Goal: Task Accomplishment & Management: Use online tool/utility

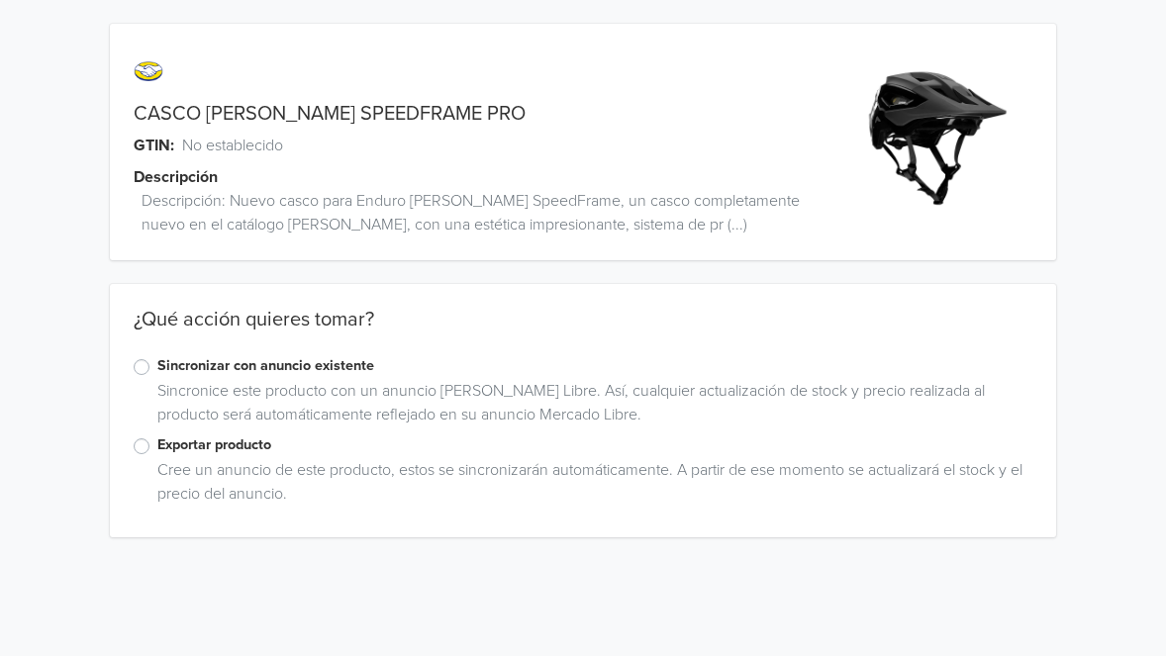
click at [207, 439] on label "Exportar producto" at bounding box center [595, 445] width 876 height 22
click at [0, 0] on input "Exportar producto" at bounding box center [0, 0] width 0 height 0
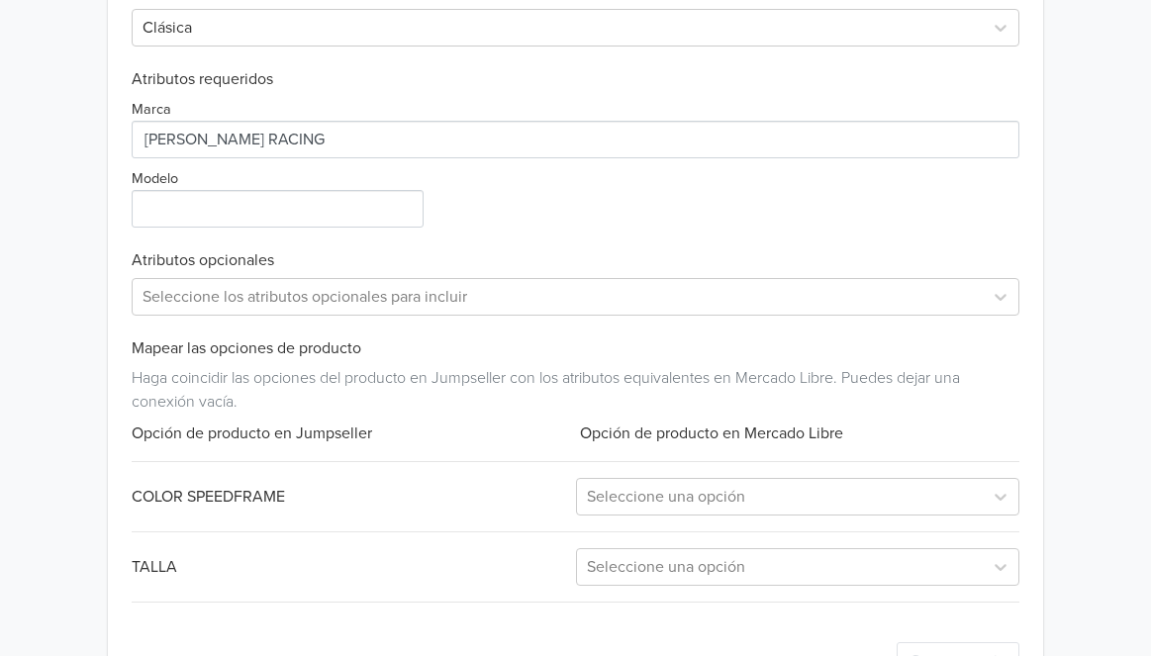
scroll to position [920, 0]
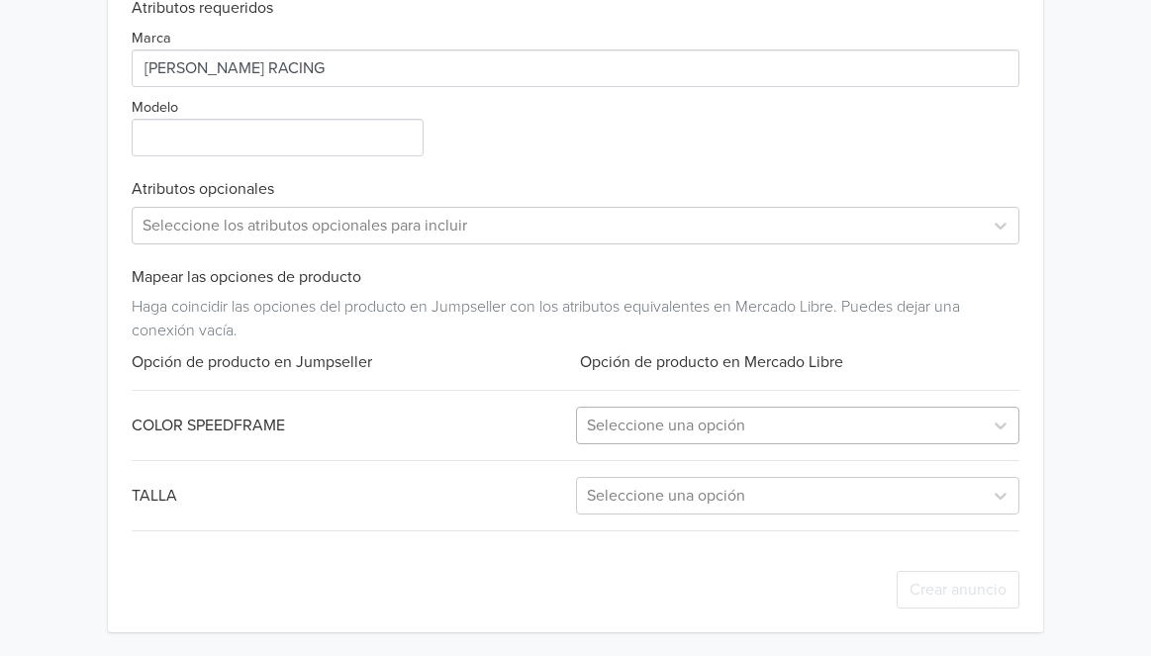
click at [630, 434] on div at bounding box center [780, 426] width 386 height 28
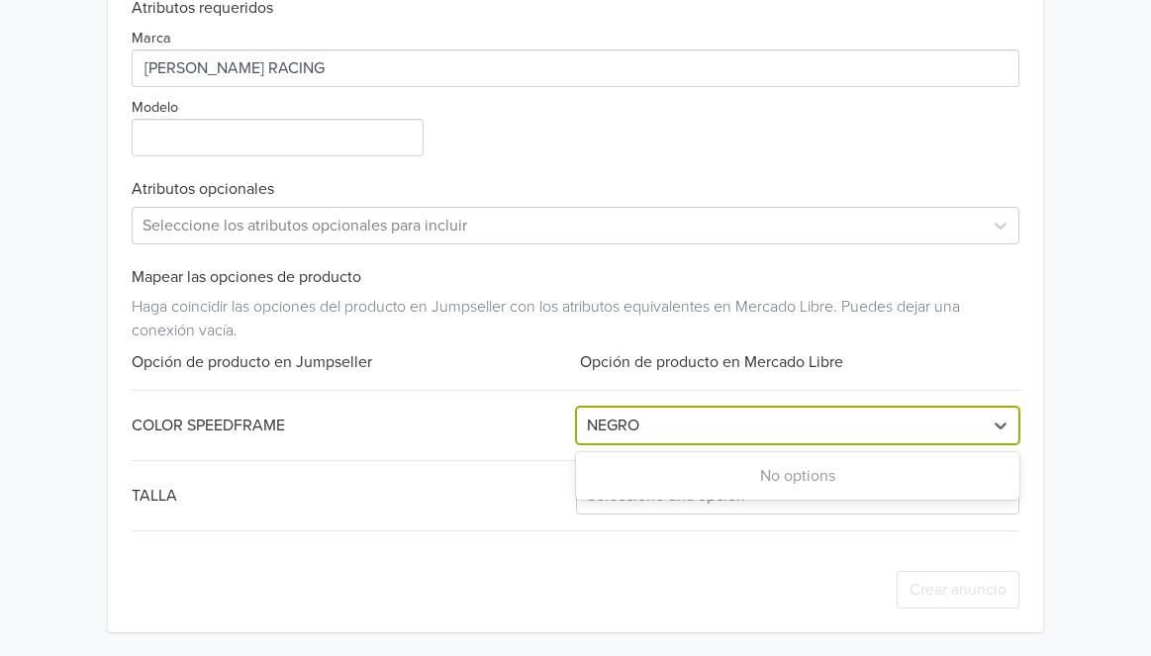
type input "NEGRO"
click at [498, 444] on div "Exportar producto * Las imágenes deben tener 500 píxeles en un lado para poder …" at bounding box center [575, 136] width 887 height 991
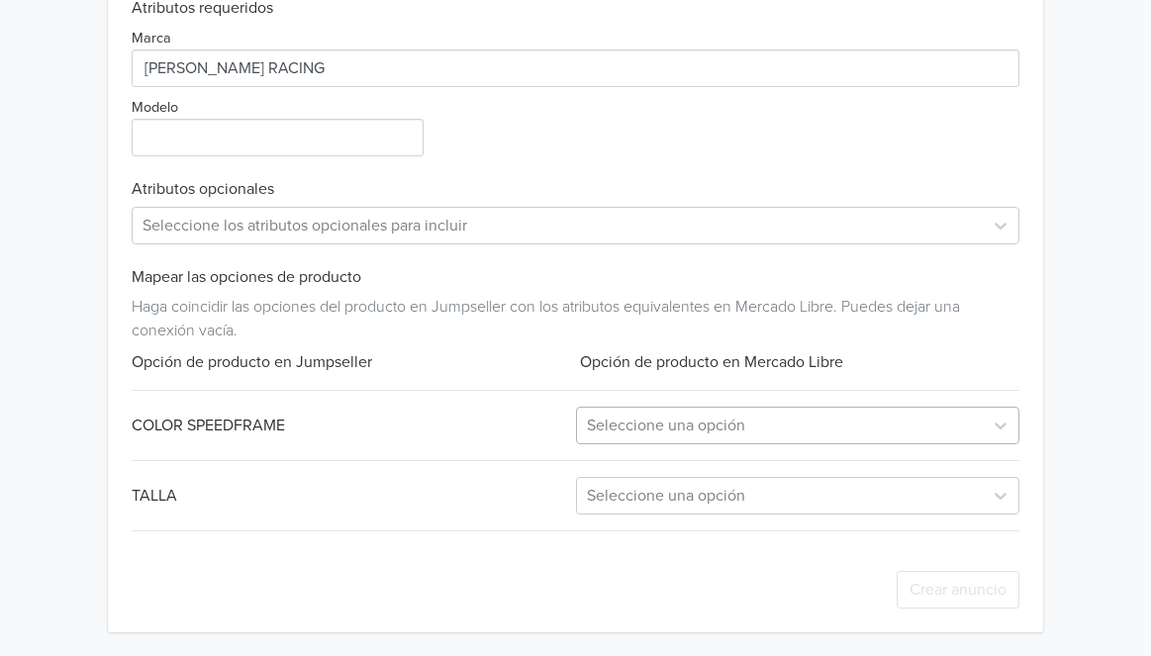
click at [605, 426] on div at bounding box center [780, 426] width 386 height 28
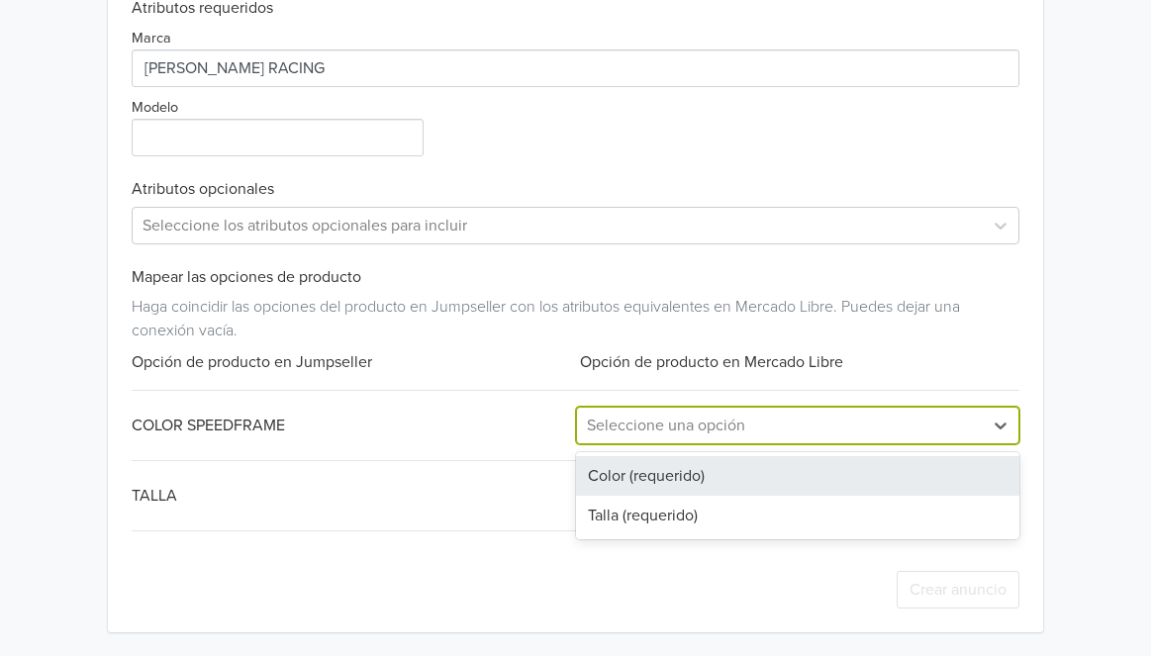
click at [632, 469] on div "Color (requerido)" at bounding box center [797, 476] width 443 height 40
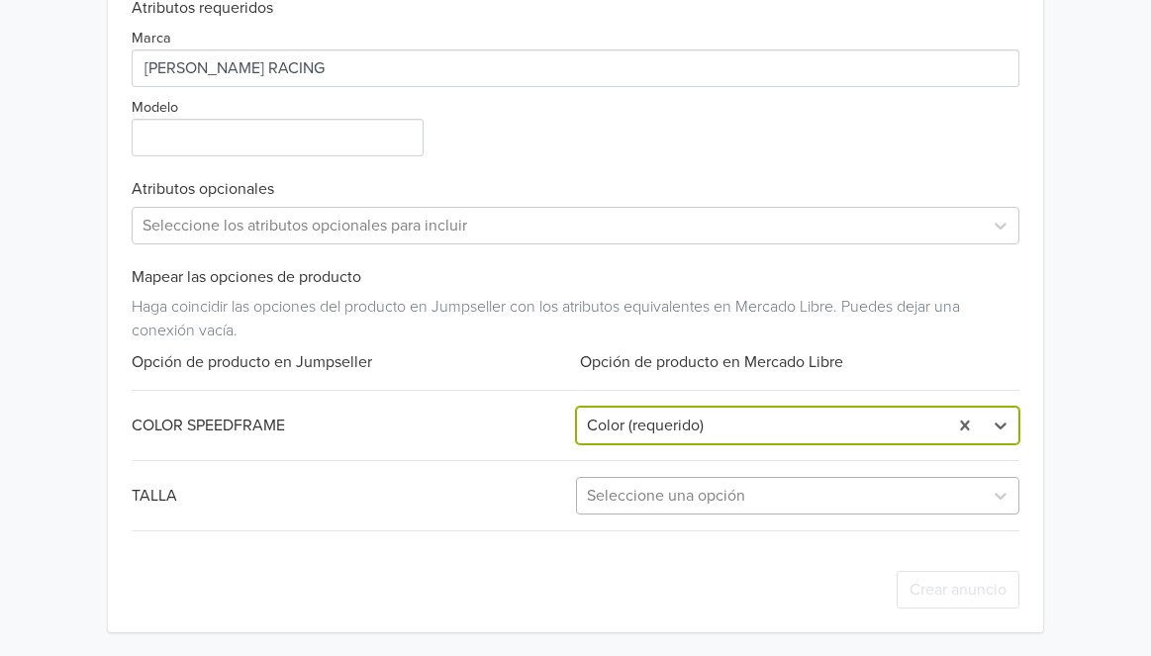
click at [662, 495] on div at bounding box center [780, 496] width 386 height 28
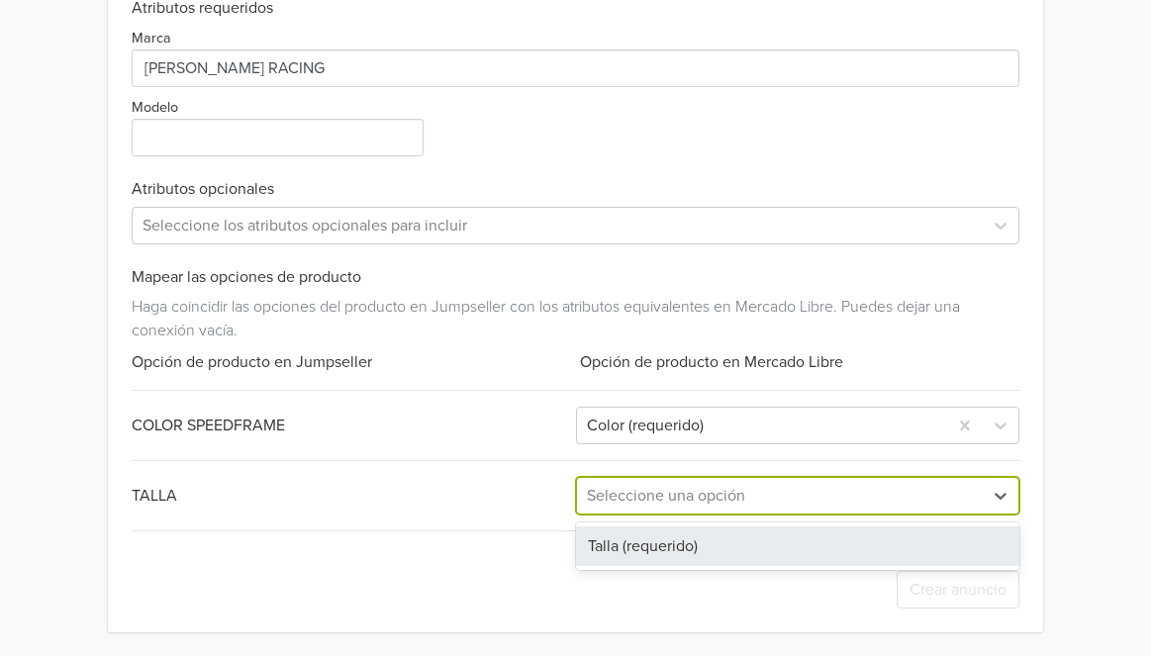
click at [667, 539] on div "Talla (requerido)" at bounding box center [797, 546] width 443 height 40
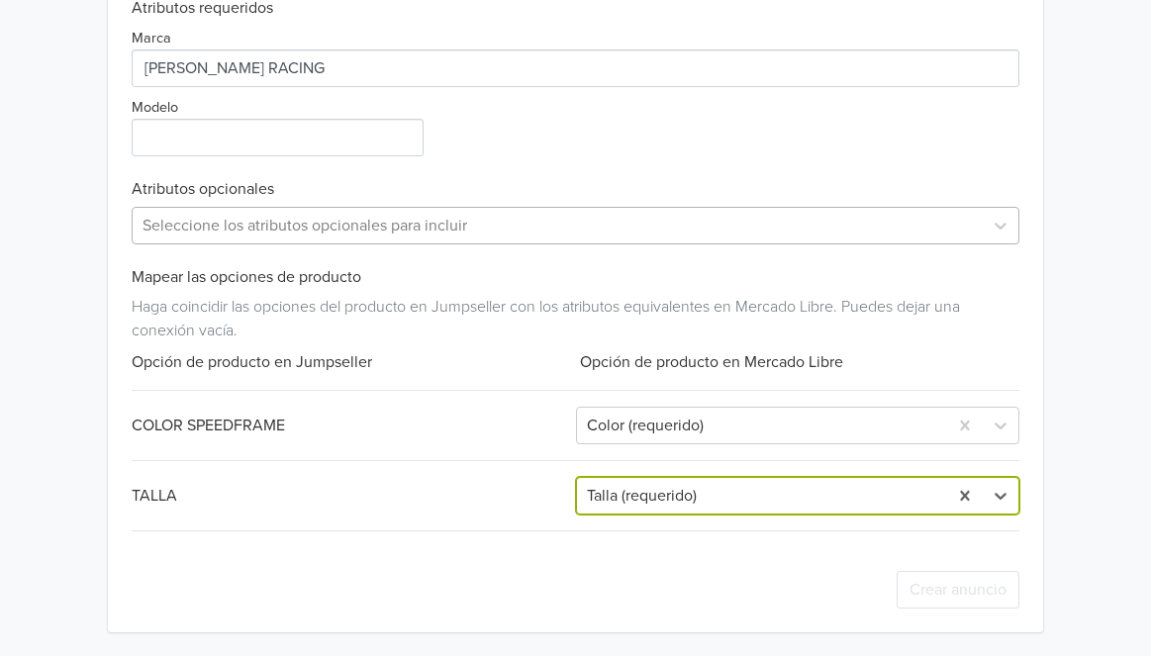
click at [454, 219] on div at bounding box center [556, 226] width 829 height 28
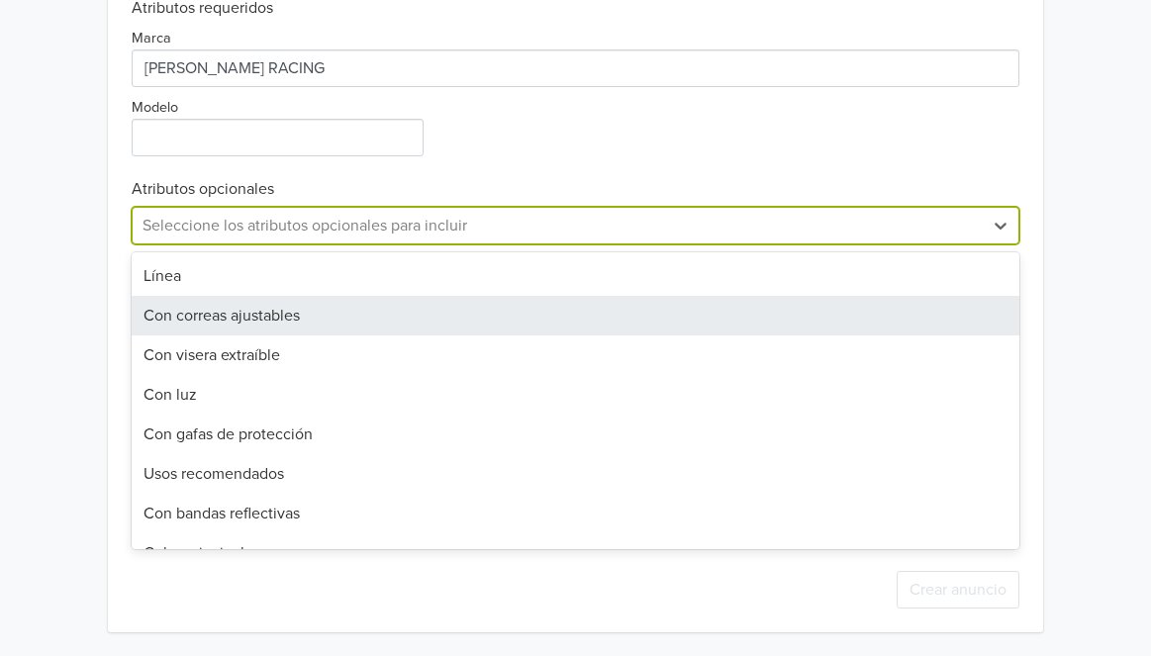
click at [501, 315] on div "Con correas ajustables" at bounding box center [575, 316] width 887 height 40
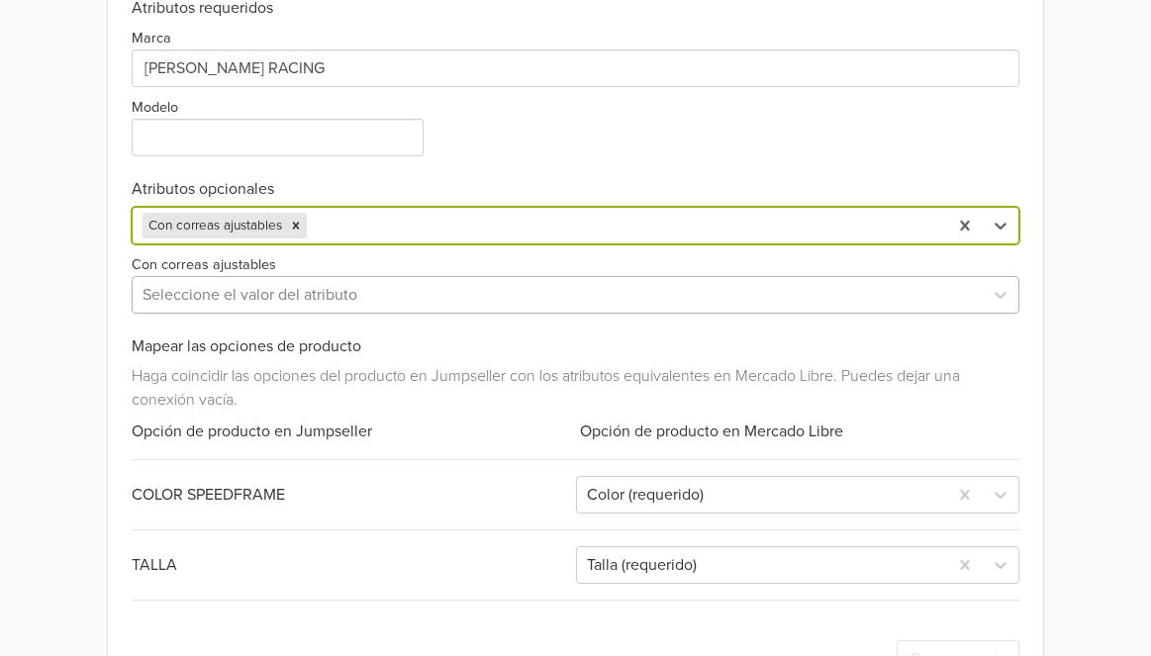
click at [425, 307] on div at bounding box center [556, 295] width 829 height 28
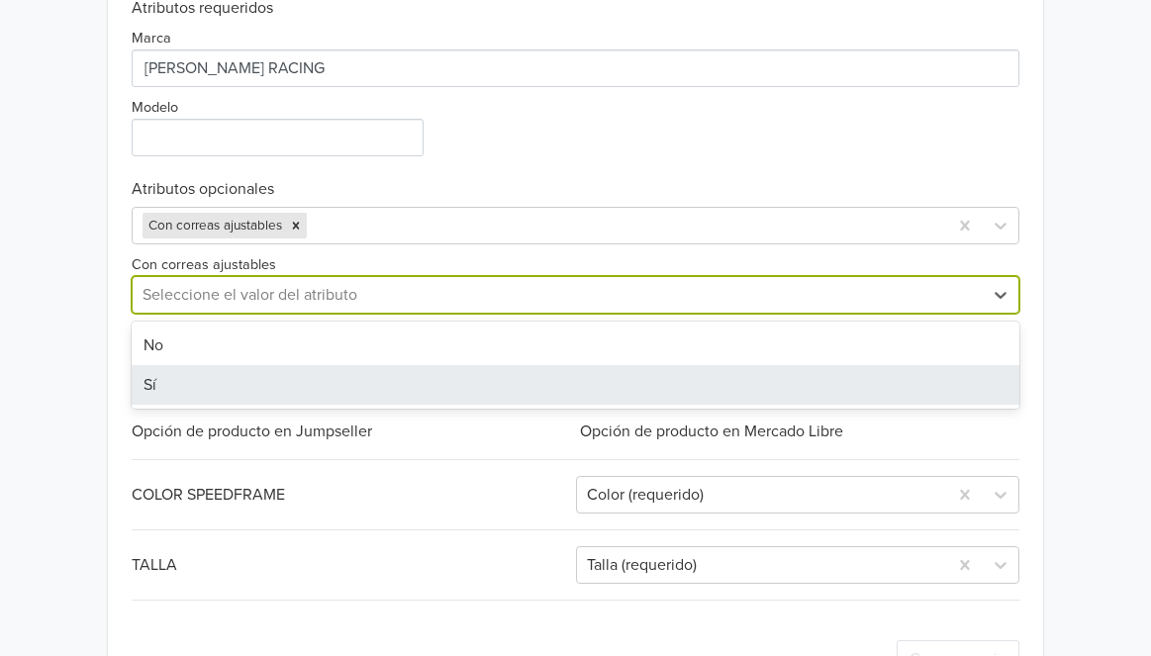
click at [399, 366] on div "Sí" at bounding box center [575, 385] width 887 height 40
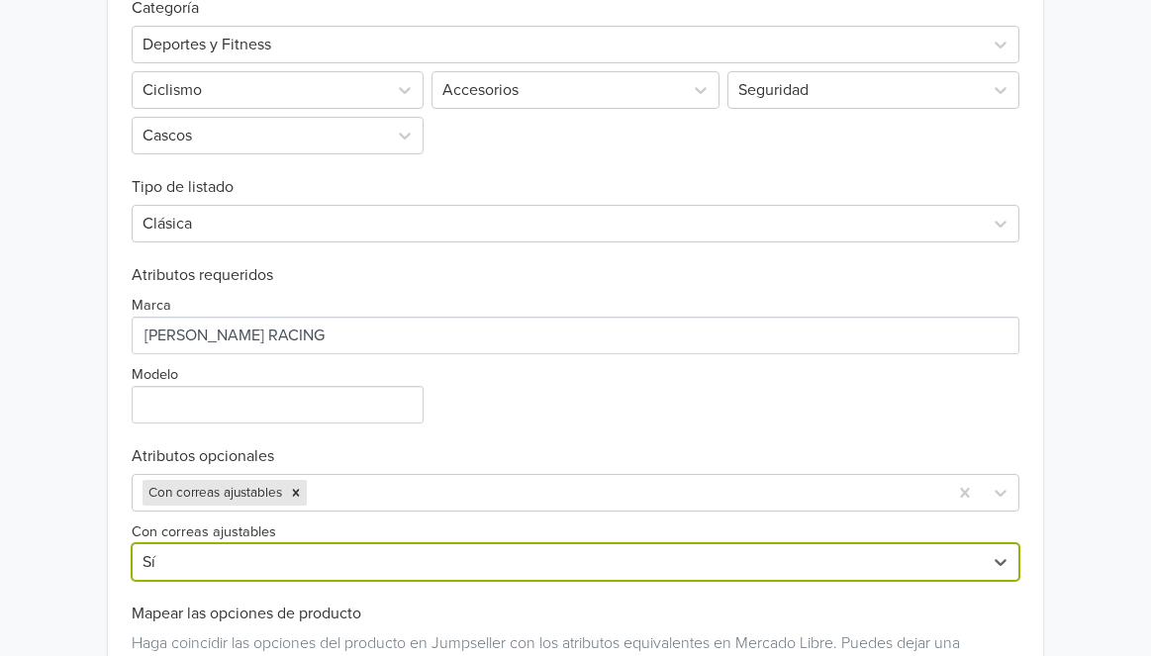
scroll to position [614, 0]
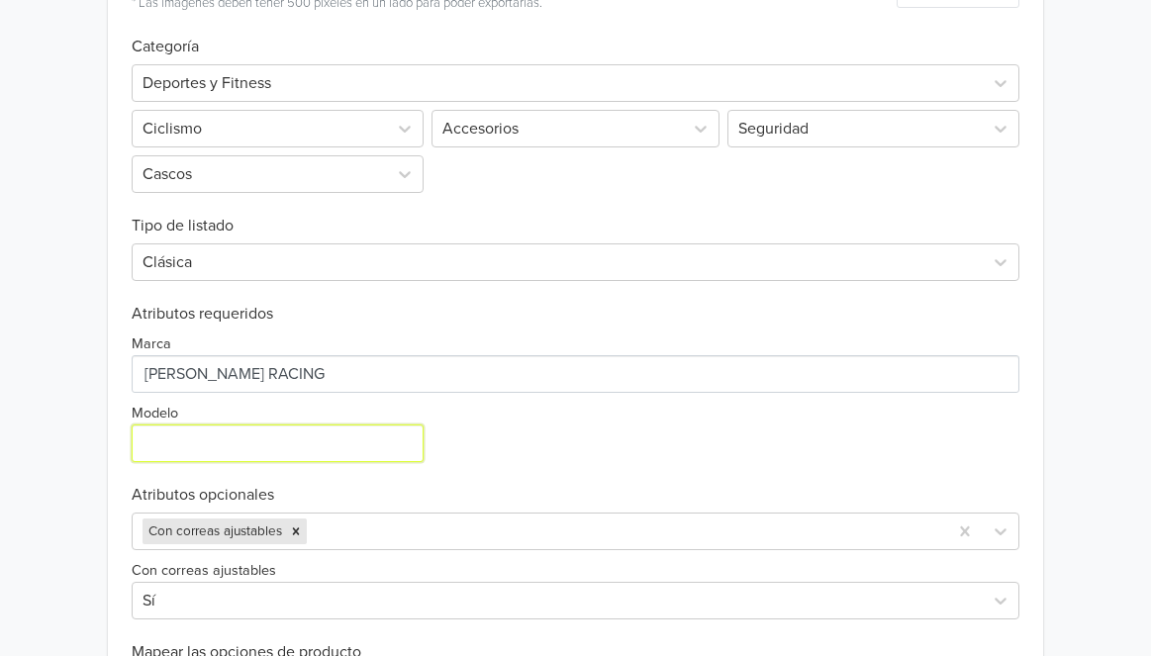
click at [322, 443] on input "Modelo" at bounding box center [278, 443] width 292 height 38
type input "PRO"
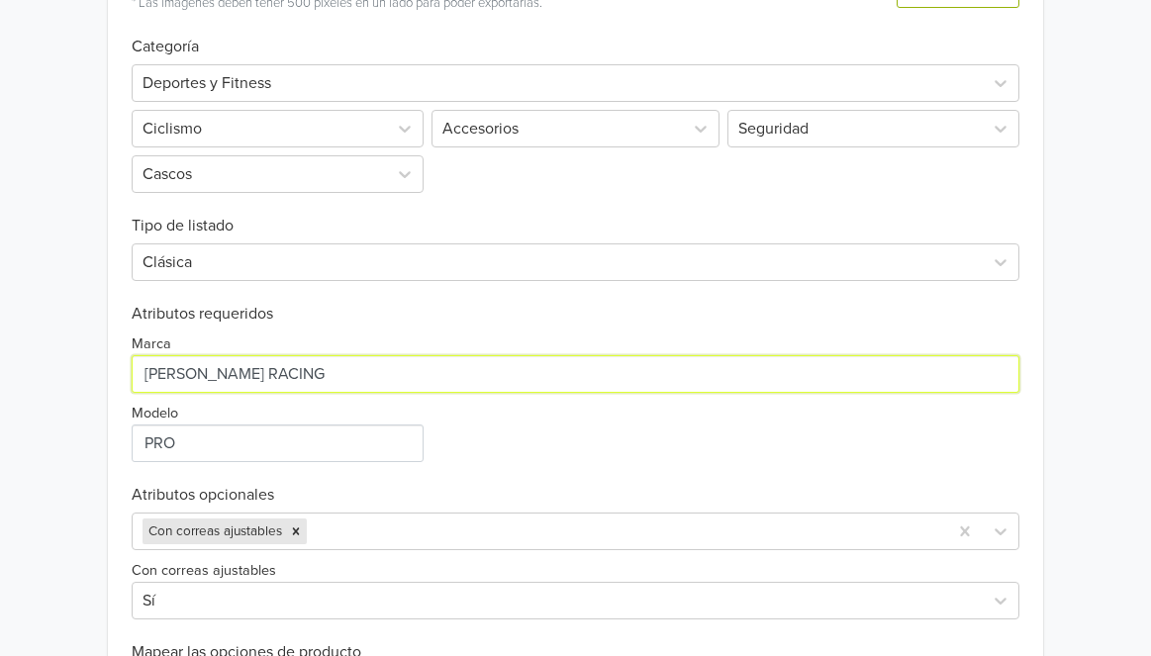
click at [610, 378] on input "Marca" at bounding box center [575, 374] width 887 height 38
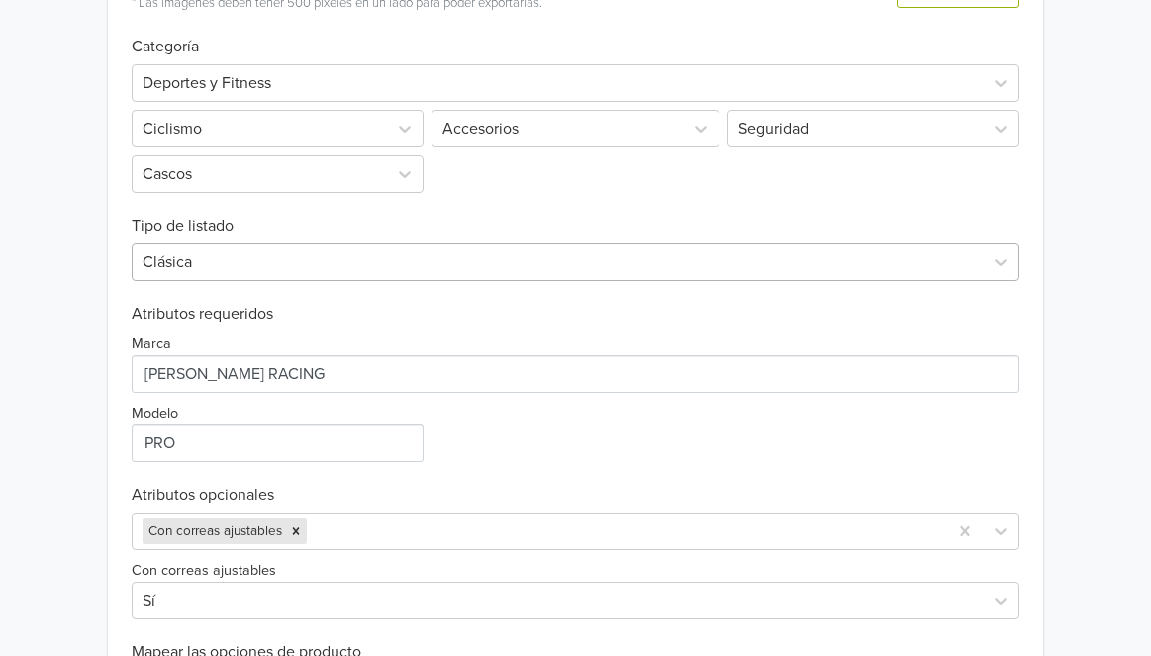
click at [607, 258] on div at bounding box center [556, 262] width 829 height 28
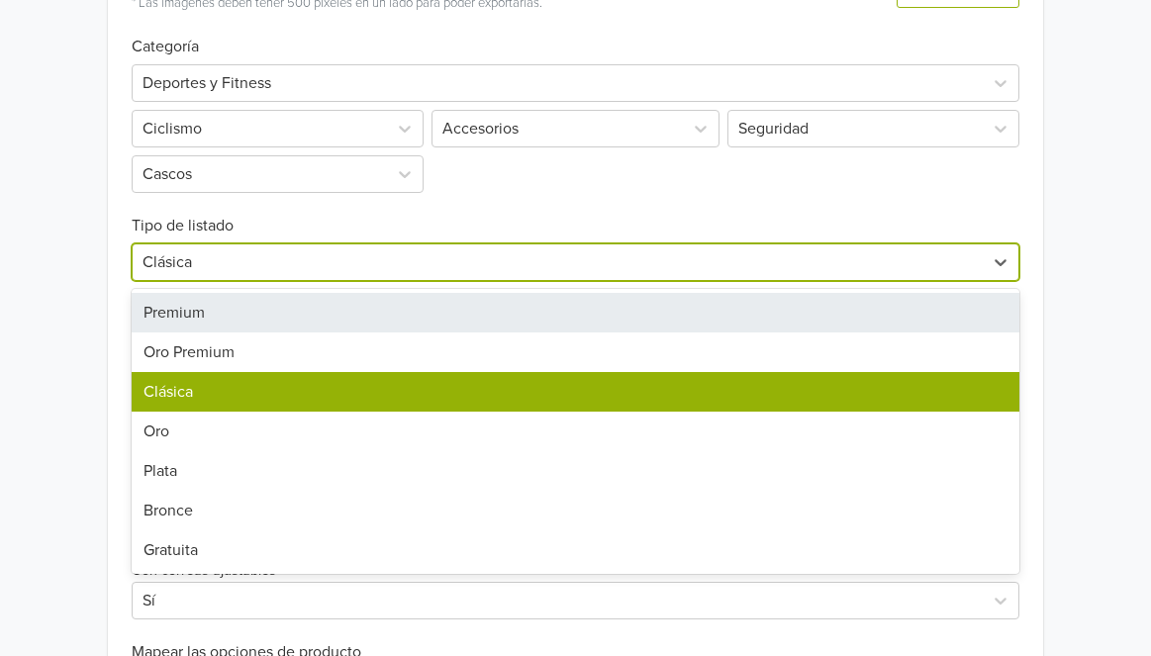
click at [553, 323] on div "Premium" at bounding box center [575, 313] width 887 height 40
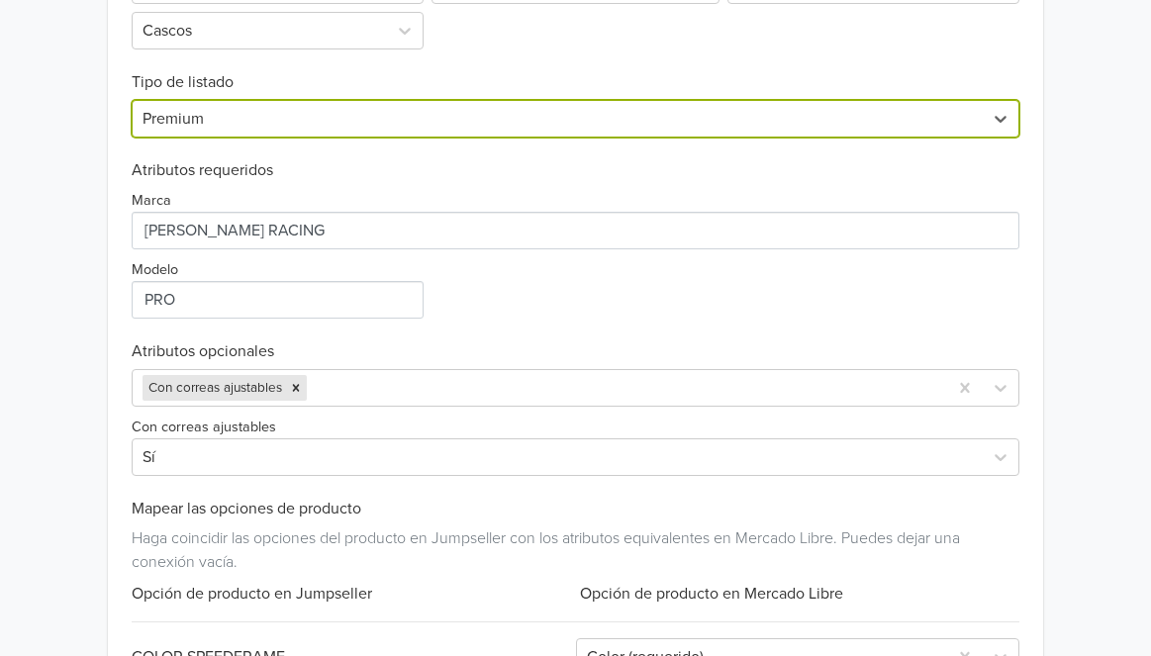
scroll to position [989, 0]
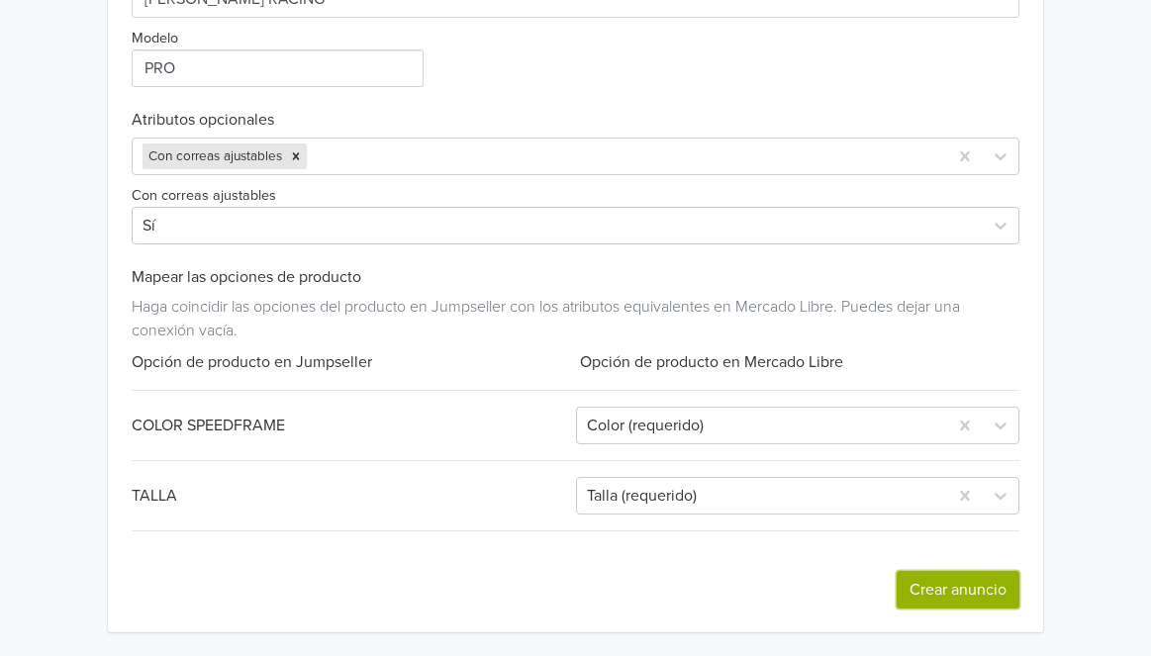
click at [962, 604] on button "Crear anuncio" at bounding box center [957, 590] width 123 height 38
click at [963, 576] on button "Crear anuncio" at bounding box center [957, 590] width 123 height 38
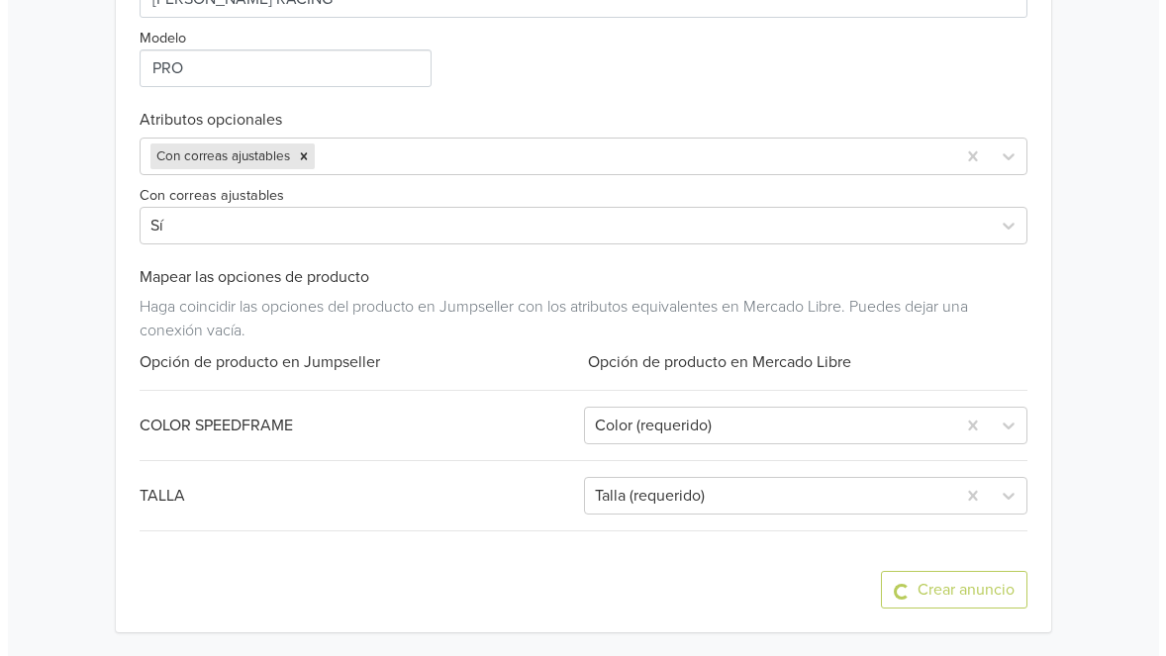
scroll to position [0, 0]
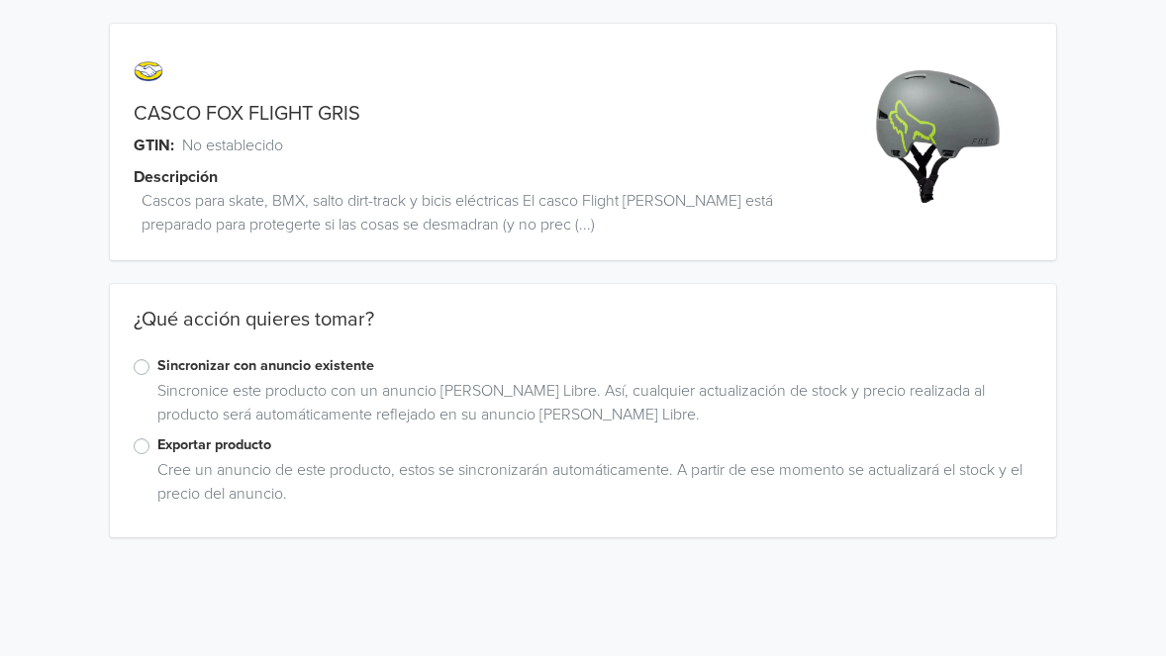
click at [157, 446] on label "Exportar producto" at bounding box center [595, 445] width 876 height 22
click at [0, 0] on input "Exportar producto" at bounding box center [0, 0] width 0 height 0
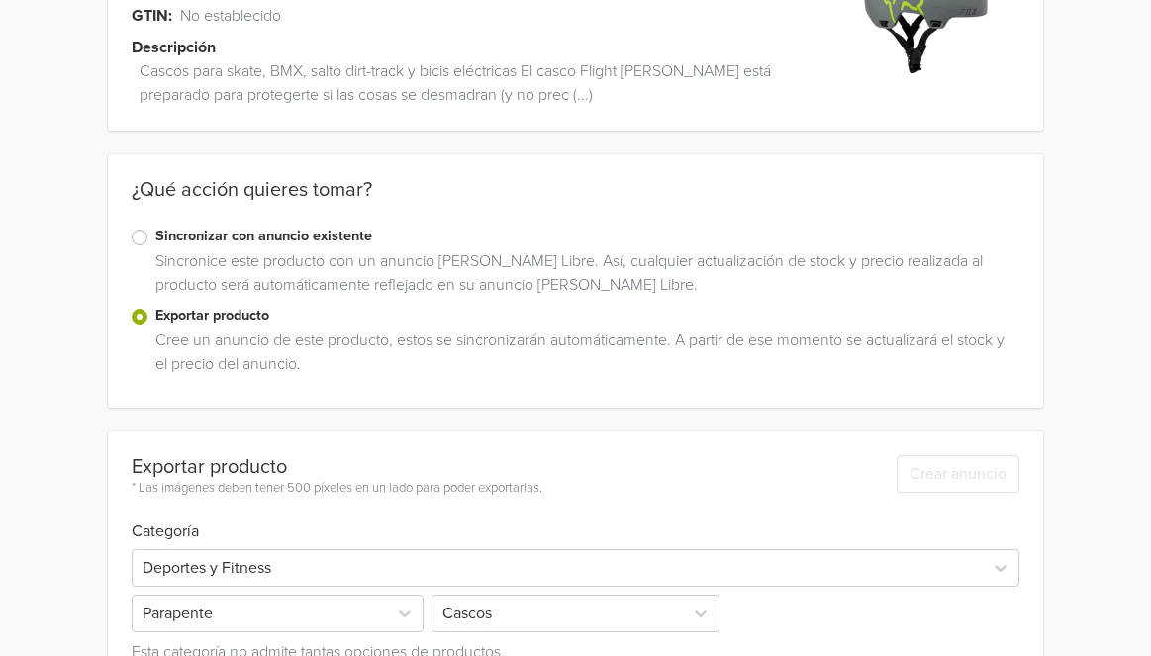
scroll to position [245, 0]
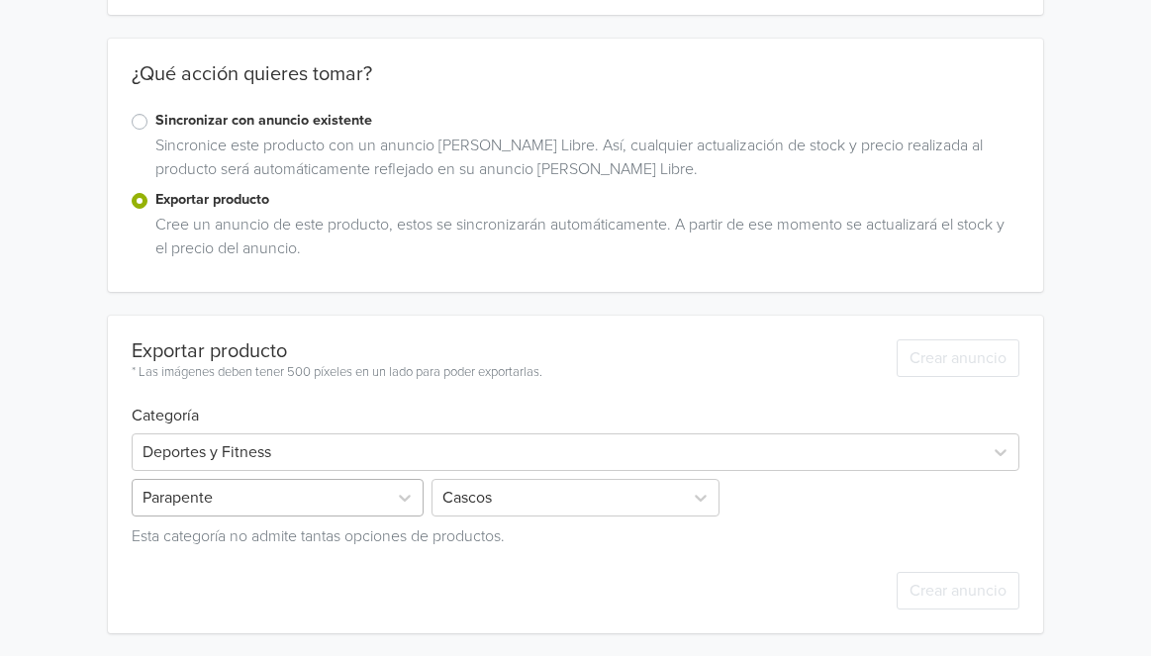
click at [176, 502] on div "Parapente" at bounding box center [280, 498] width 296 height 38
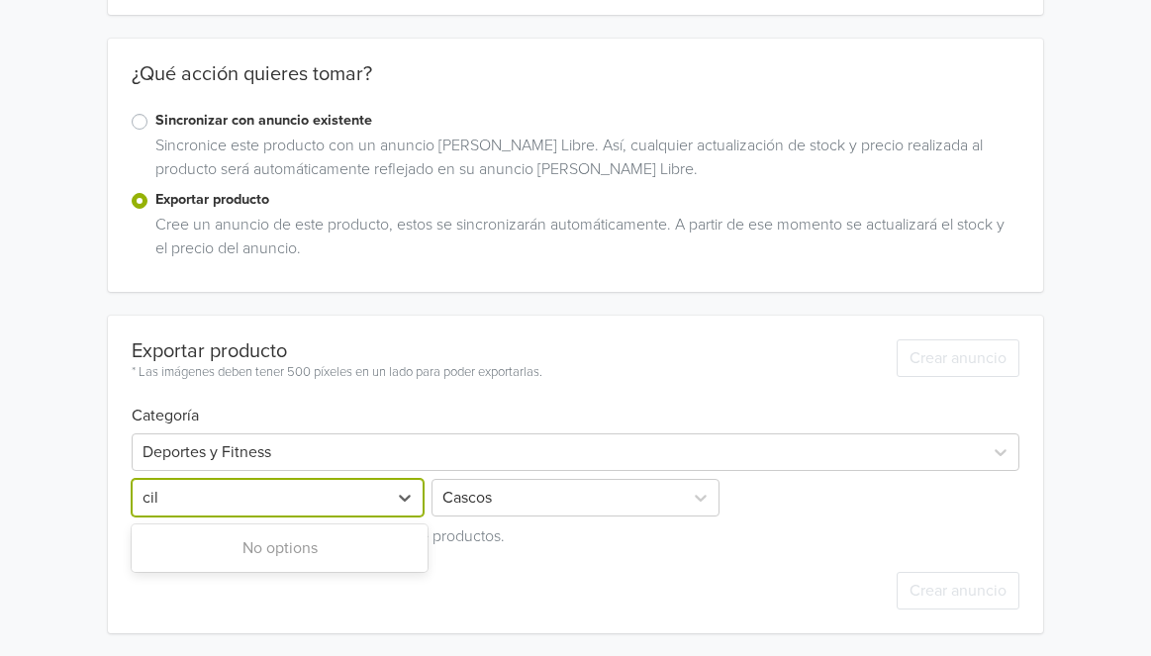
type input "ci"
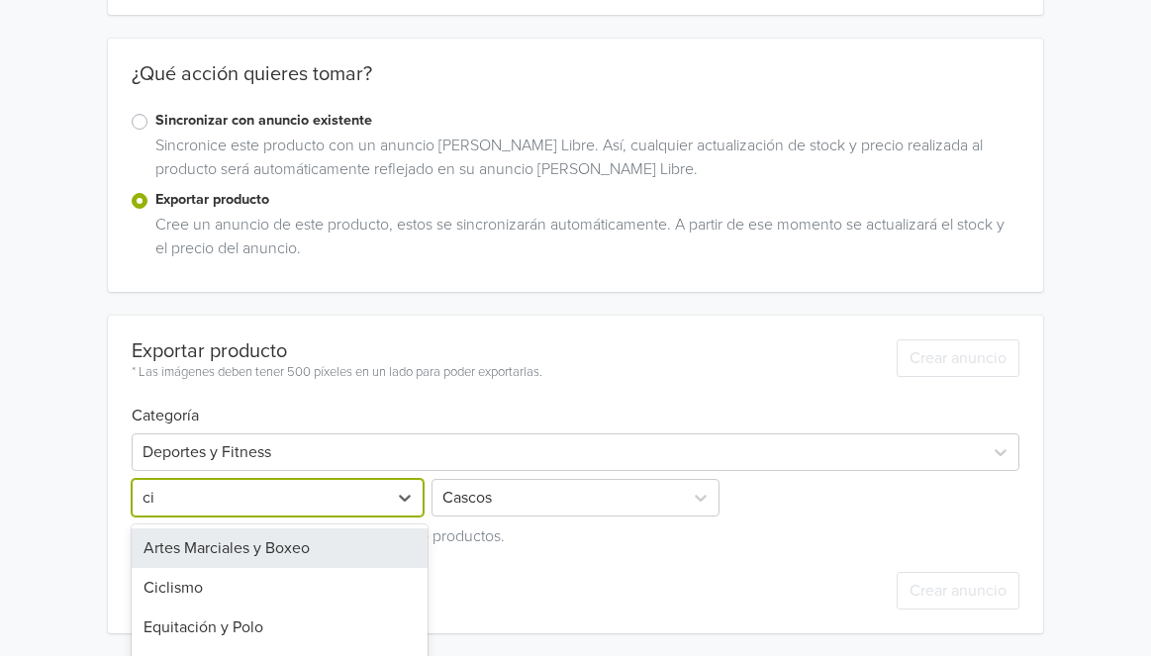
scroll to position [319, 0]
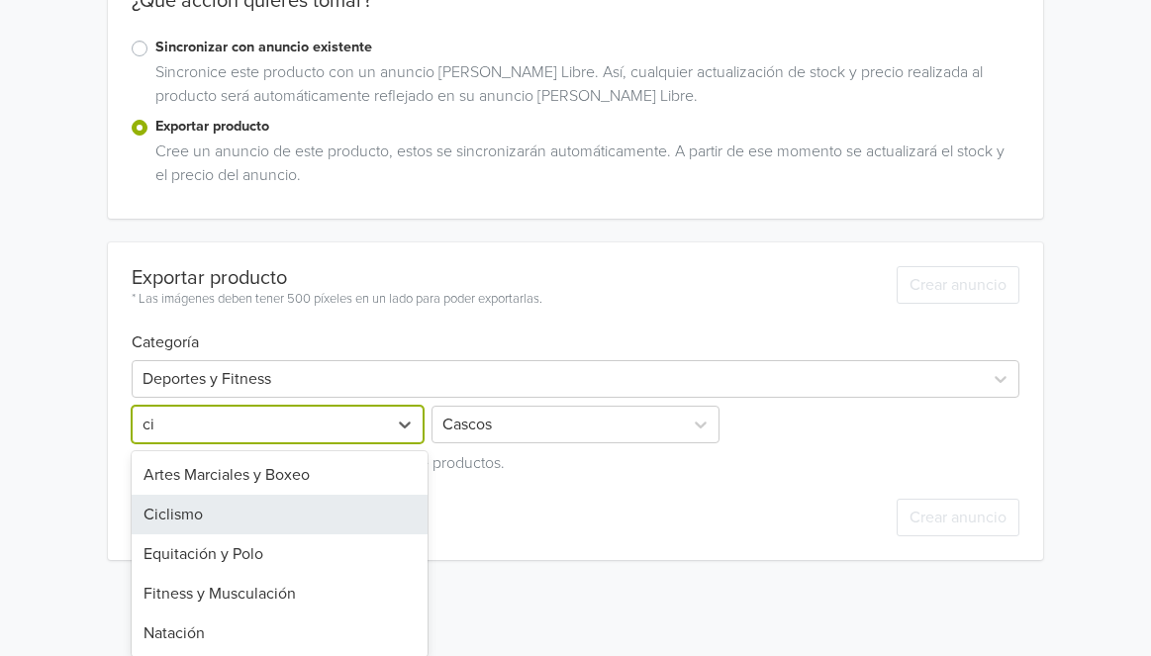
click at [216, 513] on div "Ciclismo" at bounding box center [280, 515] width 296 height 40
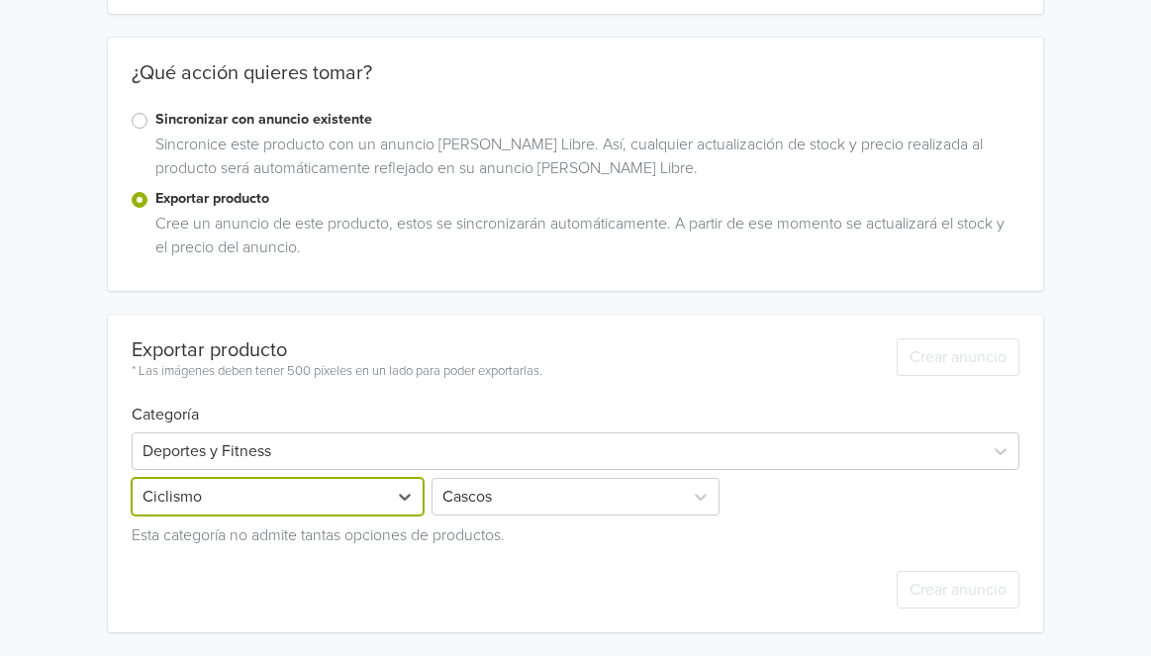
scroll to position [245, 0]
click at [505, 504] on div "Seleccione una categoría" at bounding box center [575, 498] width 296 height 38
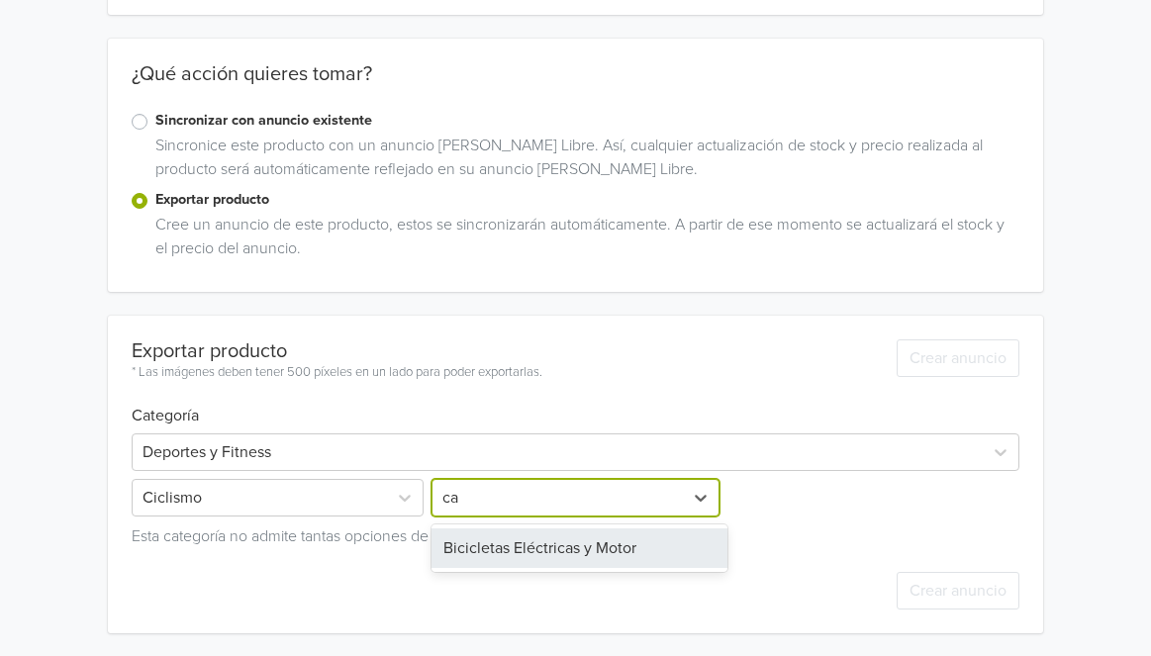
type input "c"
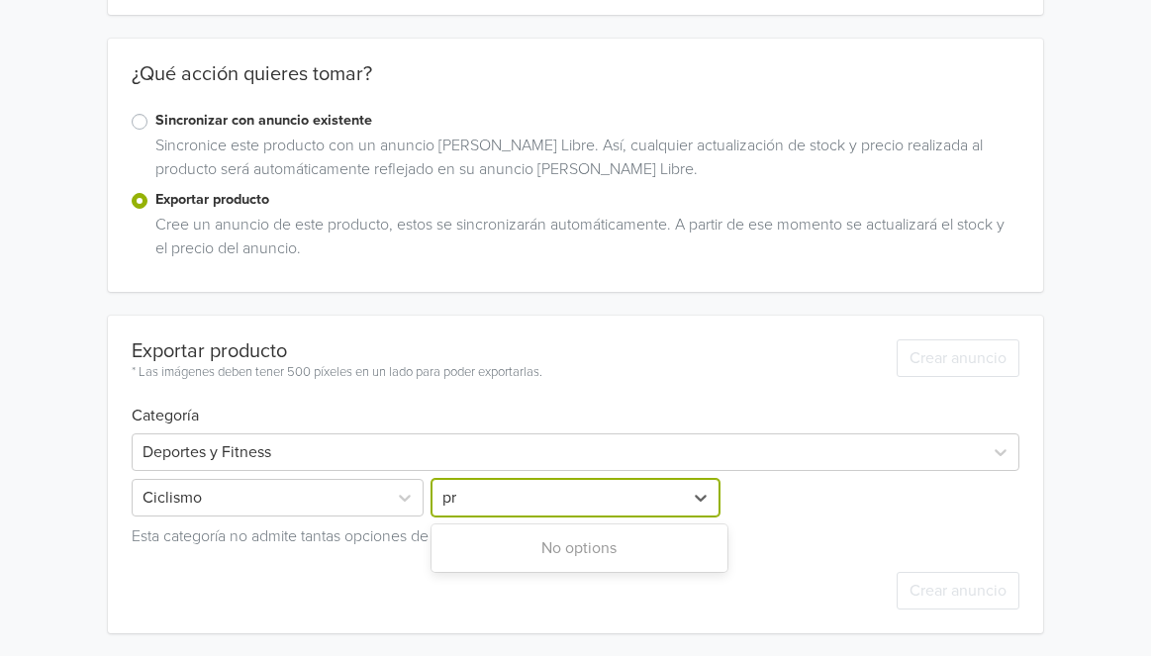
type input "p"
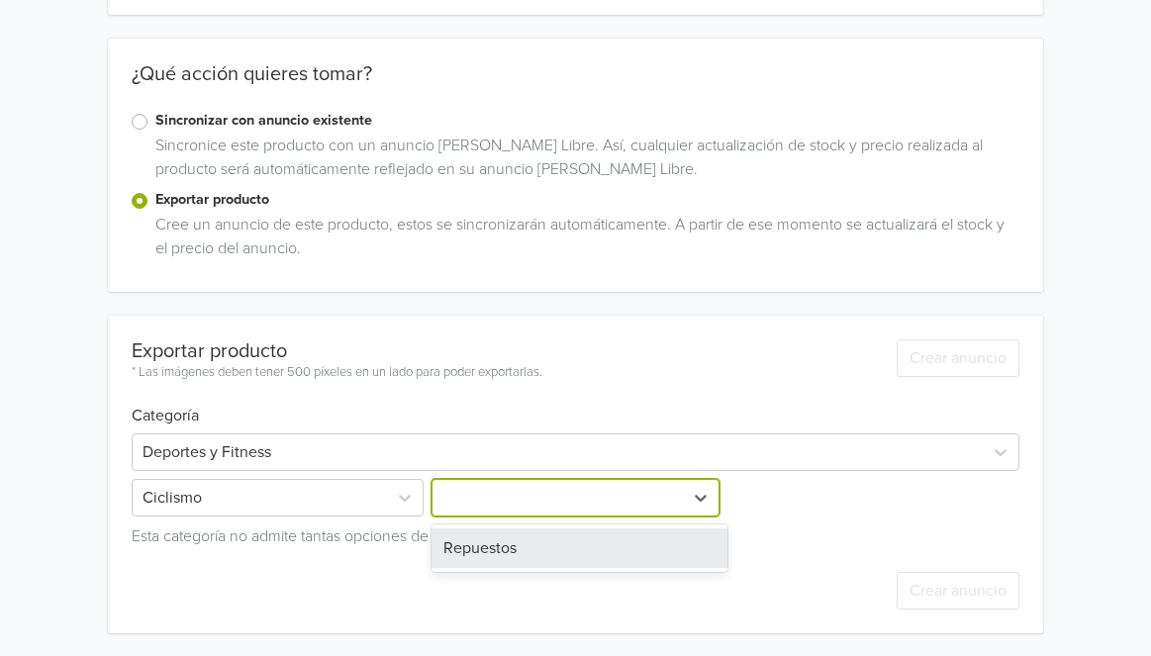
scroll to position [398, 0]
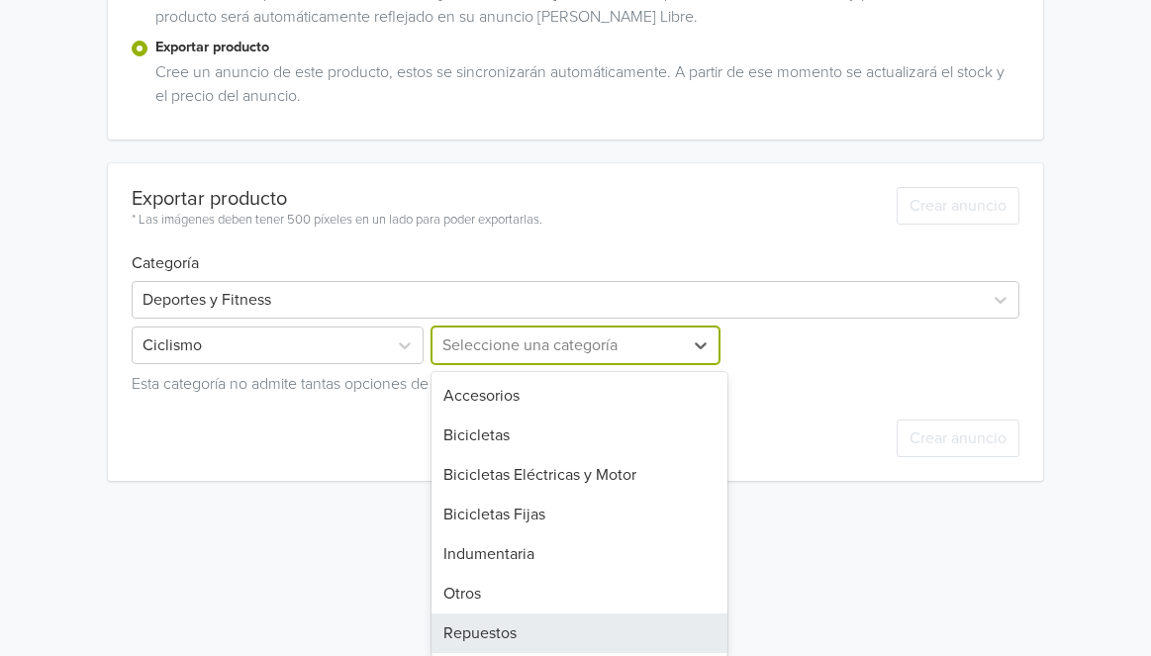
type input "c"
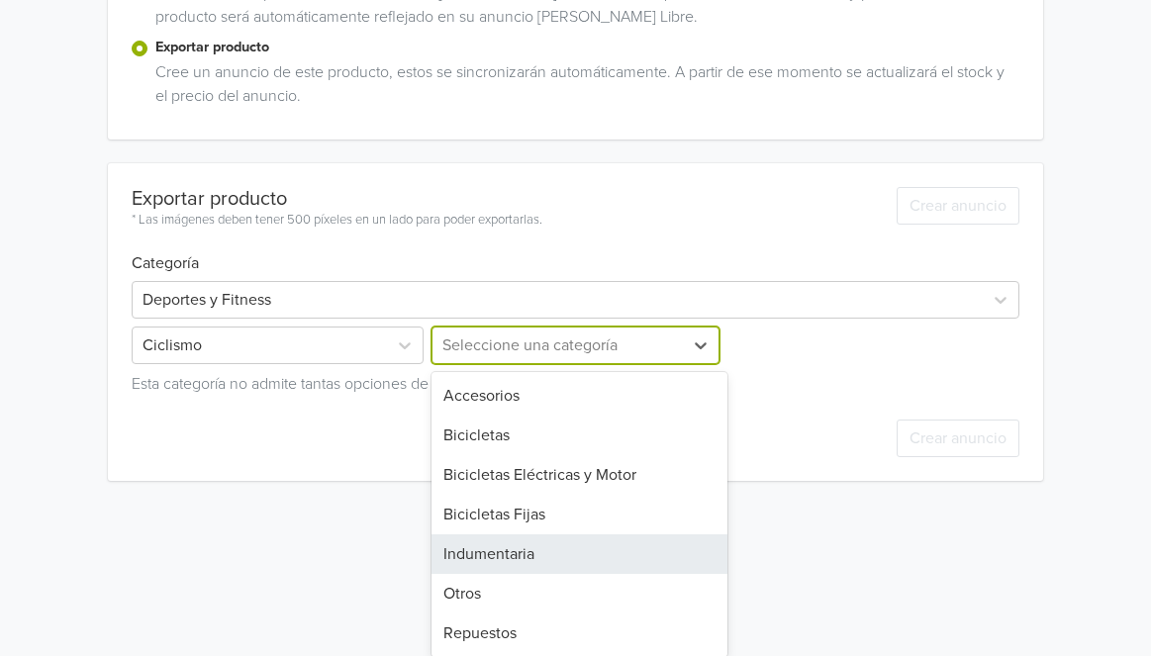
click at [584, 547] on div "Indumentaria" at bounding box center [579, 554] width 296 height 40
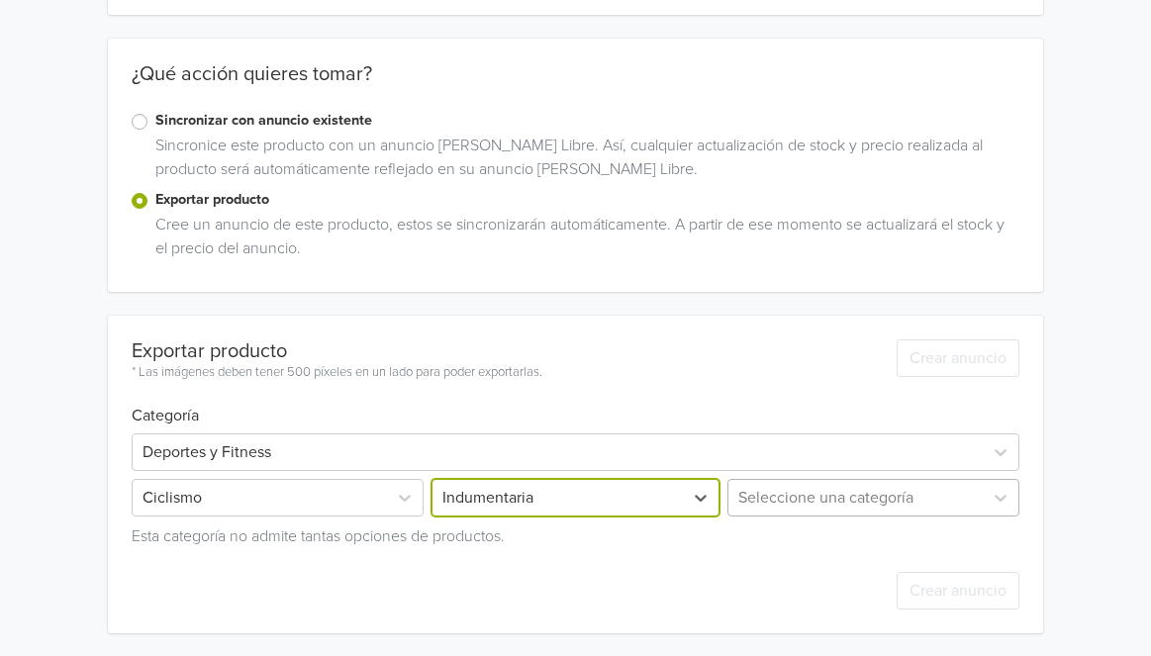
click at [781, 504] on div "Seleccione una categoría" at bounding box center [871, 498] width 296 height 38
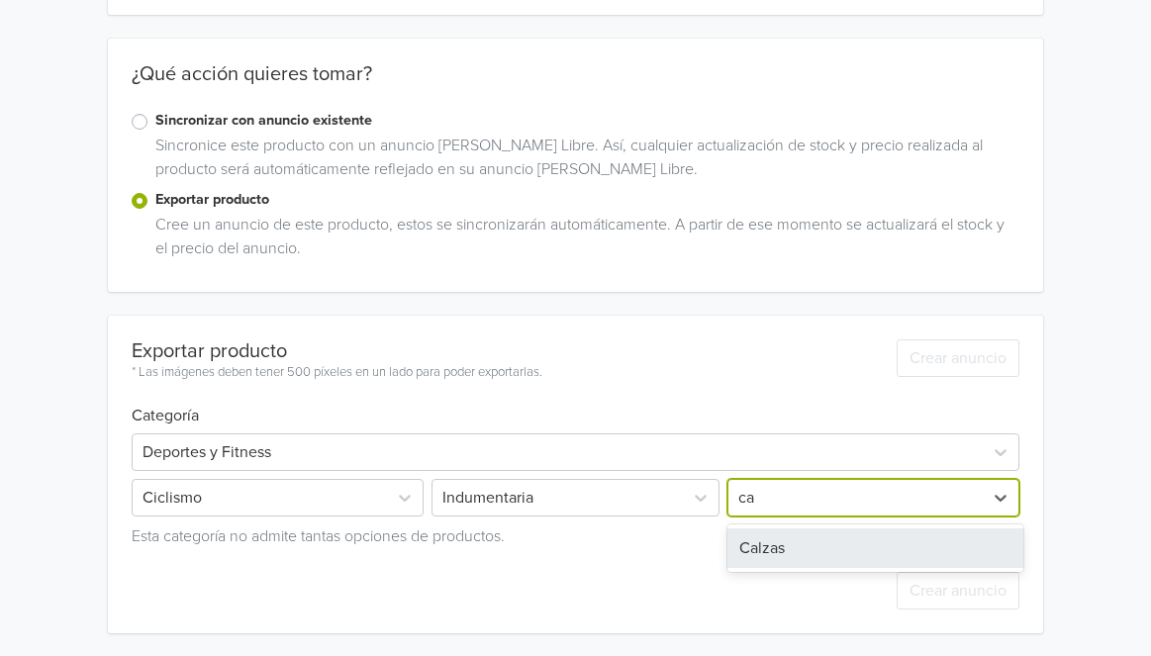
type input "c"
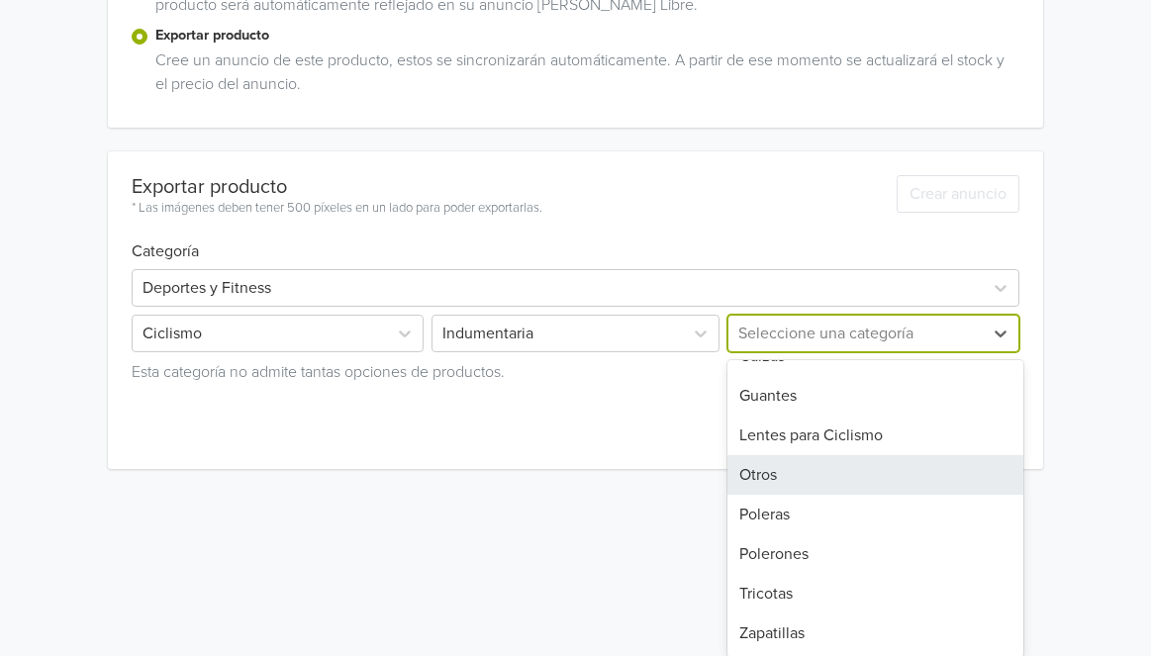
scroll to position [0, 0]
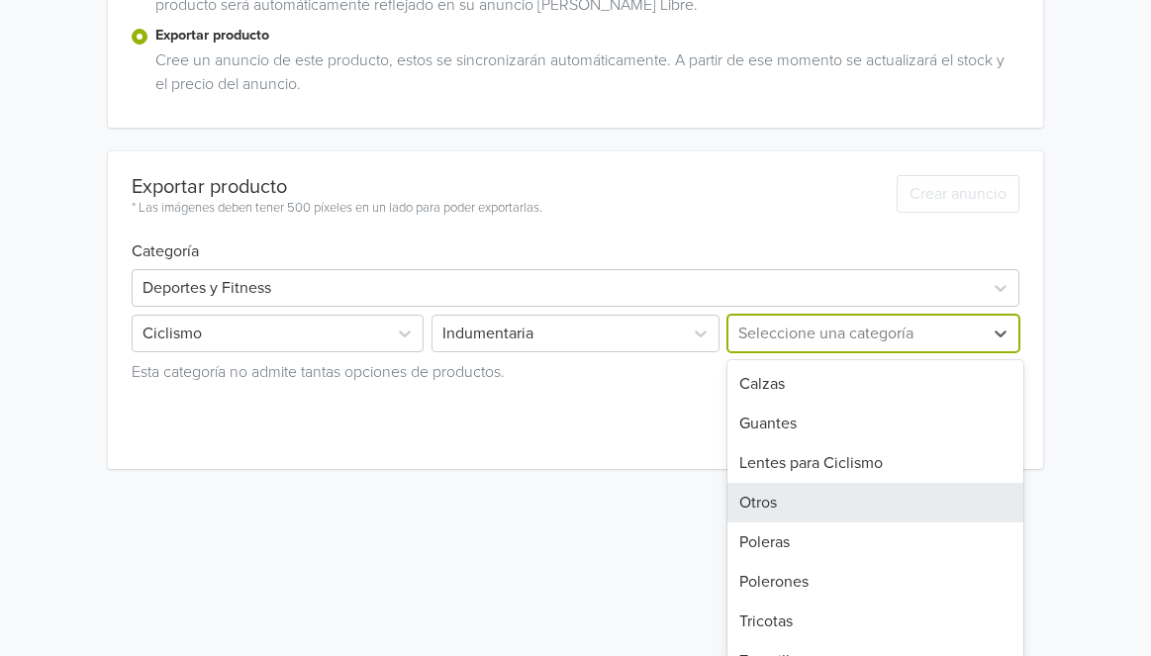
click at [870, 507] on div "Otros" at bounding box center [875, 503] width 296 height 40
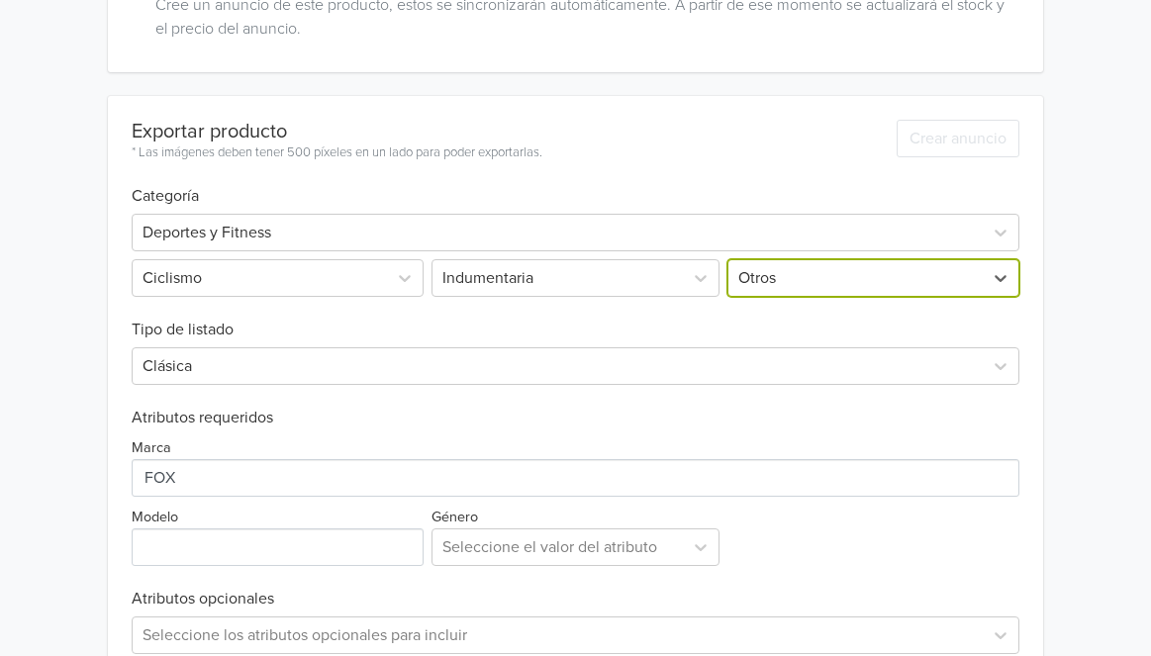
scroll to position [471, 0]
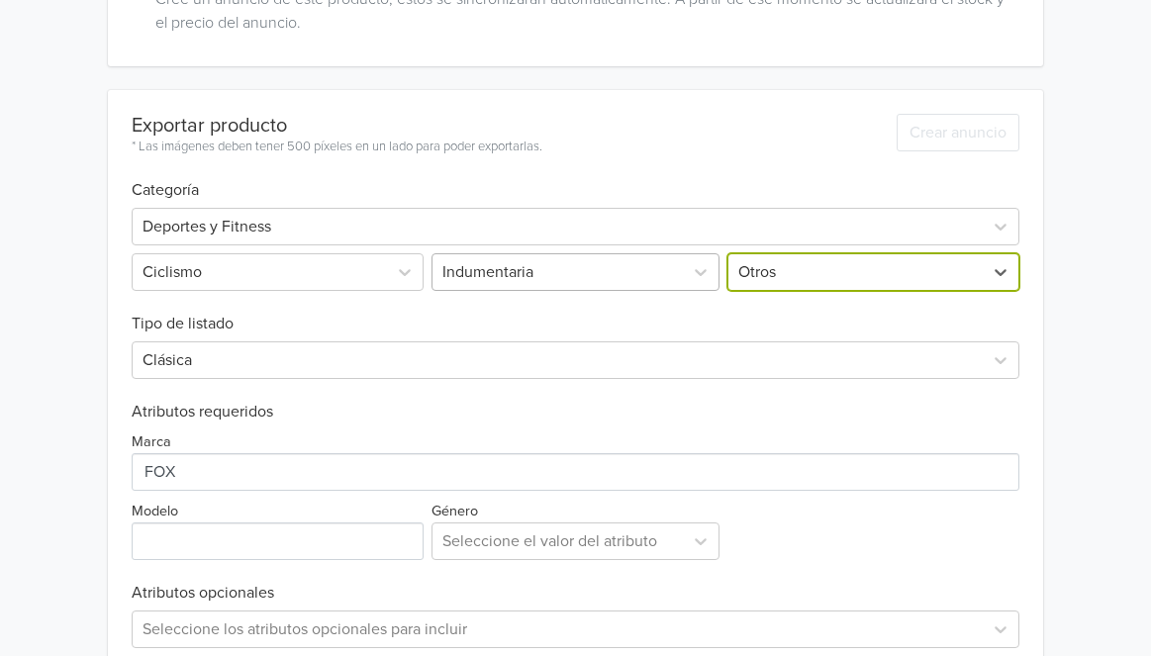
click at [492, 281] on div at bounding box center [557, 272] width 231 height 28
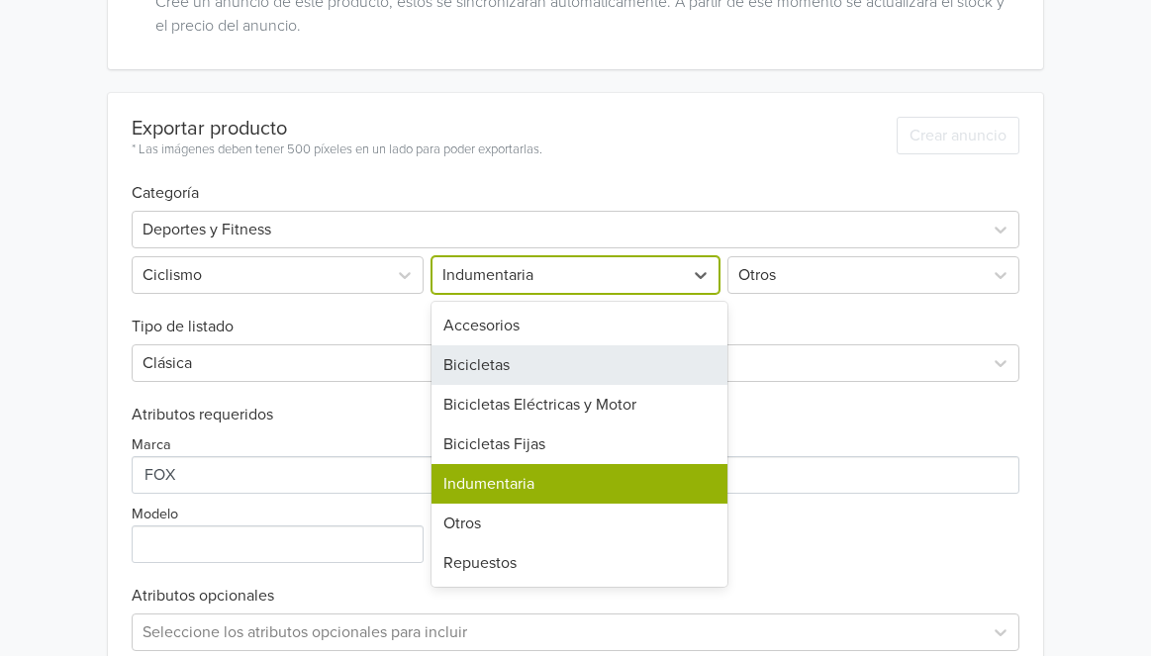
scroll to position [467, 0]
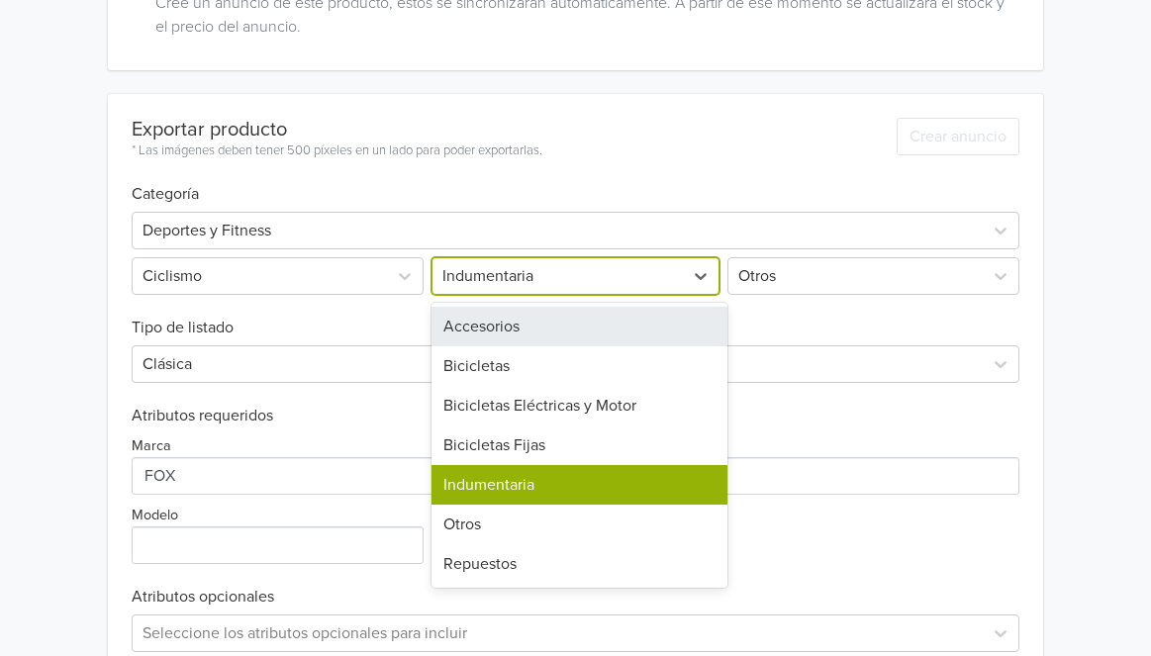
click at [629, 181] on h6 "Categoría" at bounding box center [575, 182] width 887 height 43
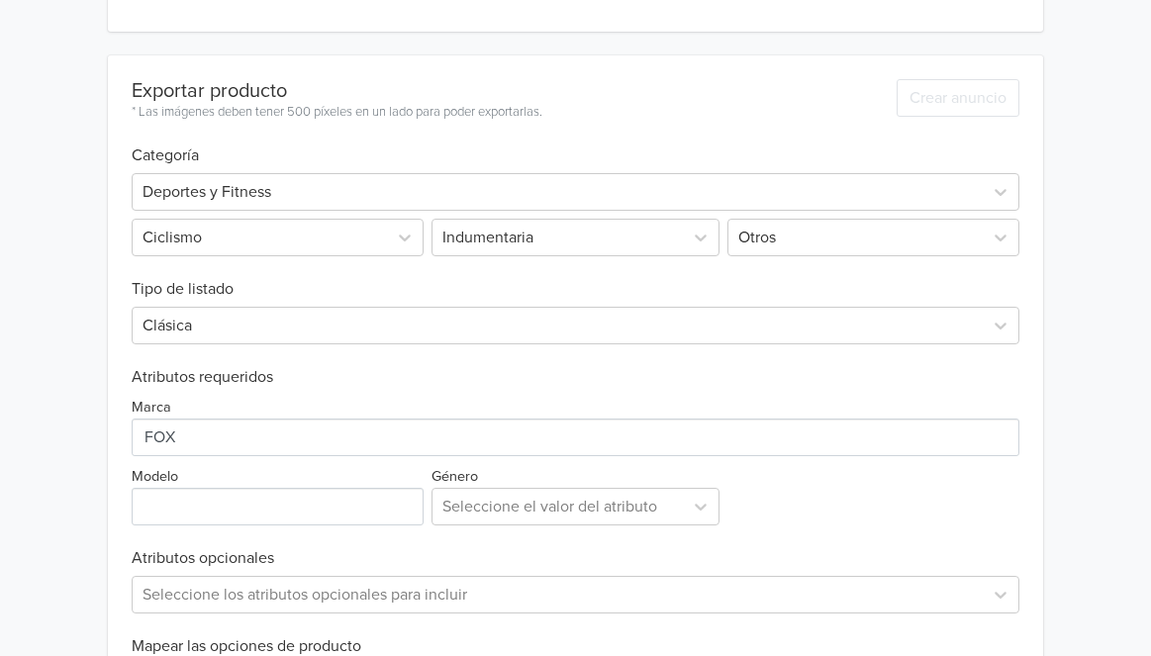
scroll to position [732, 0]
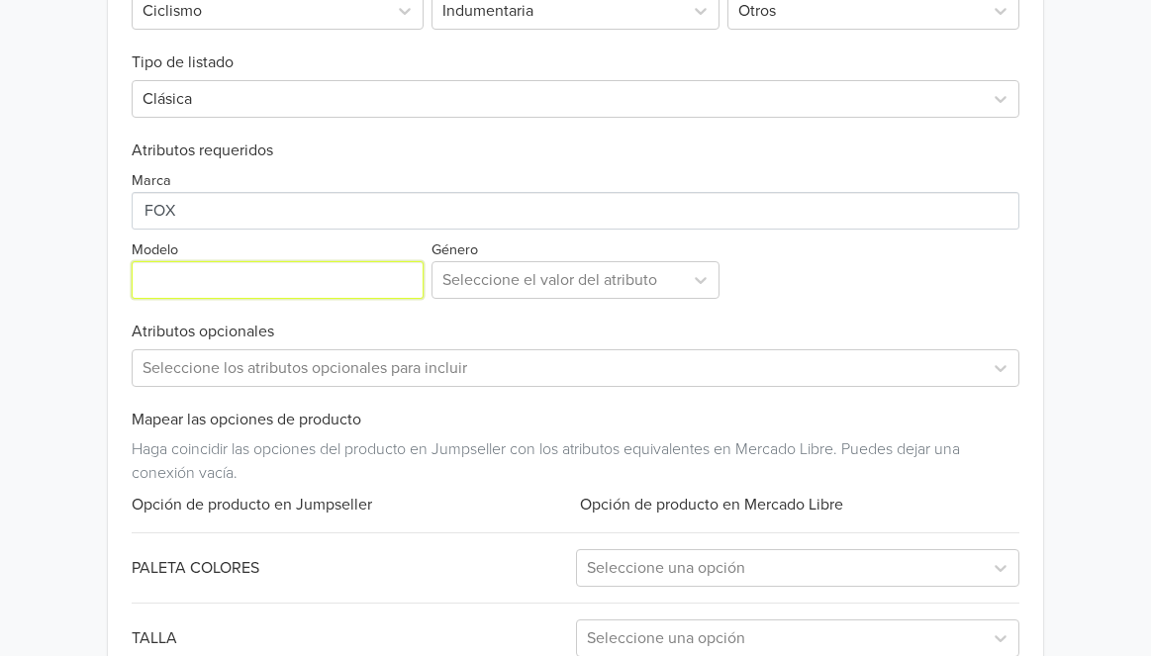
click at [245, 283] on input "Modelo" at bounding box center [278, 280] width 292 height 38
type input "flight"
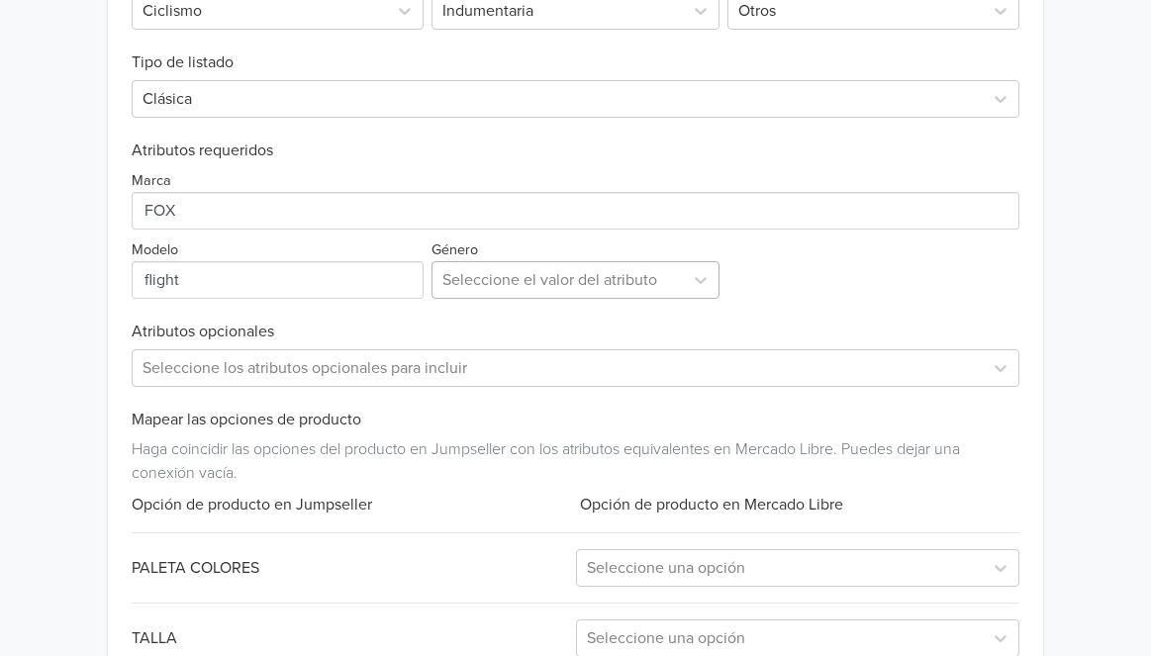
click at [466, 289] on div at bounding box center [557, 280] width 231 height 28
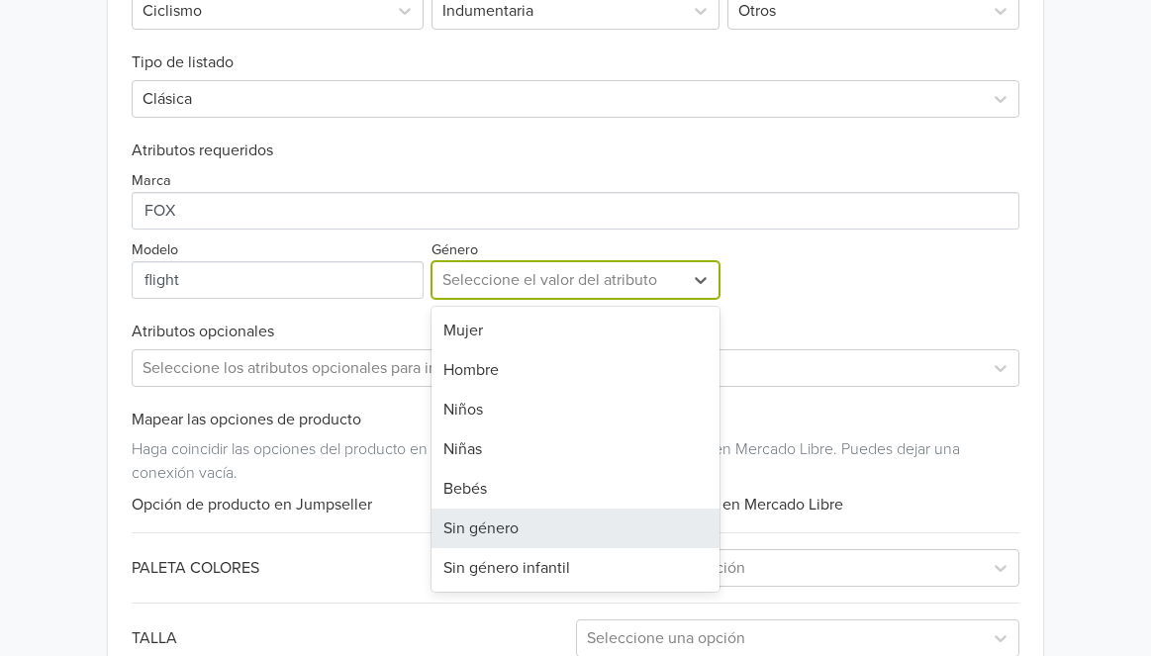
click at [501, 519] on div "Sin género" at bounding box center [575, 529] width 288 height 40
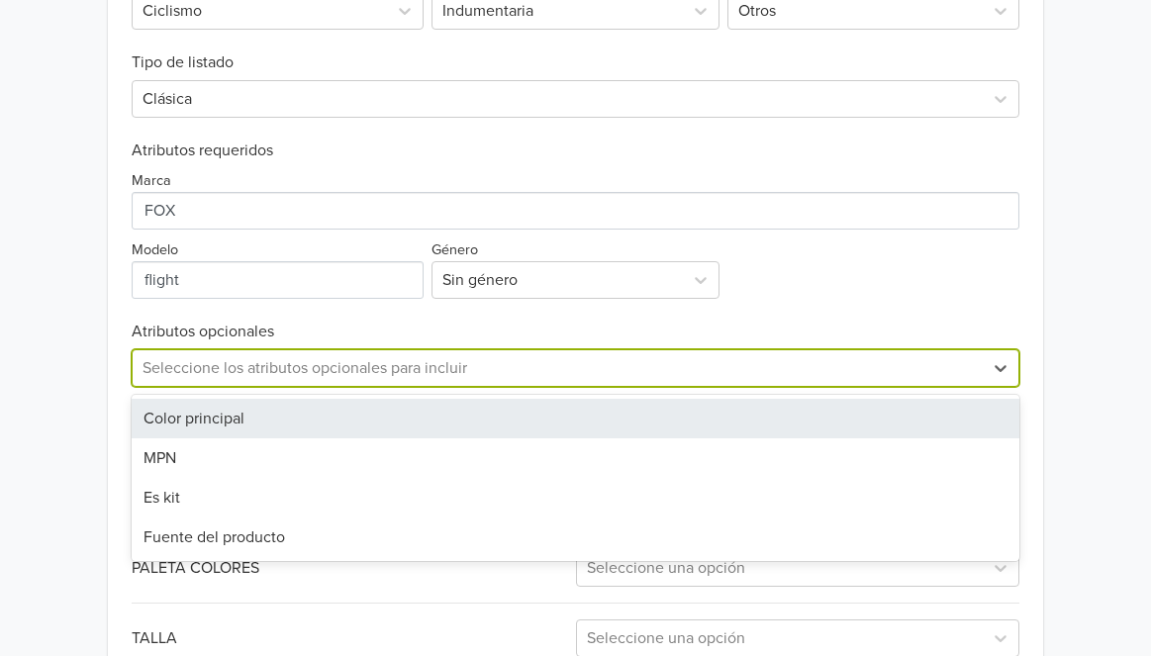
click at [337, 373] on div at bounding box center [556, 368] width 829 height 28
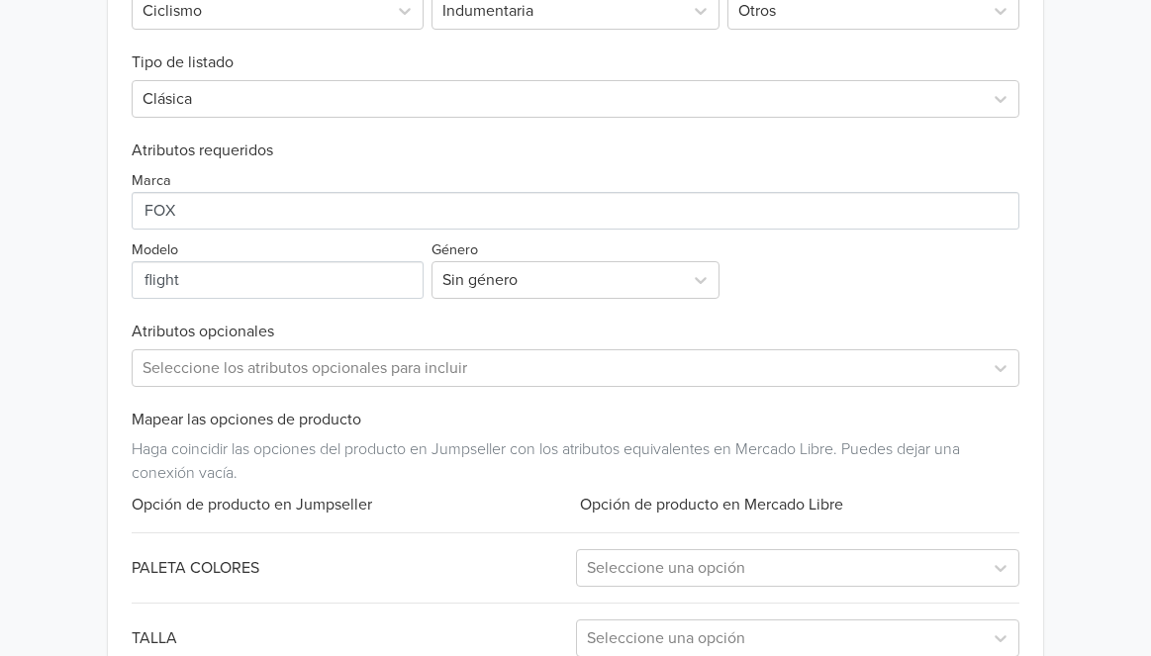
click at [882, 290] on div "Marca Modelo Género Sin género" at bounding box center [575, 229] width 887 height 139
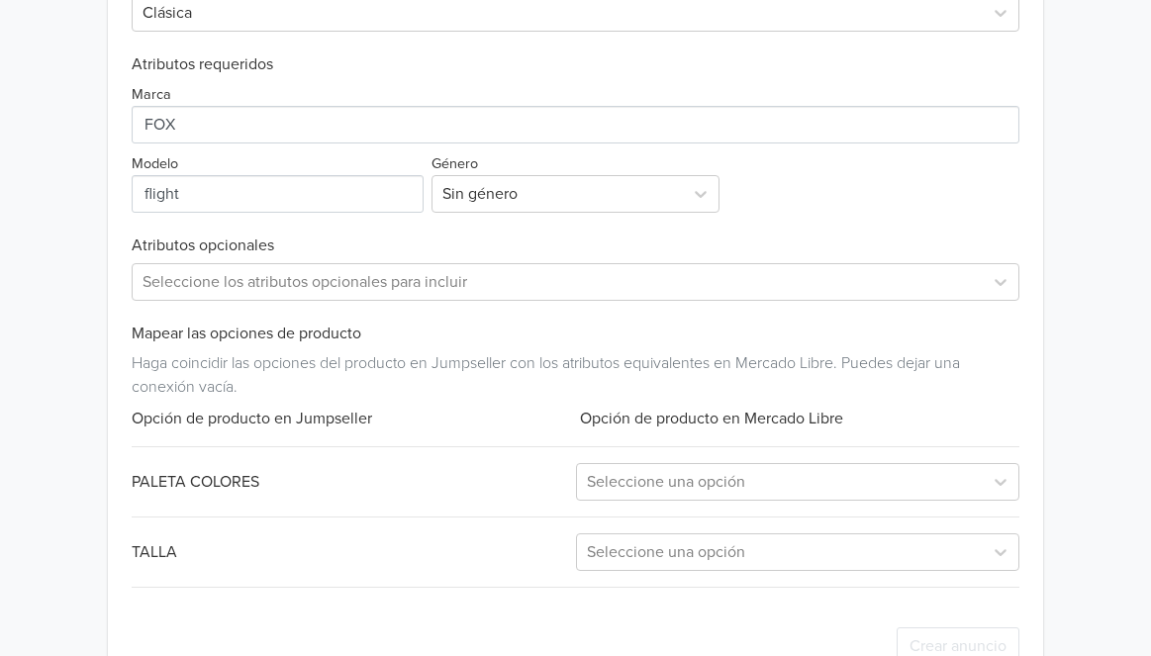
scroll to position [875, 0]
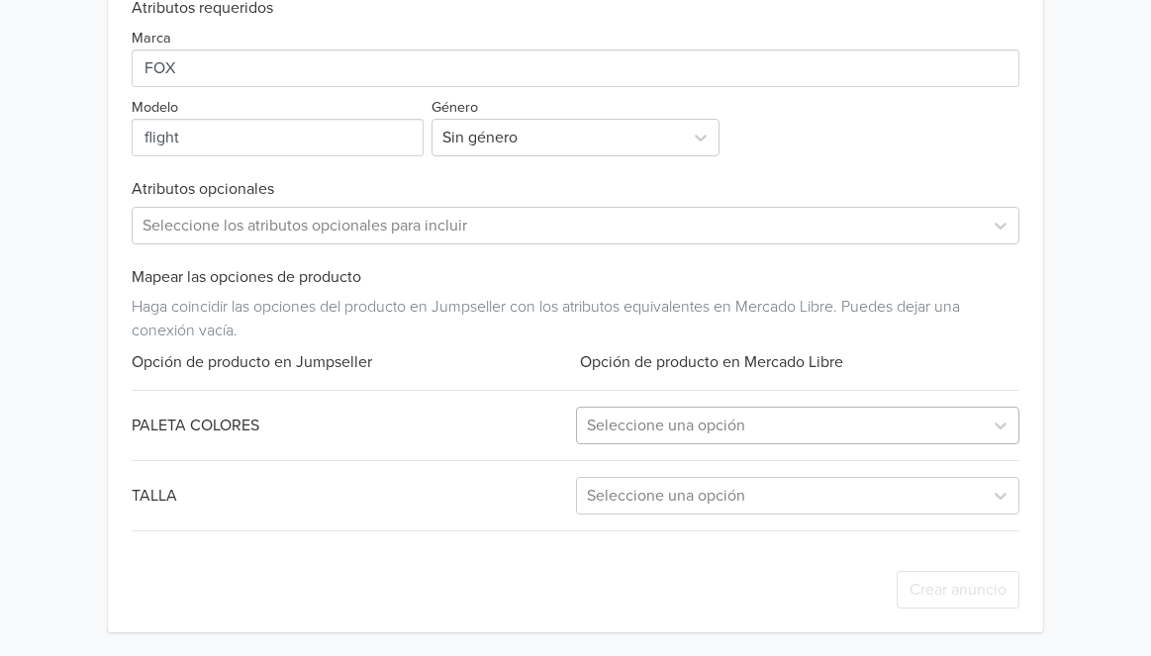
click at [821, 420] on div at bounding box center [780, 426] width 386 height 28
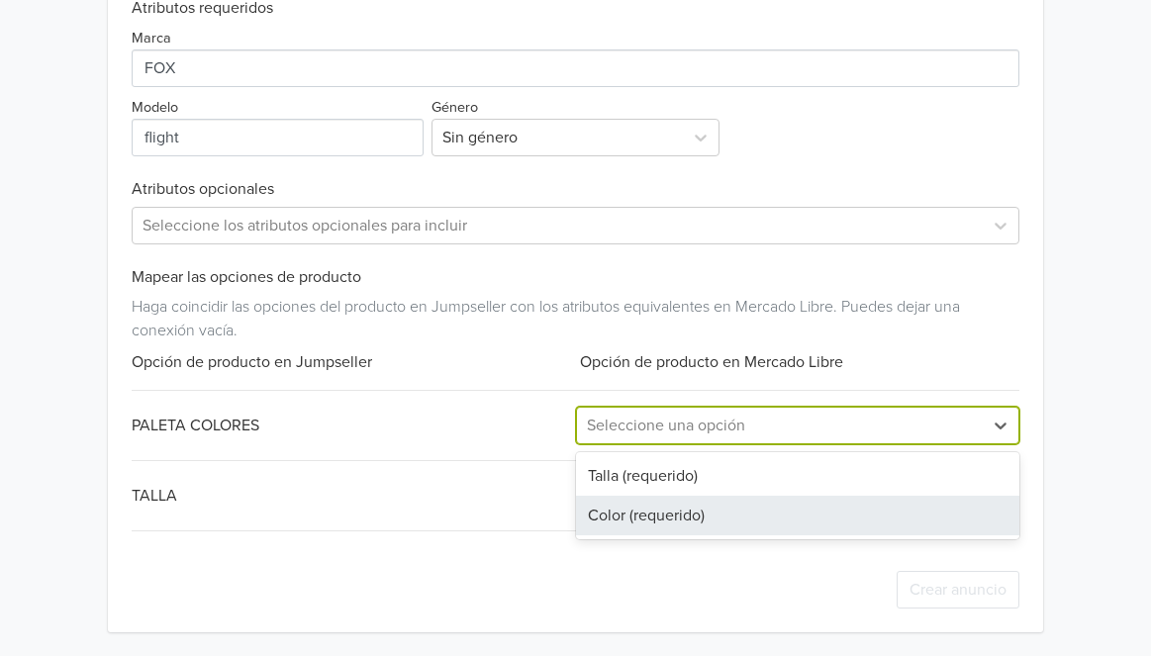
click at [759, 510] on div "Color (requerido)" at bounding box center [797, 516] width 443 height 40
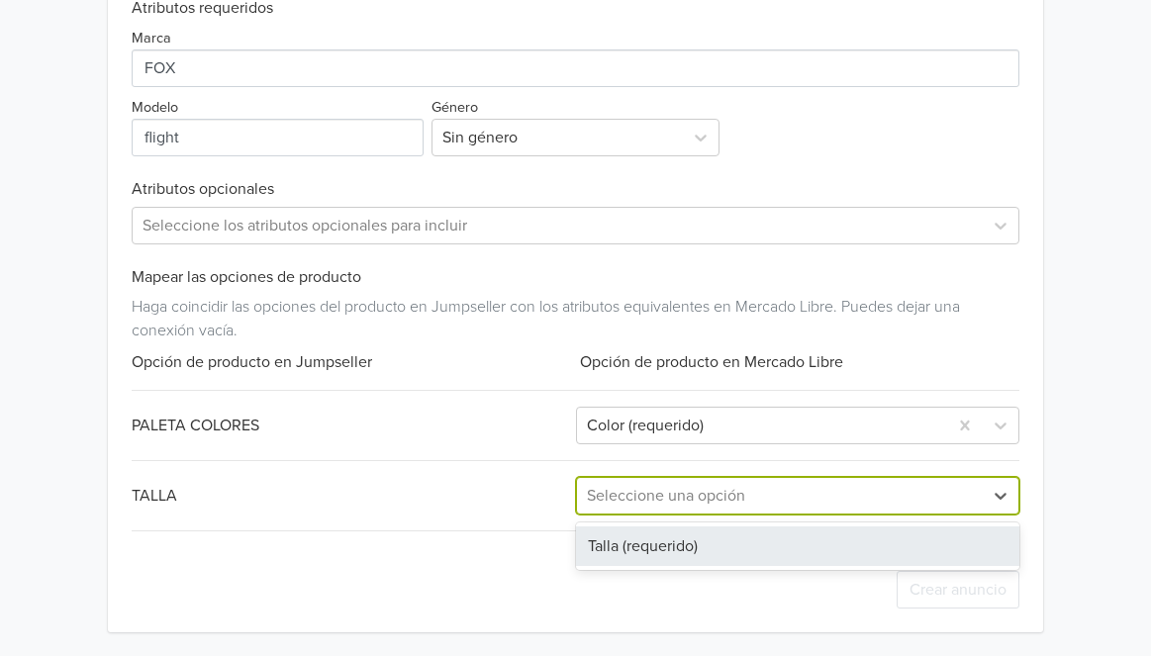
click at [756, 502] on div at bounding box center [780, 496] width 386 height 28
click at [725, 535] on div "Talla (requerido)" at bounding box center [797, 546] width 443 height 40
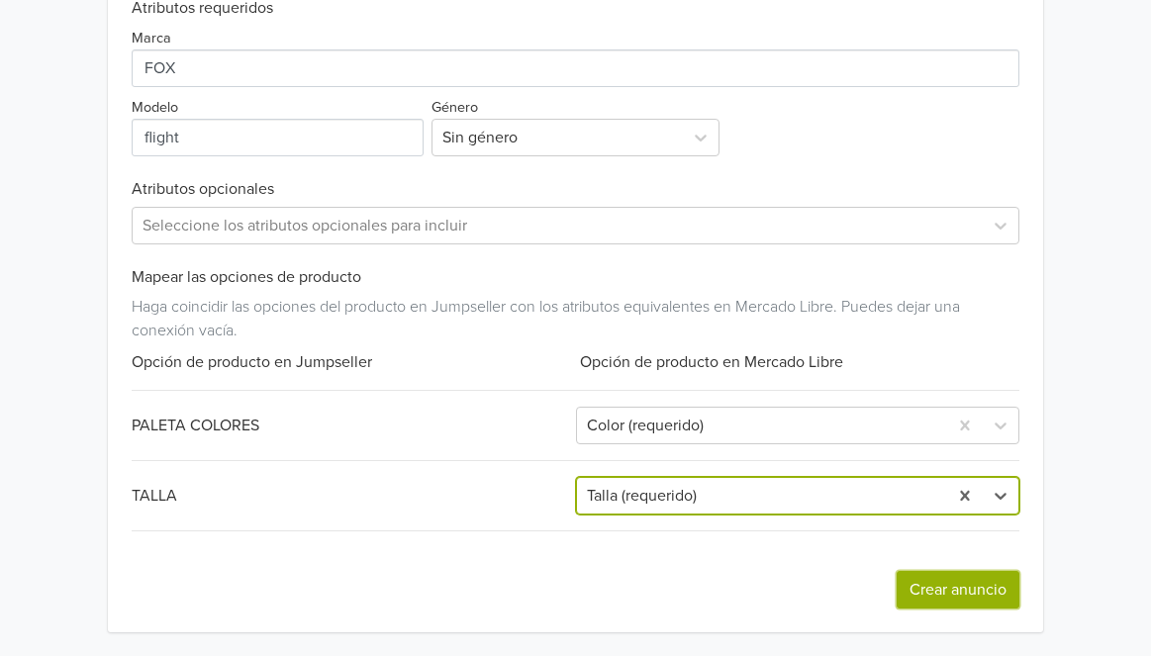
click at [961, 593] on button "Crear anuncio" at bounding box center [957, 590] width 123 height 38
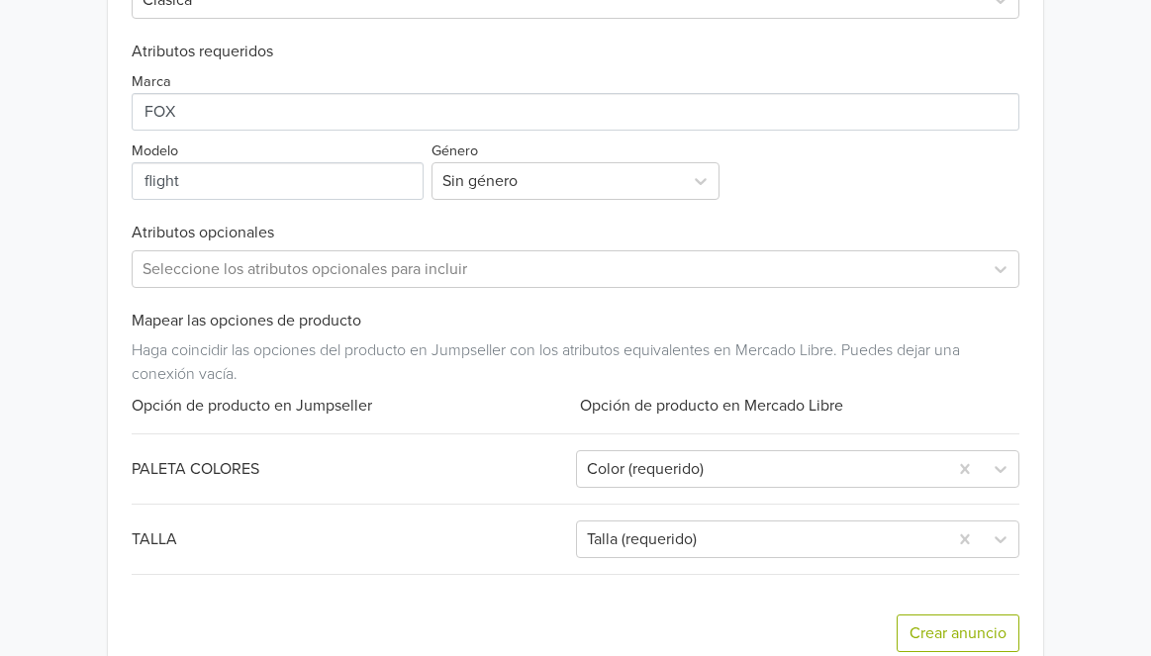
scroll to position [986, 0]
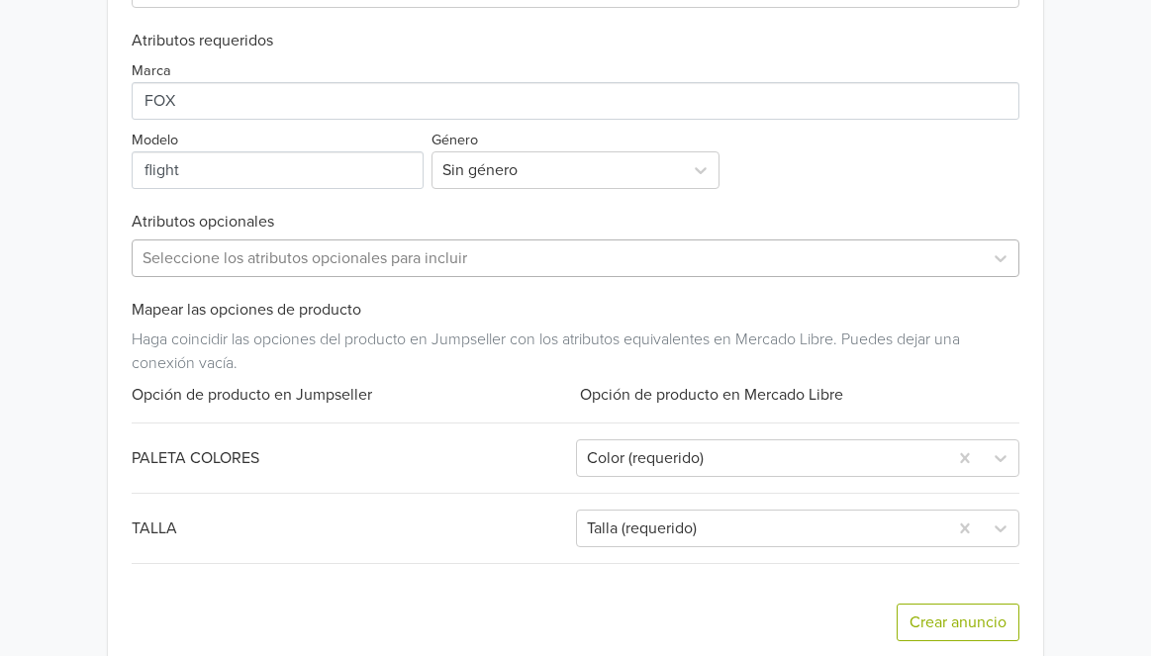
click at [433, 260] on div at bounding box center [556, 258] width 829 height 28
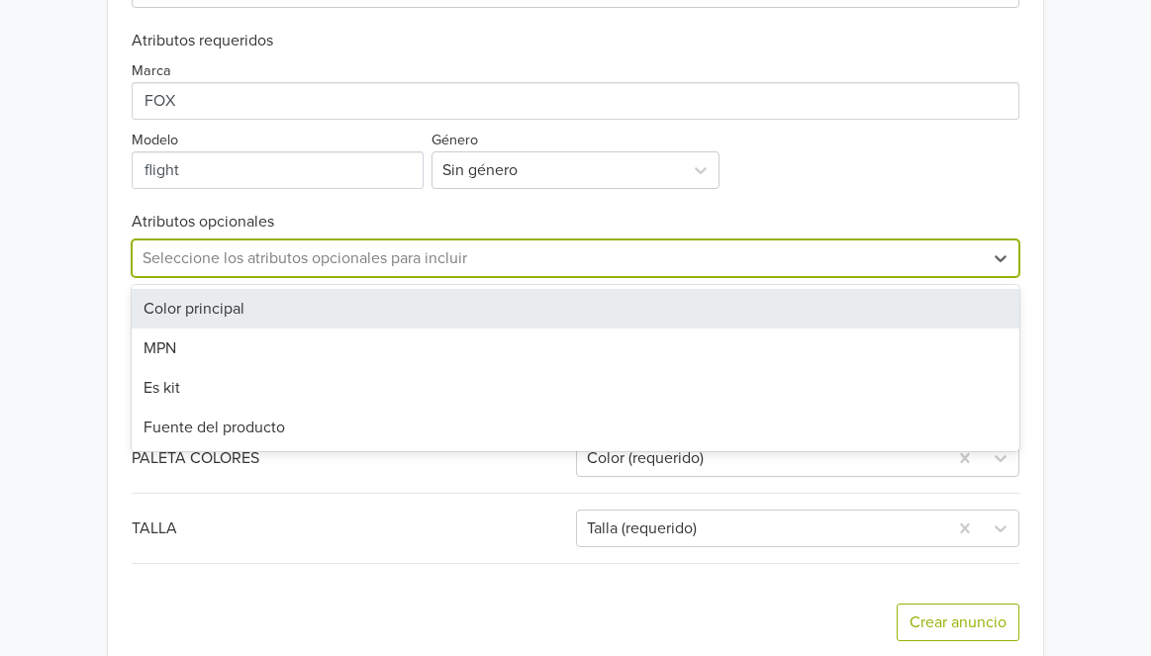
click at [433, 301] on div "Color principal" at bounding box center [575, 309] width 887 height 40
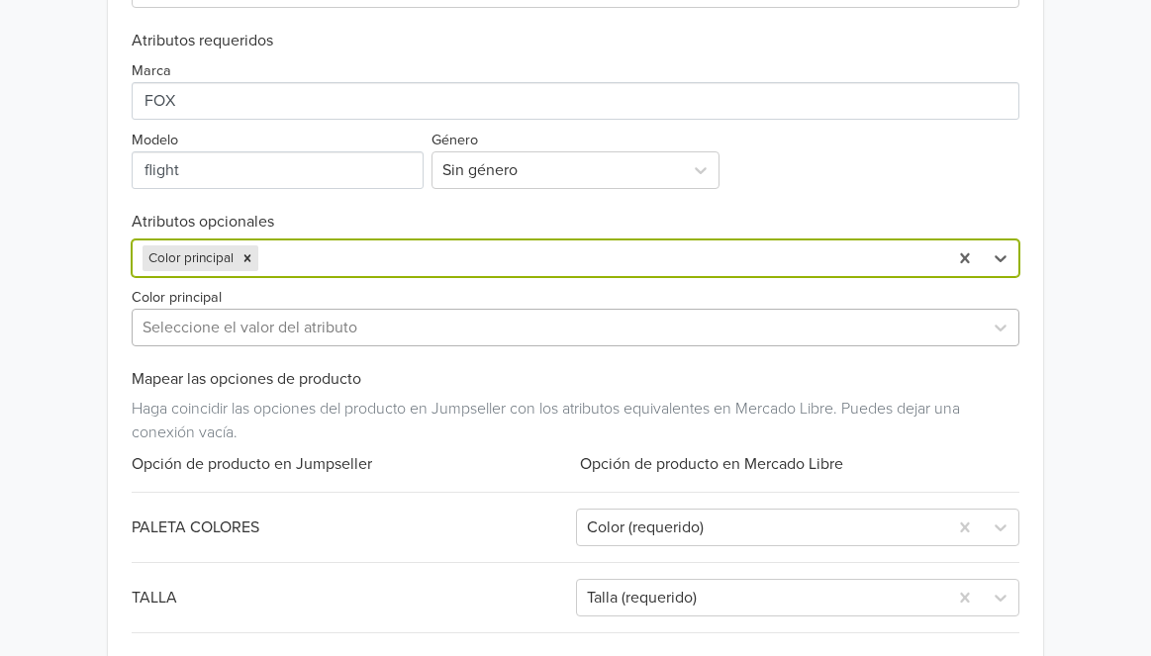
click at [425, 327] on div at bounding box center [556, 328] width 829 height 28
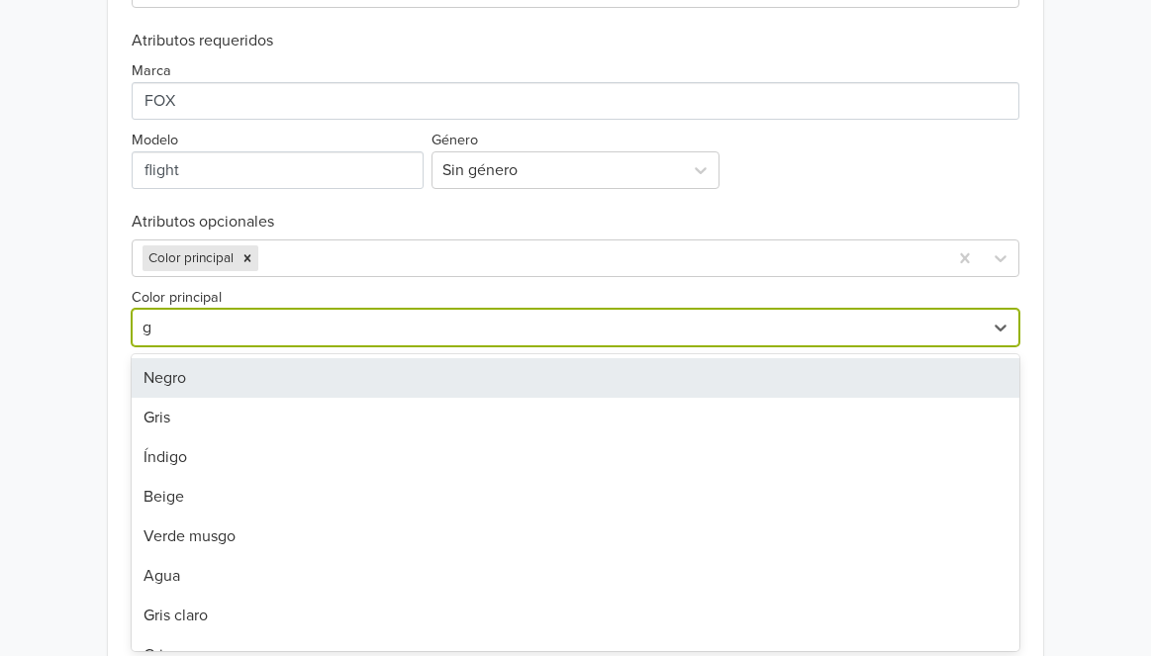
type input "gr"
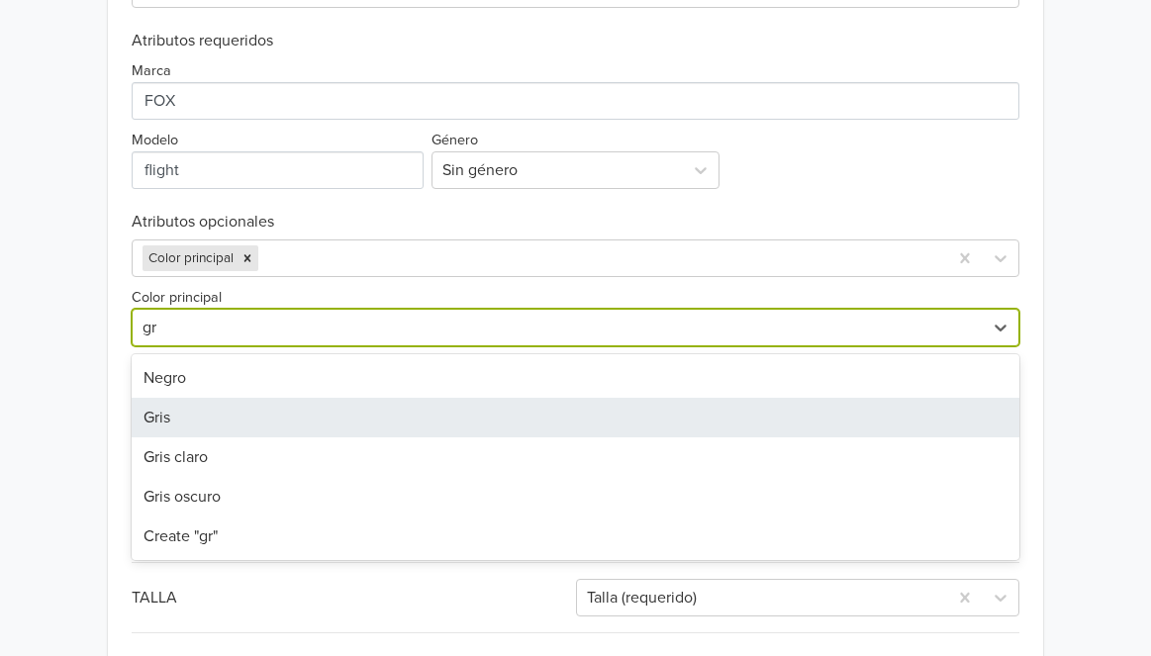
click at [365, 403] on div "Gris" at bounding box center [575, 418] width 887 height 40
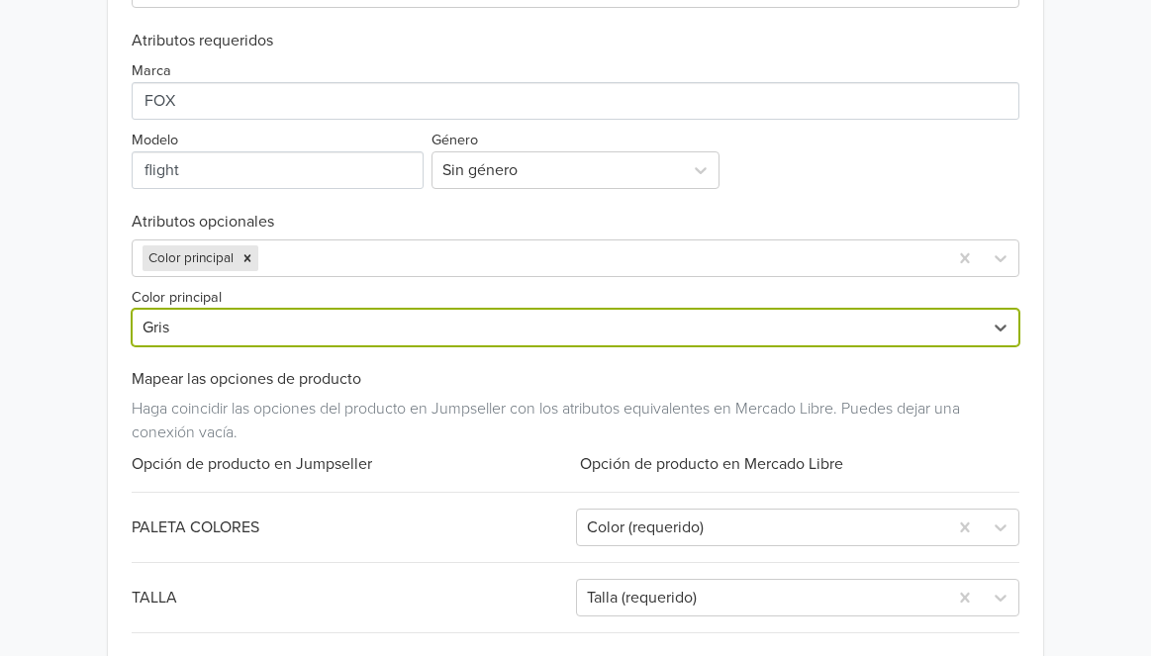
scroll to position [1088, 0]
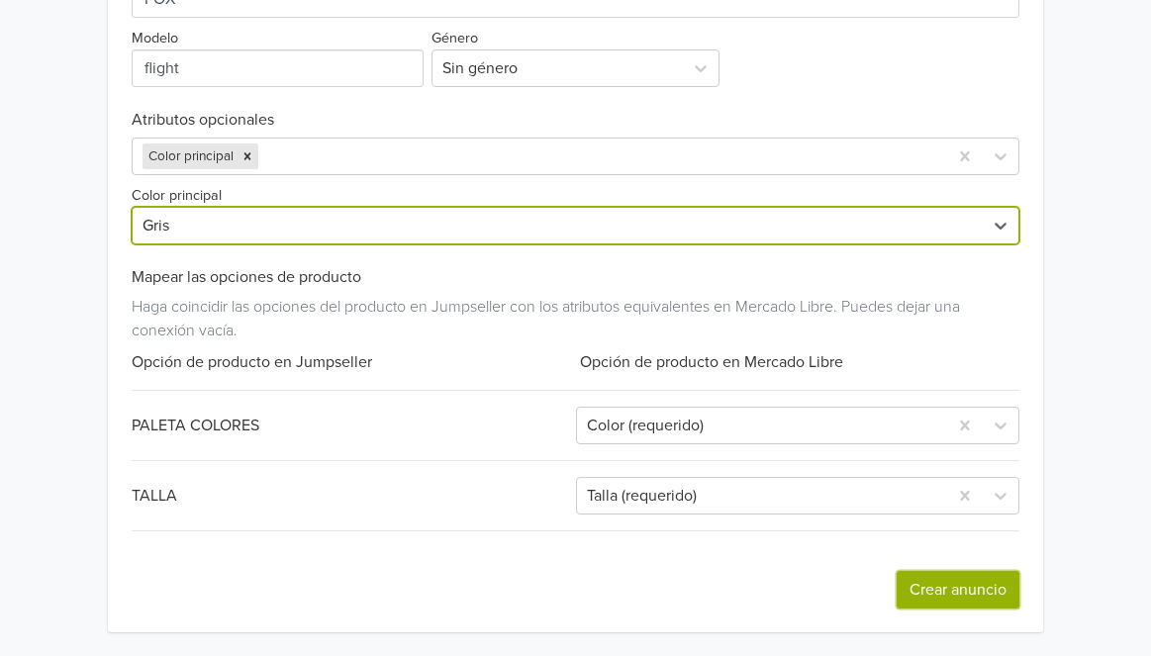
click at [983, 596] on button "Crear anuncio" at bounding box center [957, 590] width 123 height 38
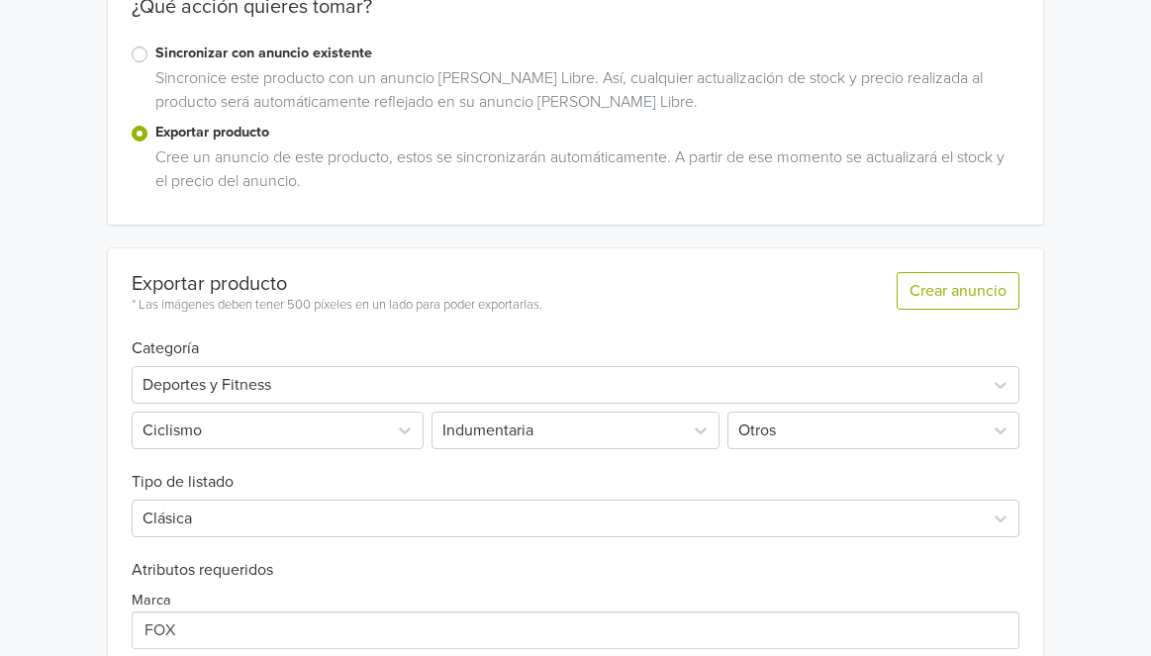
scroll to position [0, 0]
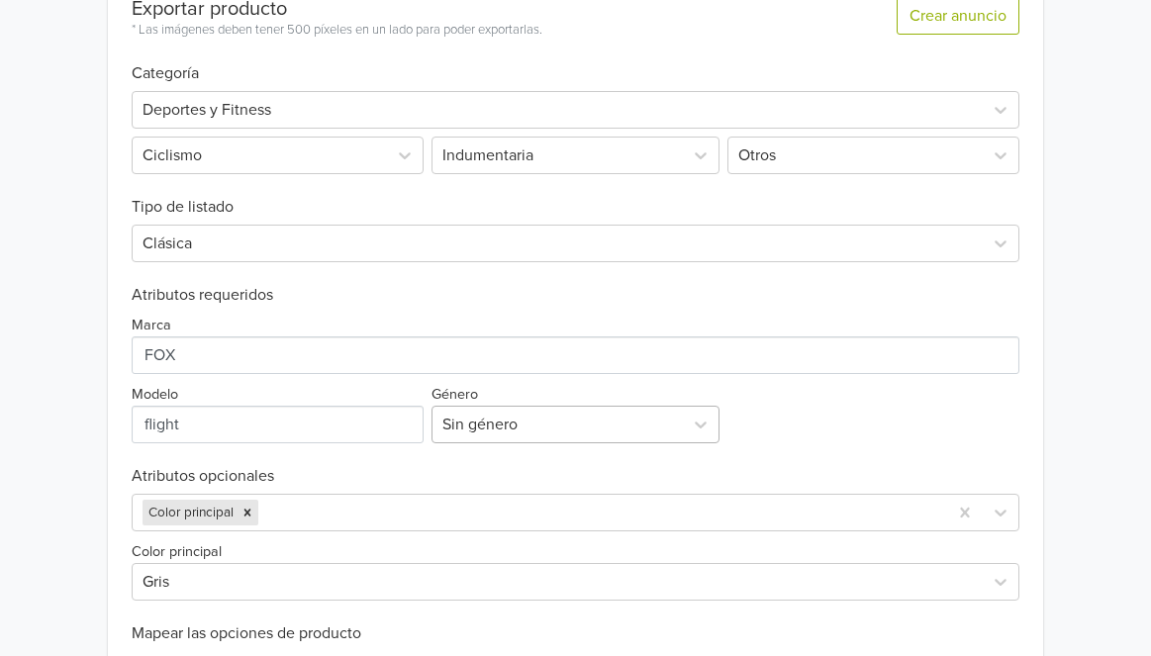
click at [607, 424] on div "Sin género" at bounding box center [557, 425] width 250 height 36
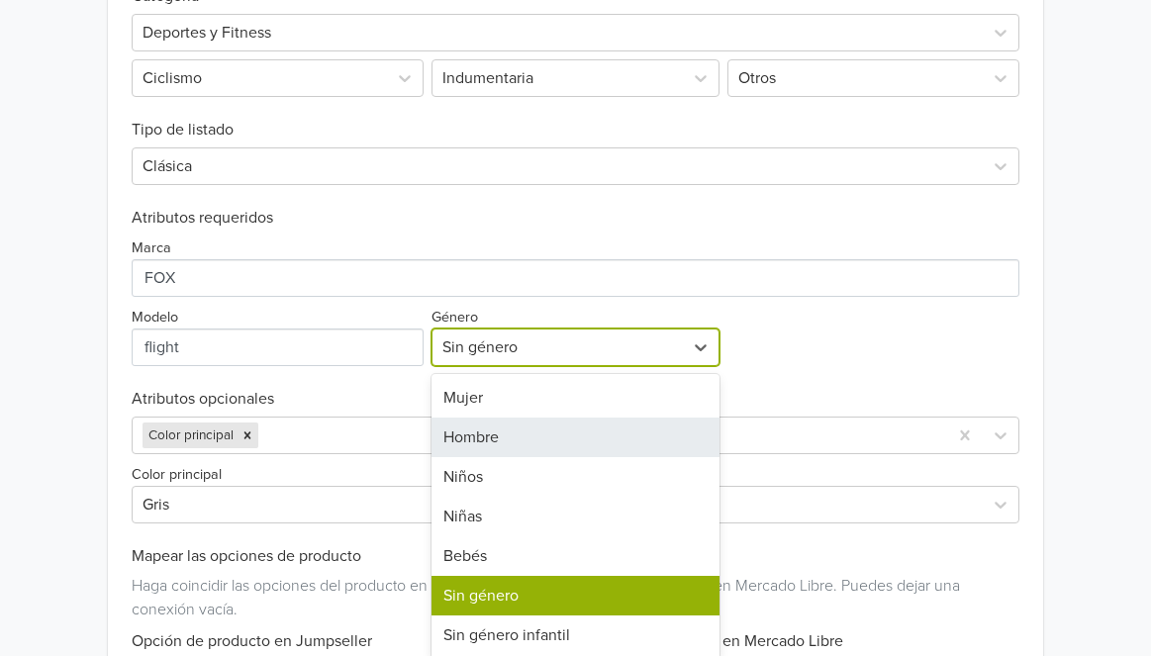
scroll to position [820, 0]
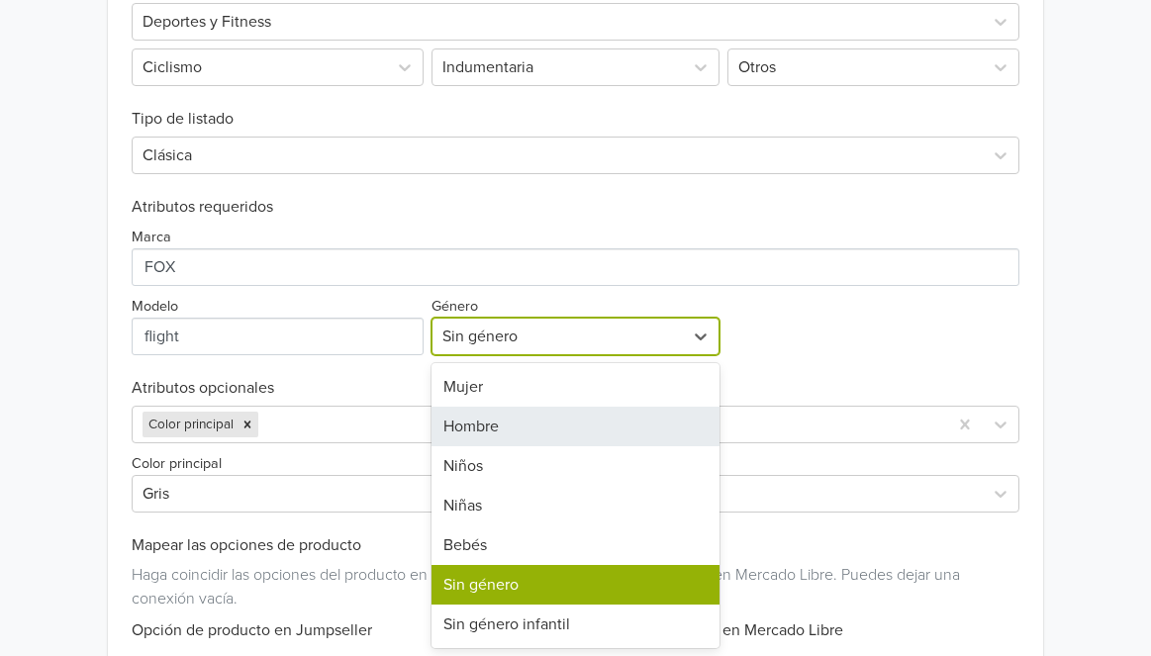
click at [592, 431] on div "Hombre" at bounding box center [575, 427] width 288 height 40
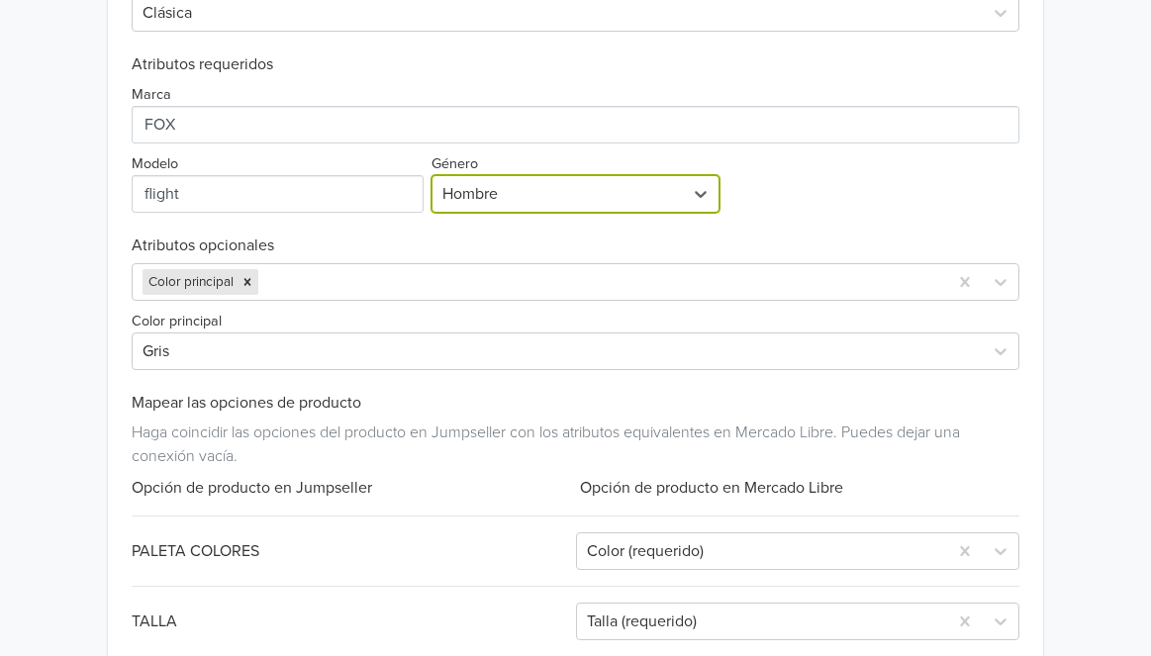
scroll to position [1088, 0]
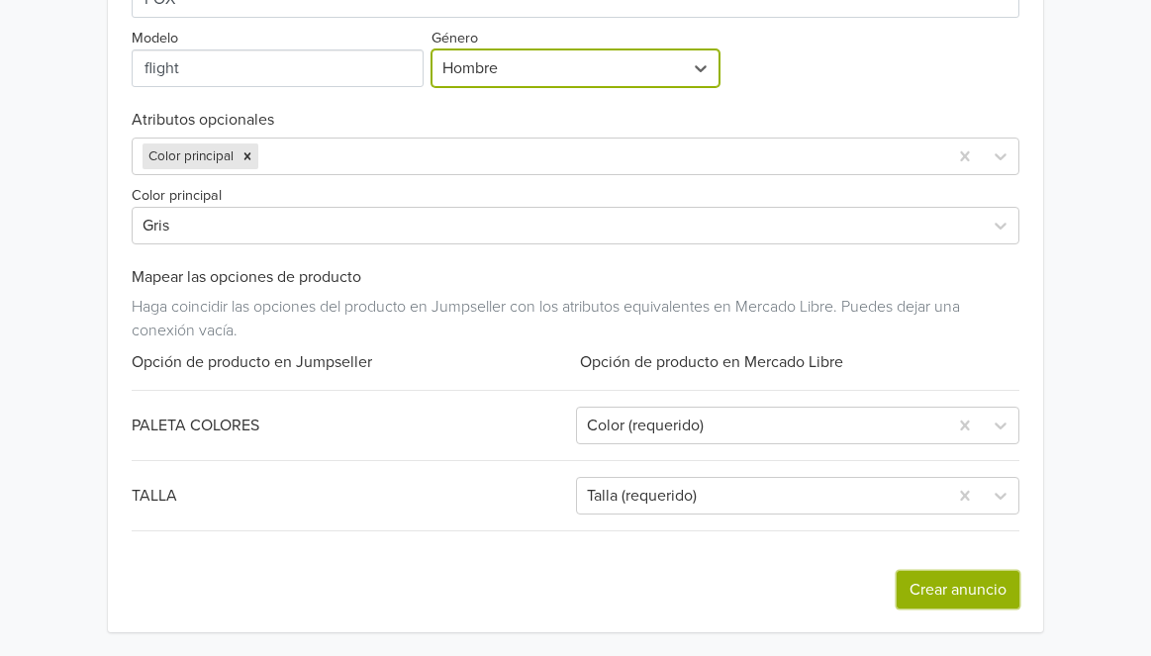
click at [964, 593] on button "Crear anuncio" at bounding box center [957, 590] width 123 height 38
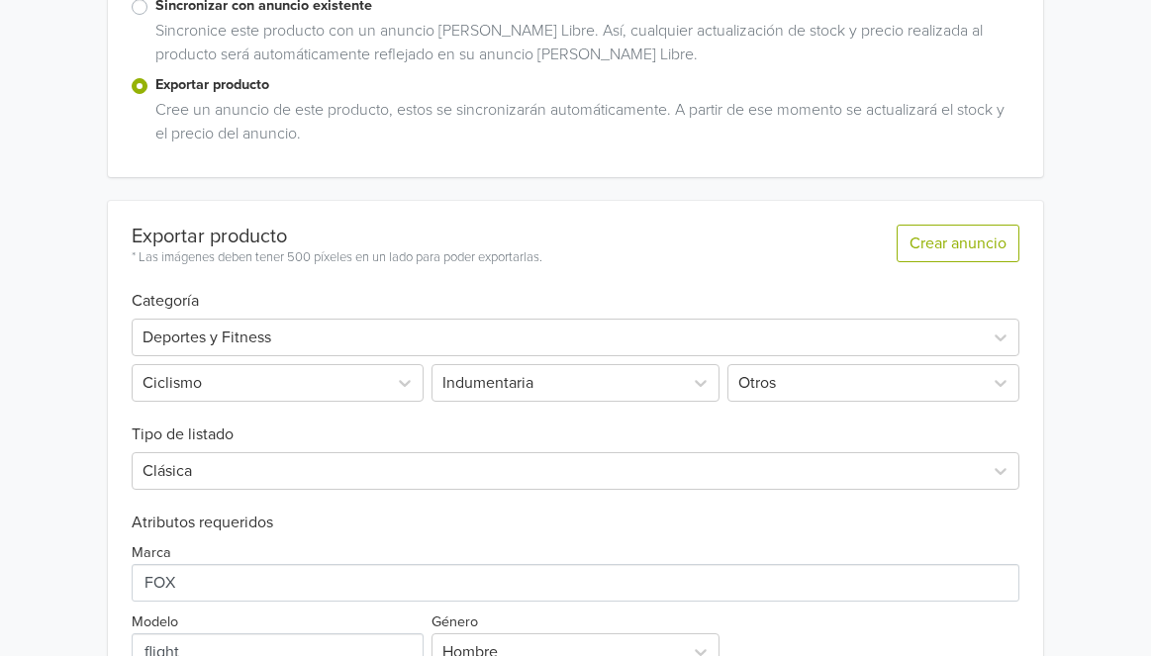
scroll to position [711, 0]
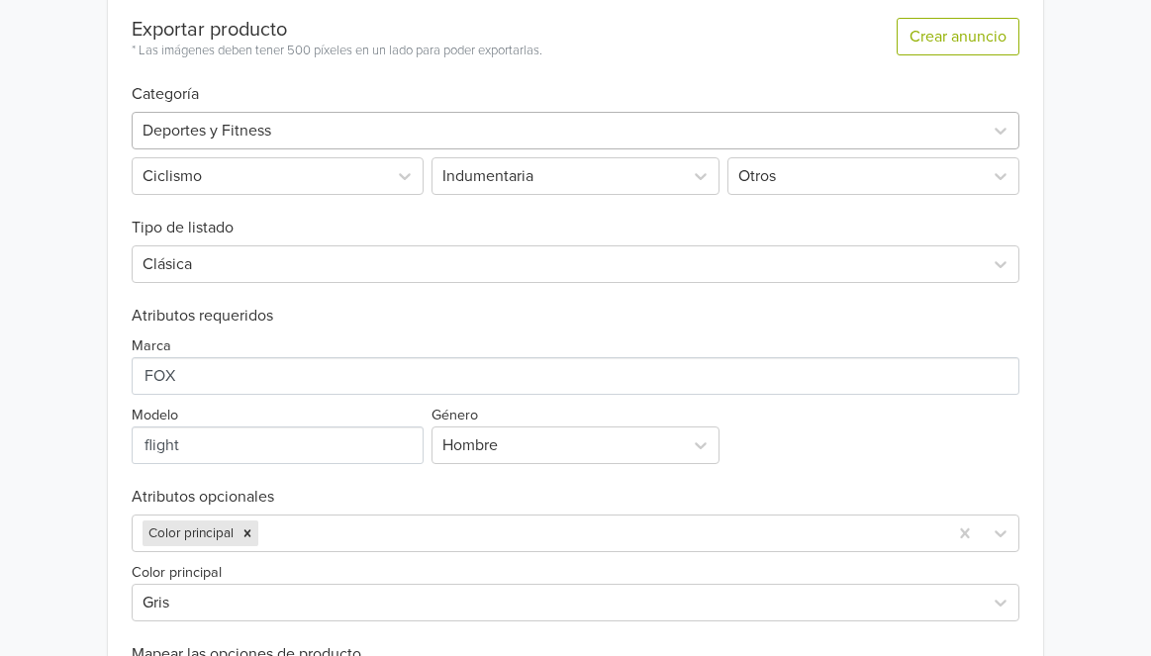
click at [413, 126] on div at bounding box center [556, 131] width 829 height 28
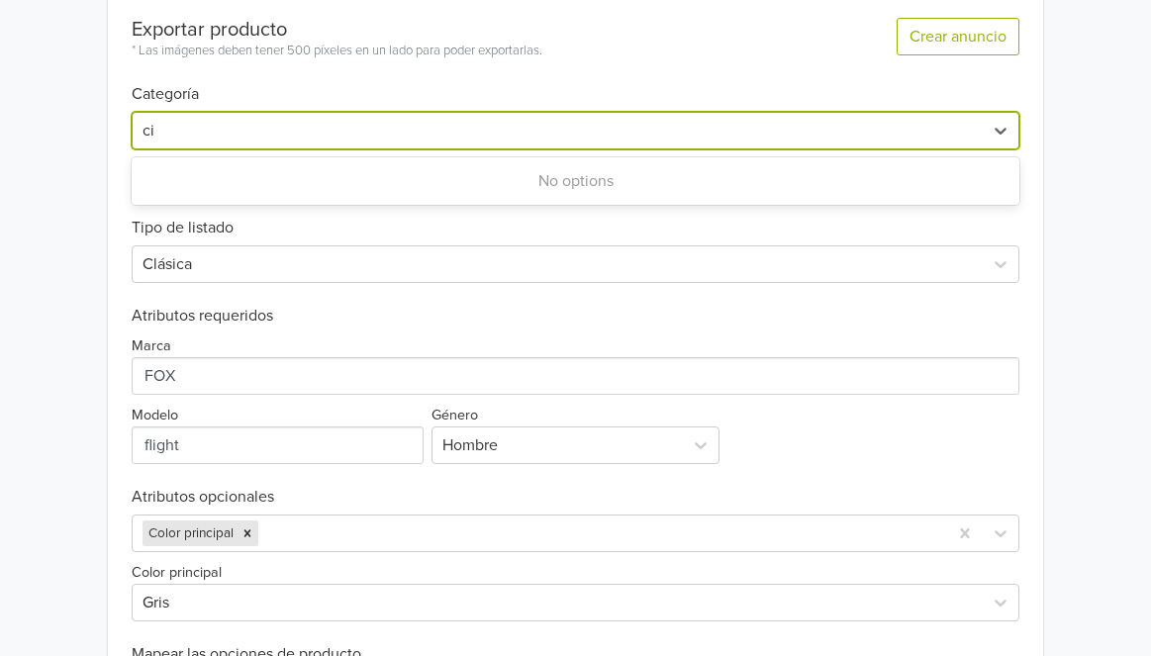
type input "c"
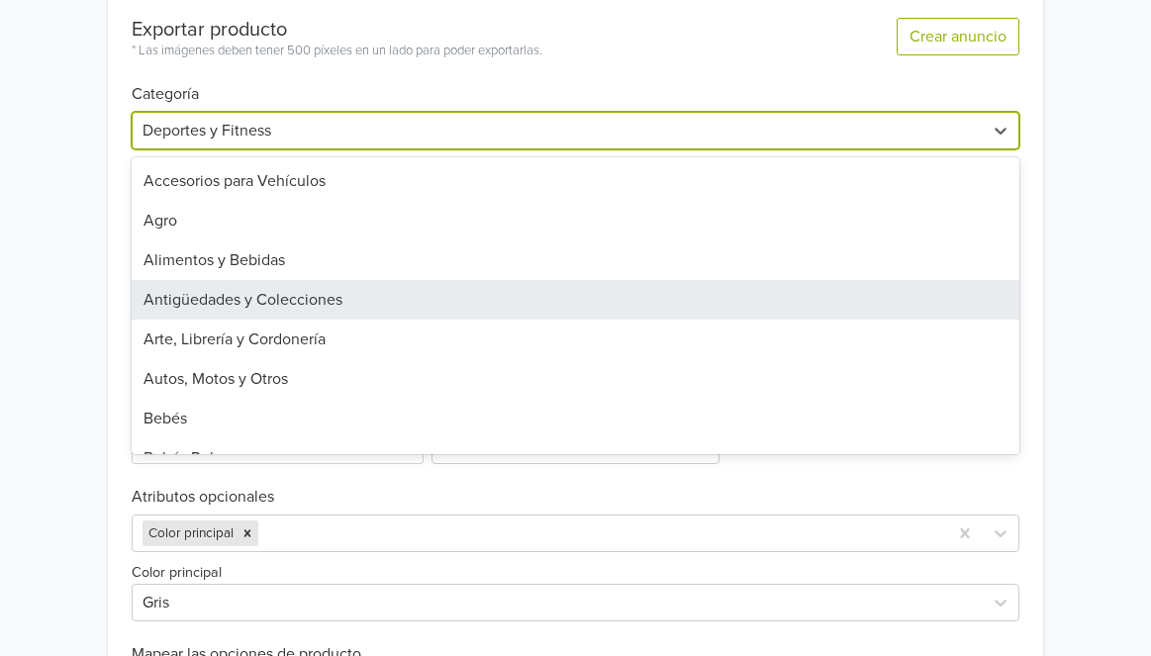
type input "d"
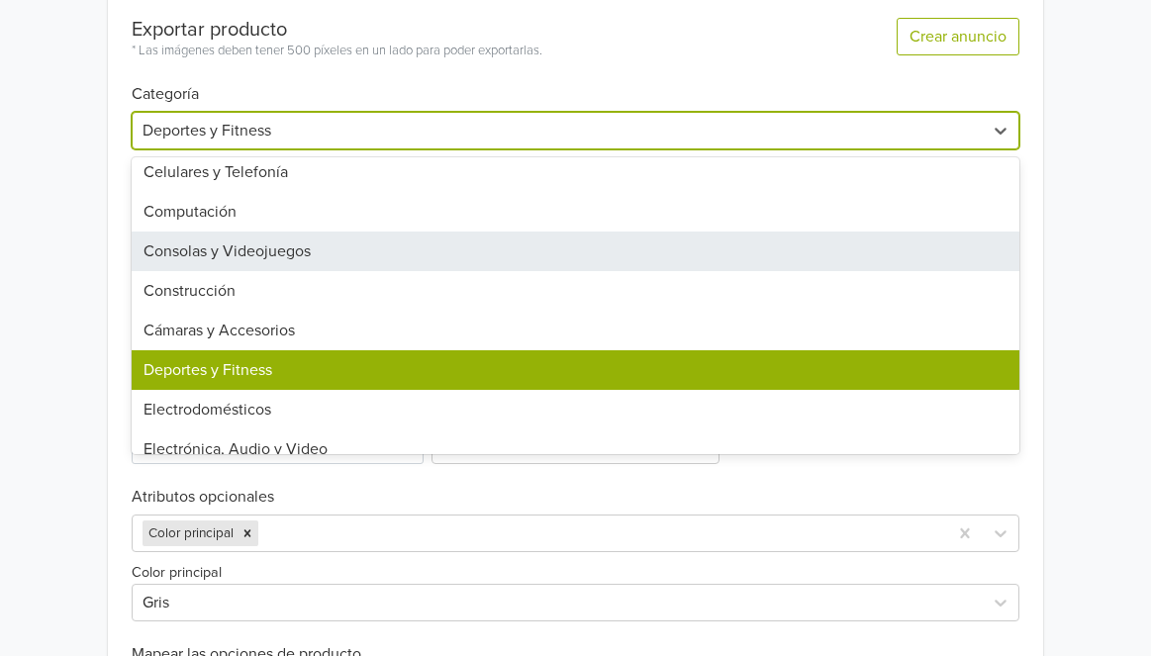
scroll to position [492, 0]
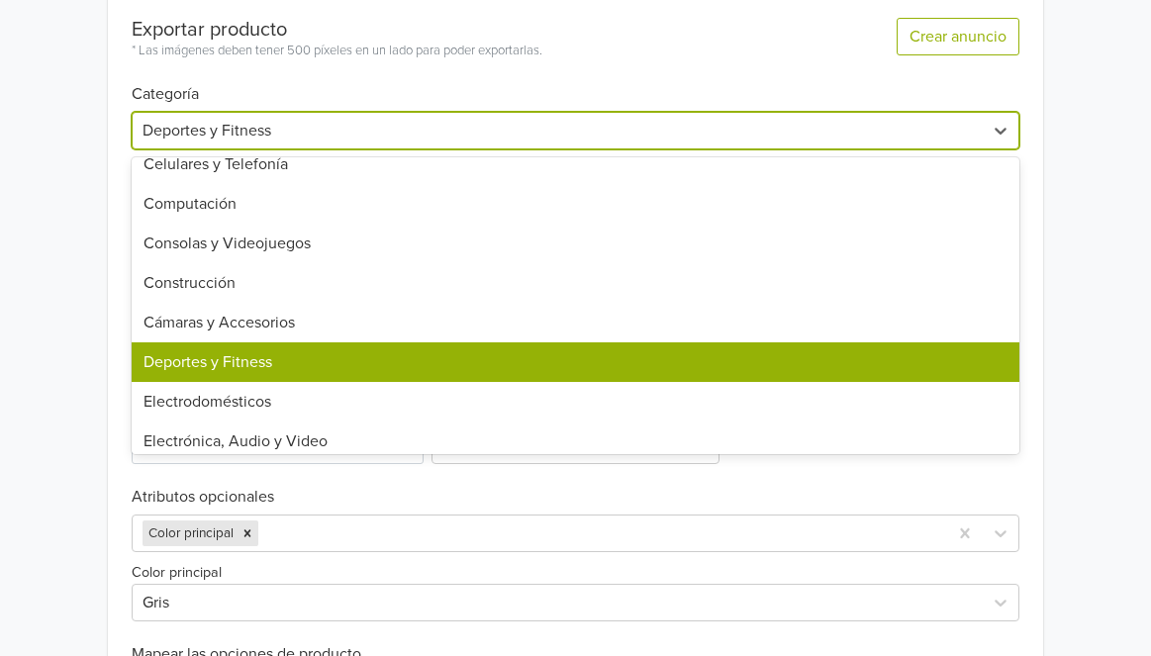
click at [289, 367] on div "Deportes y Fitness" at bounding box center [575, 362] width 887 height 40
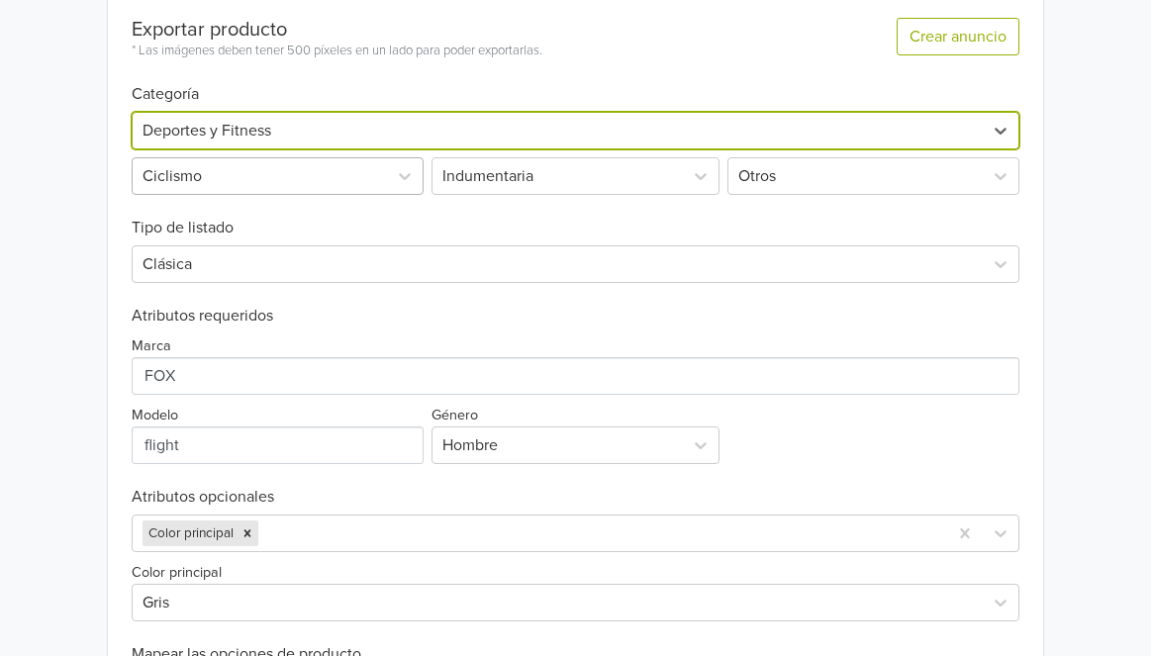
click at [249, 174] on div at bounding box center [259, 176] width 234 height 28
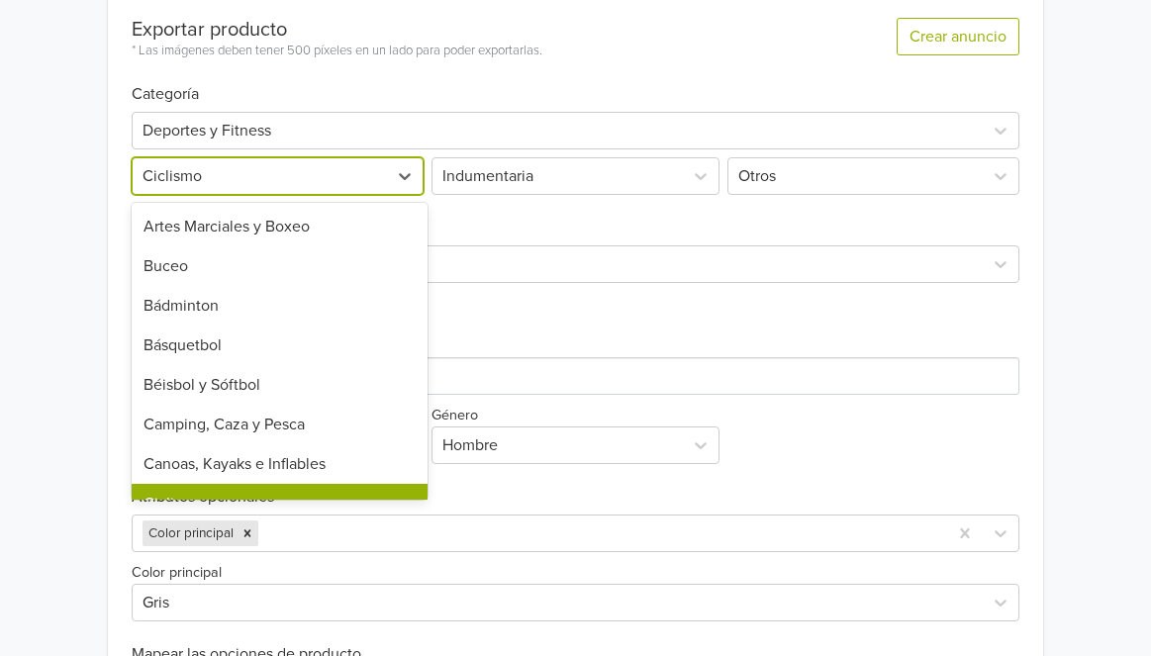
scroll to position [37, 0]
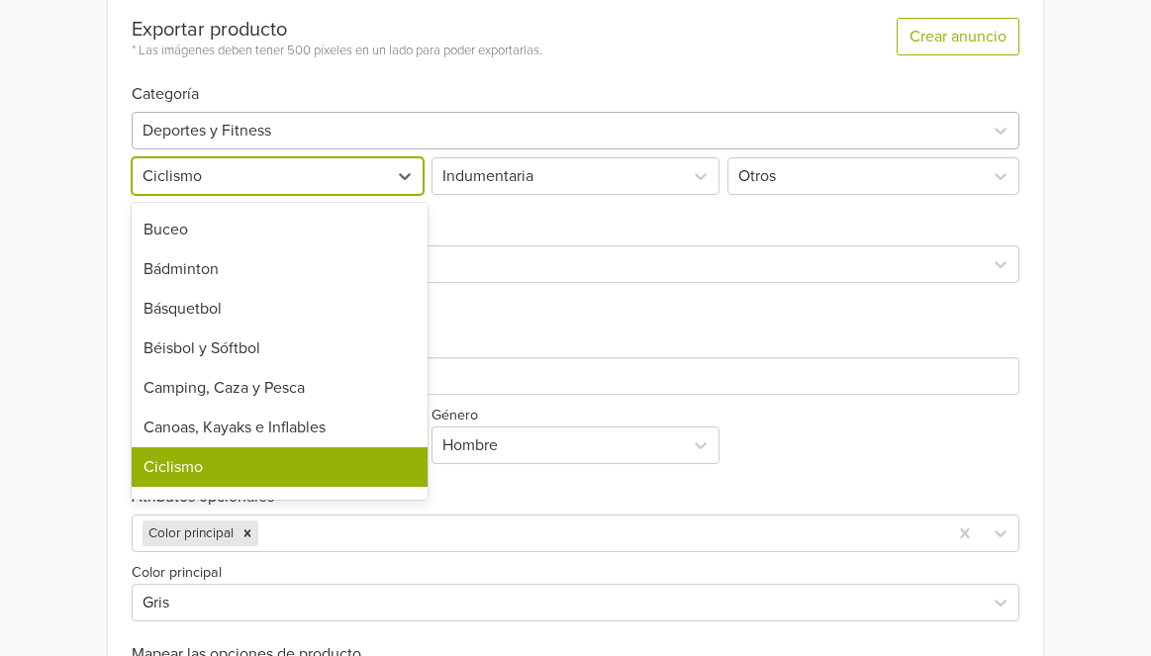
click at [567, 143] on div at bounding box center [556, 131] width 829 height 28
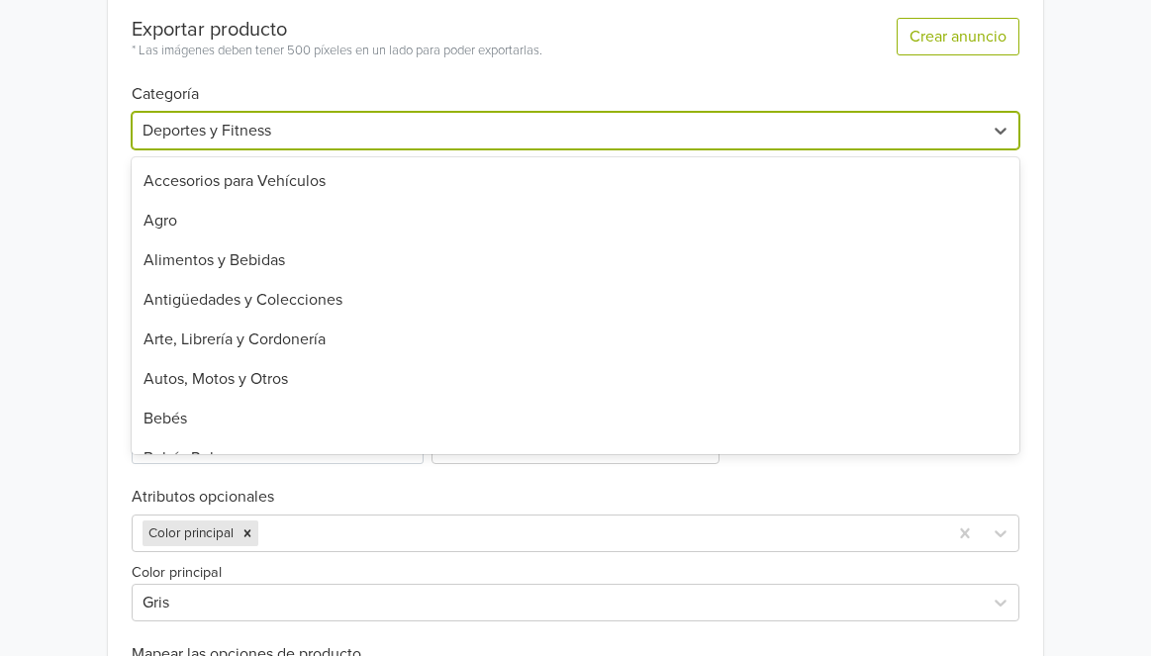
scroll to position [432, 0]
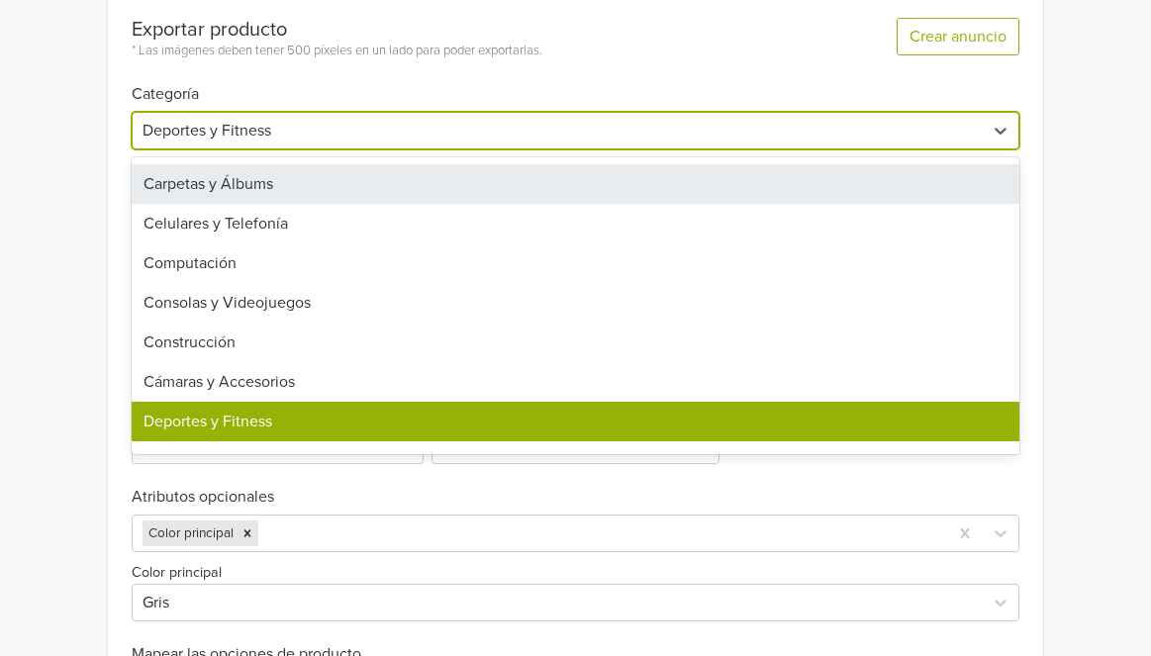
click at [583, 55] on div "Exportar producto * Las imágenes deben tener 500 píxeles en un lado para poder …" at bounding box center [575, 27] width 887 height 67
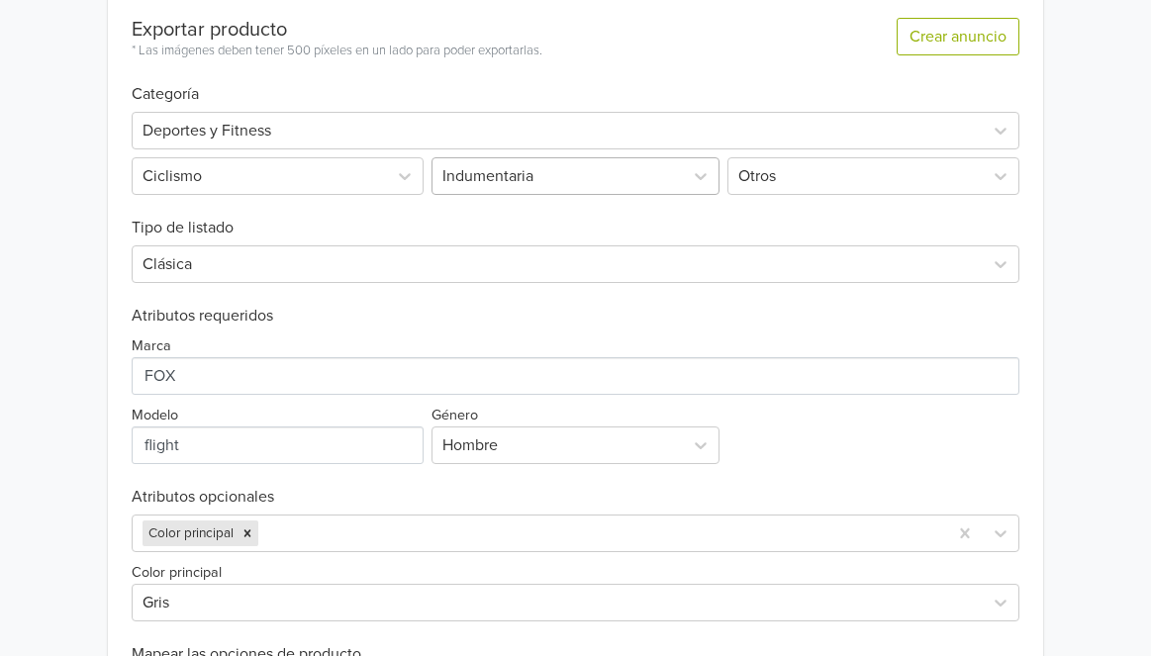
click at [581, 177] on div at bounding box center [557, 176] width 231 height 28
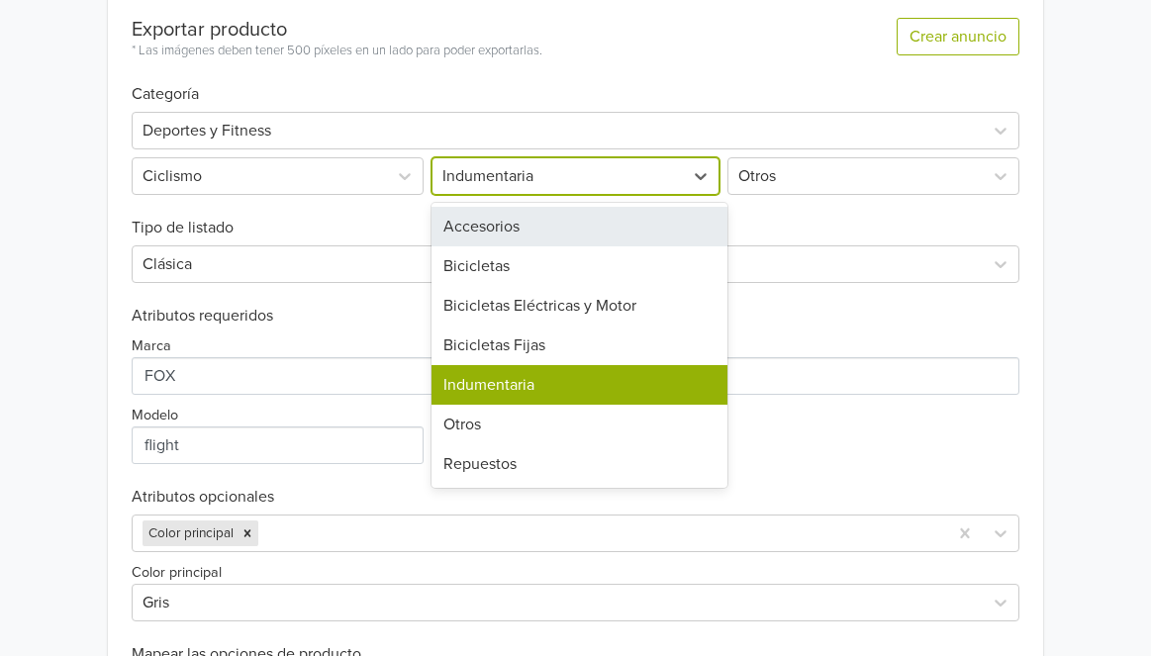
click at [623, 211] on div "Accesorios" at bounding box center [579, 227] width 296 height 40
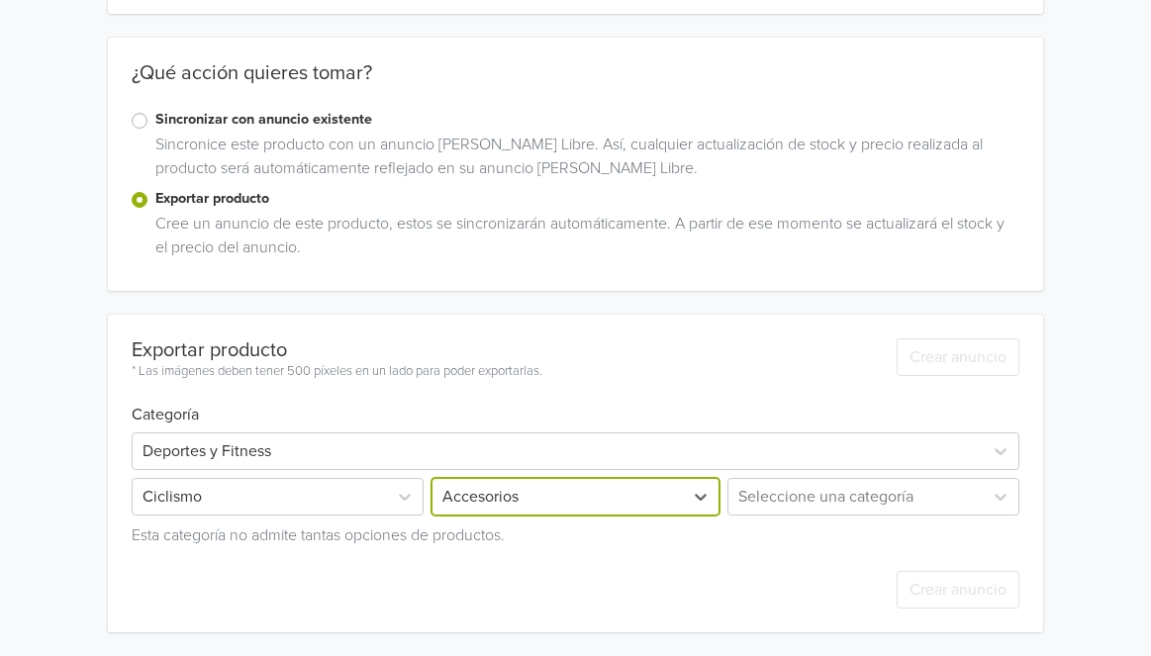
scroll to position [245, 0]
click at [808, 504] on div "Seleccione una categoría" at bounding box center [871, 498] width 296 height 38
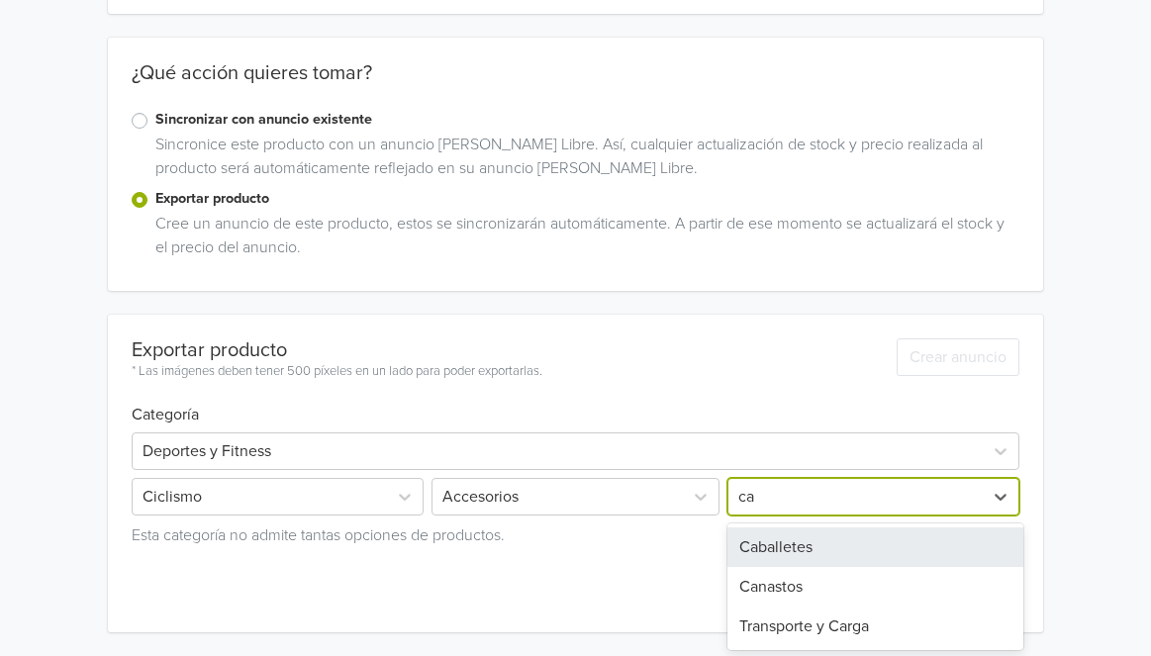
scroll to position [0, 0]
type input "c"
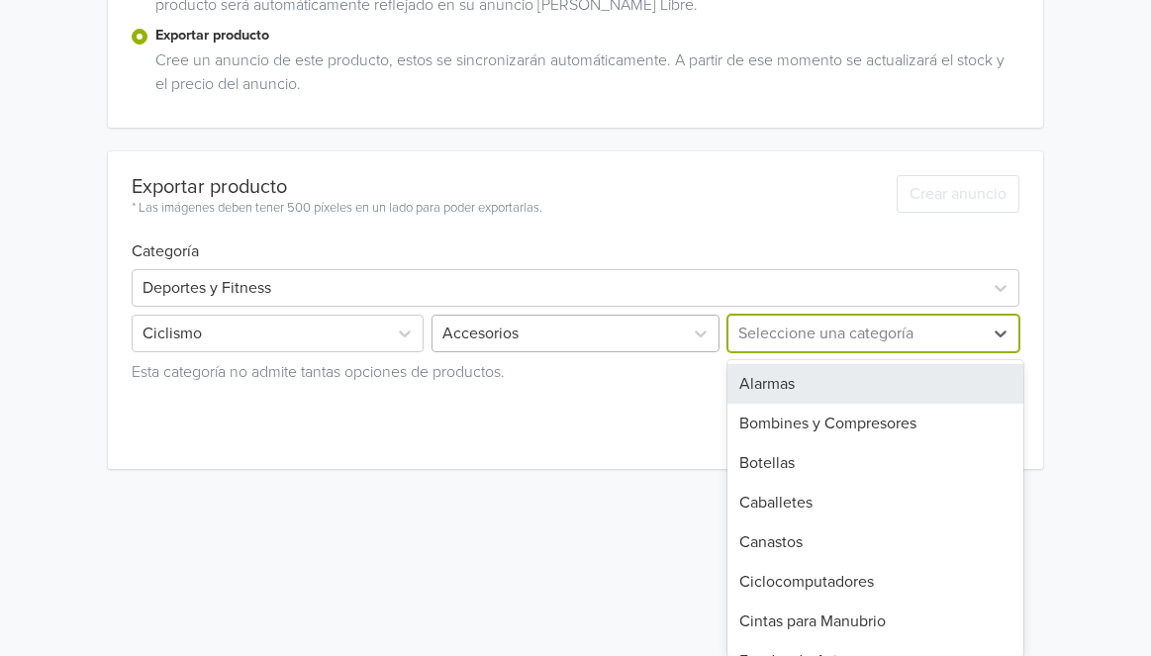
scroll to position [398, 0]
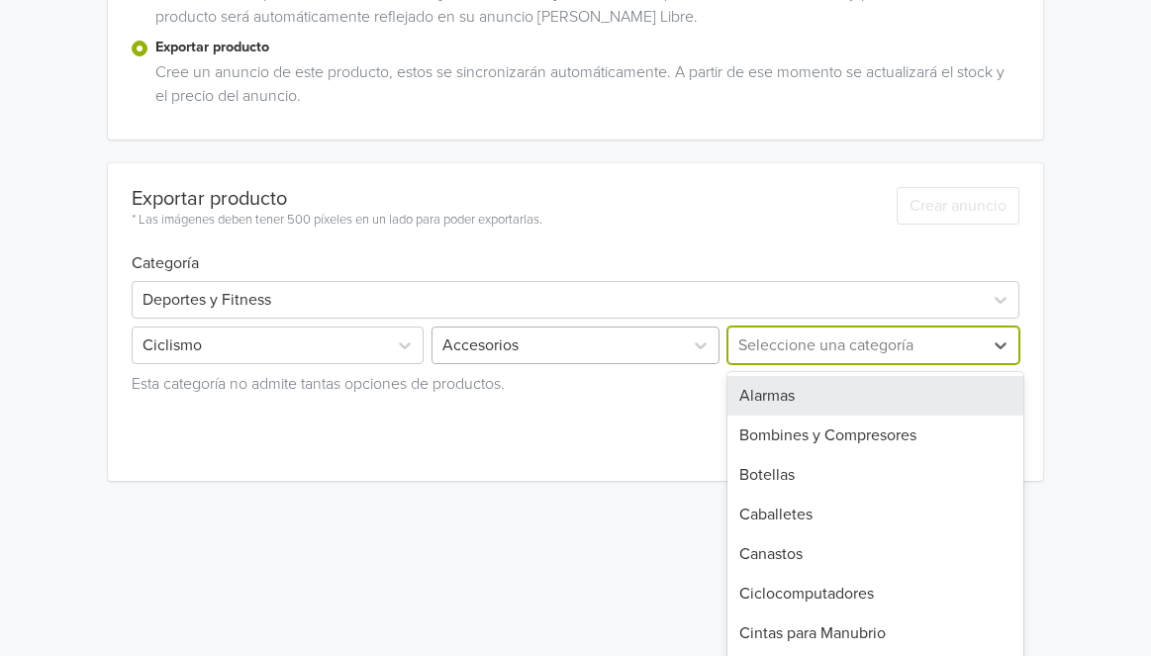
click at [661, 343] on div at bounding box center [557, 345] width 231 height 28
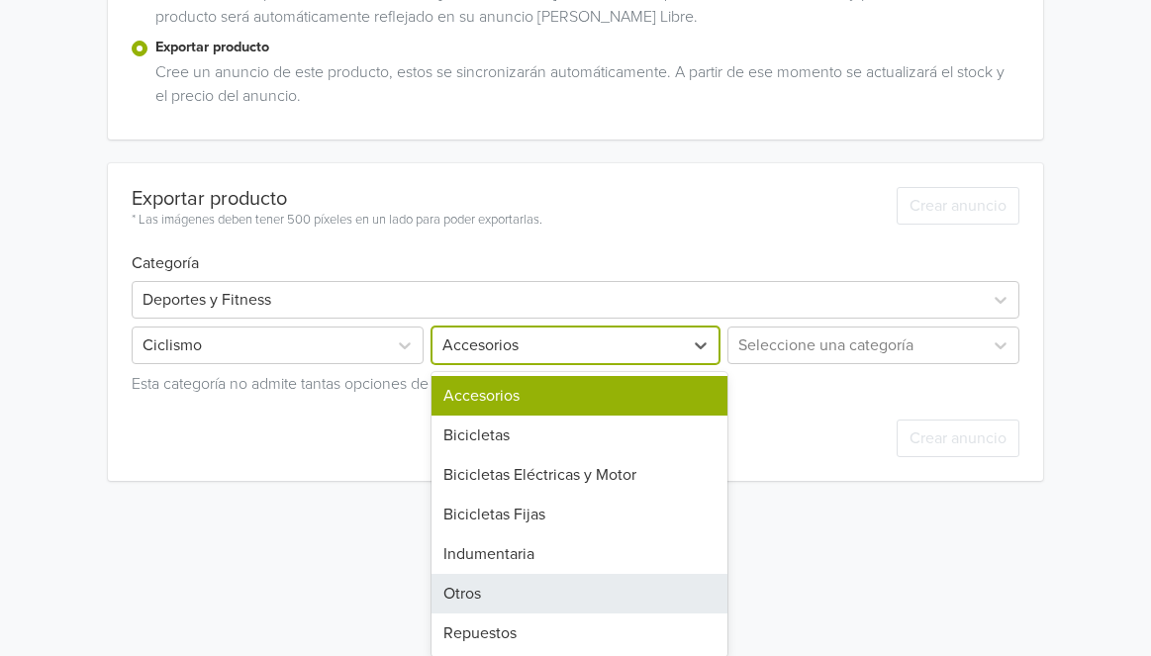
click at [641, 583] on div "Otros" at bounding box center [579, 594] width 296 height 40
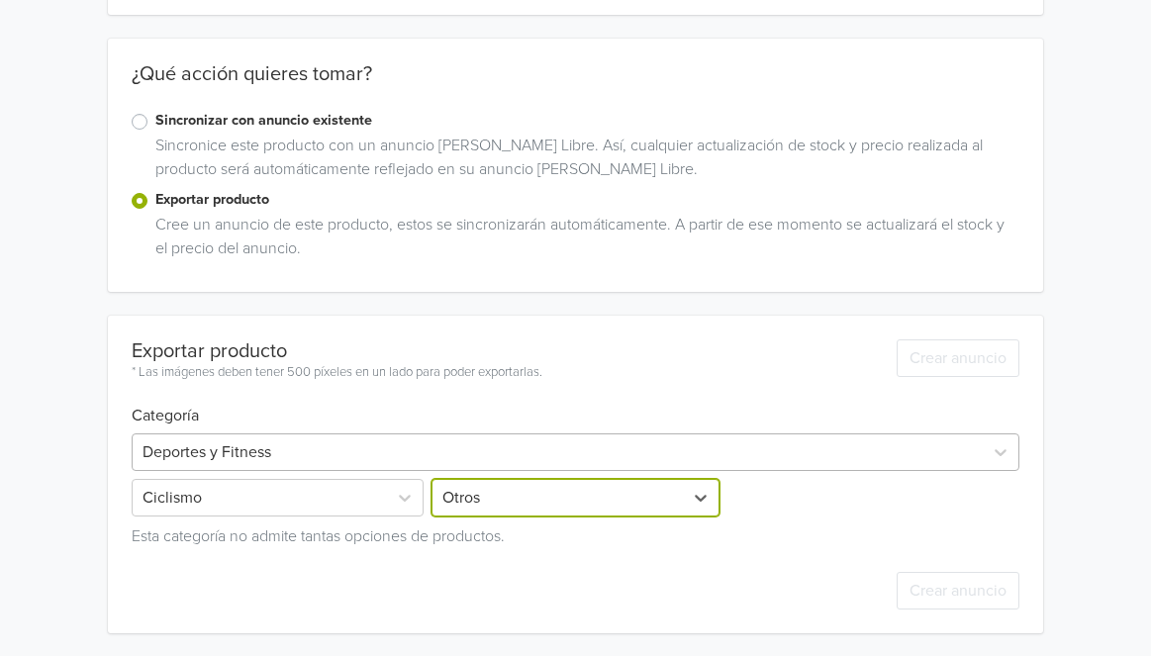
scroll to position [410, 0]
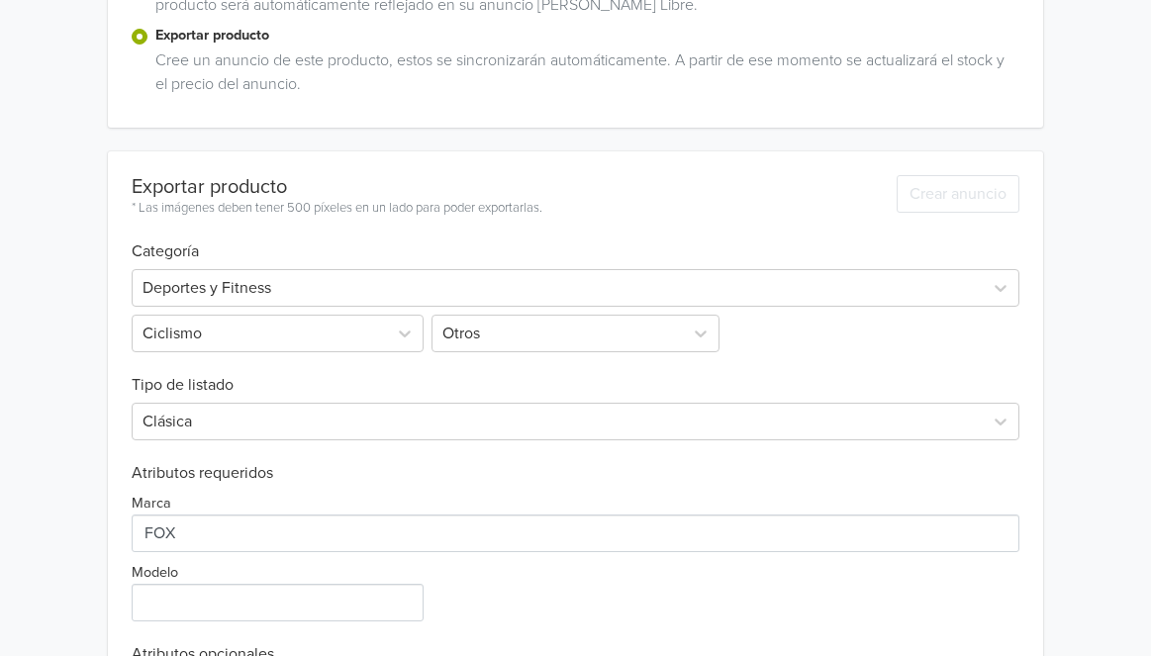
click at [820, 352] on h6 "Tipo de listado" at bounding box center [575, 373] width 887 height 43
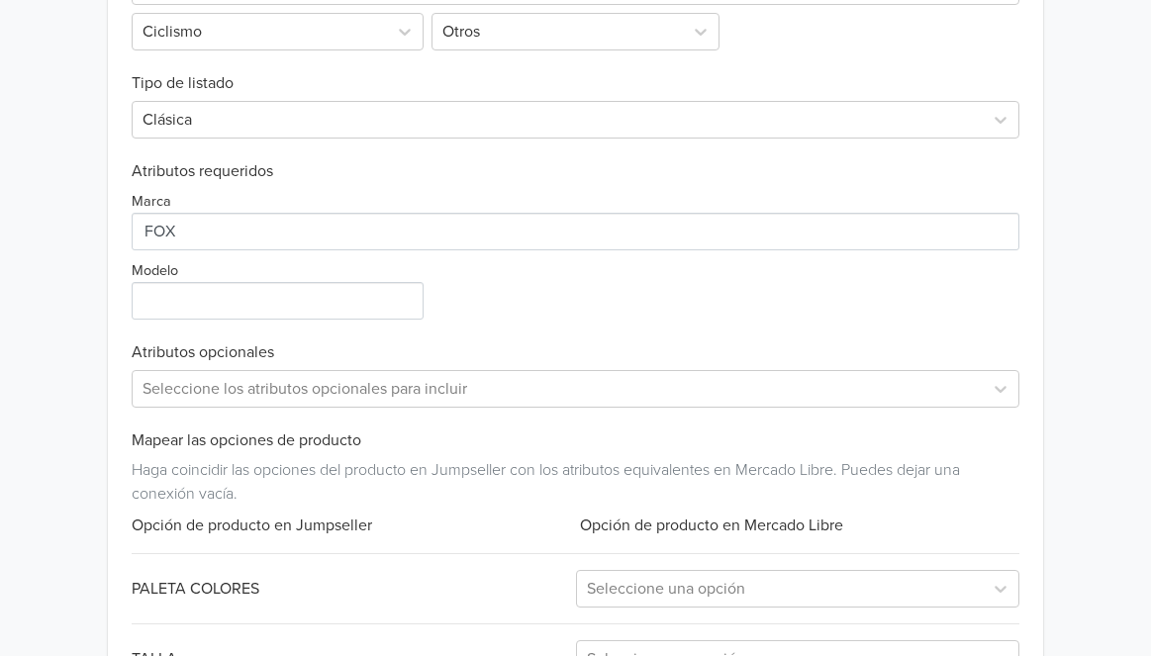
scroll to position [761, 0]
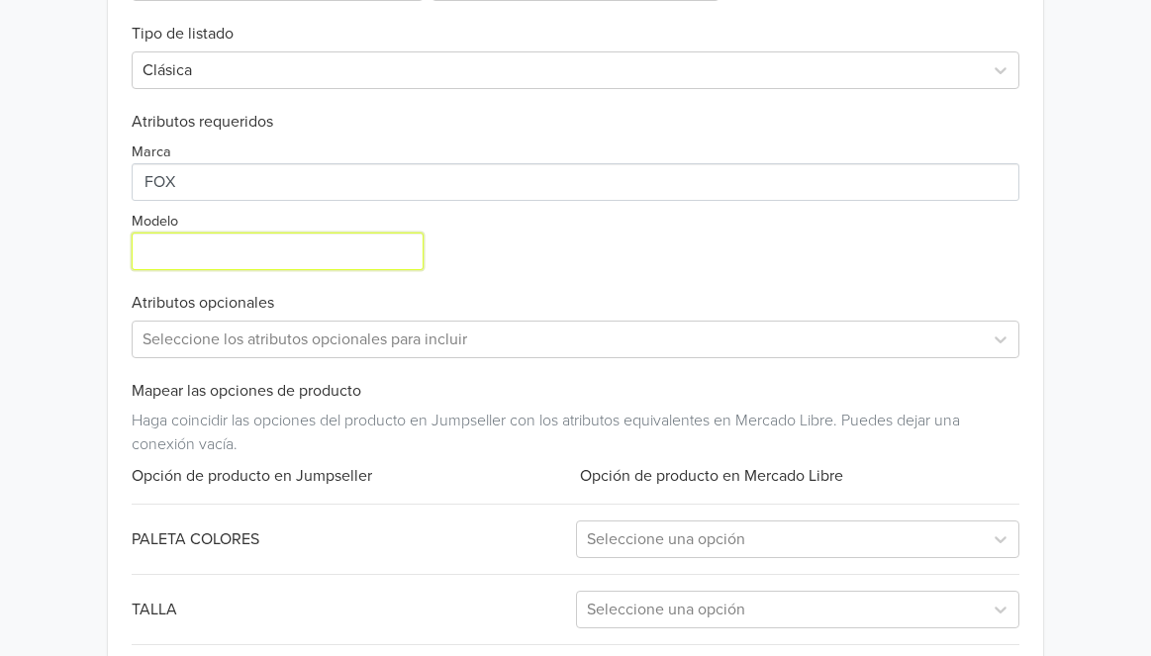
click at [387, 245] on input "Modelo" at bounding box center [278, 252] width 292 height 38
type input "FLIGHT"
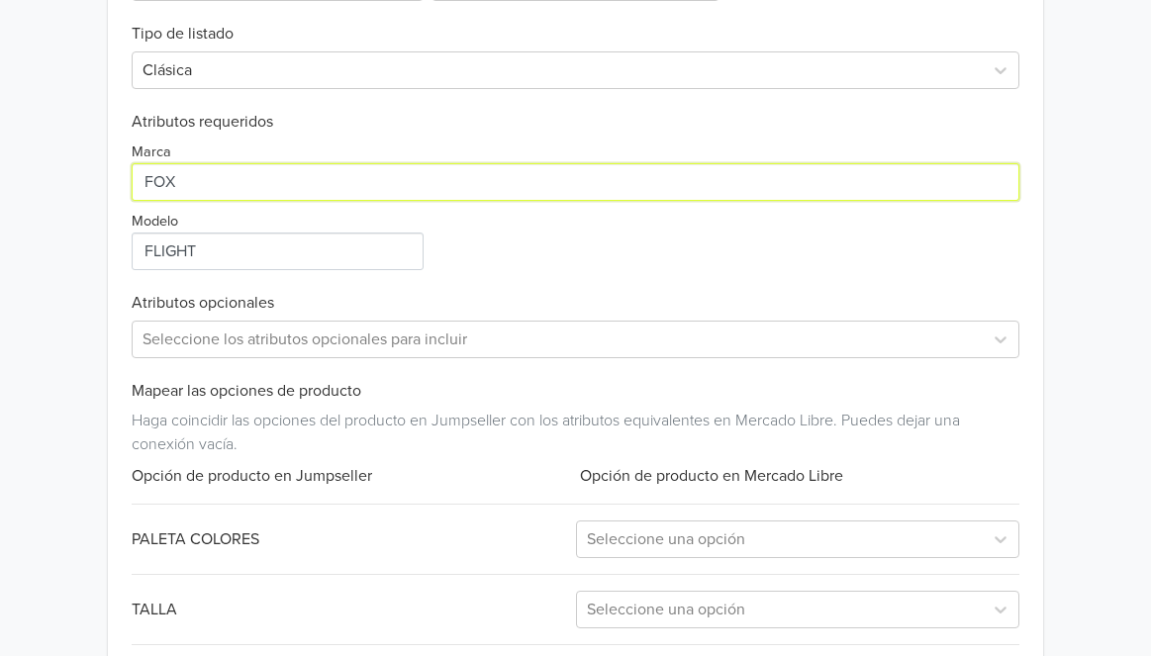
click at [617, 191] on input "Marca" at bounding box center [575, 182] width 887 height 38
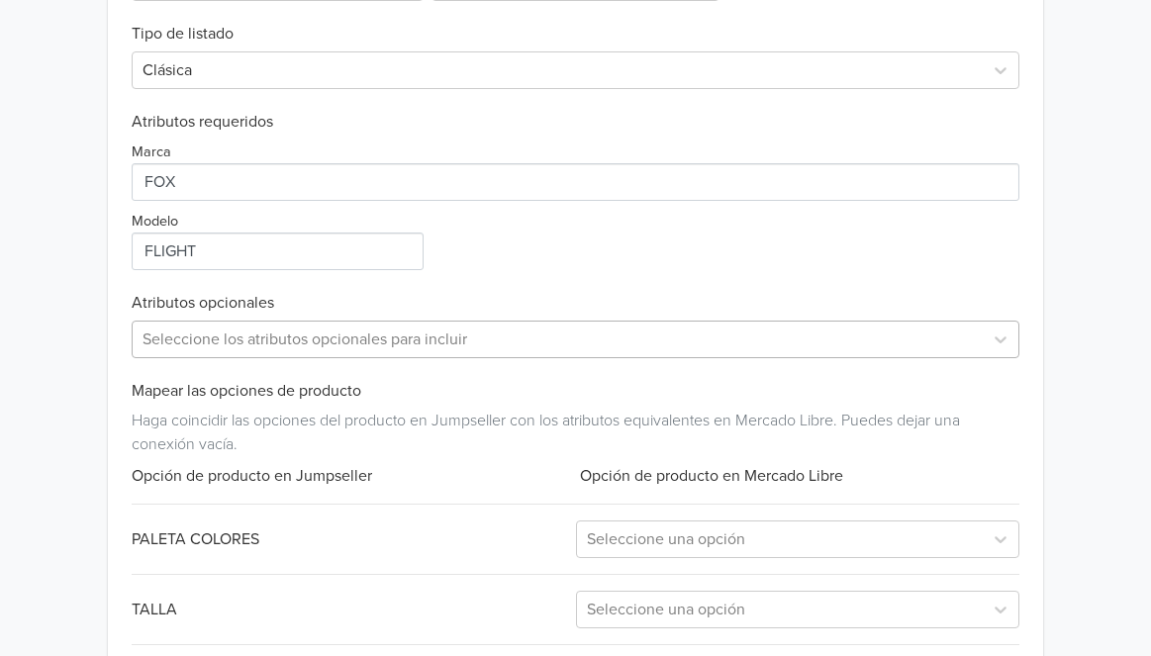
click at [536, 337] on div at bounding box center [556, 340] width 829 height 28
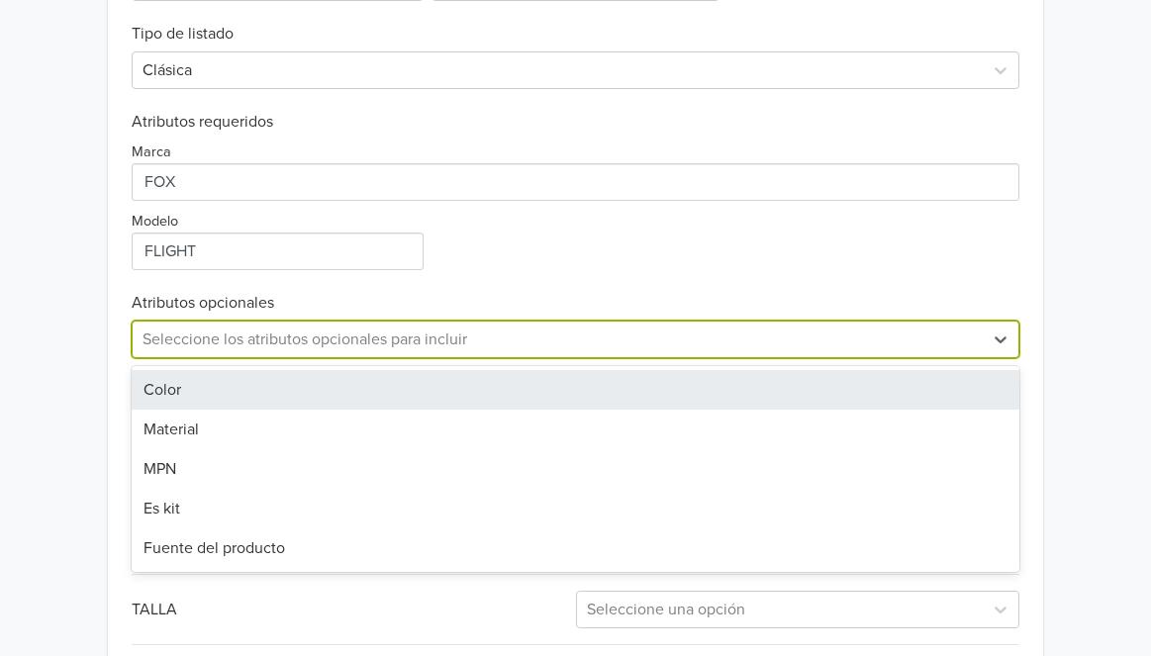
click at [504, 403] on div "Color" at bounding box center [575, 390] width 887 height 40
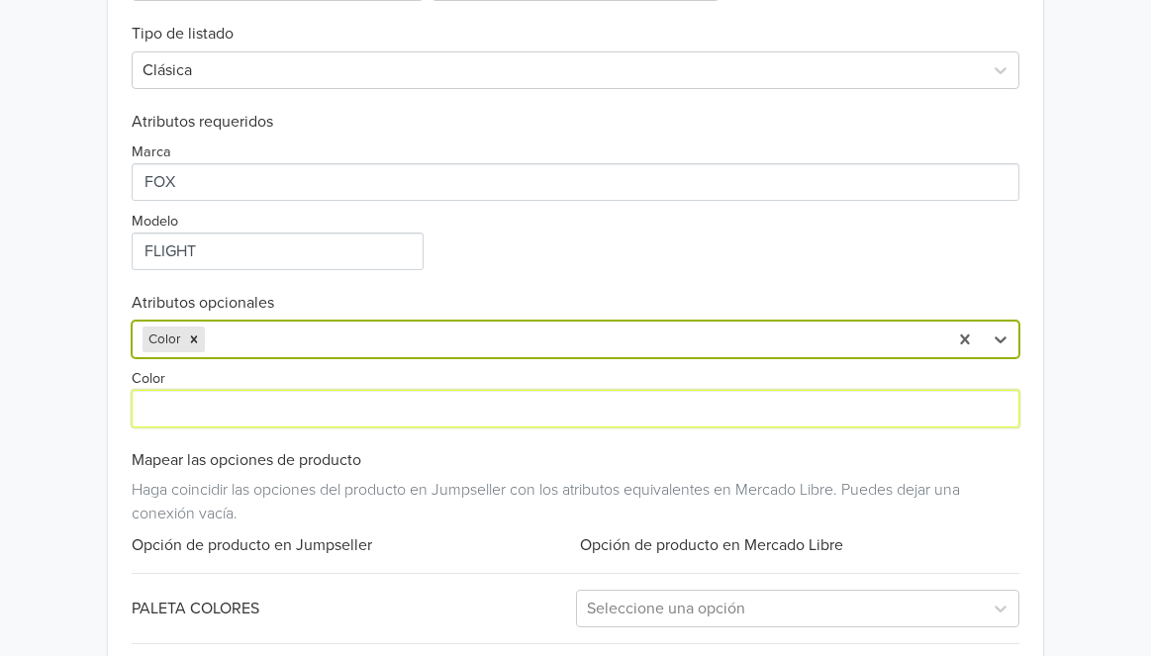
click at [461, 412] on input "Color" at bounding box center [575, 409] width 887 height 38
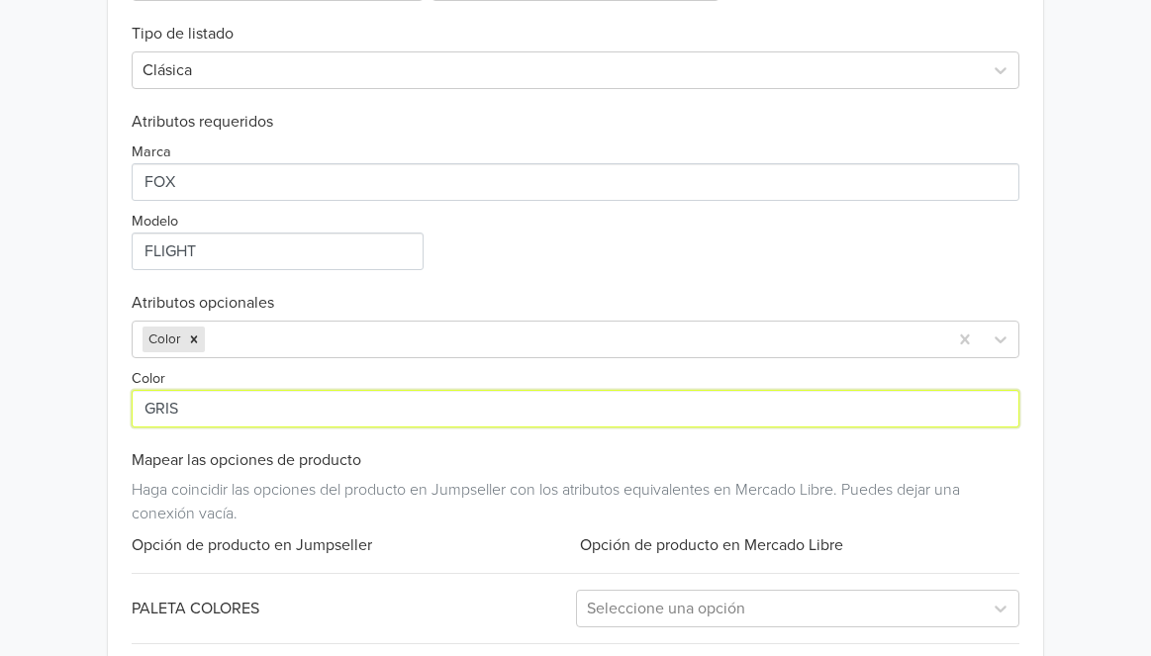
type input "GRIS"
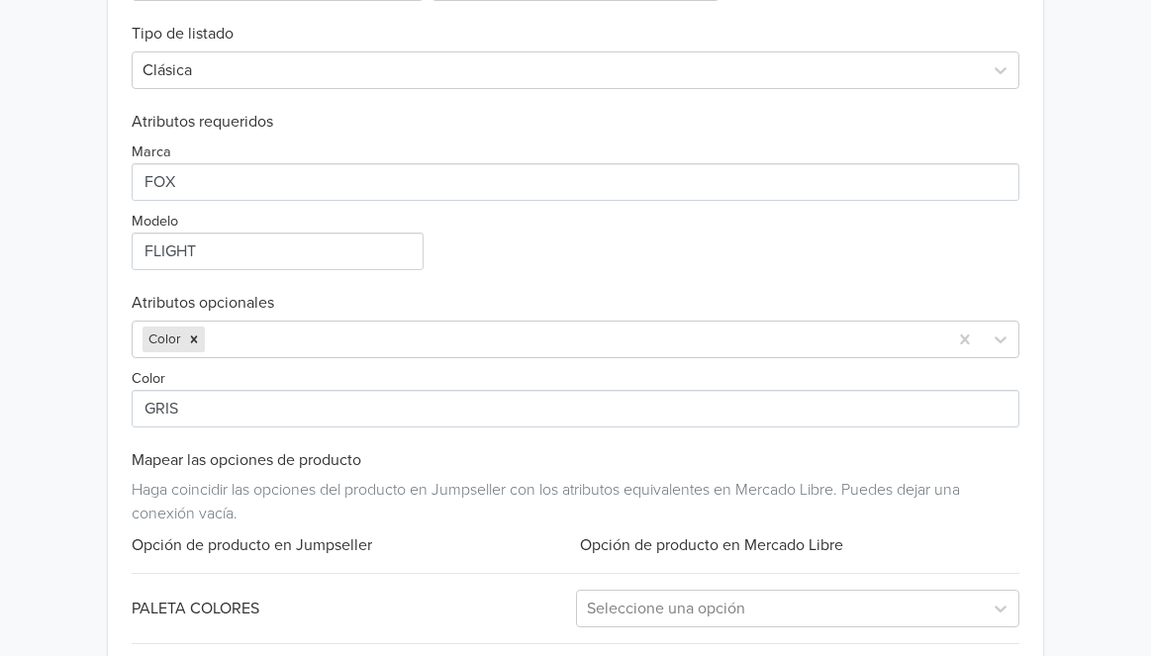
click at [489, 375] on div "Color" at bounding box center [575, 396] width 887 height 61
click at [598, 254] on div "Marca Modelo" at bounding box center [575, 201] width 887 height 139
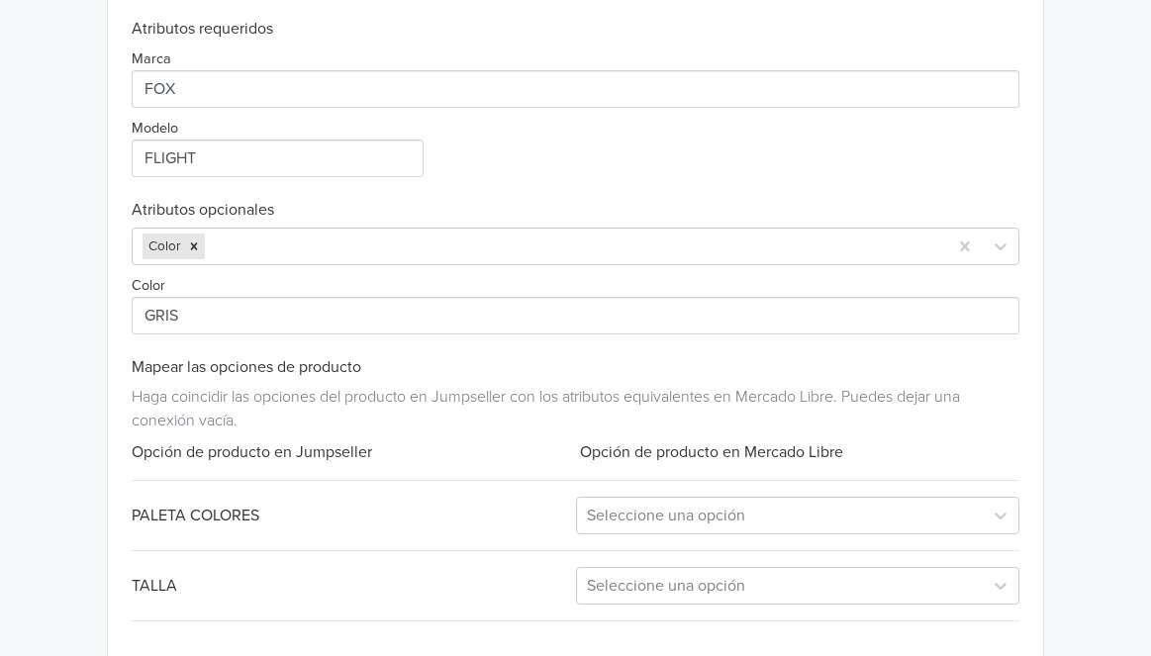
scroll to position [944, 0]
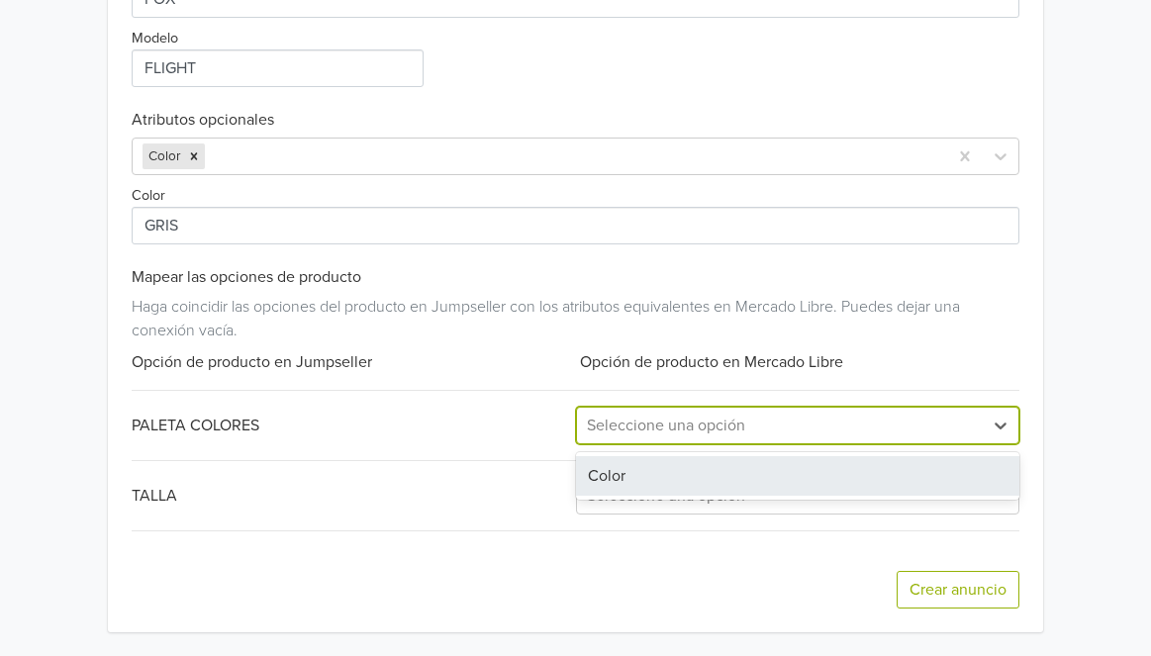
click at [708, 407] on div "Seleccione una opción" at bounding box center [797, 426] width 443 height 38
click at [692, 473] on div "Color" at bounding box center [797, 476] width 443 height 40
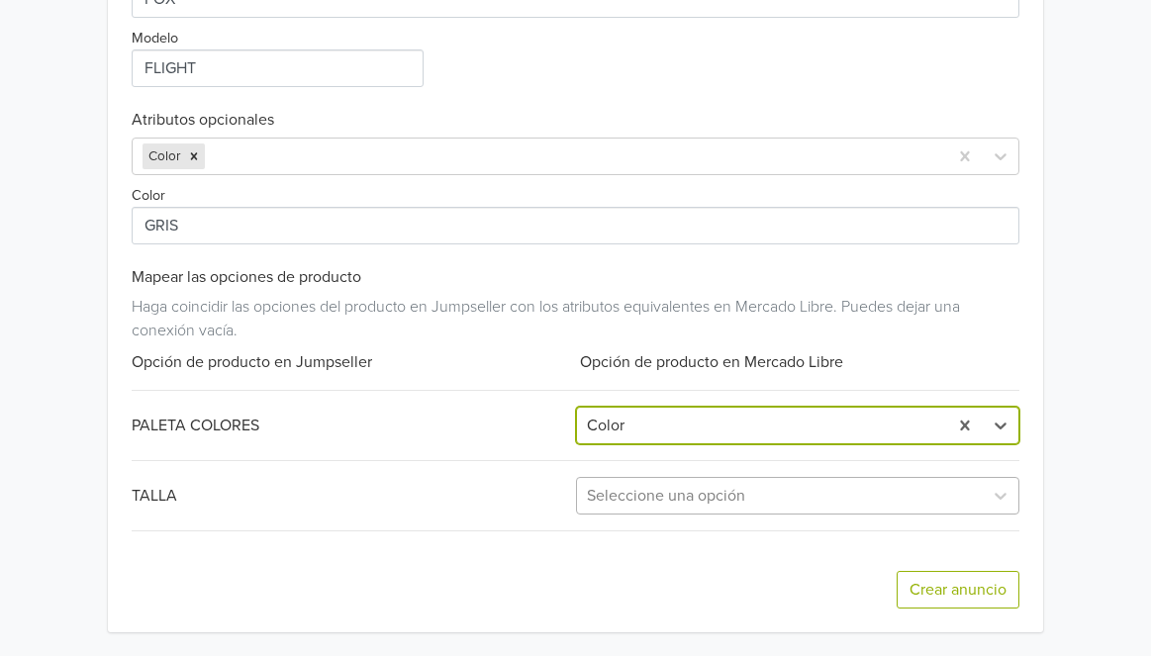
click at [688, 504] on div at bounding box center [780, 496] width 386 height 28
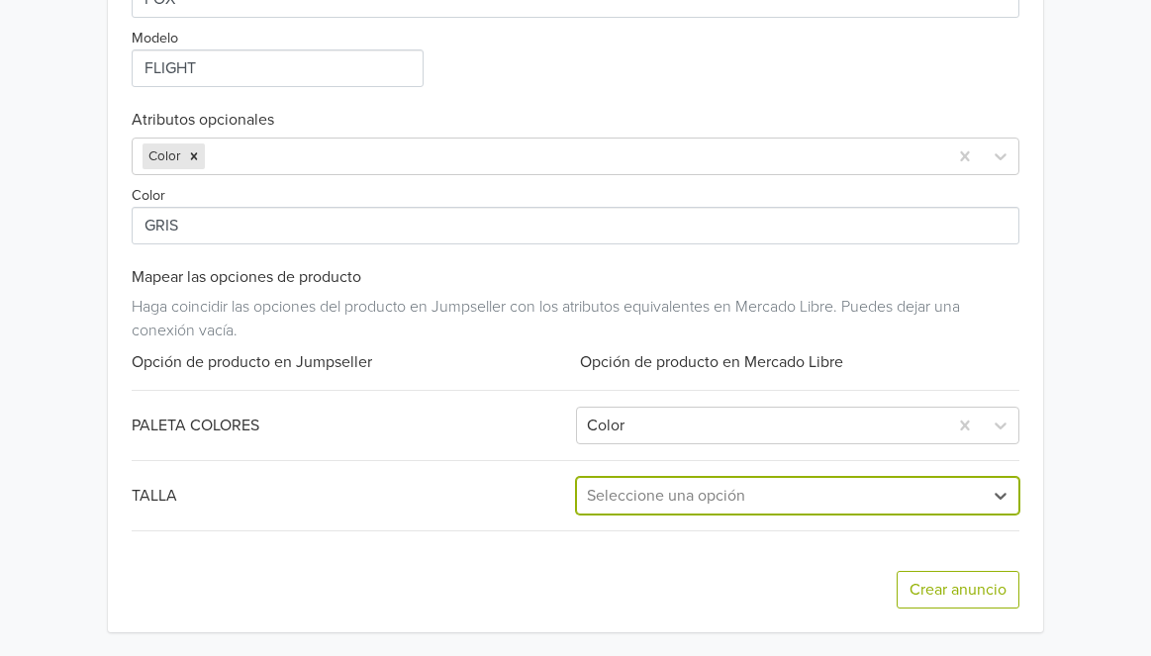
click at [721, 502] on div at bounding box center [780, 496] width 386 height 28
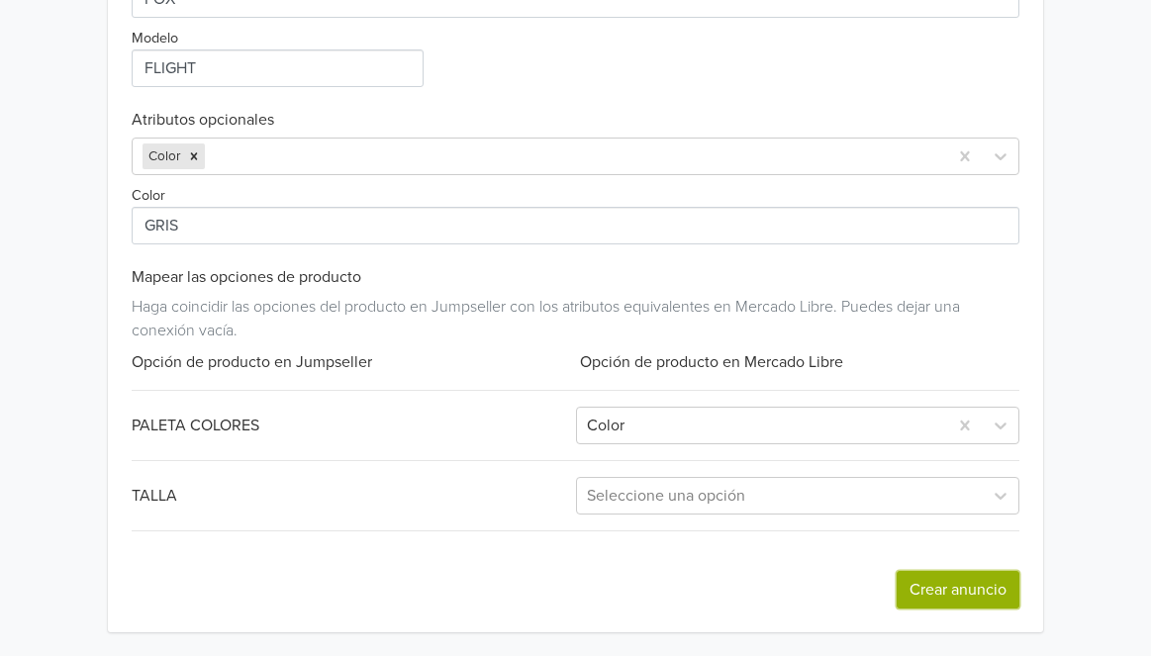
click at [899, 587] on button "Crear anuncio" at bounding box center [957, 590] width 123 height 38
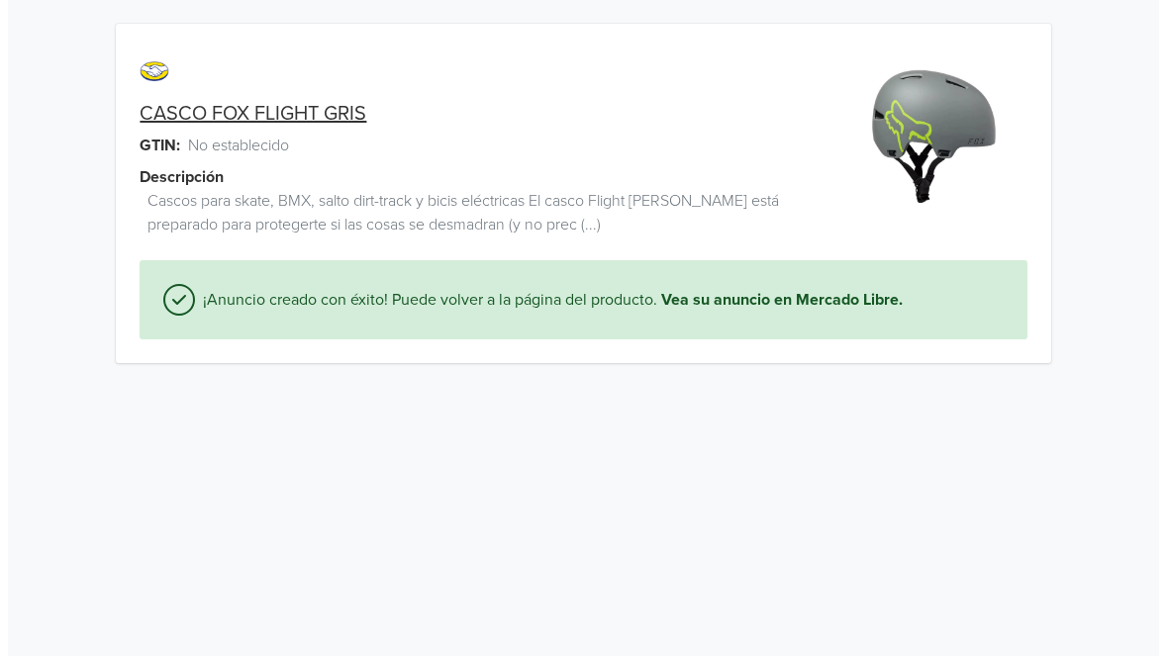
scroll to position [0, 0]
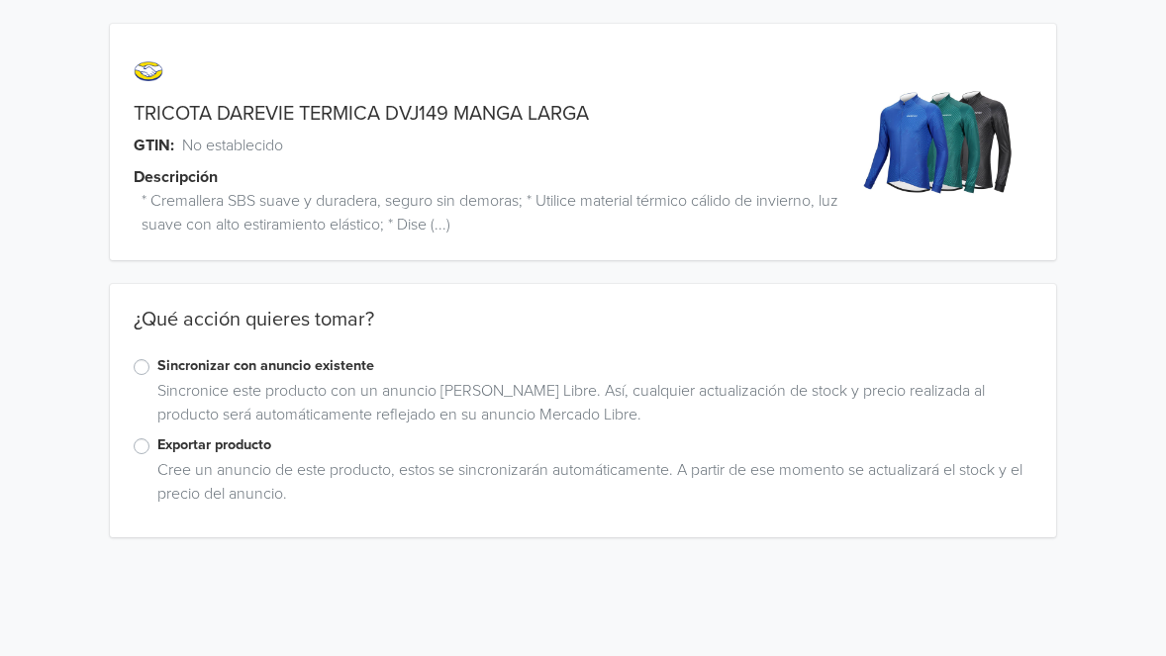
click at [133, 441] on div "Exportar producto Cree un anuncio de este producto, estos se sincronizarán auto…" at bounding box center [583, 473] width 947 height 79
click at [157, 443] on label "Exportar producto" at bounding box center [595, 445] width 876 height 22
click at [0, 0] on input "Exportar producto" at bounding box center [0, 0] width 0 height 0
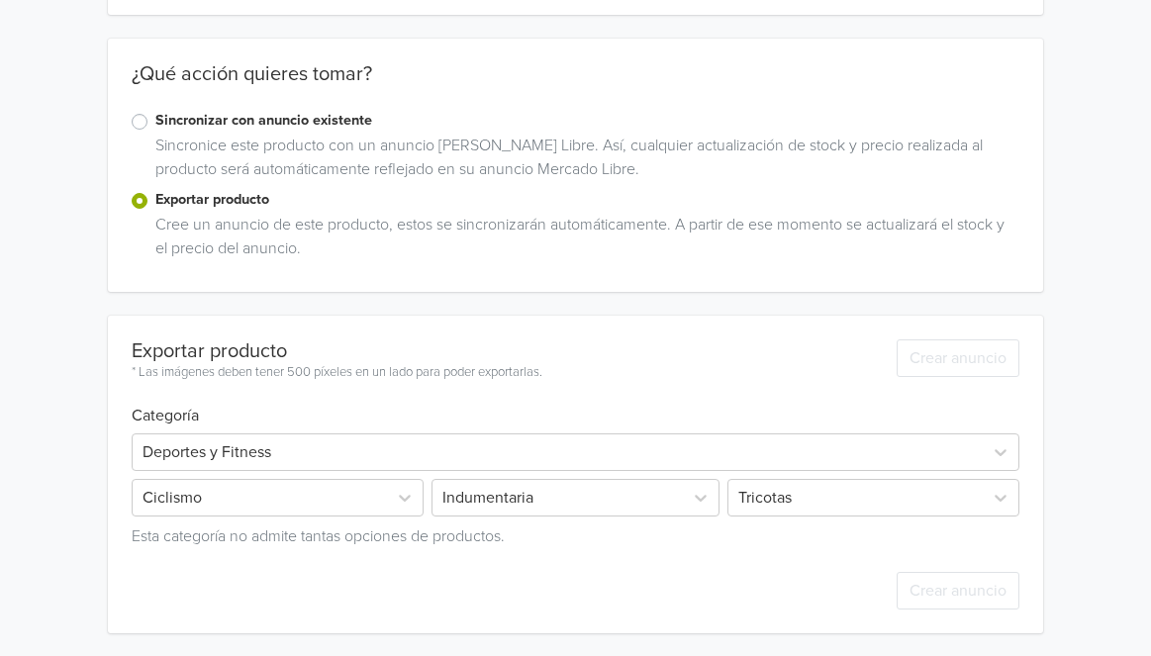
scroll to position [411, 0]
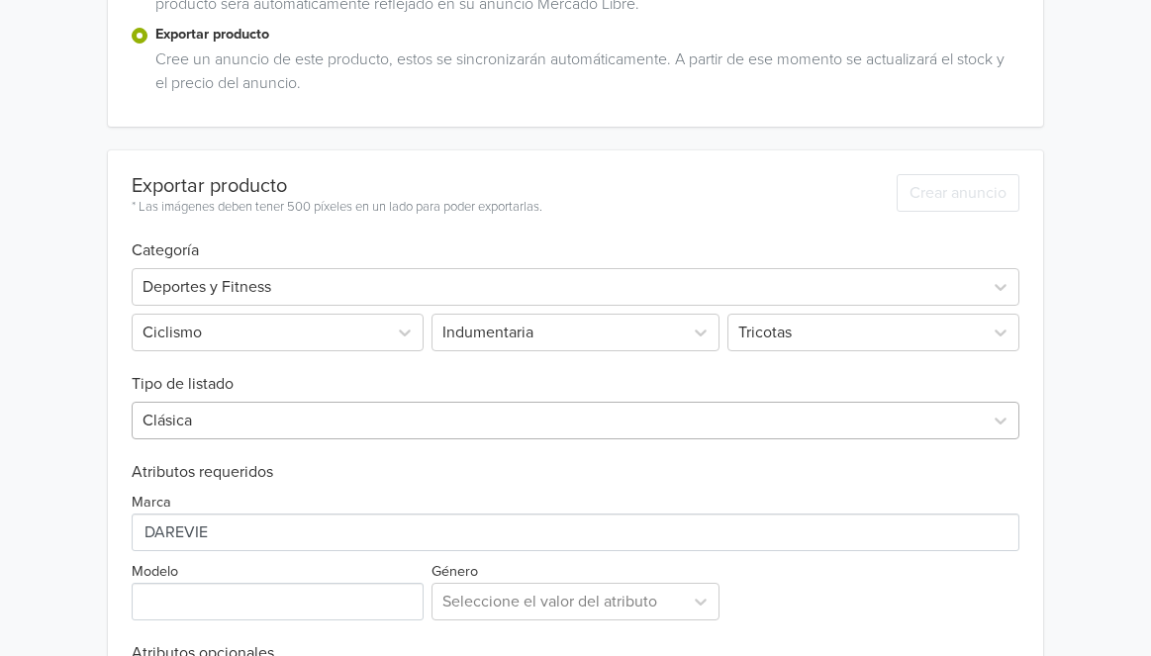
click at [220, 413] on div at bounding box center [556, 421] width 829 height 28
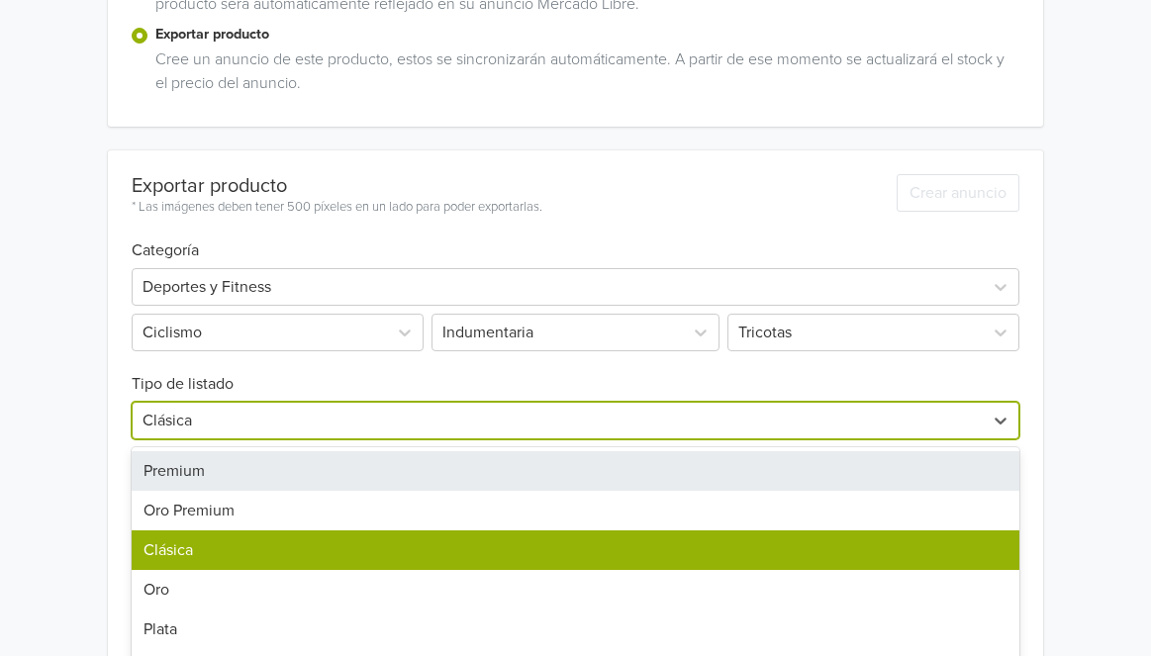
scroll to position [495, 0]
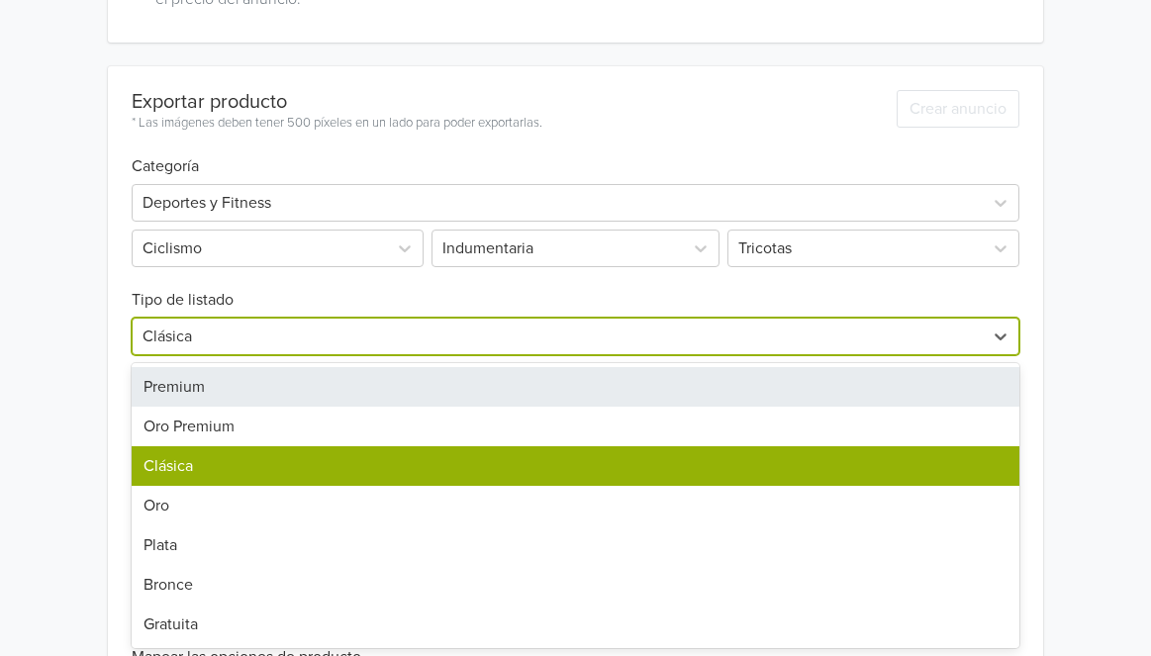
click at [219, 382] on div "Premium" at bounding box center [575, 387] width 887 height 40
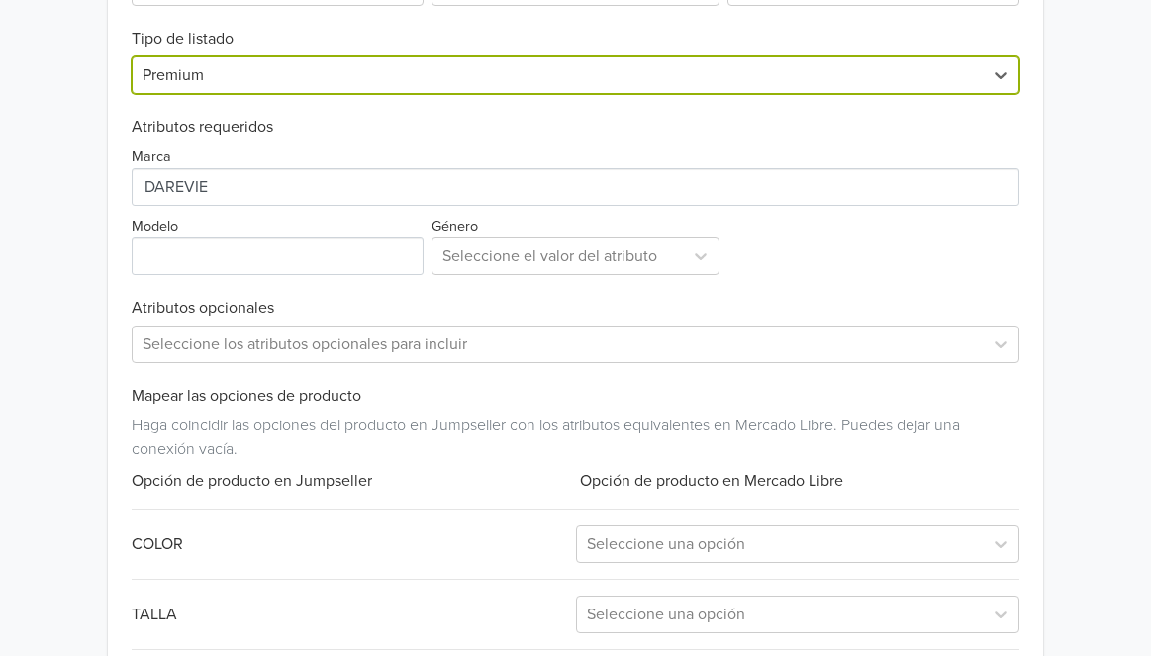
scroll to position [761, 0]
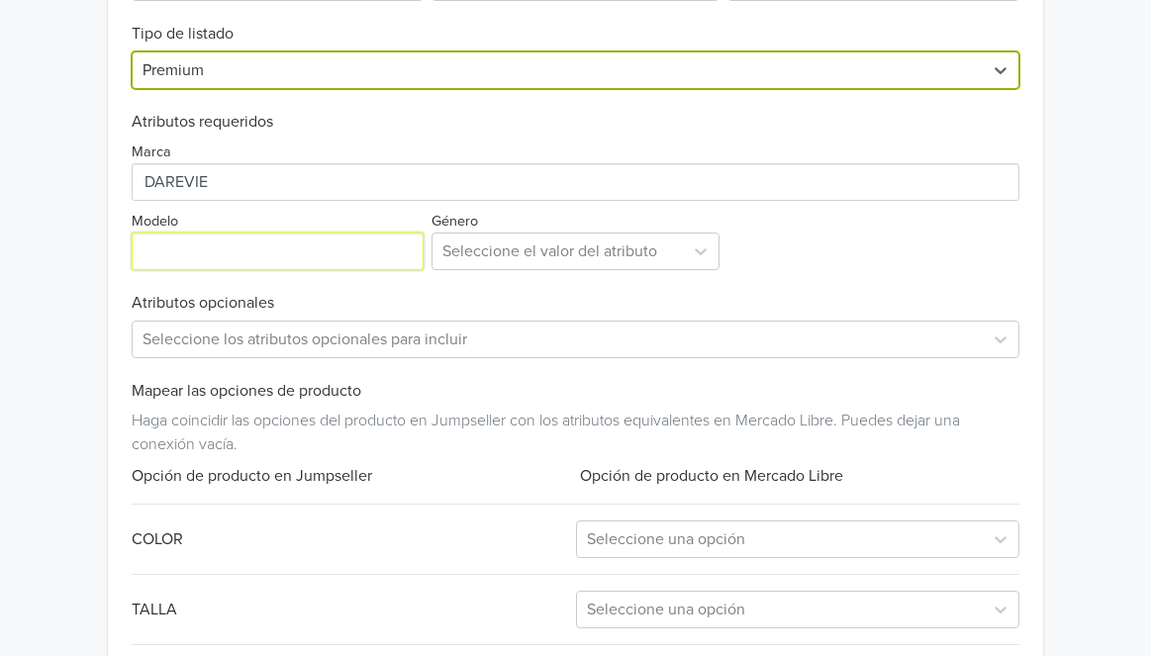
click at [297, 235] on input "Modelo" at bounding box center [278, 252] width 292 height 38
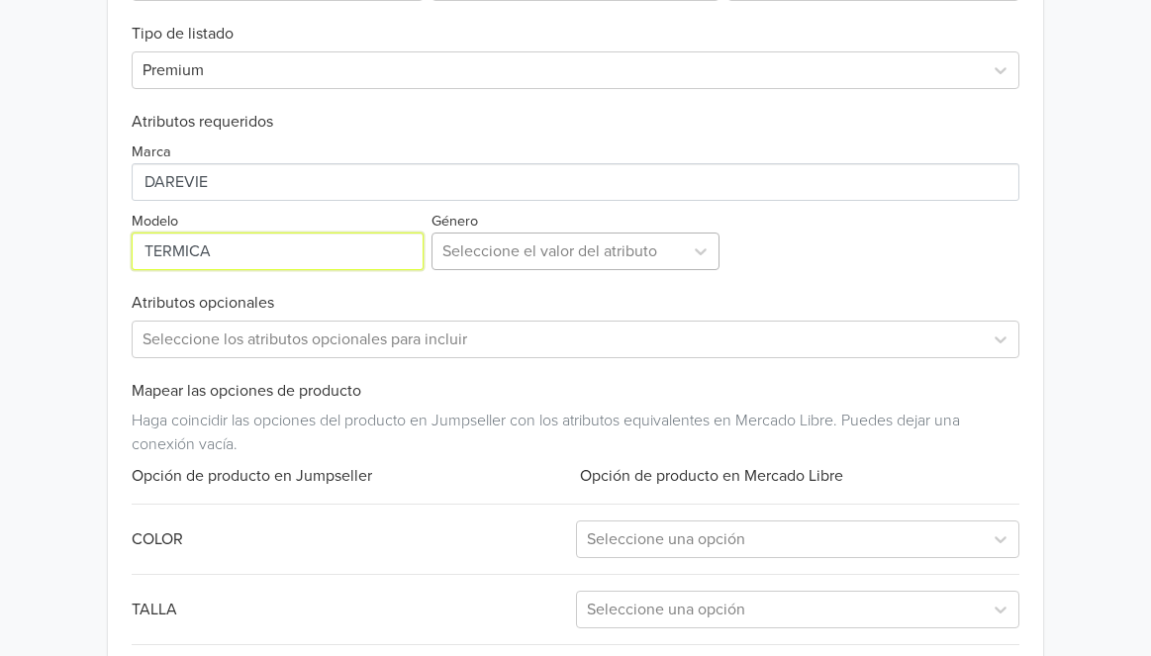
type input "TERMICA"
click at [619, 242] on div at bounding box center [557, 251] width 231 height 28
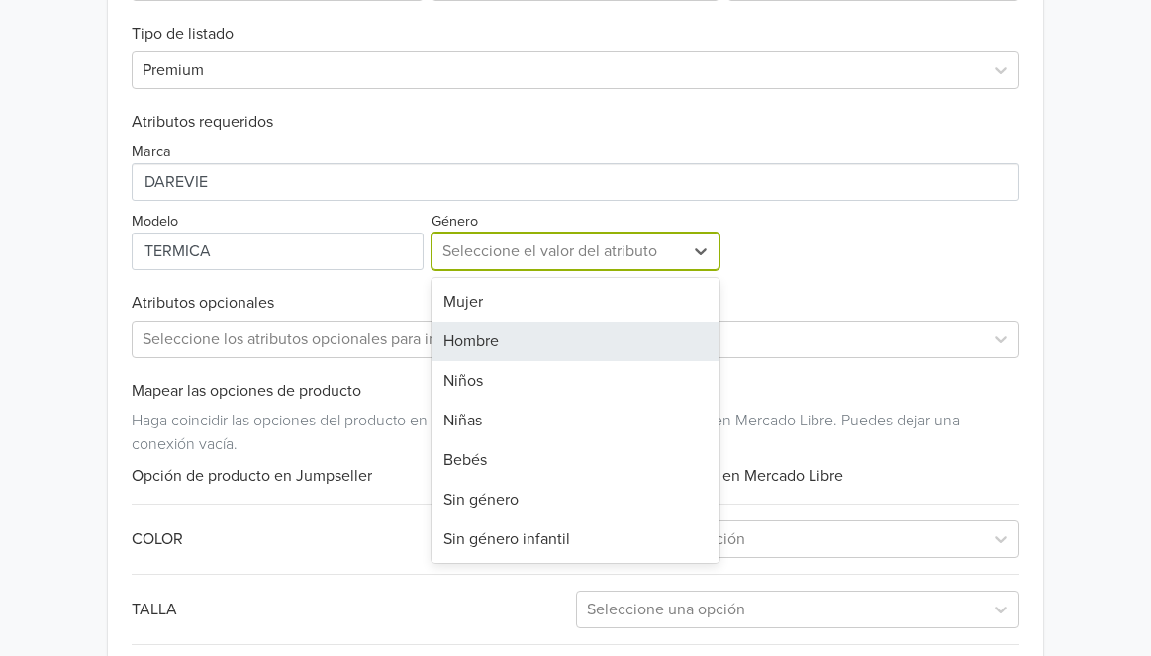
click at [586, 323] on div "Hombre" at bounding box center [575, 342] width 288 height 40
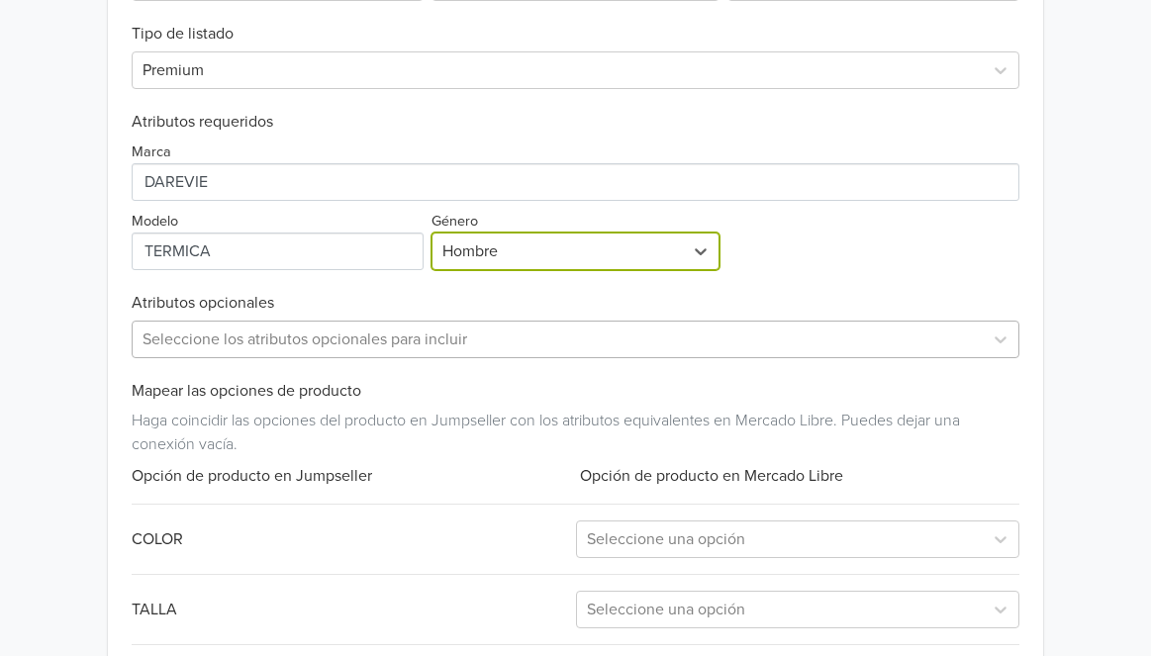
click at [528, 337] on div at bounding box center [556, 340] width 829 height 28
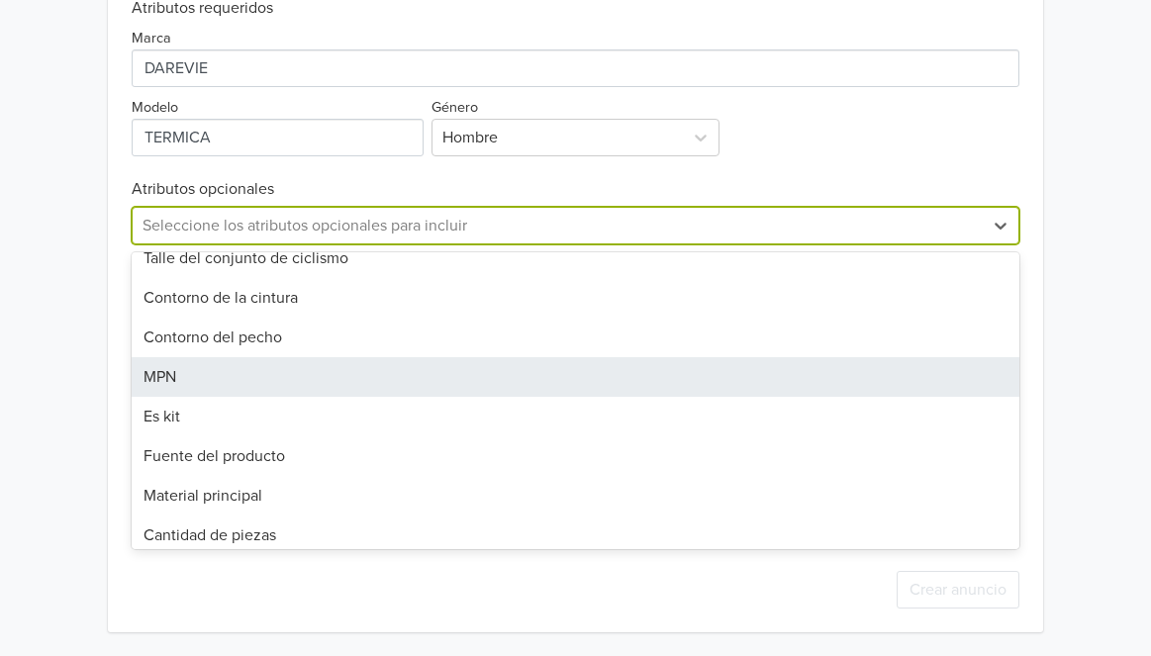
scroll to position [146, 0]
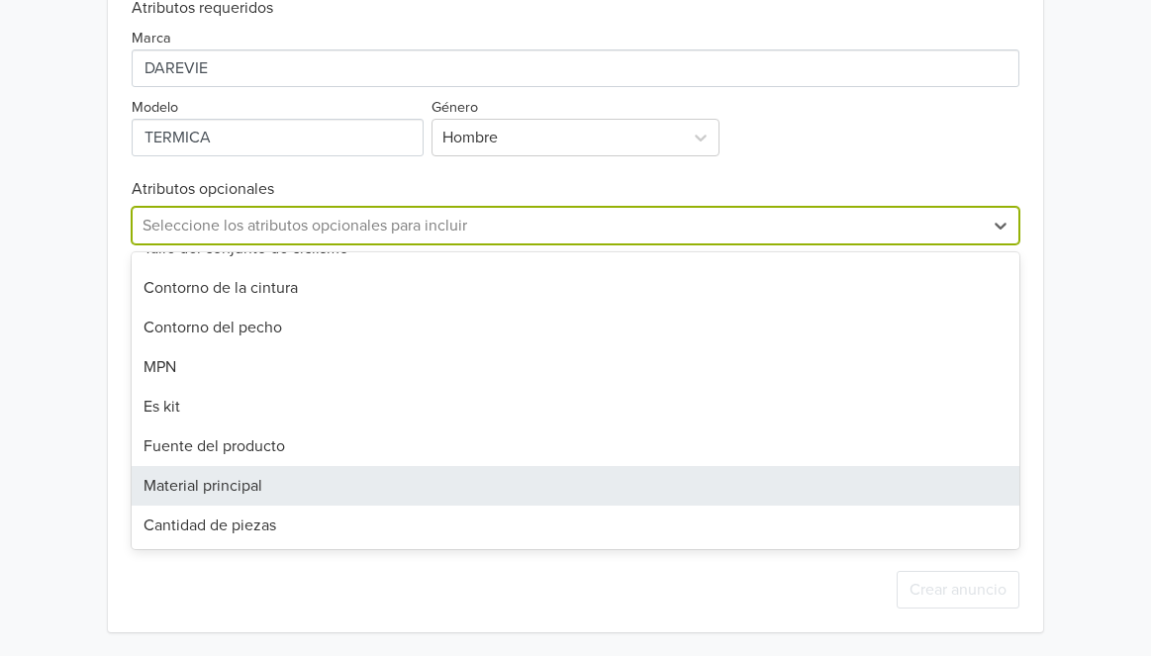
click at [493, 481] on div "Material principal" at bounding box center [575, 486] width 887 height 40
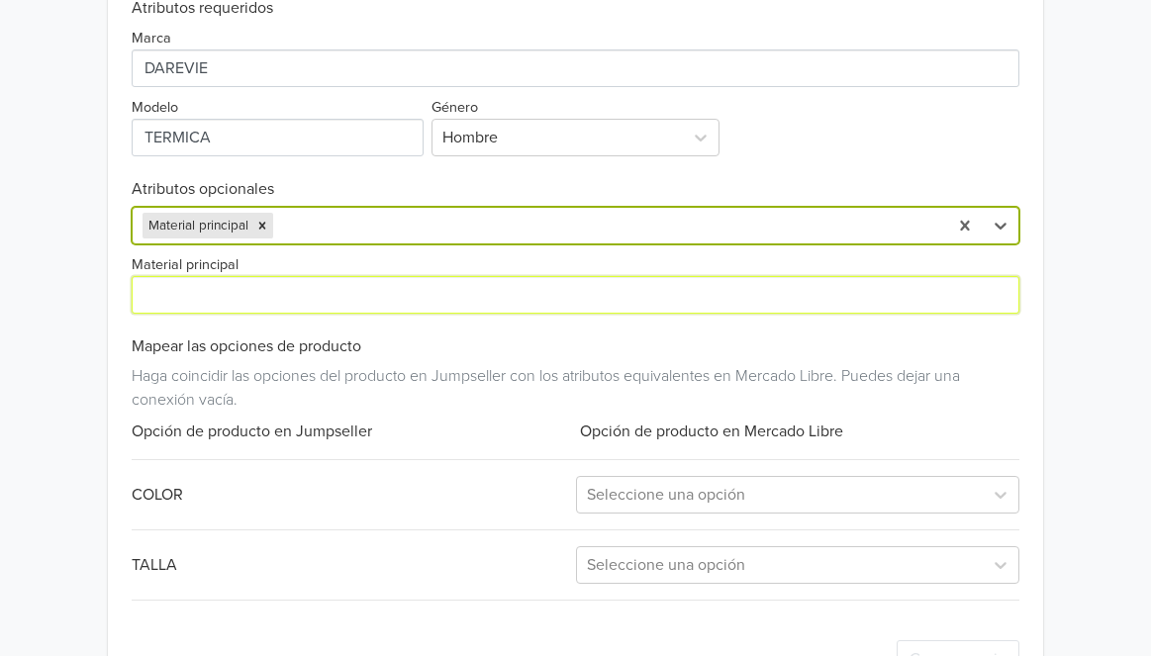
click at [435, 295] on input "Material principal" at bounding box center [575, 295] width 887 height 38
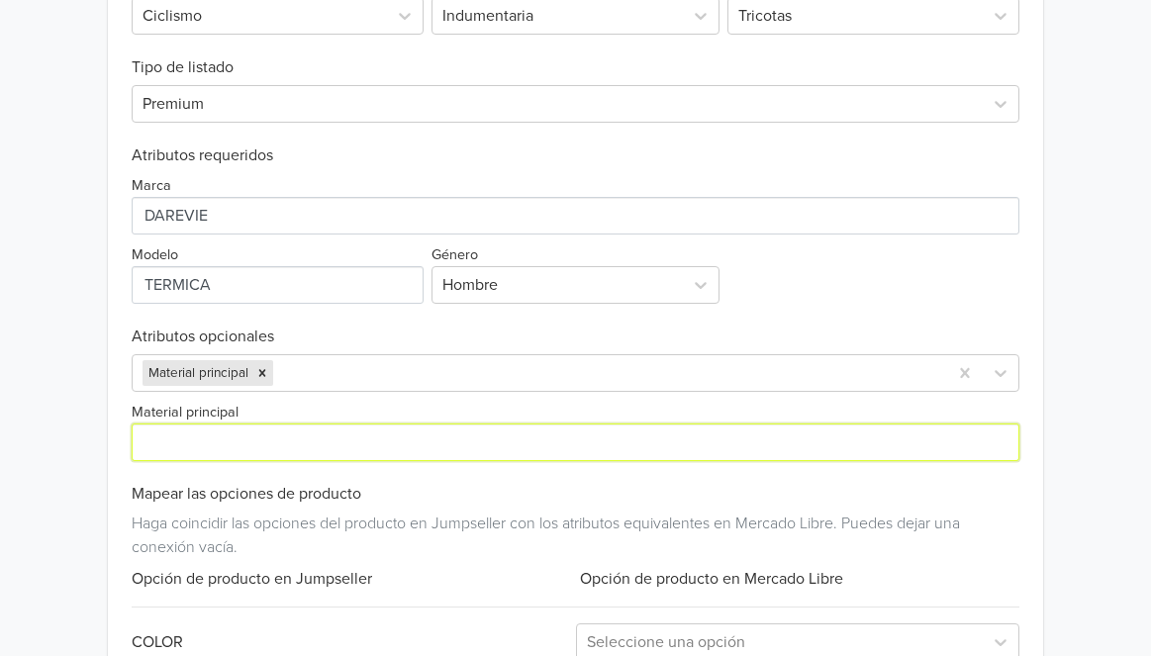
scroll to position [736, 0]
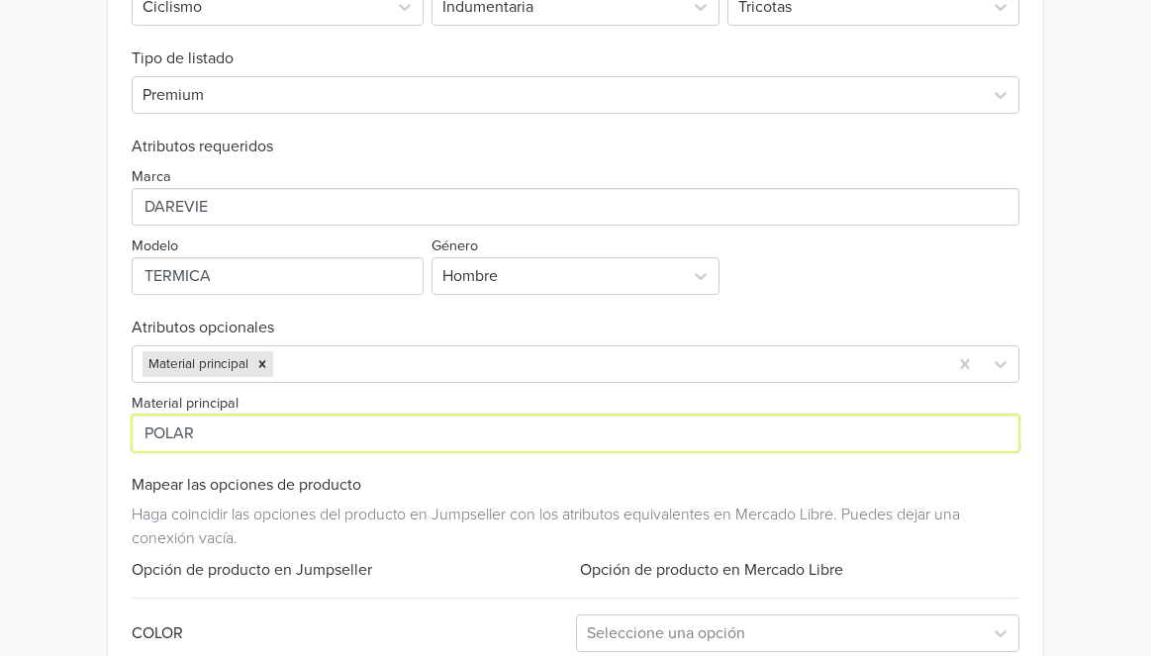
type input "POLAR"
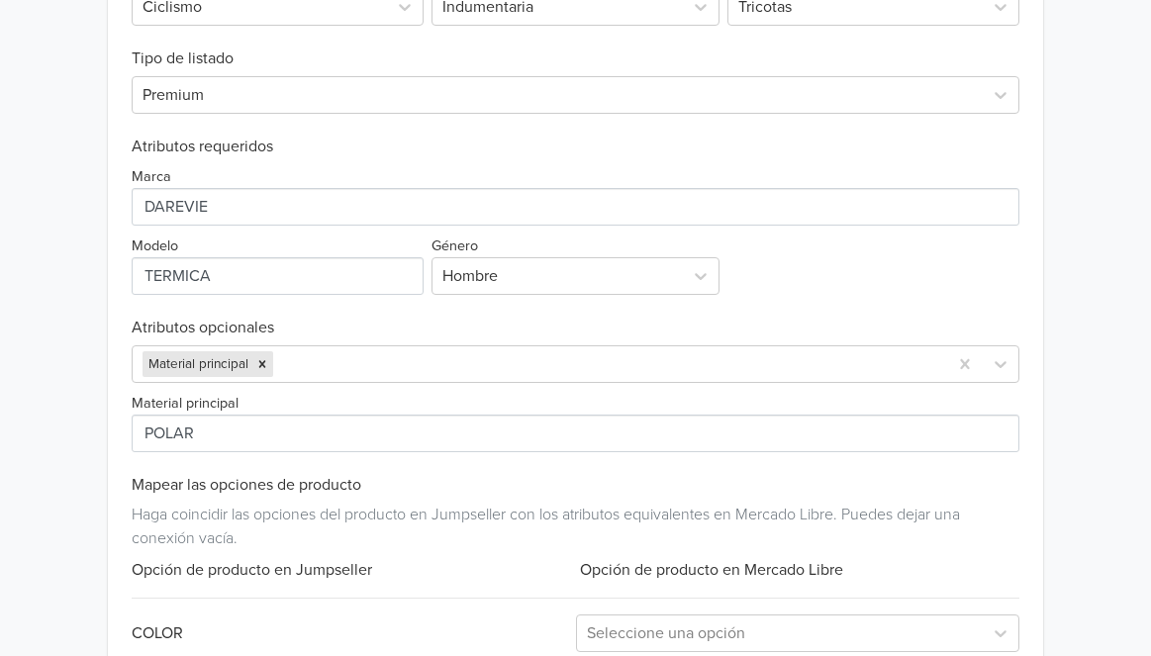
click at [879, 241] on div "Marca Modelo Género Hombre" at bounding box center [575, 225] width 887 height 139
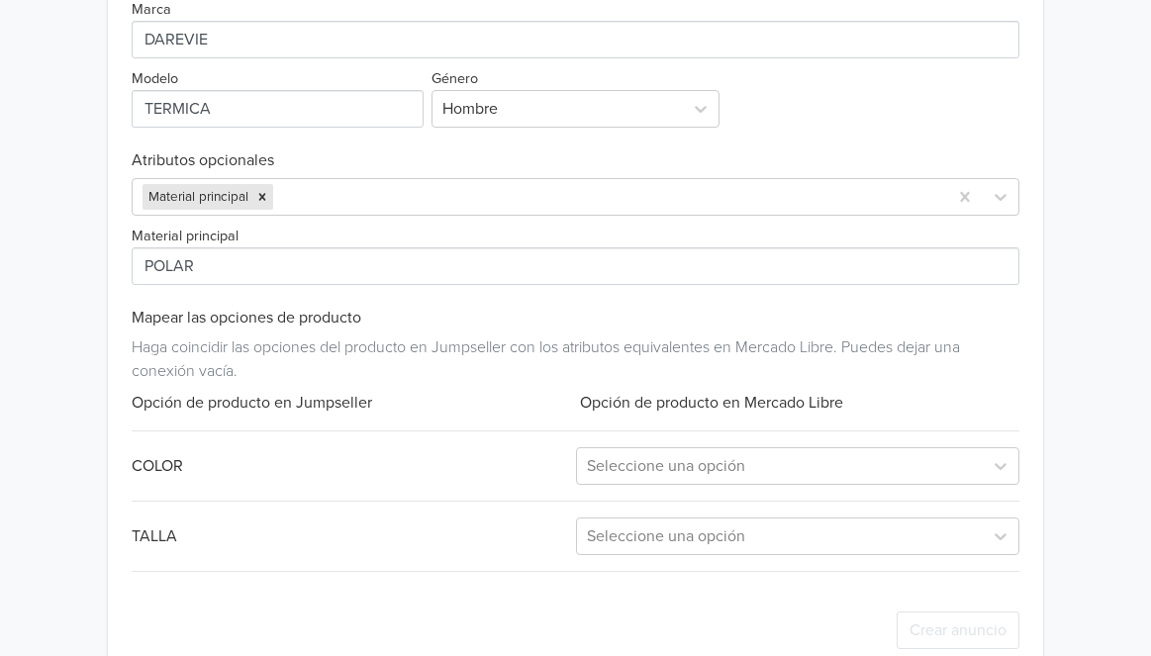
scroll to position [944, 0]
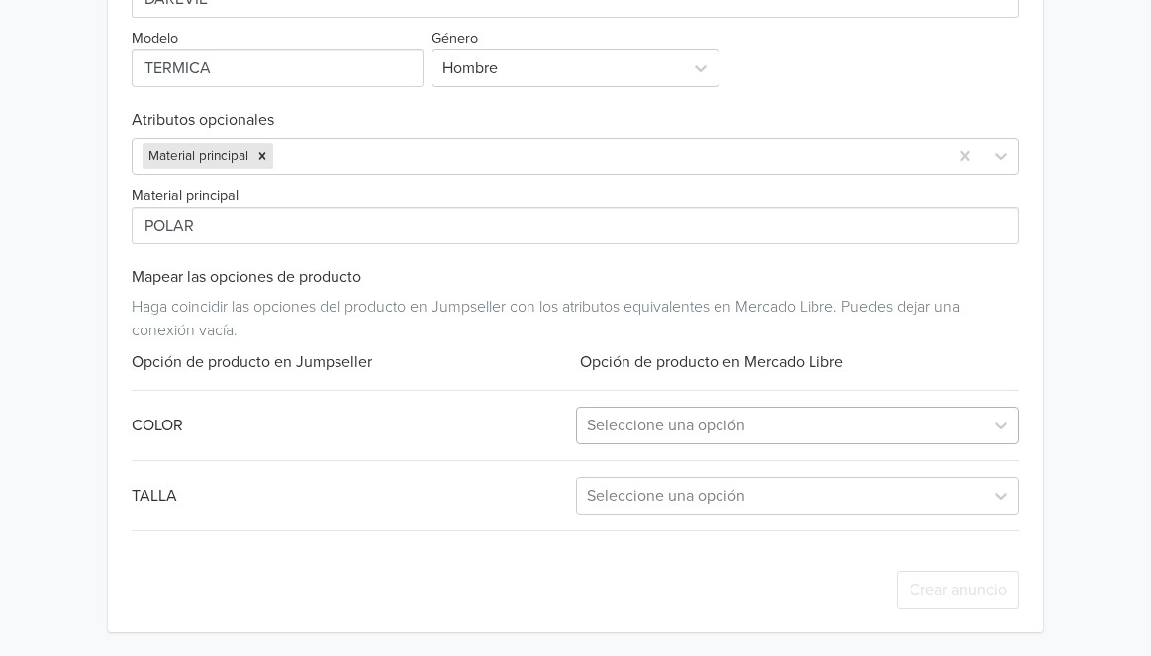
click at [792, 418] on div at bounding box center [780, 426] width 386 height 28
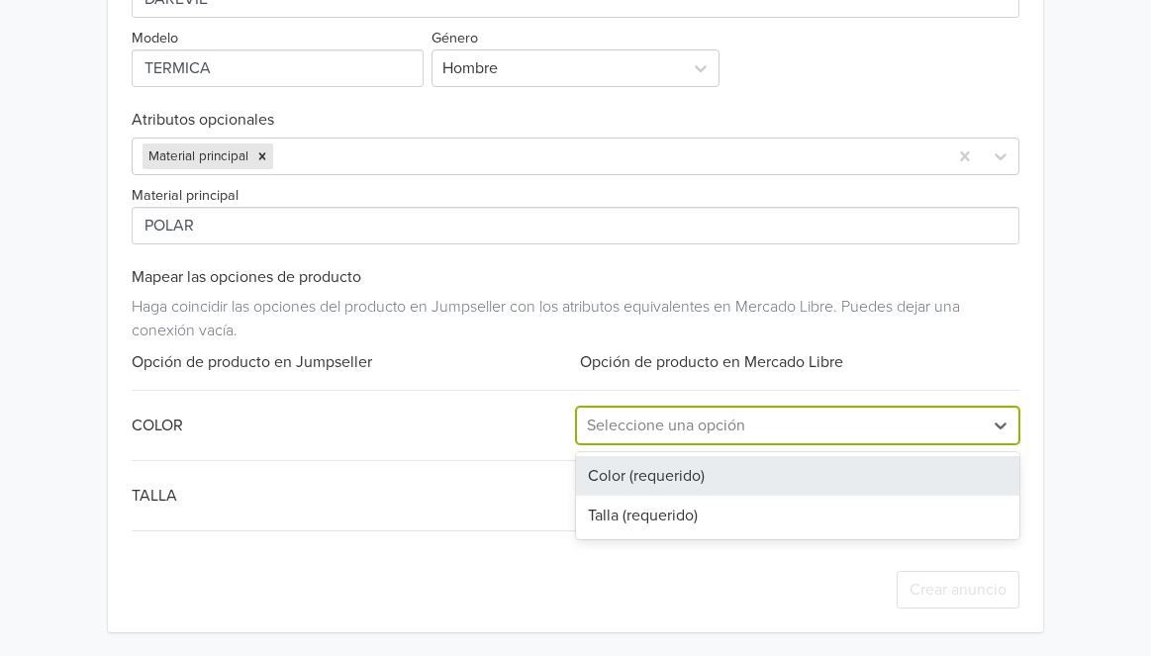
click at [738, 477] on div "Color (requerido)" at bounding box center [797, 476] width 443 height 40
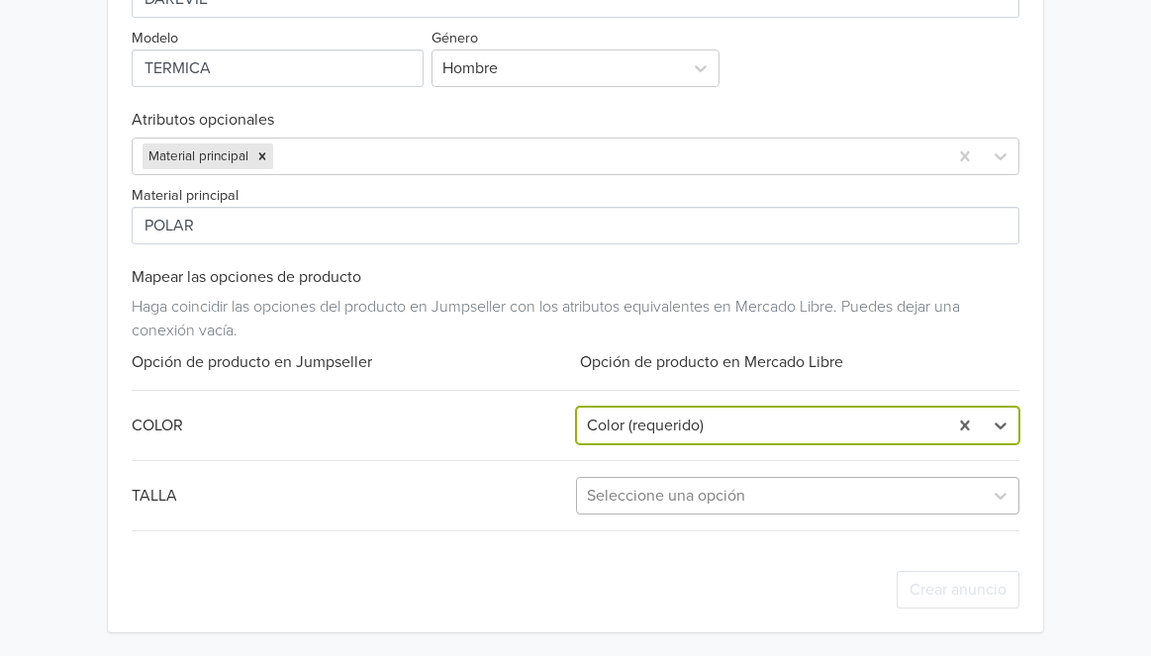
click at [737, 501] on div at bounding box center [780, 496] width 386 height 28
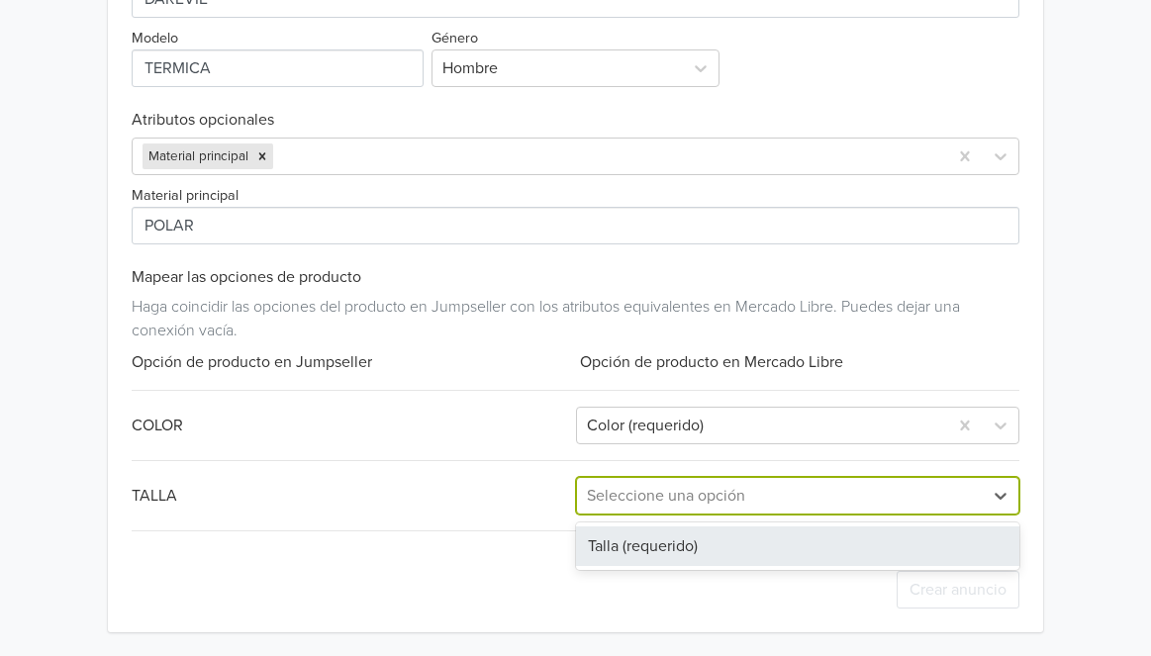
click at [718, 536] on div "Talla (requerido)" at bounding box center [797, 546] width 443 height 40
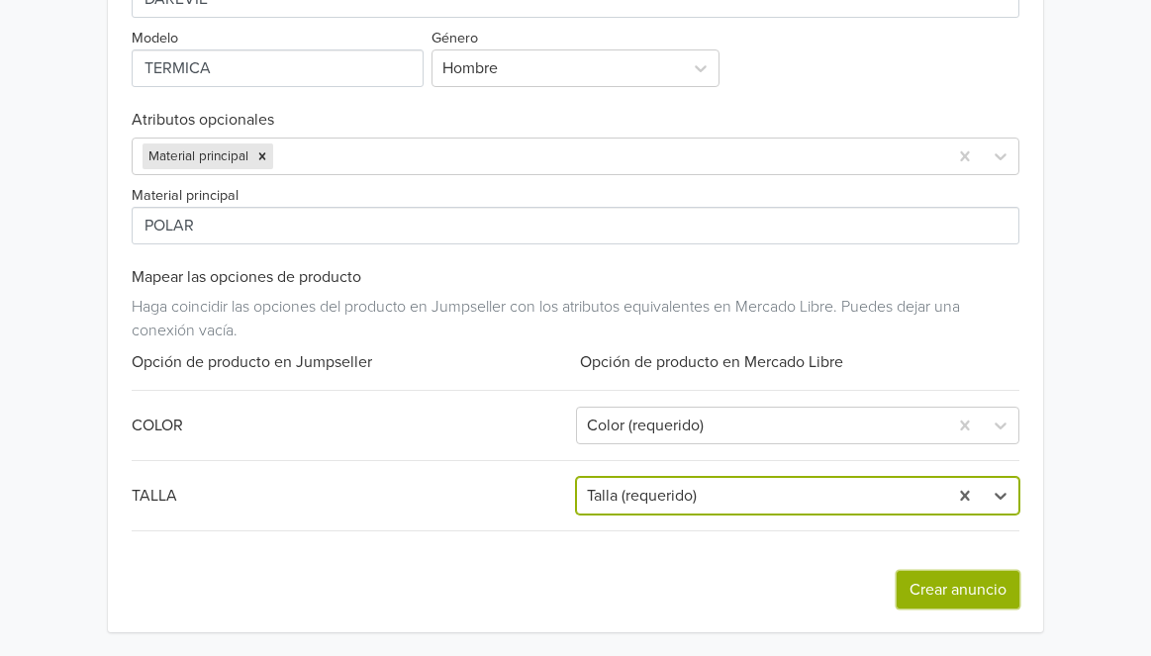
click at [934, 583] on button "Crear anuncio" at bounding box center [957, 590] width 123 height 38
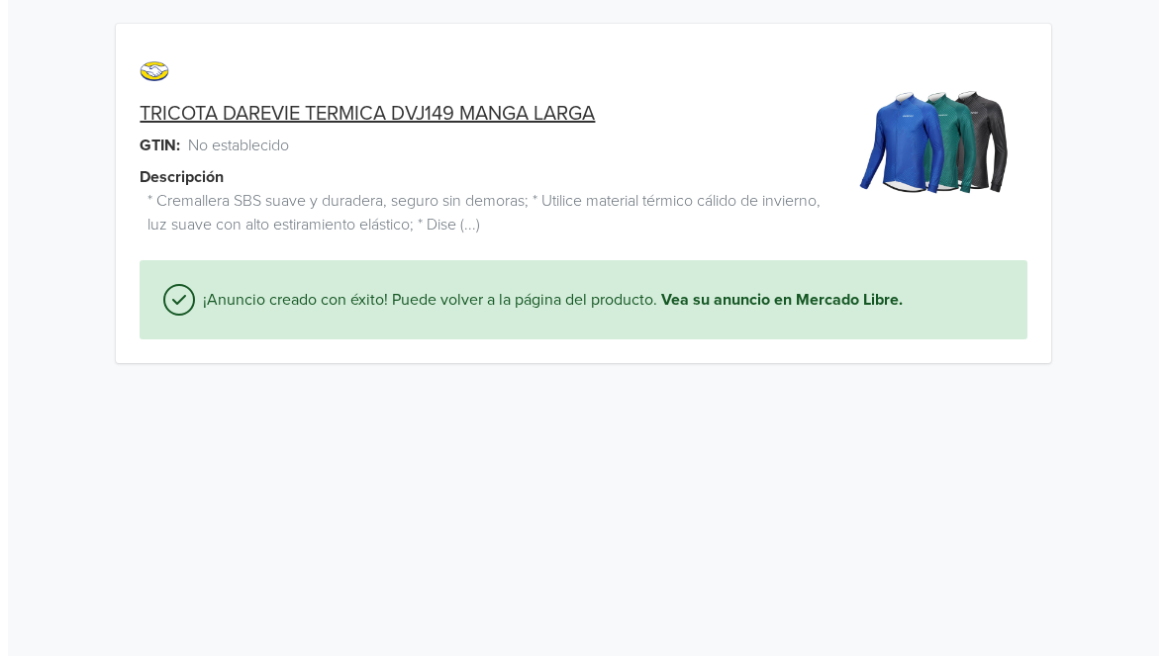
scroll to position [0, 0]
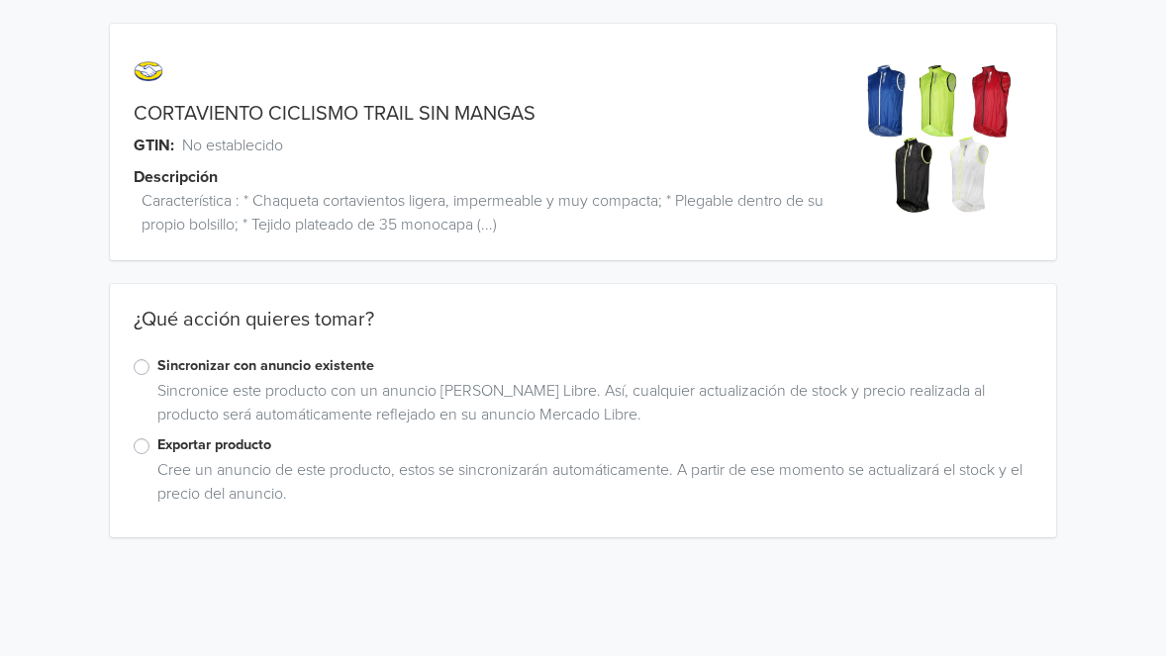
click at [253, 450] on label "Exportar producto" at bounding box center [595, 445] width 876 height 22
click at [0, 0] on input "Exportar producto" at bounding box center [0, 0] width 0 height 0
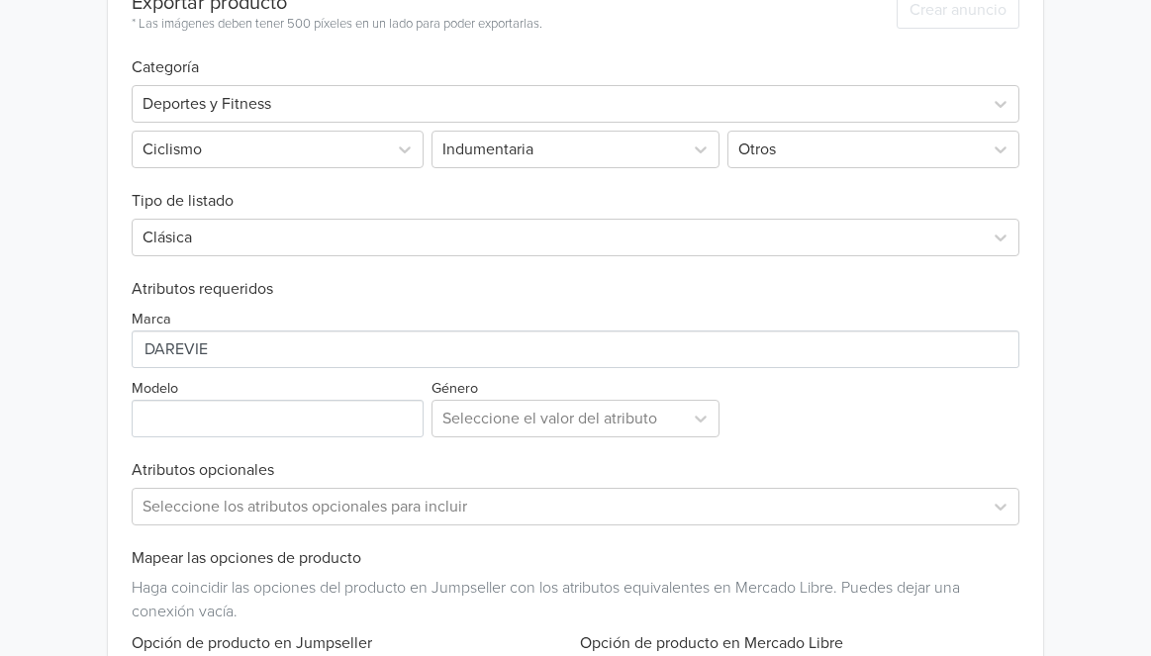
scroll to position [683, 0]
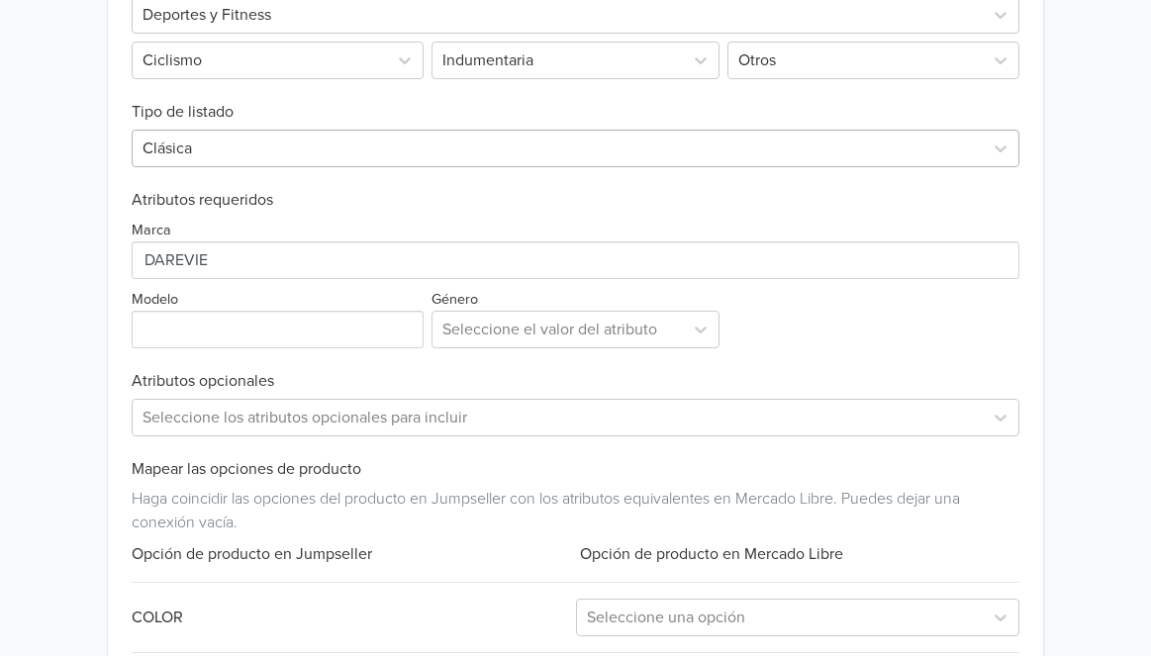
click at [354, 148] on div at bounding box center [556, 149] width 829 height 28
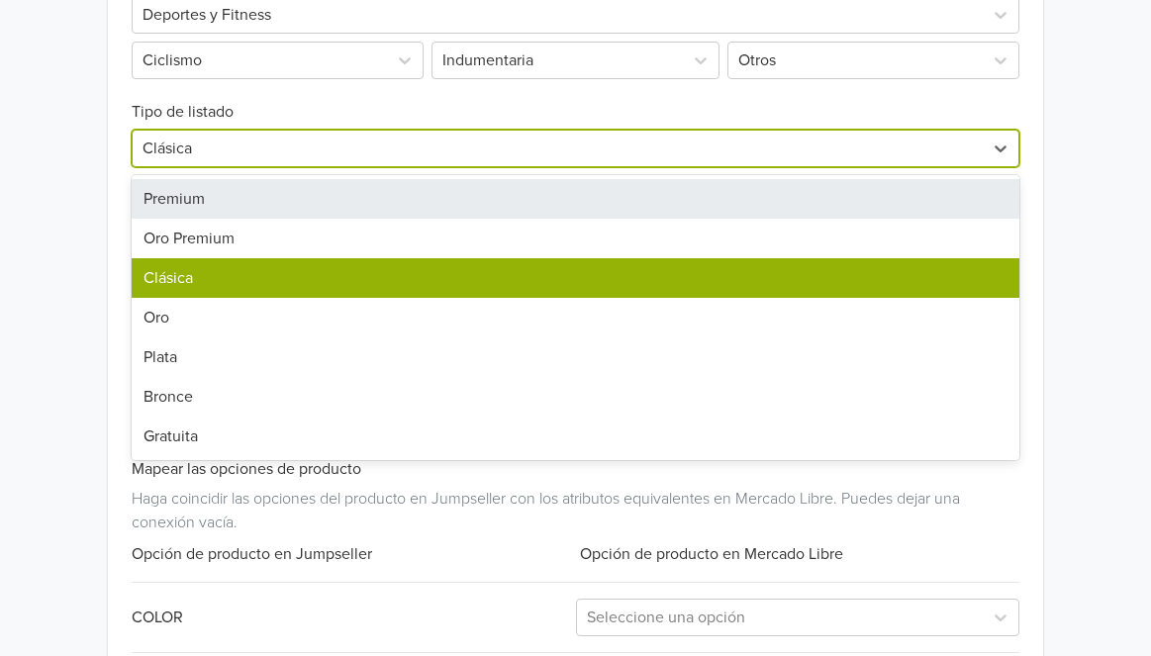
click at [327, 193] on div "Premium" at bounding box center [575, 199] width 887 height 40
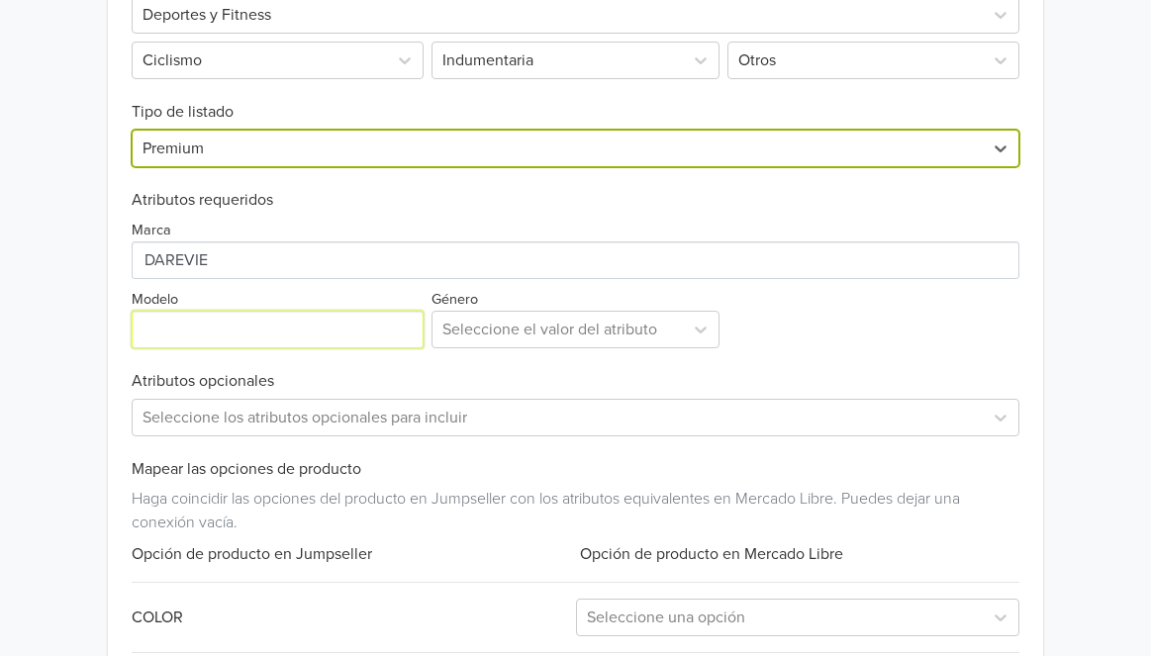
click at [377, 321] on input "Modelo" at bounding box center [278, 330] width 292 height 38
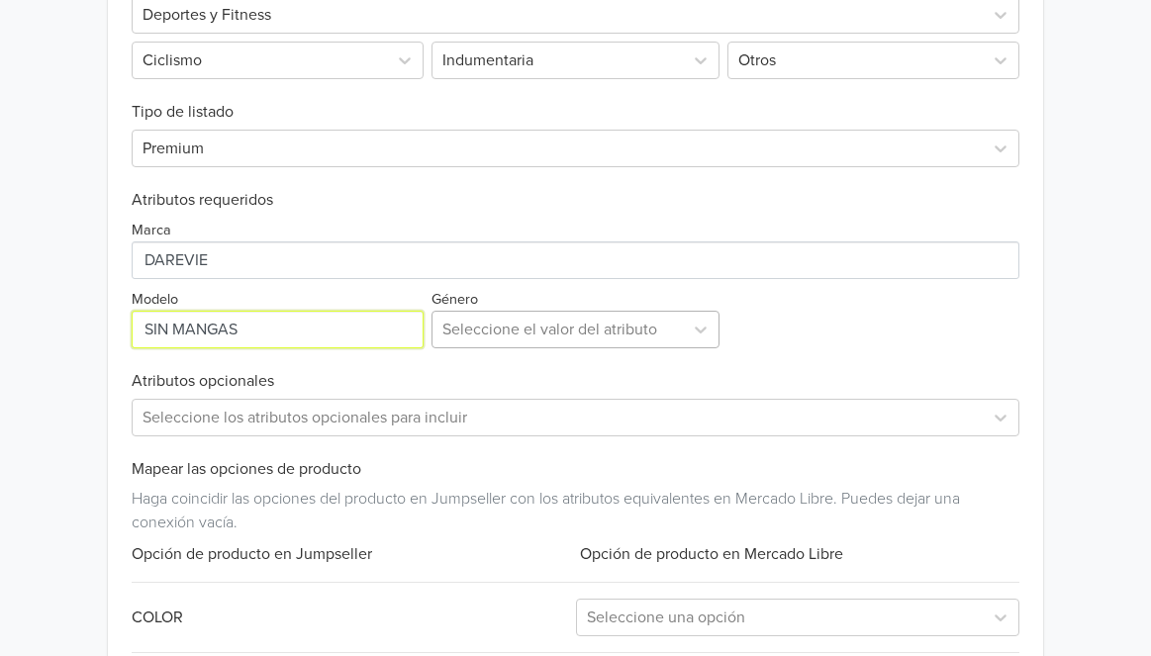
type input "SIN MANGAS"
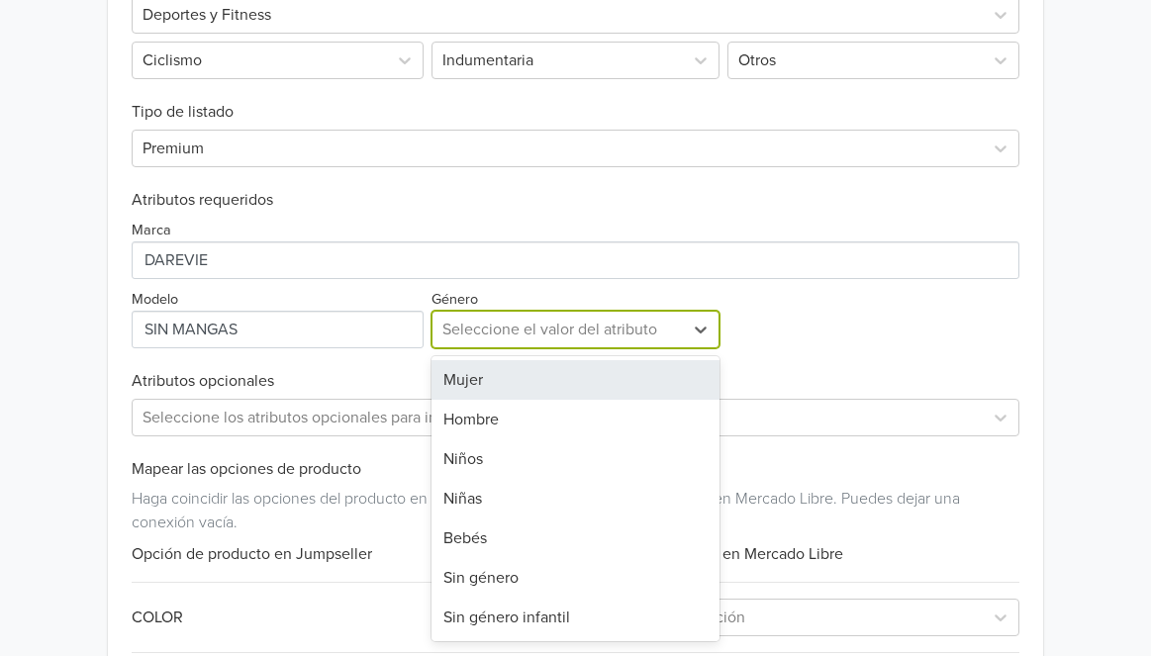
click at [658, 333] on div at bounding box center [557, 330] width 231 height 28
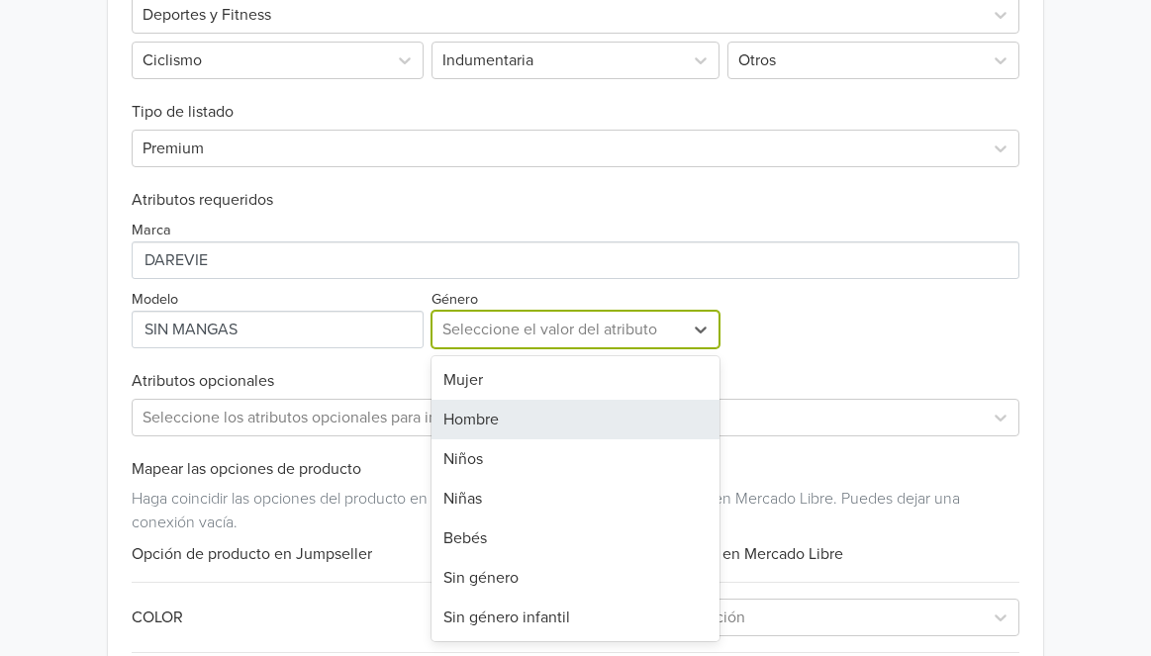
click at [620, 403] on div "Hombre" at bounding box center [575, 420] width 288 height 40
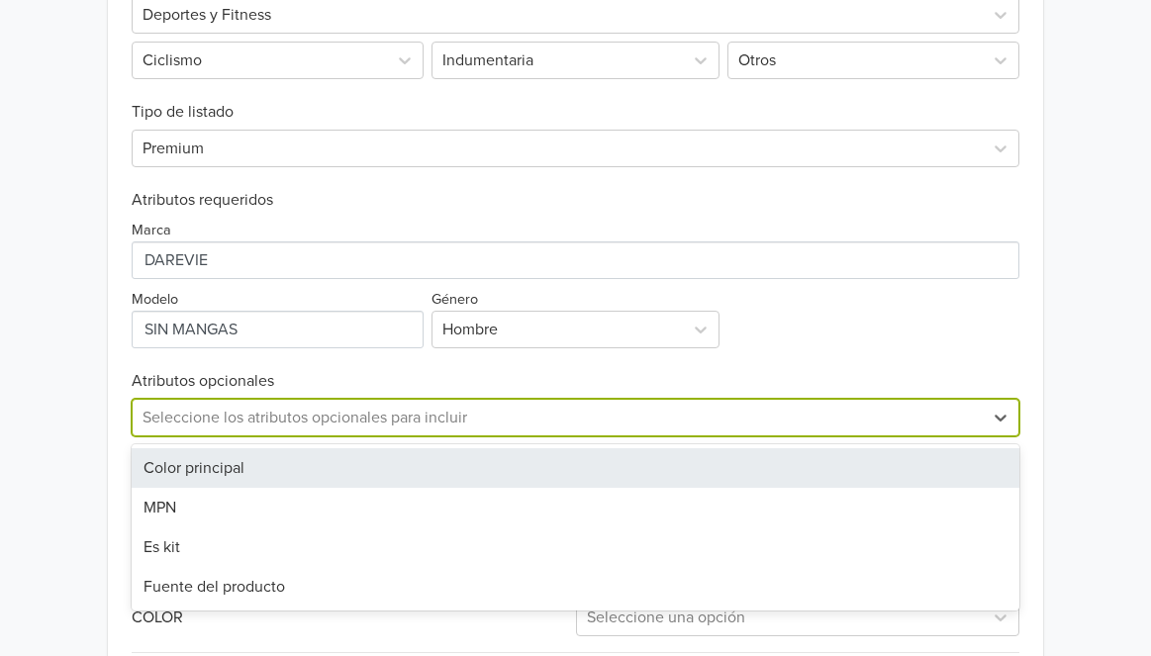
click at [576, 406] on div at bounding box center [556, 418] width 829 height 28
click at [795, 295] on div "Marca Modelo Género Hombre" at bounding box center [575, 279] width 887 height 139
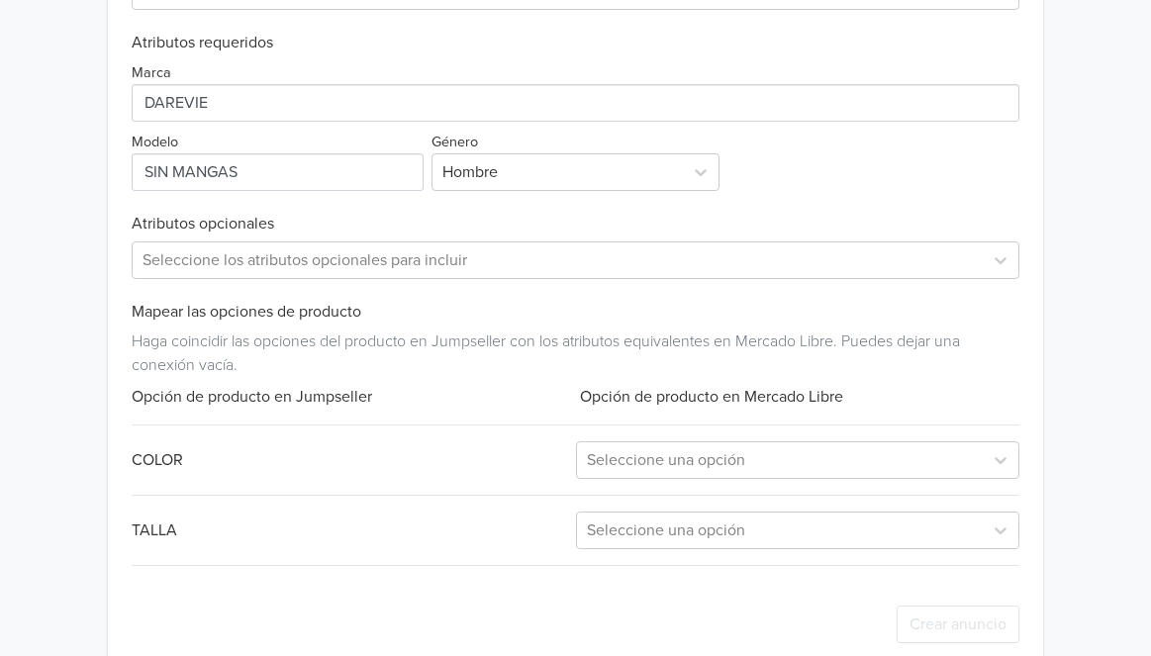
scroll to position [875, 0]
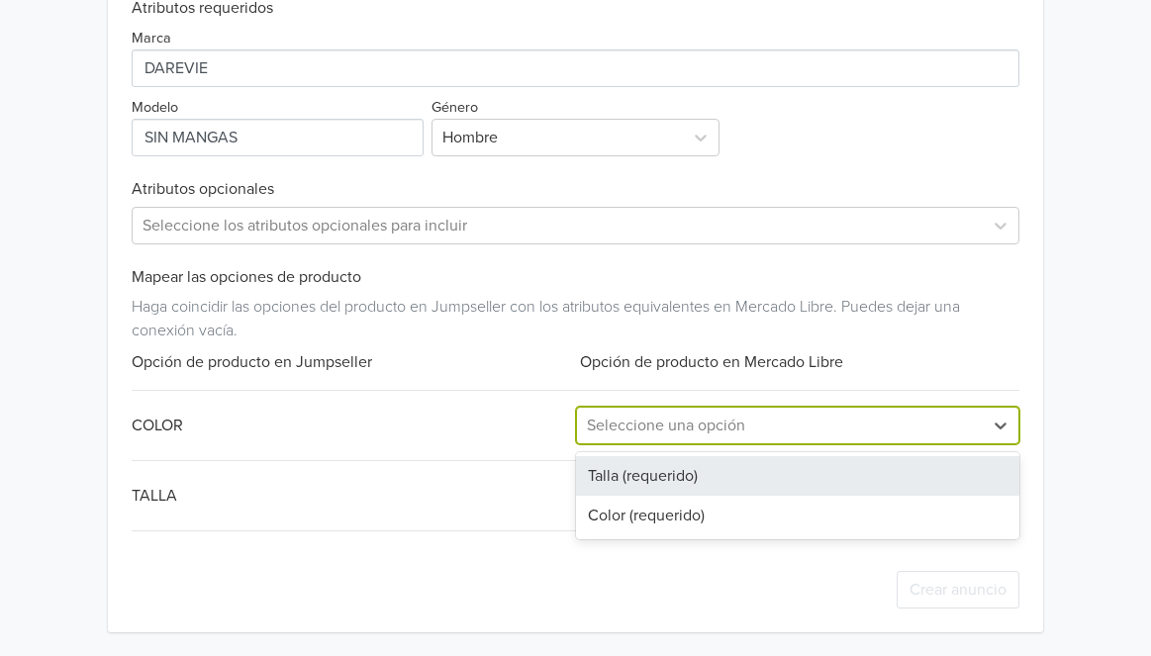
click at [752, 427] on div at bounding box center [780, 426] width 386 height 28
click at [724, 465] on div "Talla (requerido)" at bounding box center [797, 476] width 443 height 40
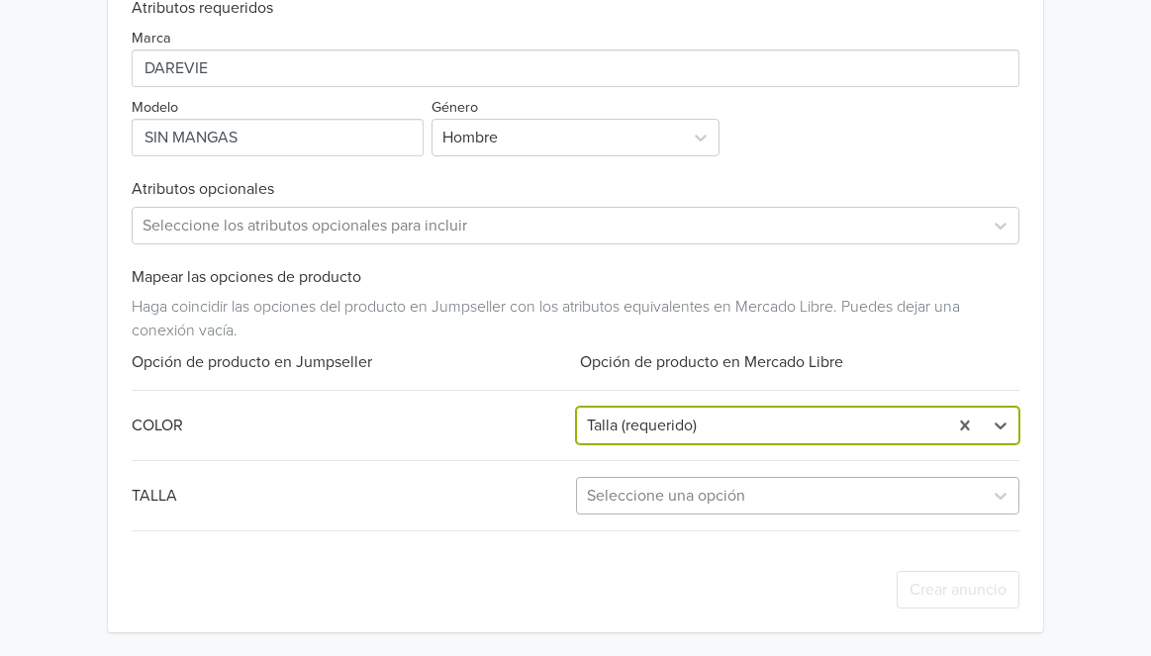
click at [720, 495] on div at bounding box center [780, 496] width 386 height 28
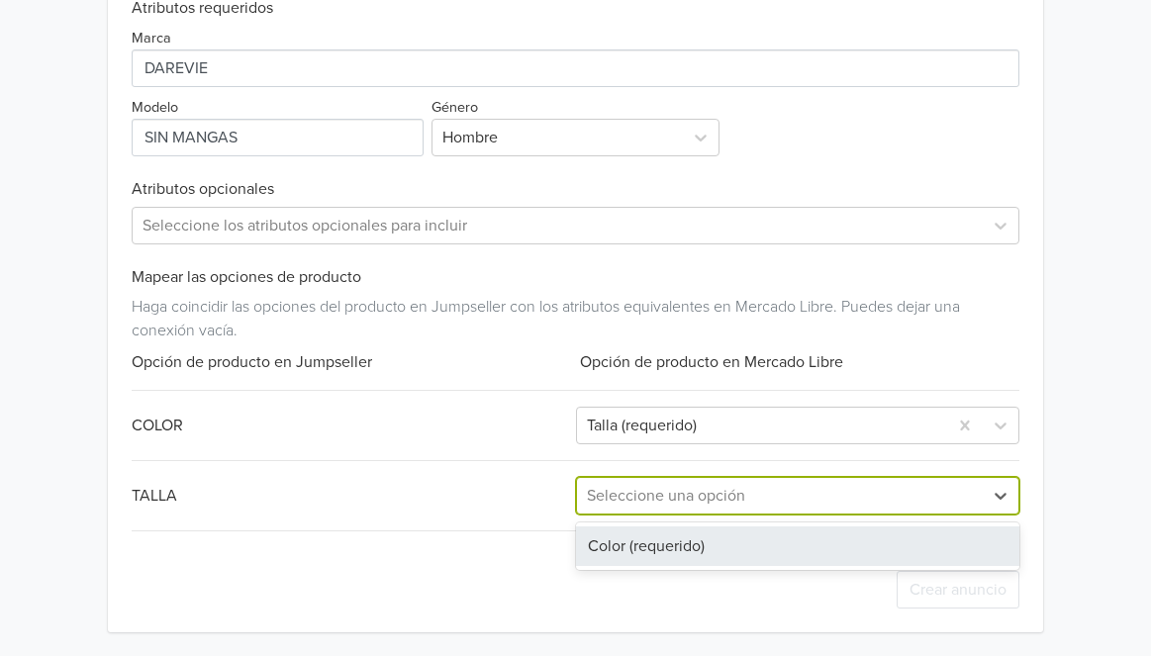
click at [695, 564] on div "Color (requerido)" at bounding box center [797, 546] width 443 height 40
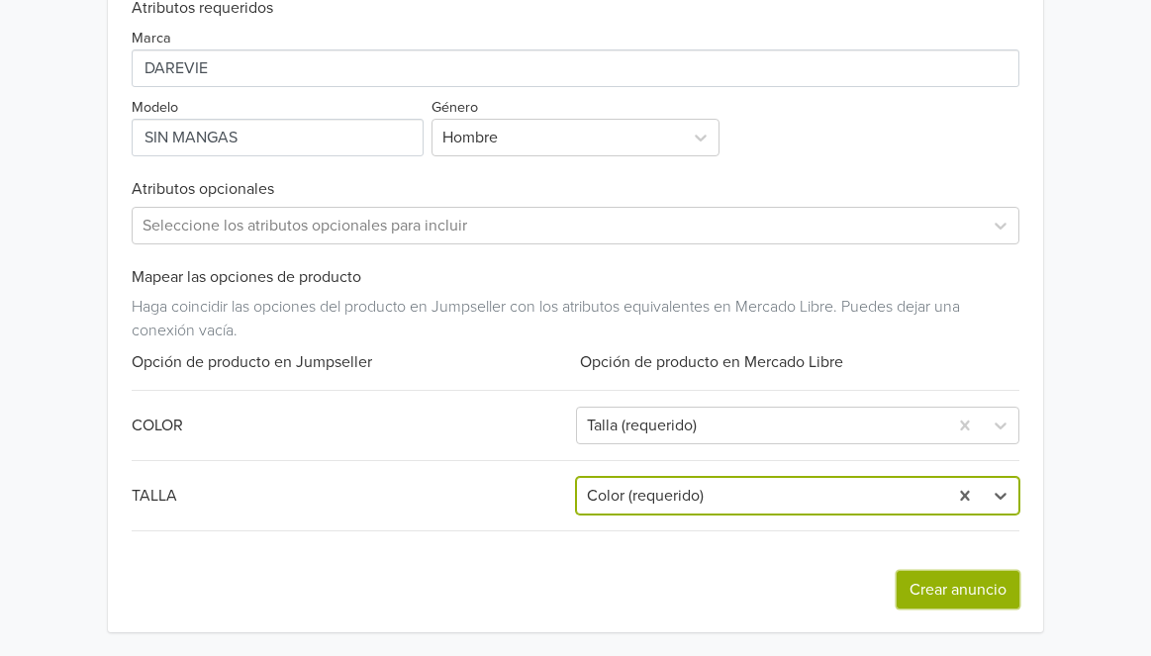
click at [953, 587] on button "Crear anuncio" at bounding box center [957, 590] width 123 height 38
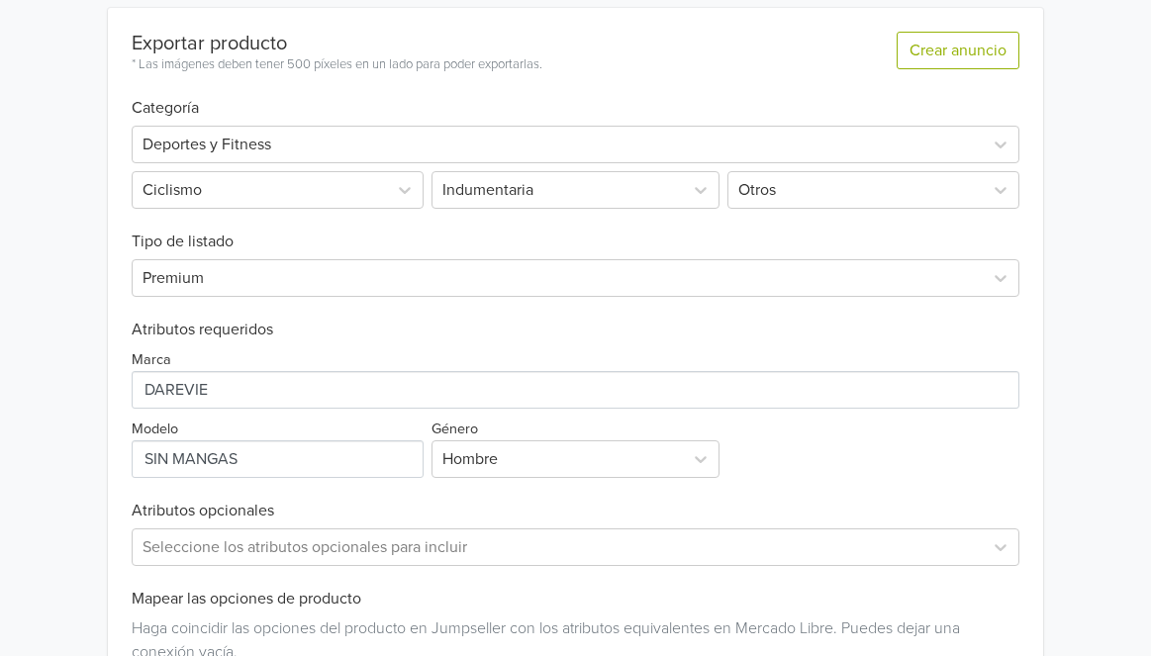
scroll to position [686, 0]
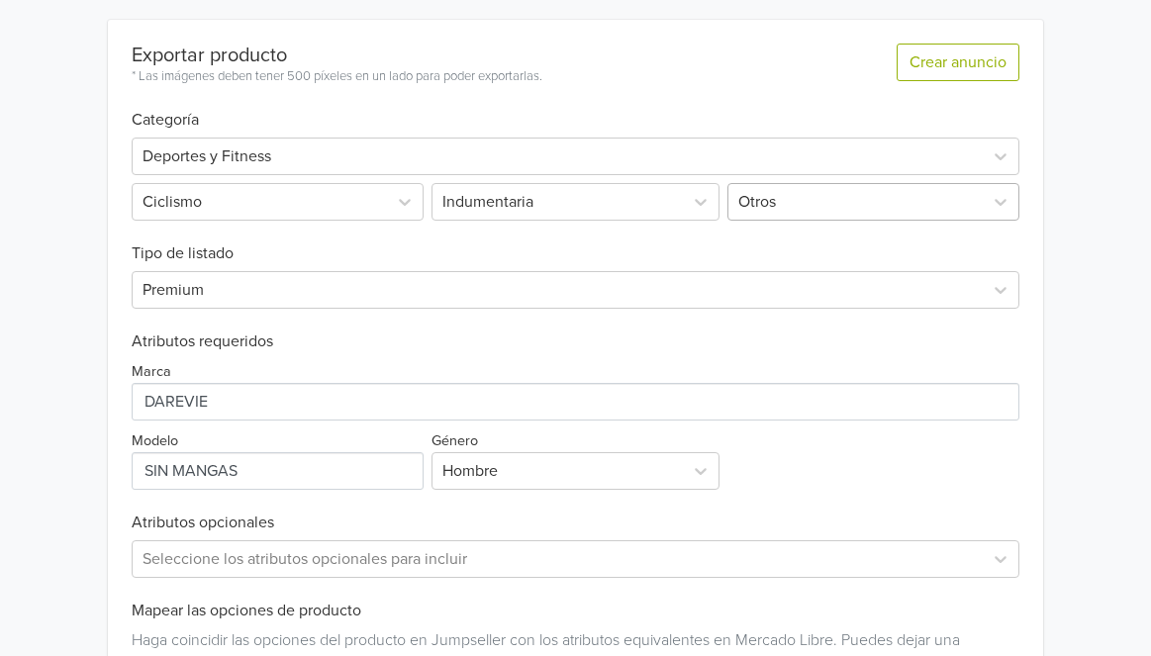
click at [817, 210] on div at bounding box center [855, 202] width 234 height 28
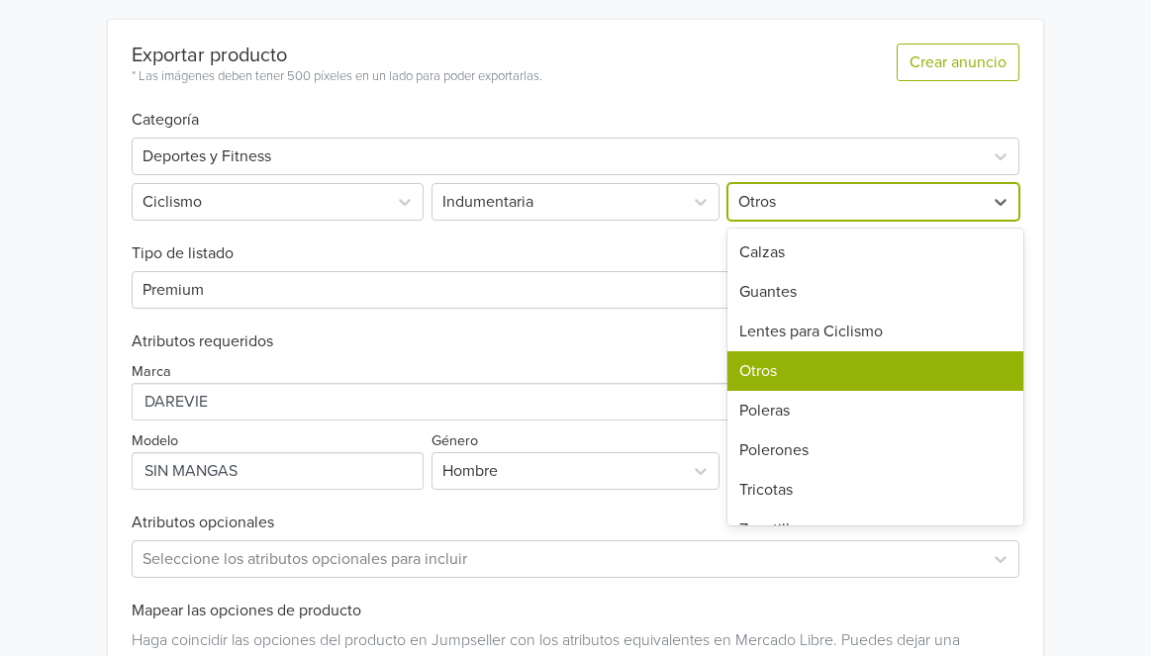
scroll to position [28, 0]
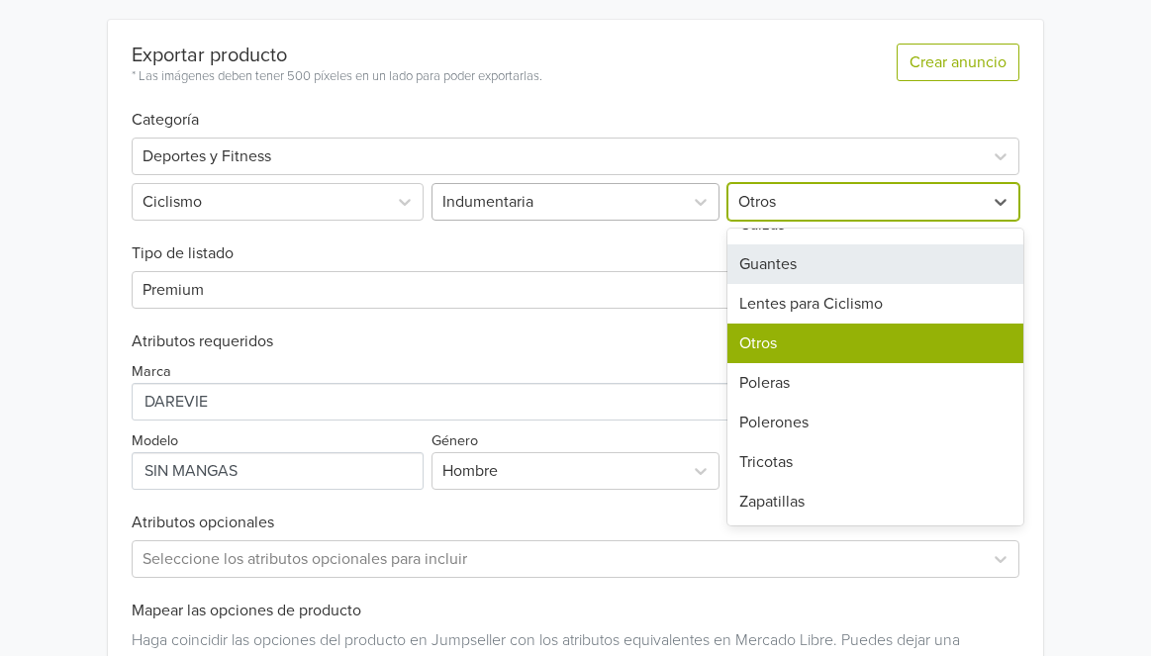
click at [604, 209] on div at bounding box center [557, 202] width 231 height 28
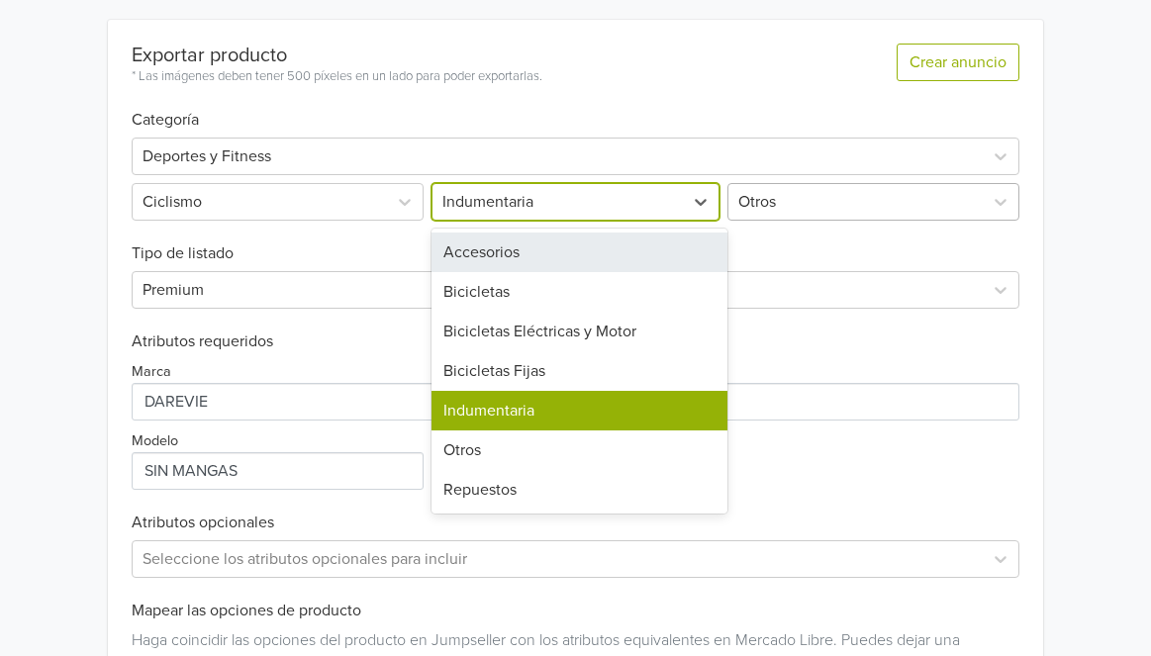
click at [805, 216] on div "Otros" at bounding box center [855, 202] width 254 height 36
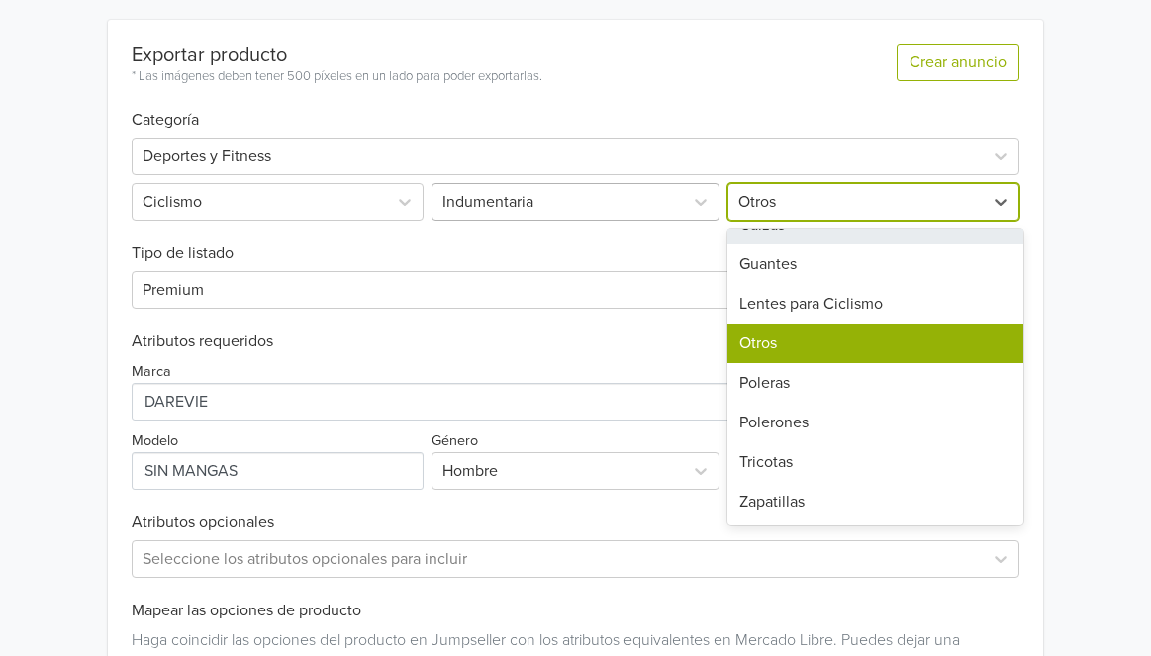
click at [565, 194] on div at bounding box center [557, 202] width 231 height 28
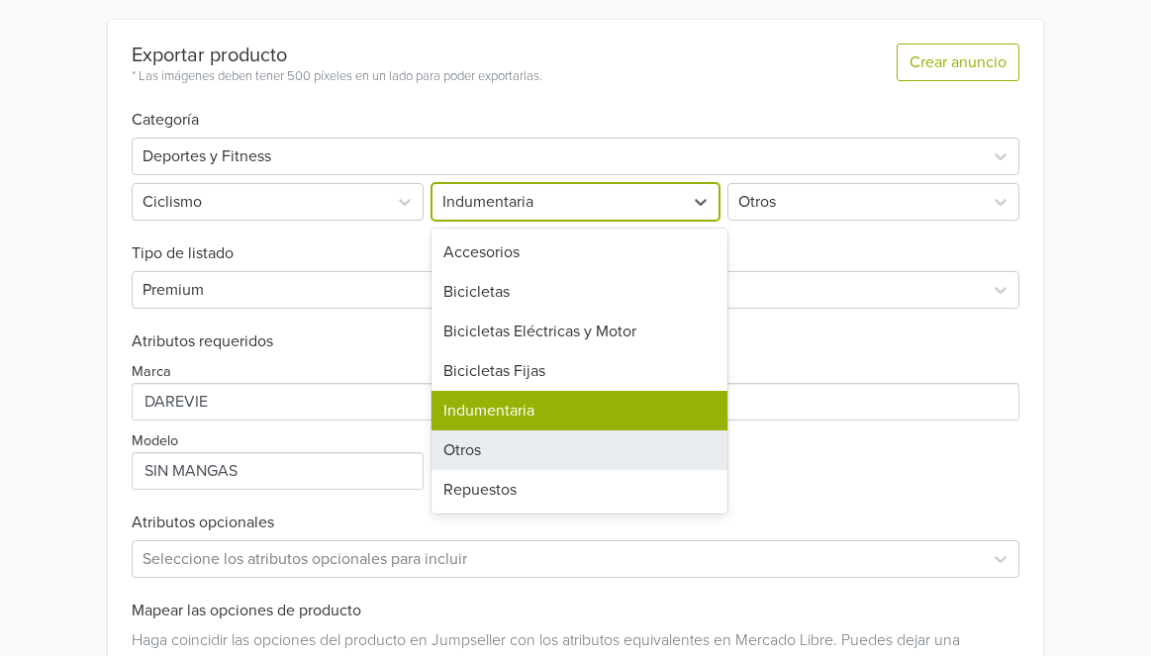
click at [572, 454] on div "Otros" at bounding box center [579, 450] width 296 height 40
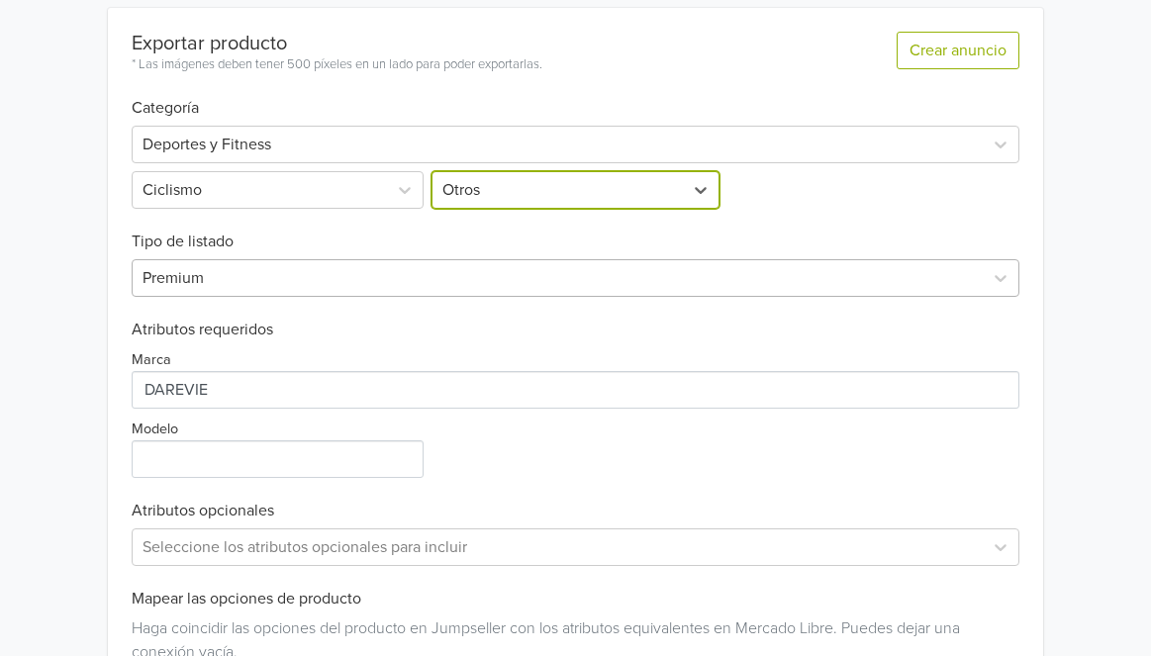
scroll to position [560, 0]
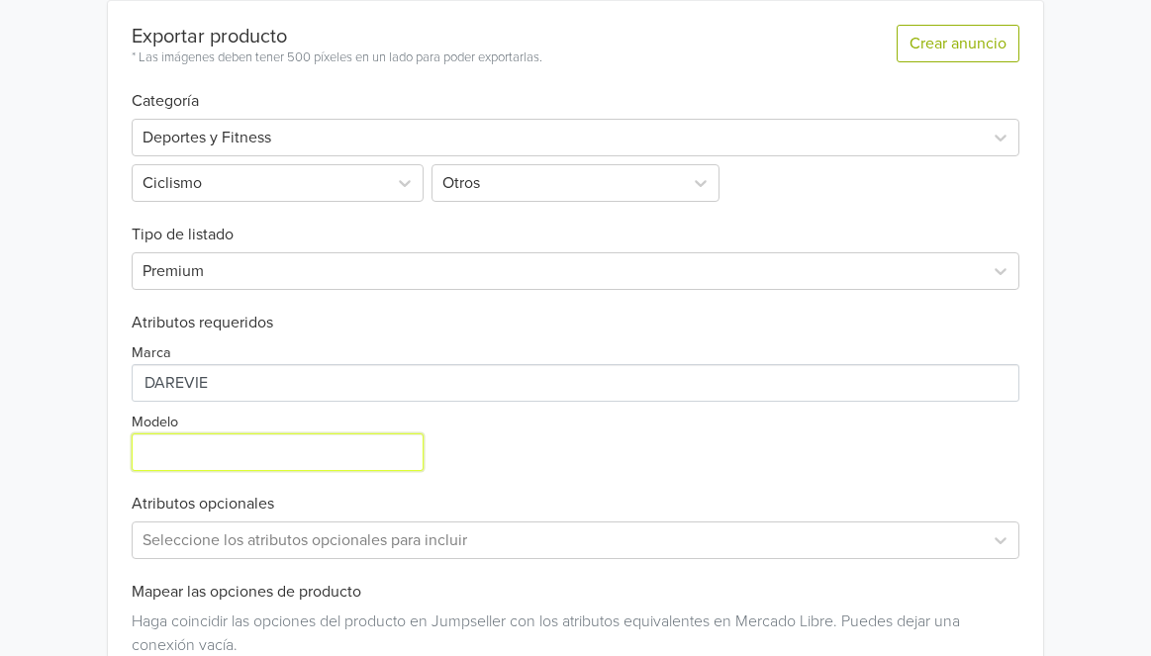
click at [360, 451] on input "Modelo" at bounding box center [278, 452] width 292 height 38
type input "SIN MANGAS"
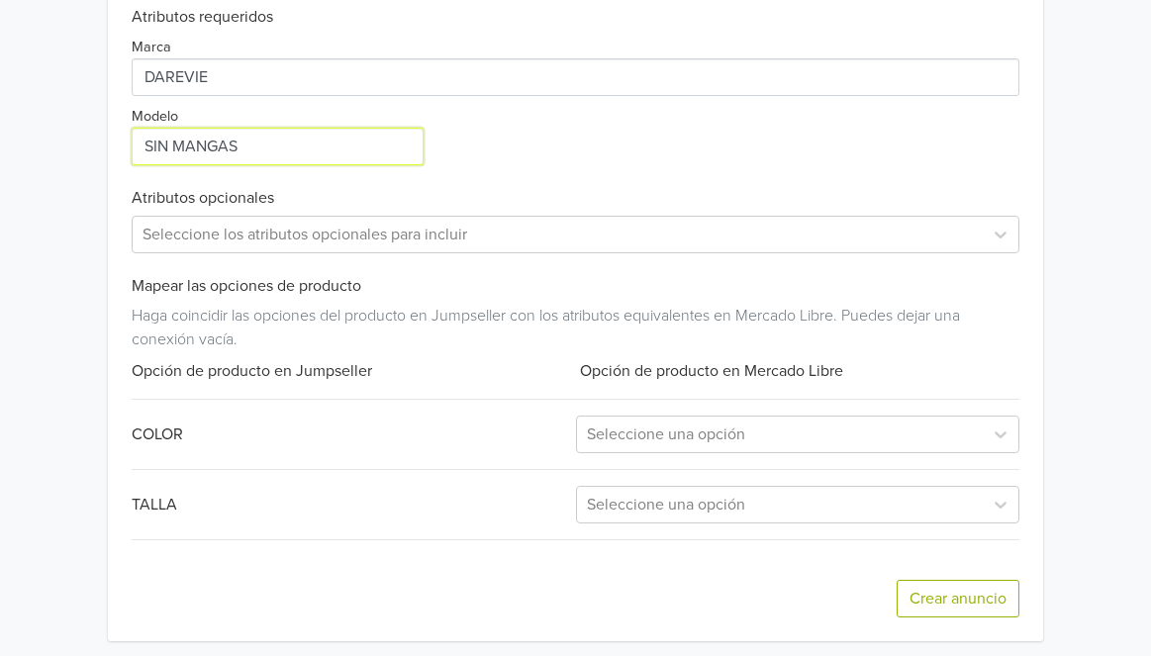
scroll to position [875, 0]
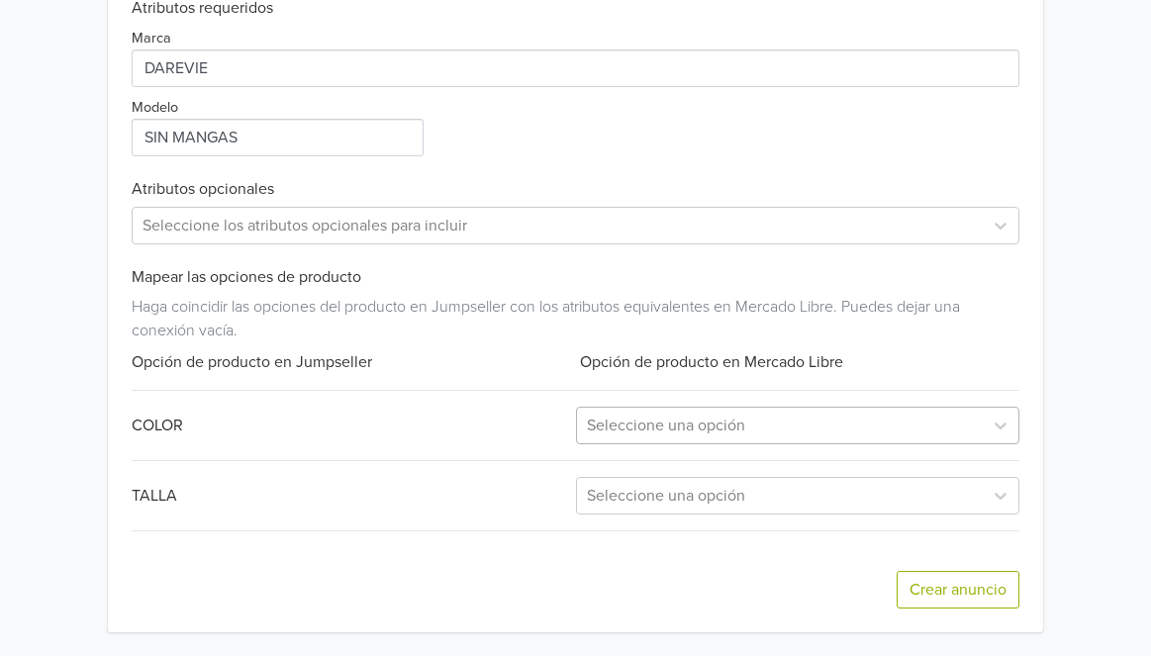
click at [813, 438] on div at bounding box center [780, 426] width 386 height 28
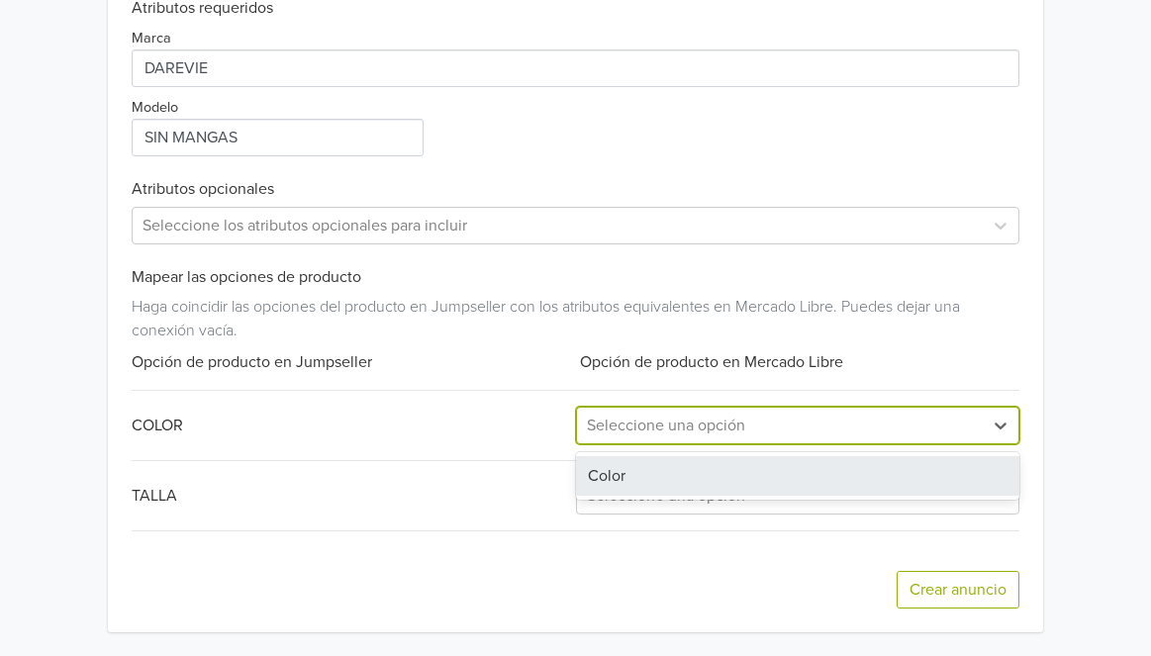
click at [773, 457] on div "Color" at bounding box center [797, 476] width 443 height 40
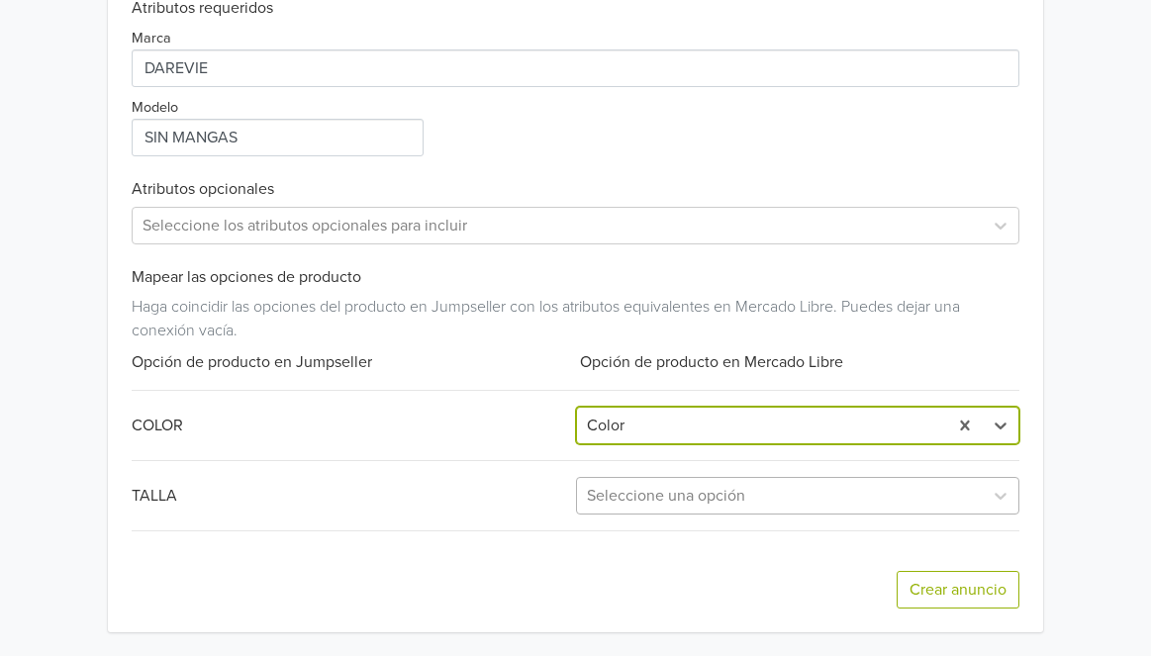
click at [773, 506] on div at bounding box center [780, 496] width 386 height 28
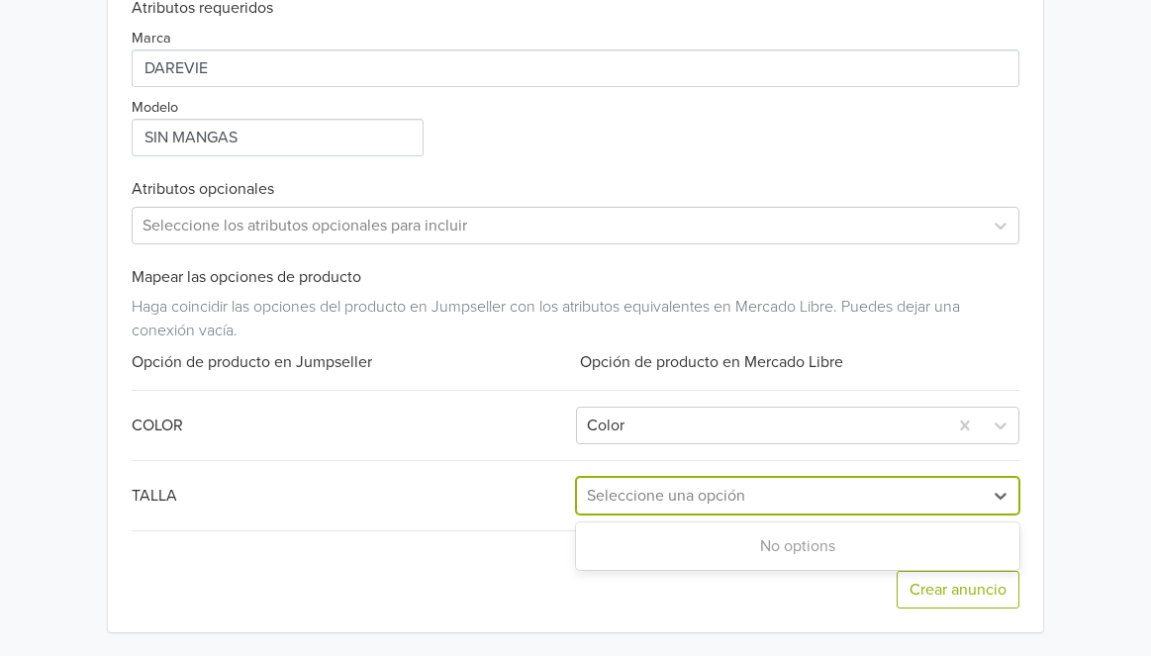
click at [754, 492] on div at bounding box center [780, 496] width 386 height 28
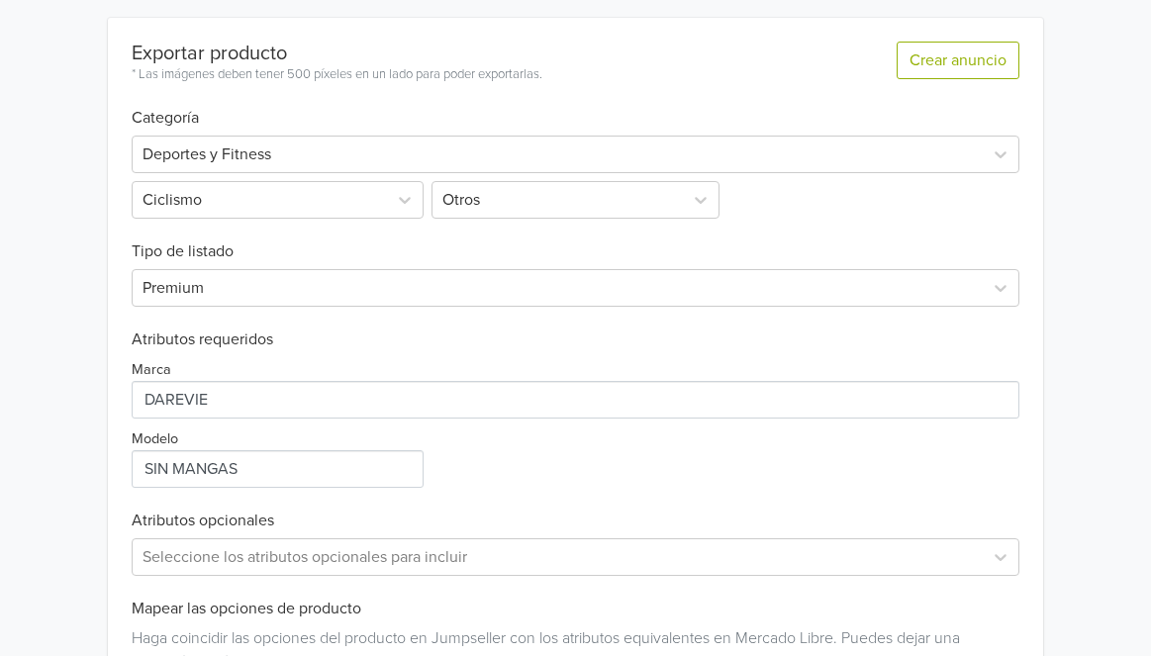
scroll to position [277, 0]
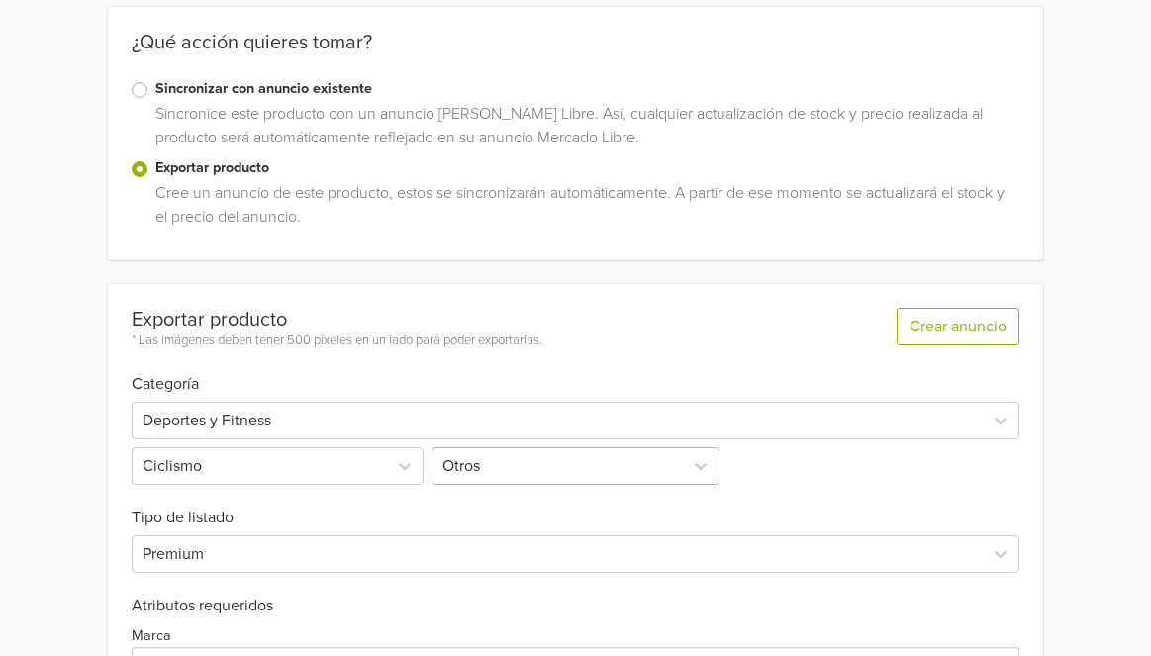
click at [572, 472] on div "Otros" at bounding box center [575, 466] width 296 height 38
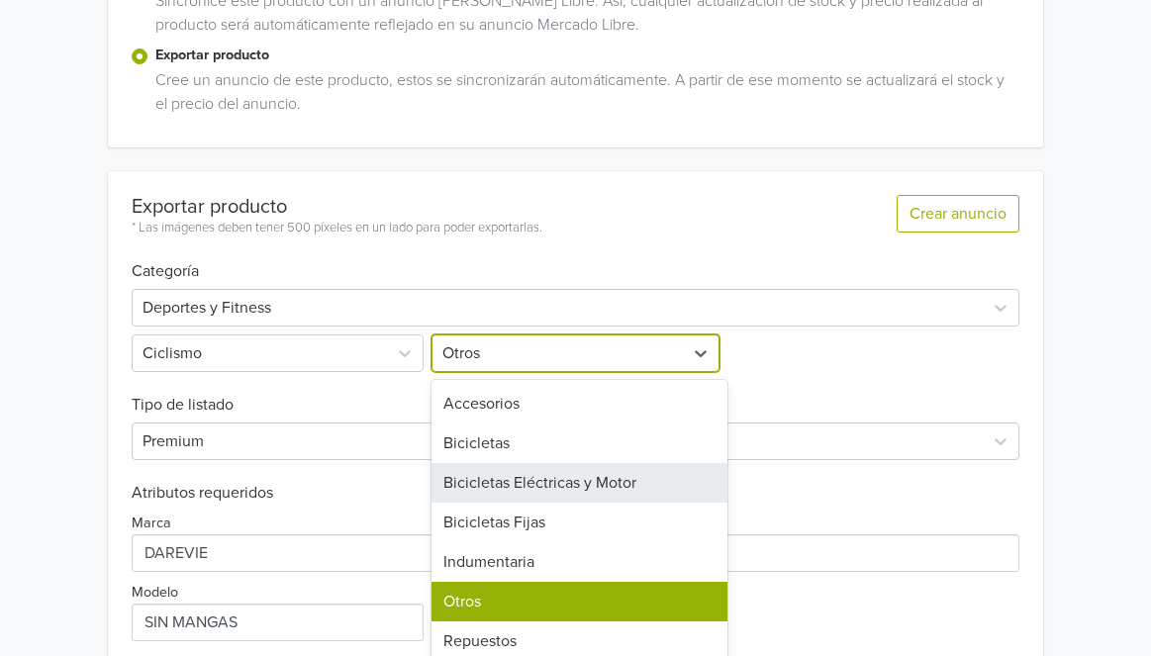
scroll to position [406, 0]
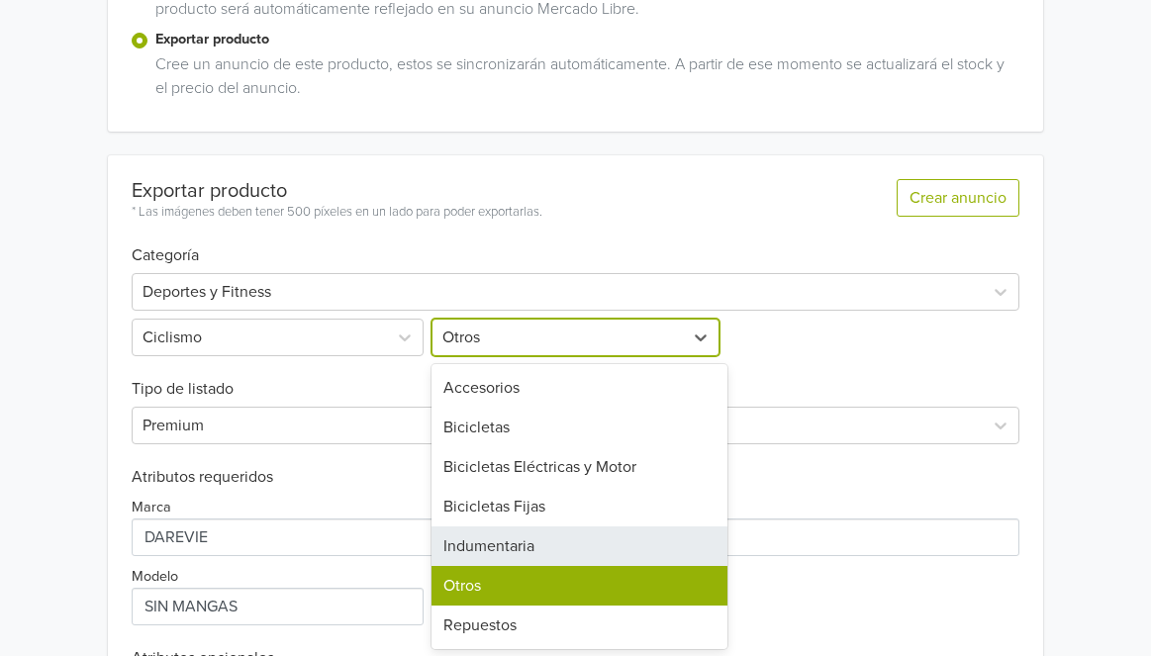
click at [617, 534] on div "Indumentaria" at bounding box center [579, 546] width 296 height 40
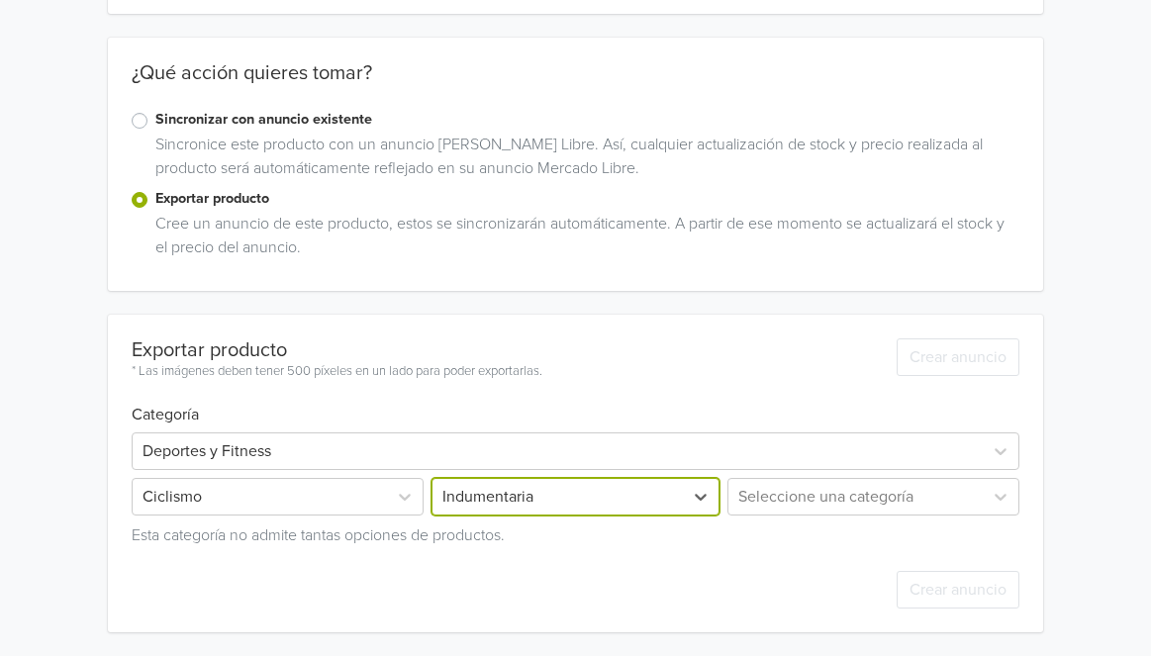
scroll to position [245, 0]
click at [826, 496] on div "Seleccione una categoría" at bounding box center [871, 498] width 296 height 38
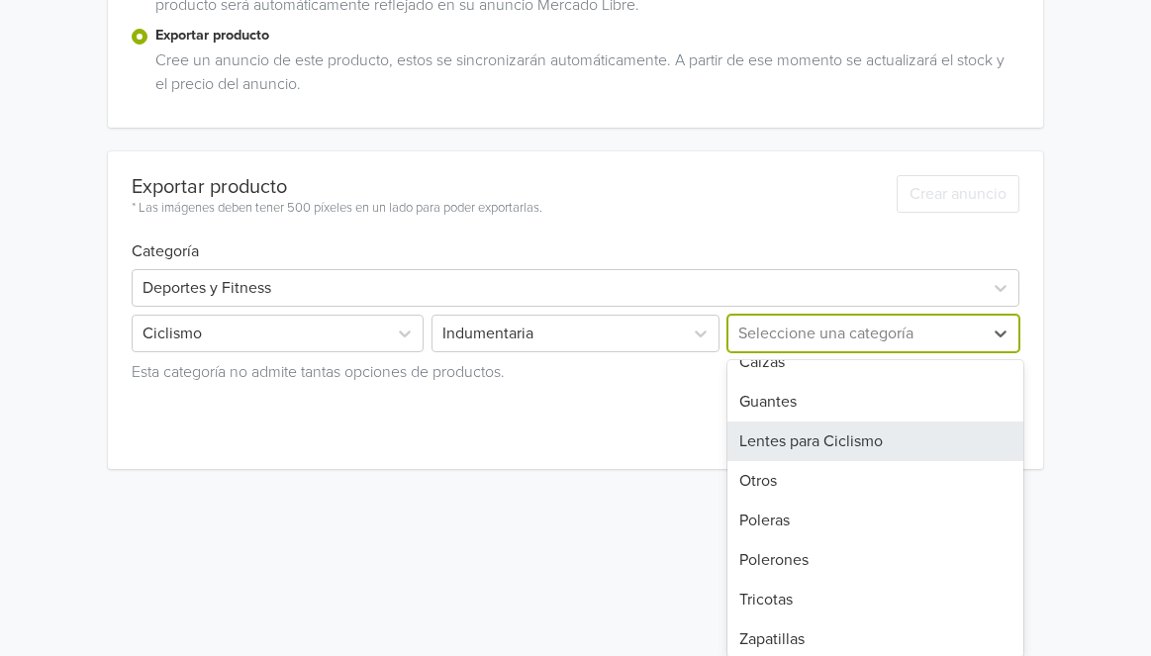
scroll to position [28, 0]
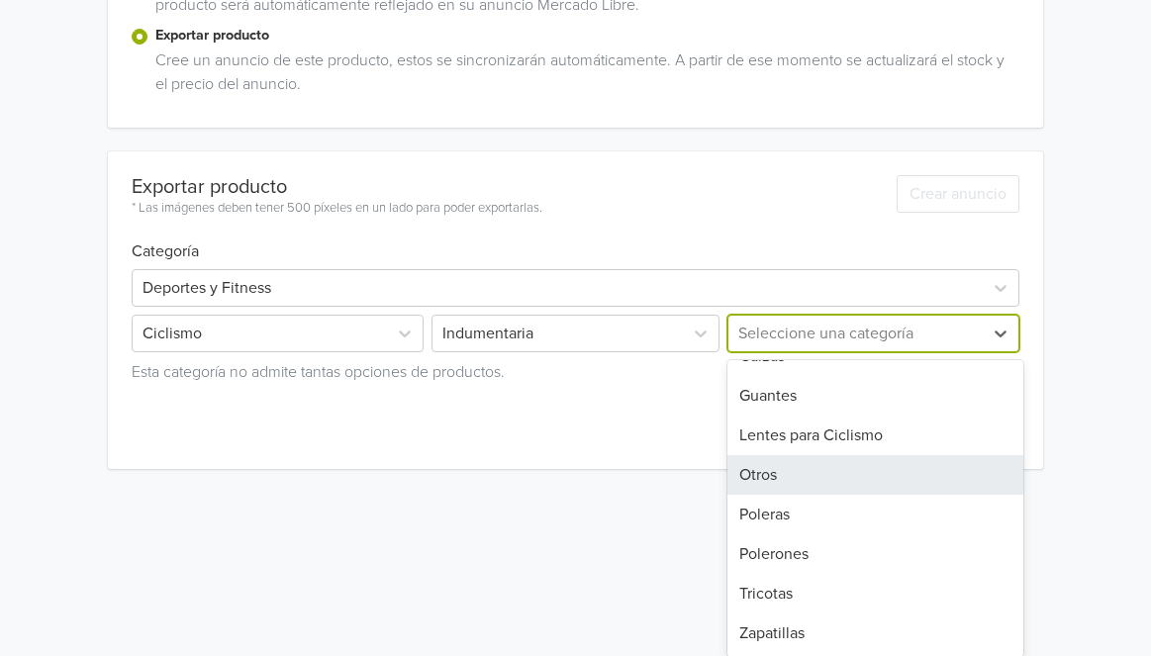
click at [826, 488] on div "Otros" at bounding box center [875, 475] width 296 height 40
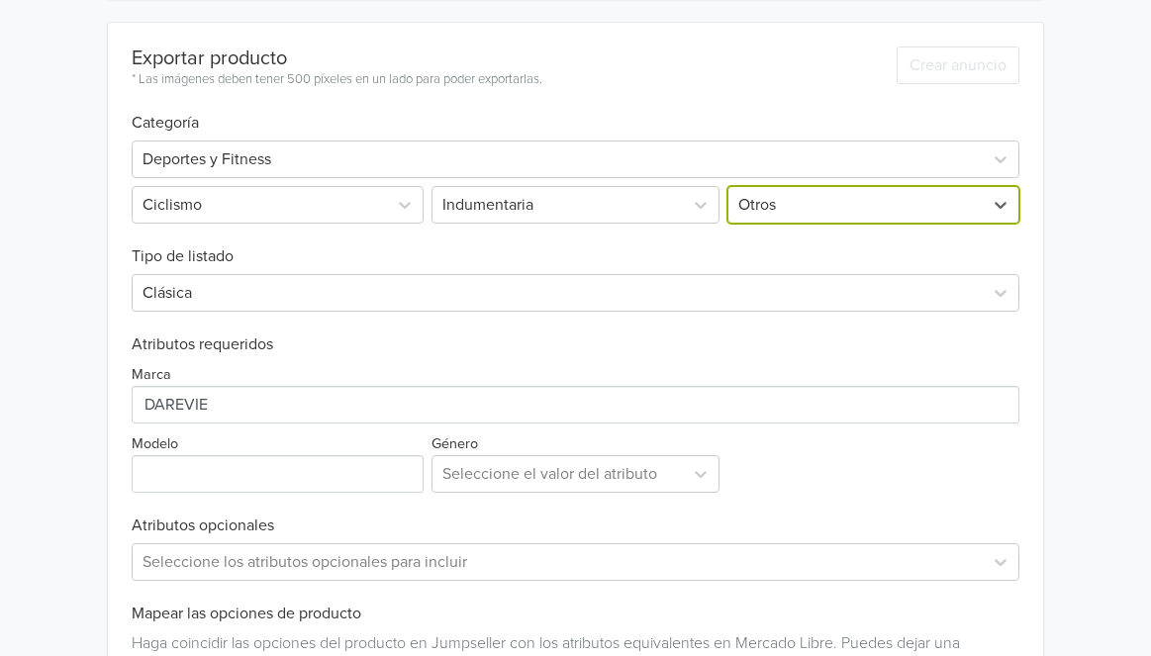
scroll to position [516, 0]
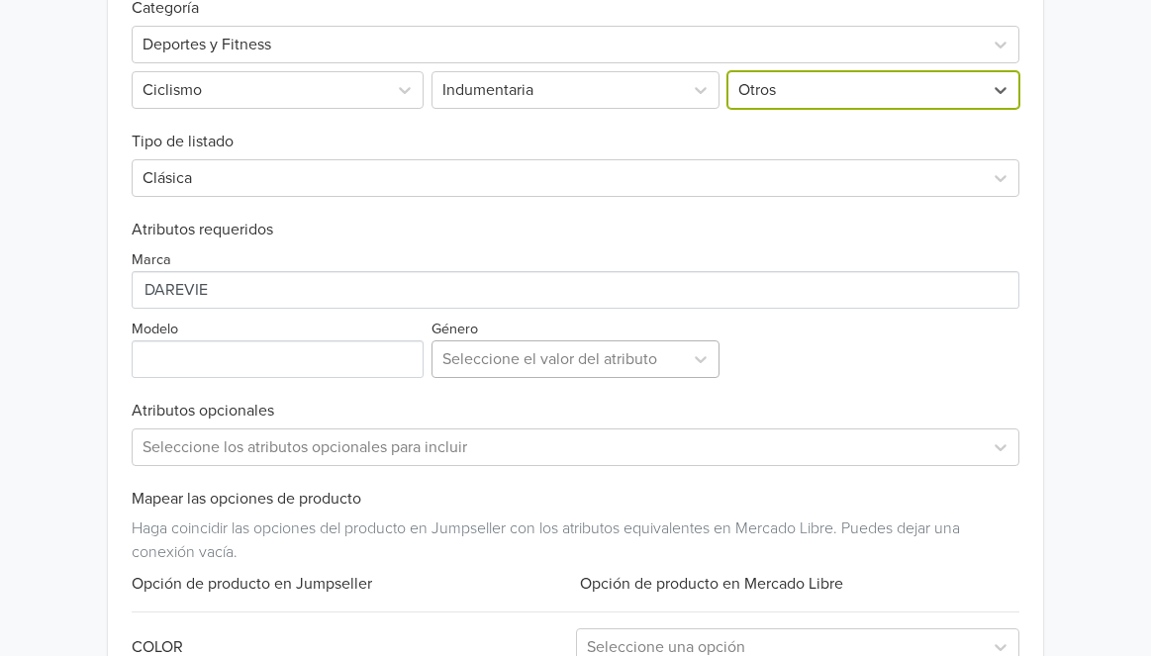
click at [507, 370] on div "Seleccione el valor del atributo" at bounding box center [557, 359] width 250 height 36
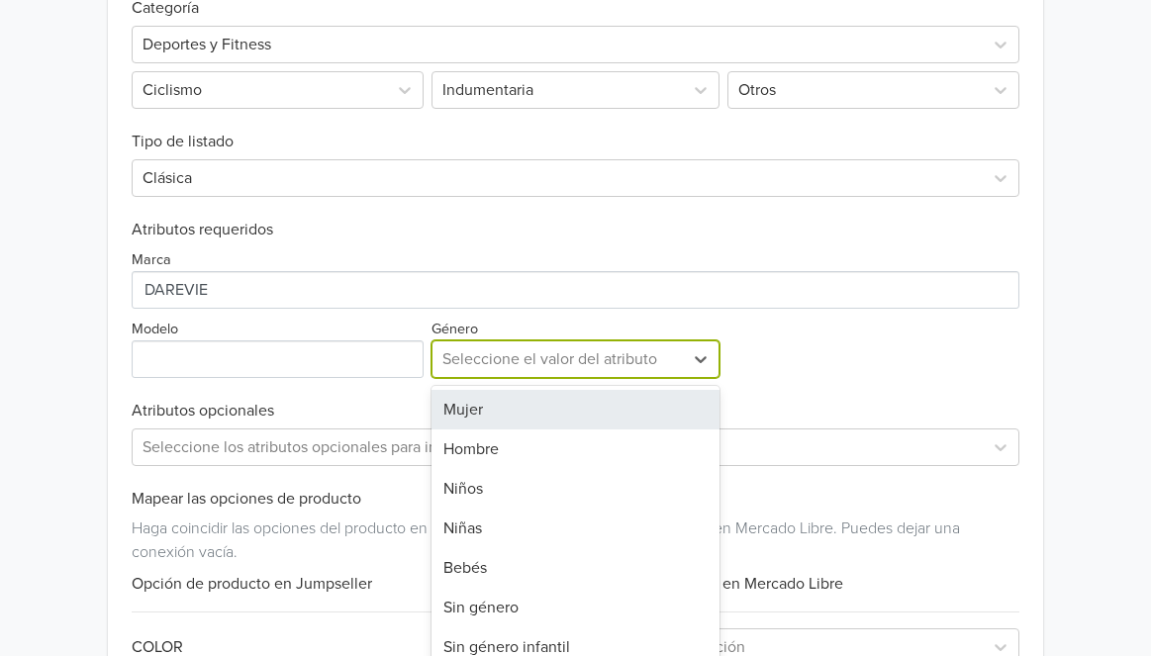
scroll to position [676, 0]
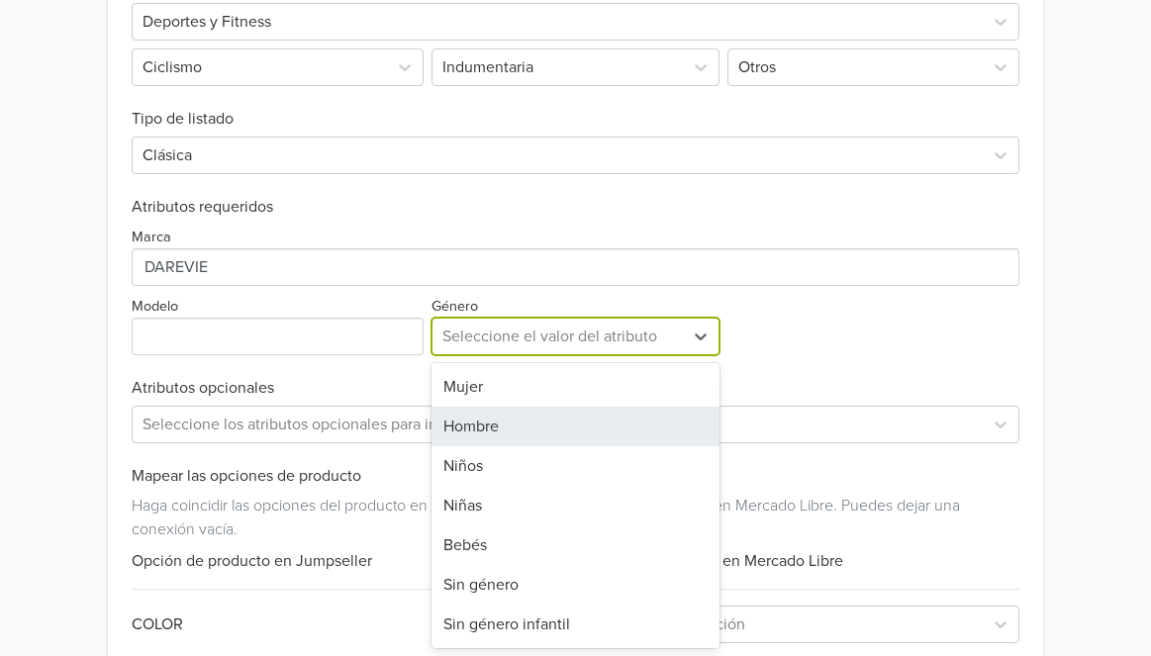
click at [506, 412] on div "Hombre" at bounding box center [575, 427] width 288 height 40
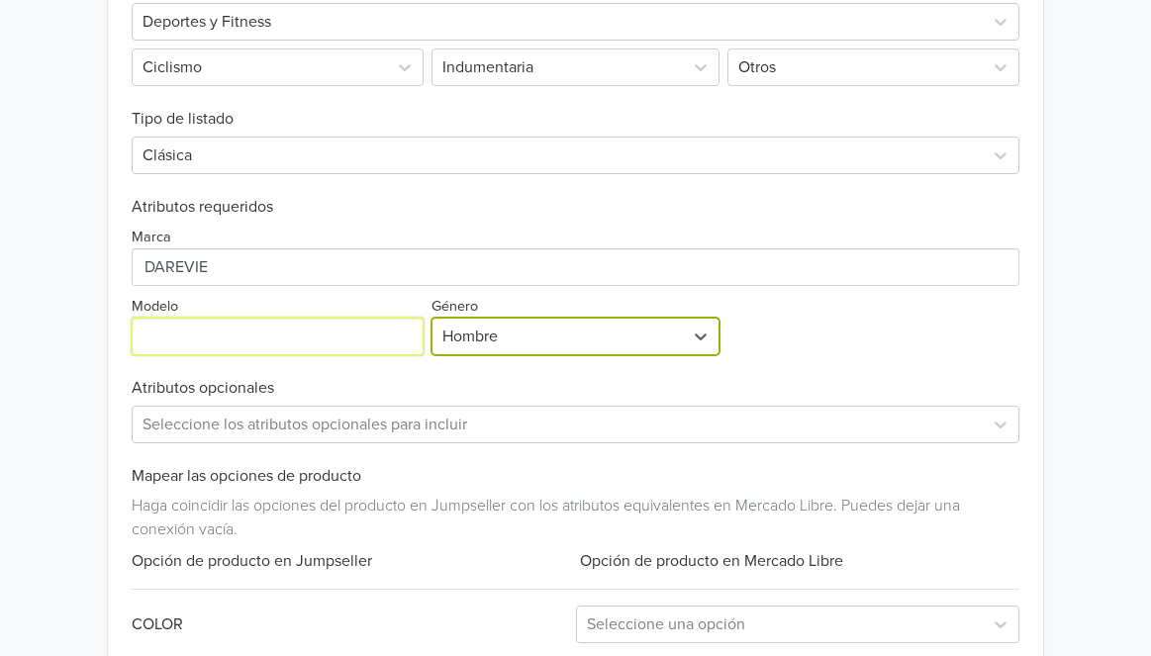
click at [304, 337] on input "Modelo" at bounding box center [278, 337] width 292 height 38
type input "SIN MANGAS"
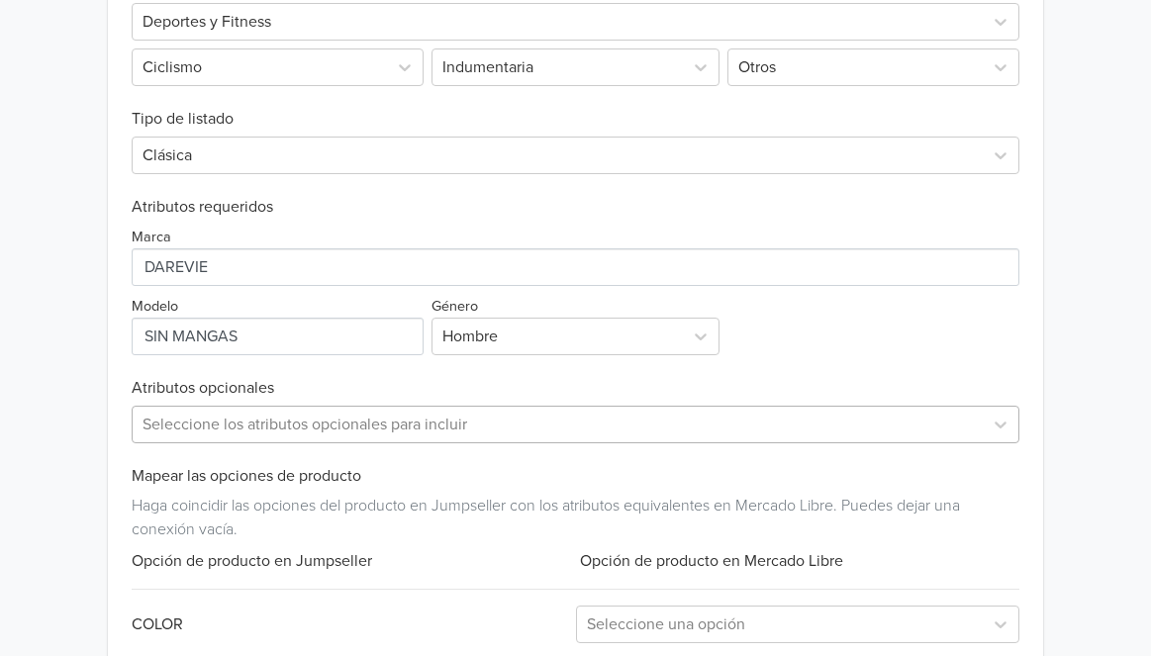
click at [319, 412] on div at bounding box center [556, 425] width 829 height 28
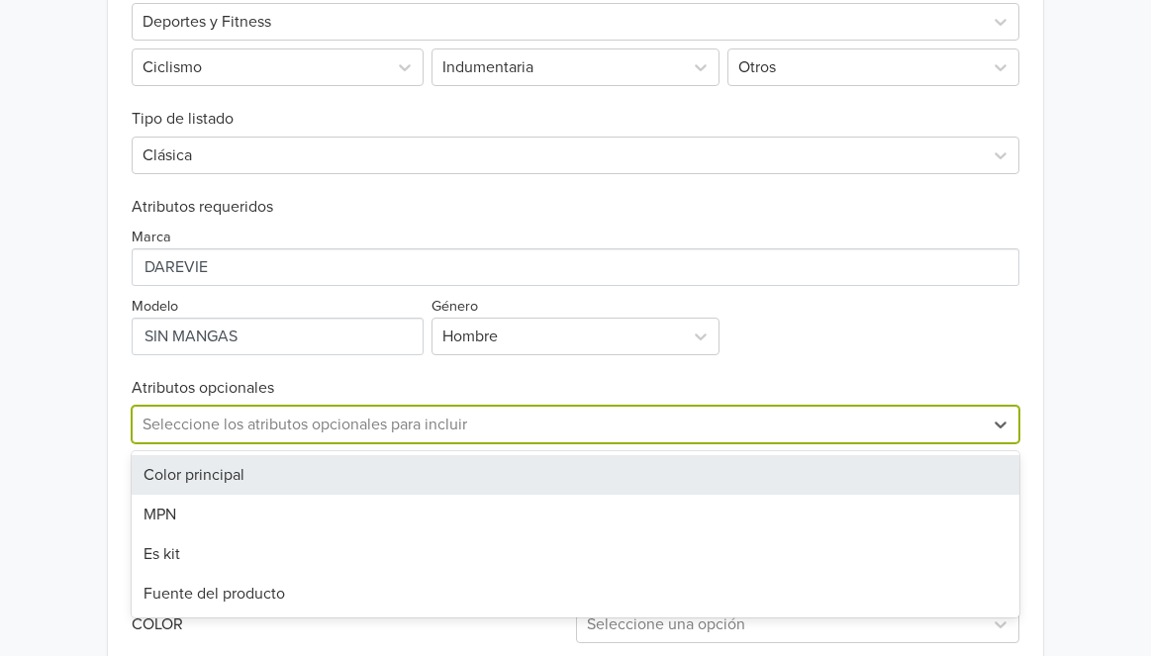
click at [346, 473] on div "Color principal" at bounding box center [575, 475] width 887 height 40
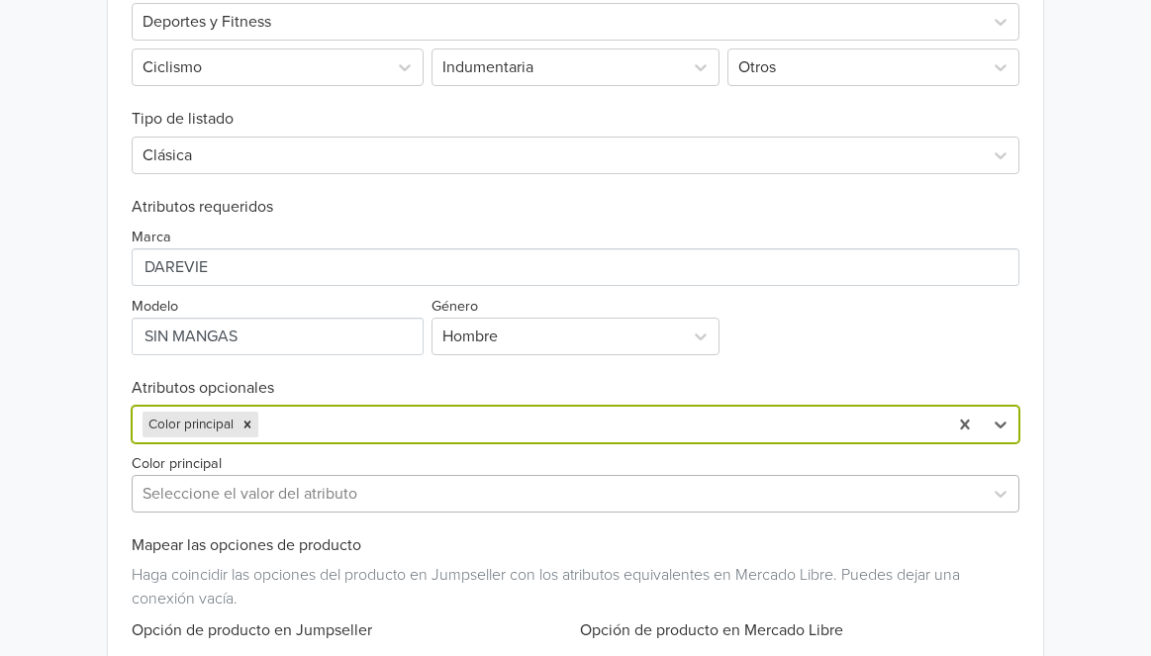
click at [395, 490] on div "Exportar producto * Las imágenes deben tener 500 píxeles en un lado para poder …" at bounding box center [575, 392] width 887 height 1015
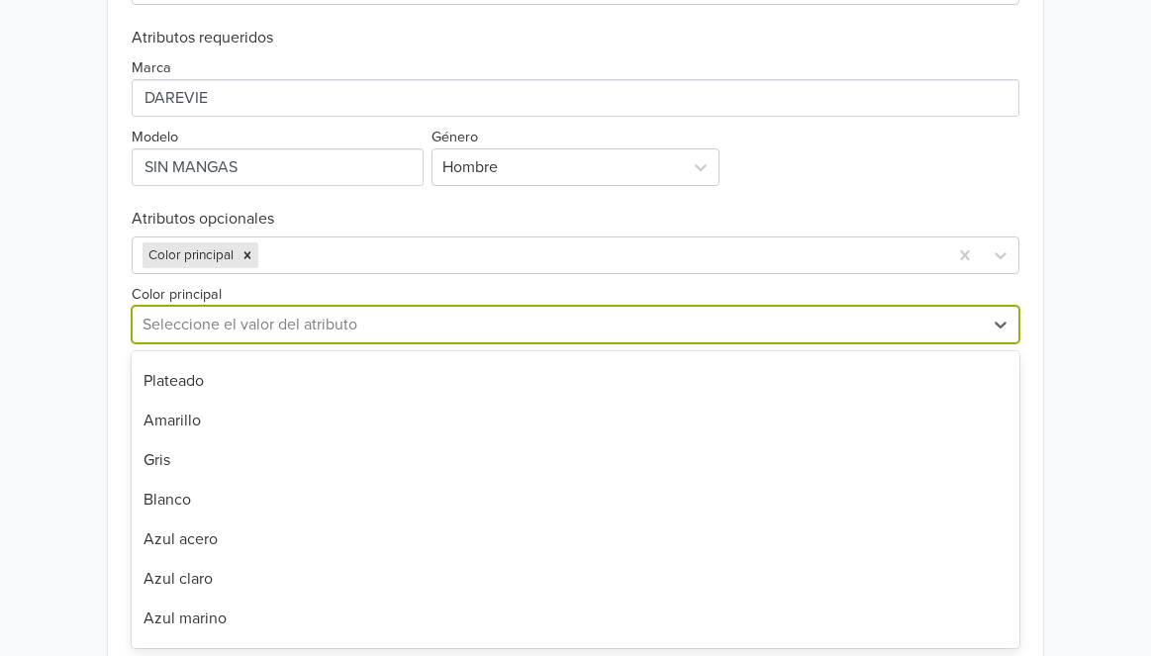
scroll to position [0, 0]
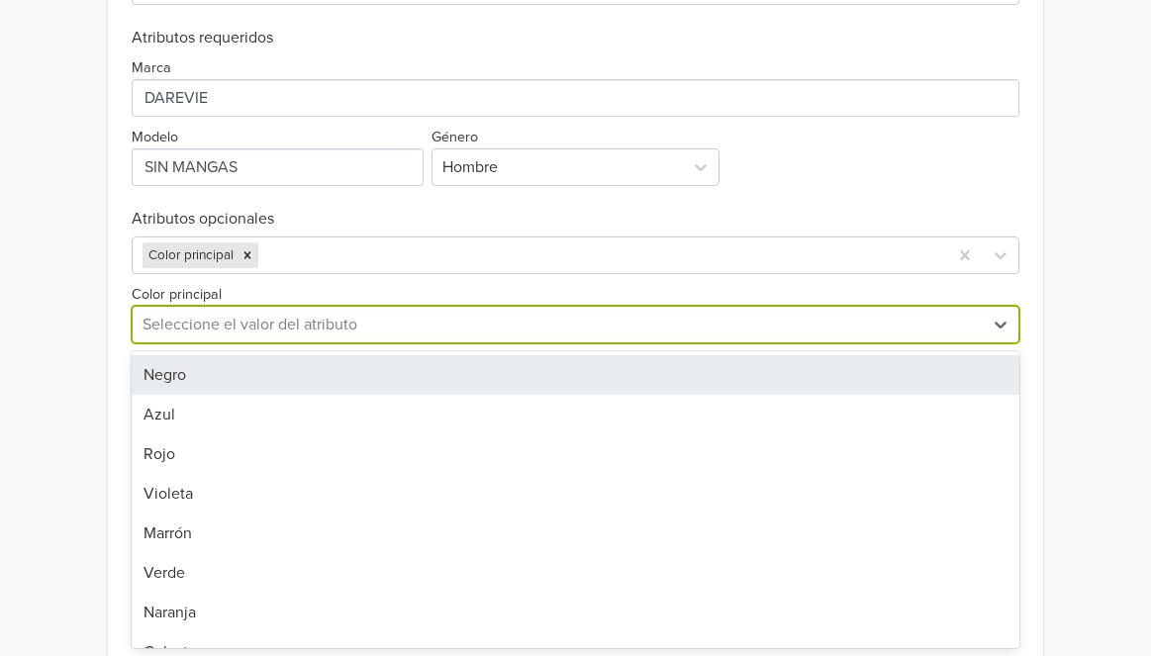
click at [371, 380] on div "Negro" at bounding box center [575, 375] width 887 height 40
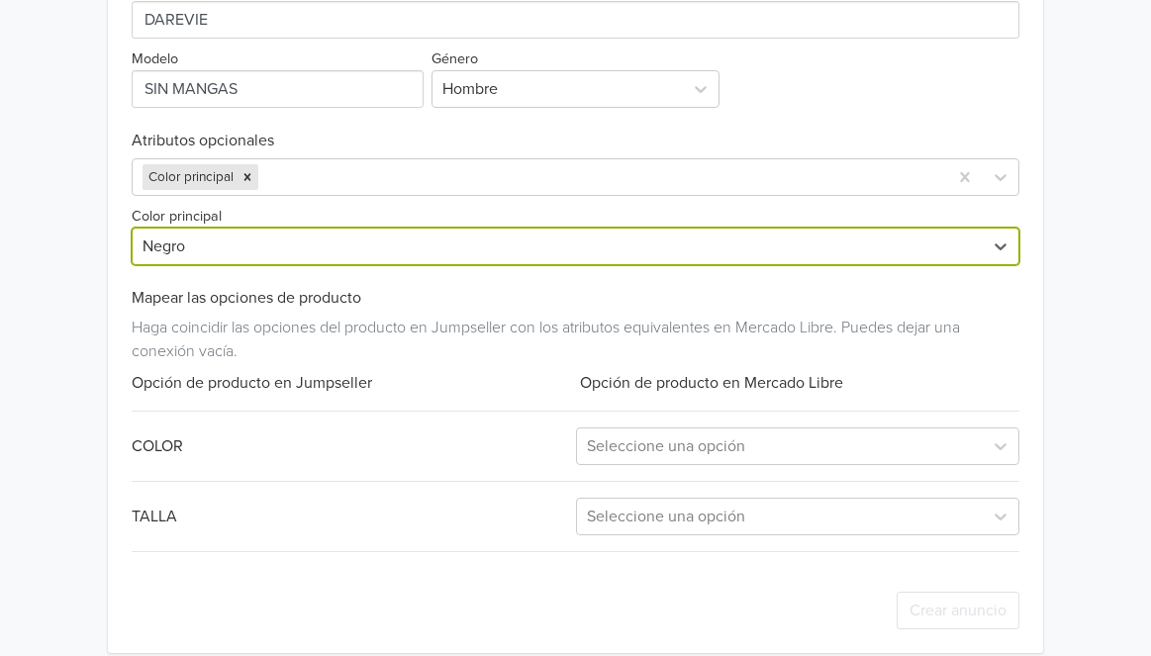
scroll to position [944, 0]
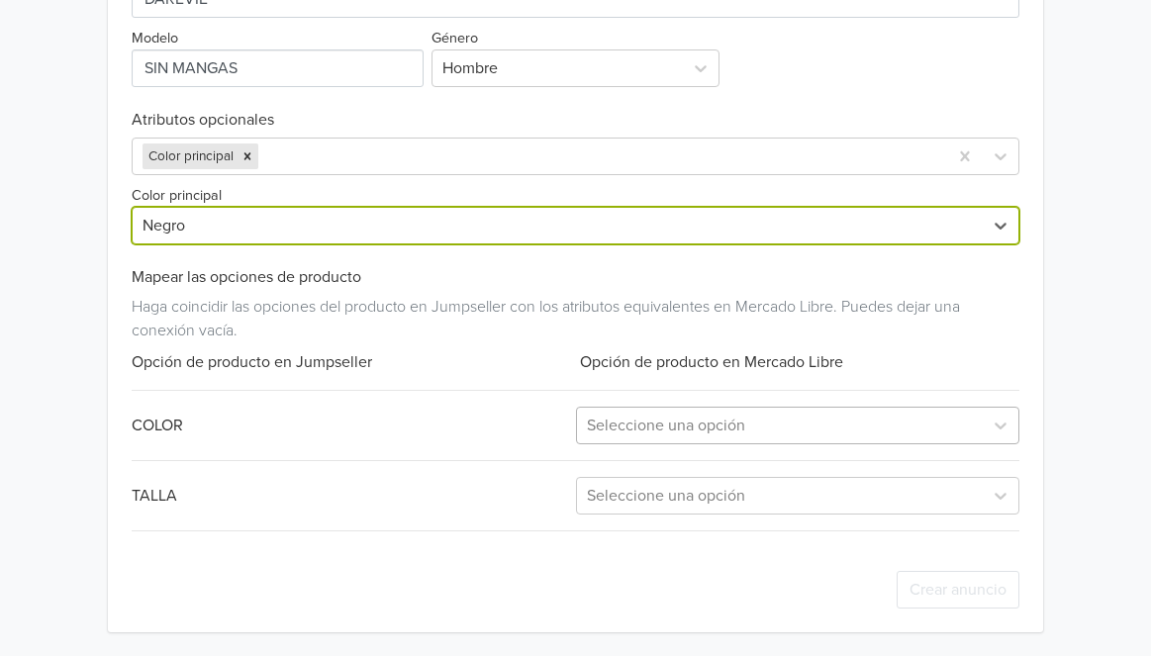
click at [652, 410] on div "Seleccione una opción" at bounding box center [780, 426] width 406 height 36
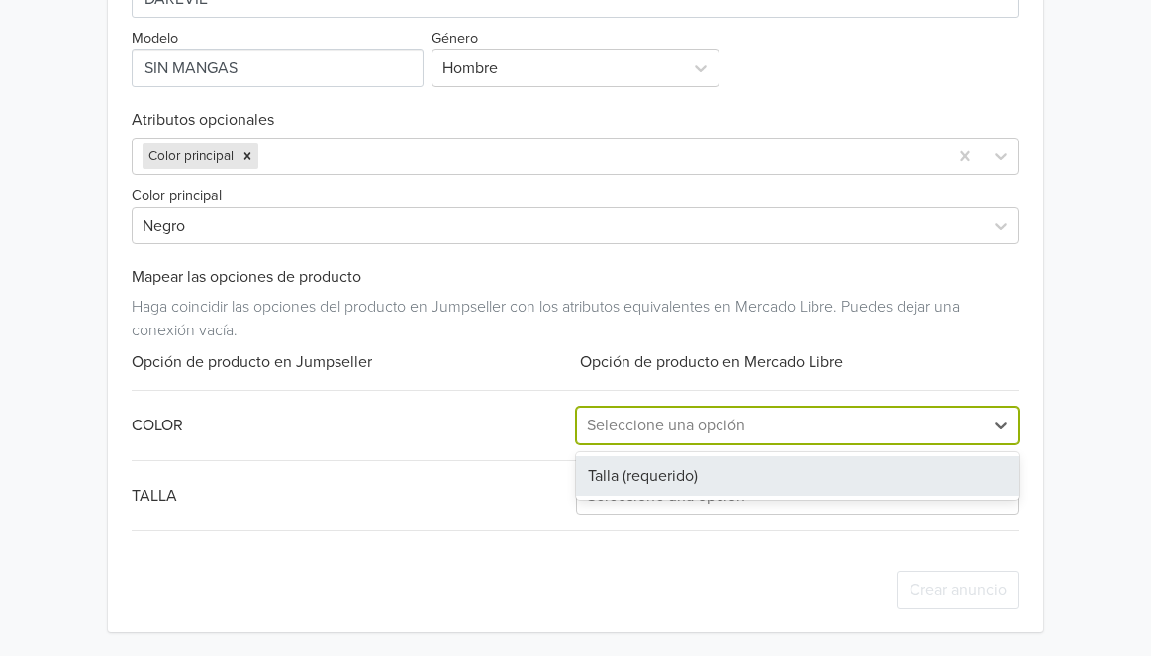
click at [659, 466] on div "Talla (requerido)" at bounding box center [797, 476] width 443 height 40
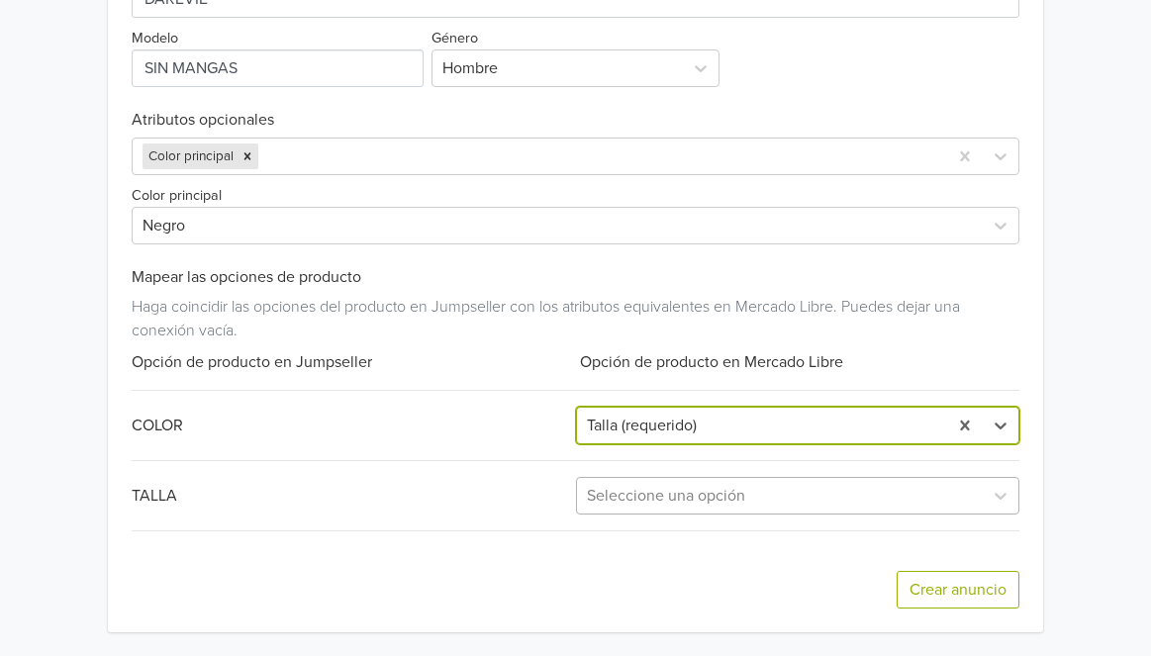
click at [669, 501] on div at bounding box center [780, 496] width 386 height 28
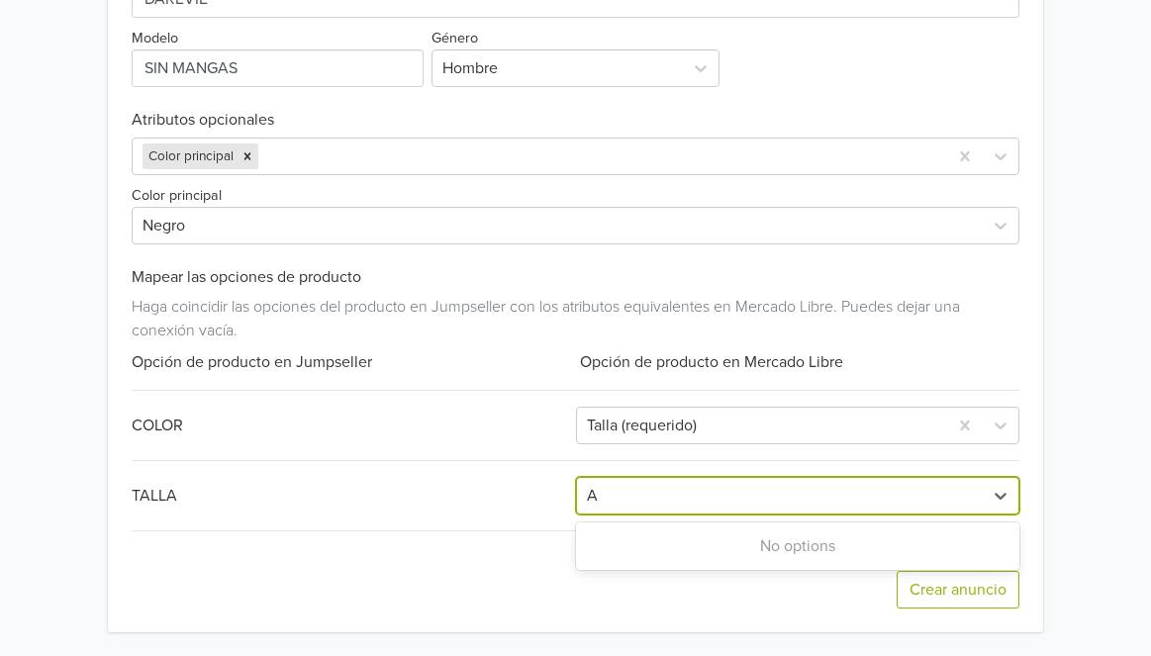
type input "A"
click at [930, 574] on button "Crear anuncio" at bounding box center [957, 590] width 123 height 38
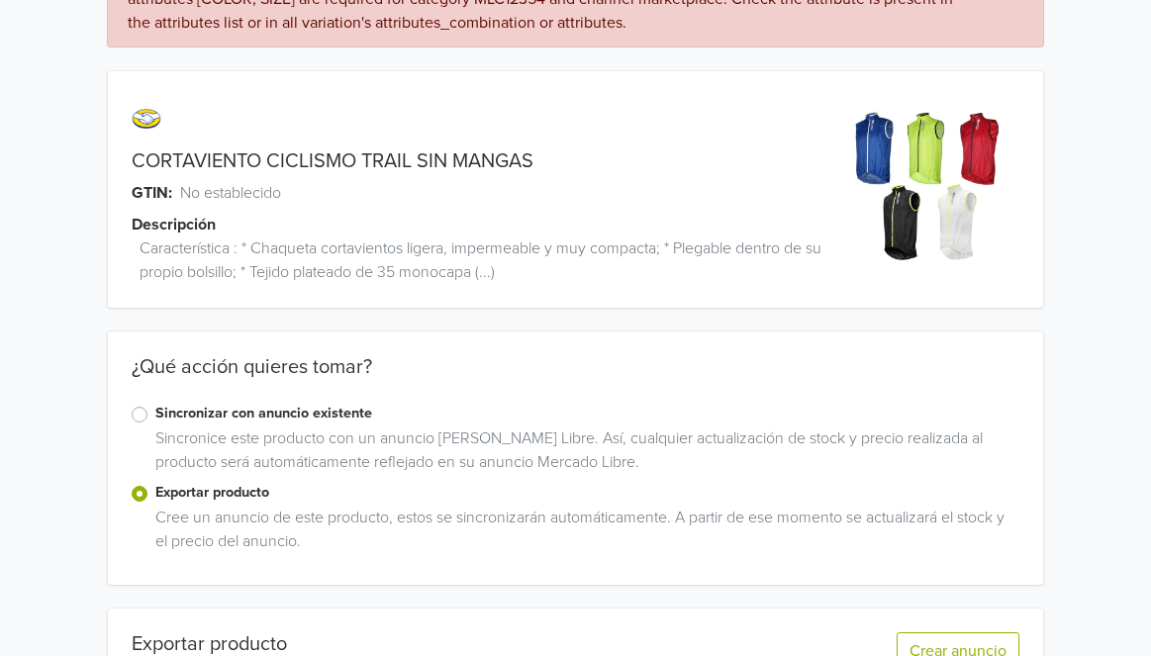
scroll to position [0, 0]
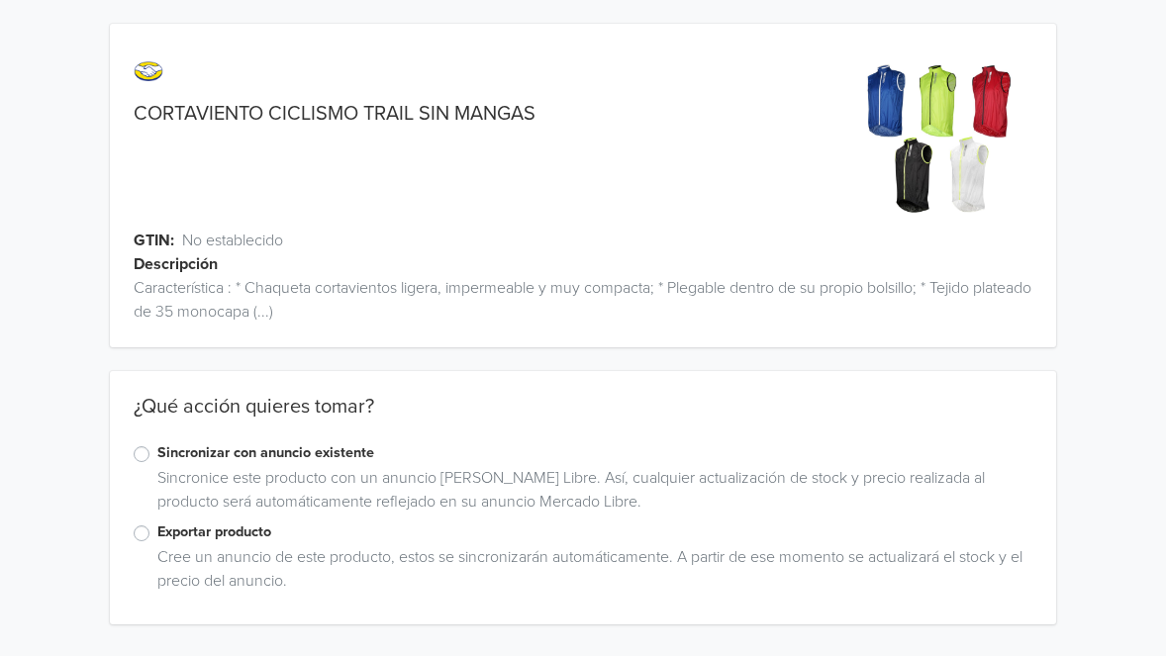
click at [189, 537] on label "Exportar producto" at bounding box center [595, 532] width 876 height 22
click at [0, 0] on input "Exportar producto" at bounding box center [0, 0] width 0 height 0
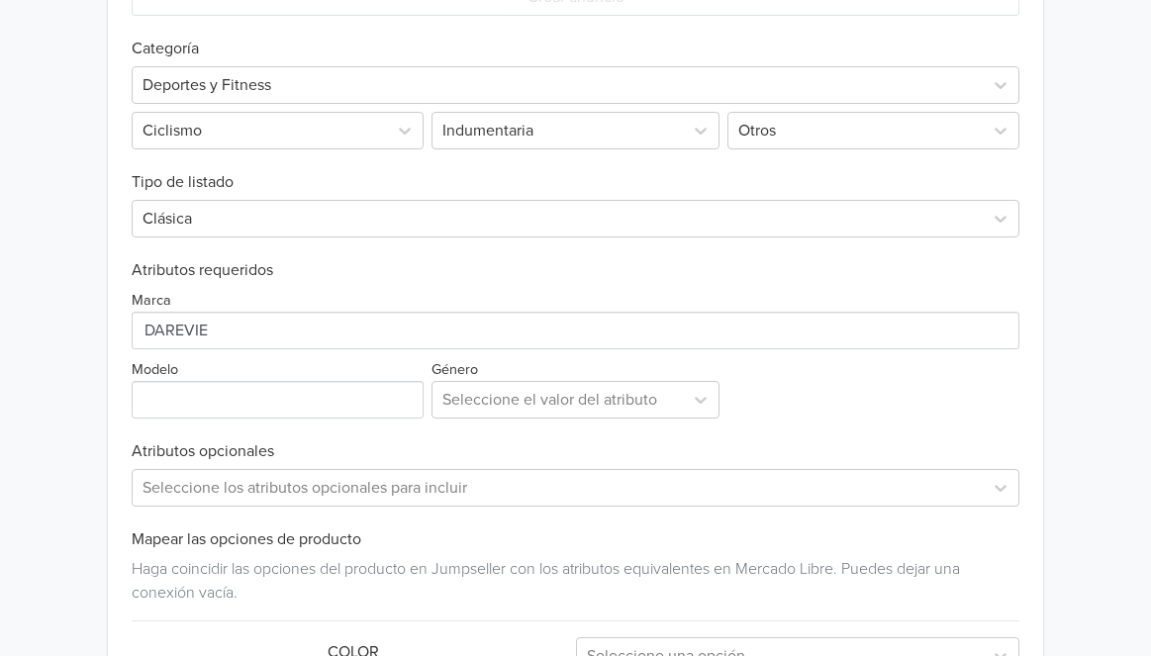
scroll to position [768, 0]
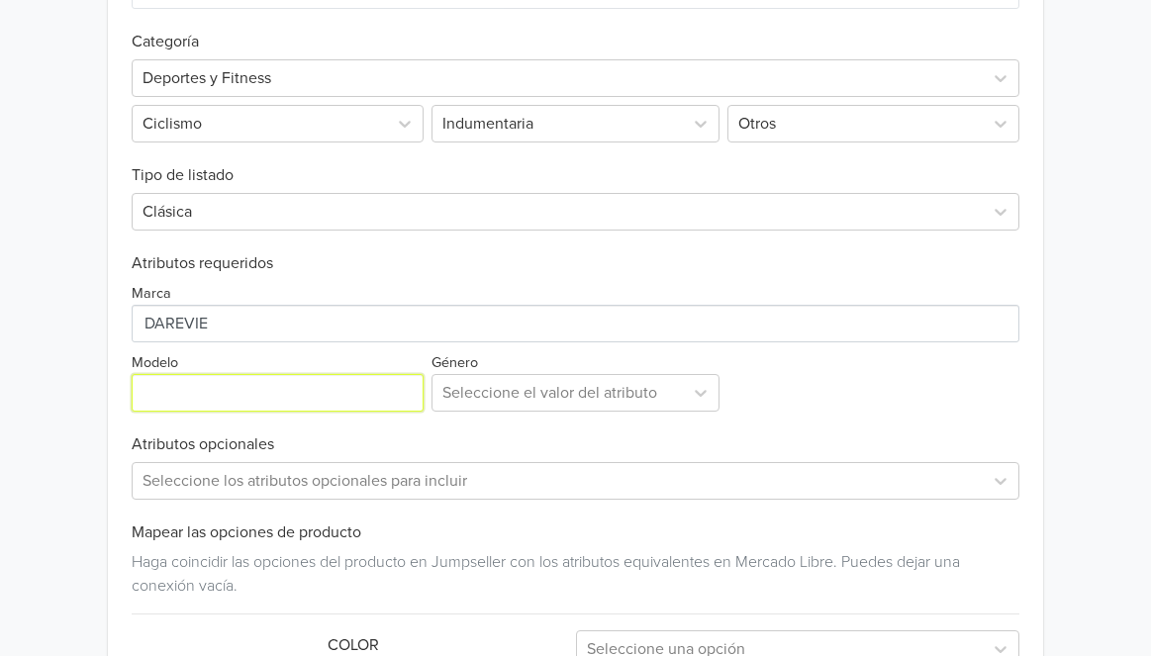
click at [340, 391] on input "Modelo" at bounding box center [278, 393] width 292 height 38
type input "SIN MANGAS"
click at [468, 393] on div at bounding box center [557, 393] width 231 height 28
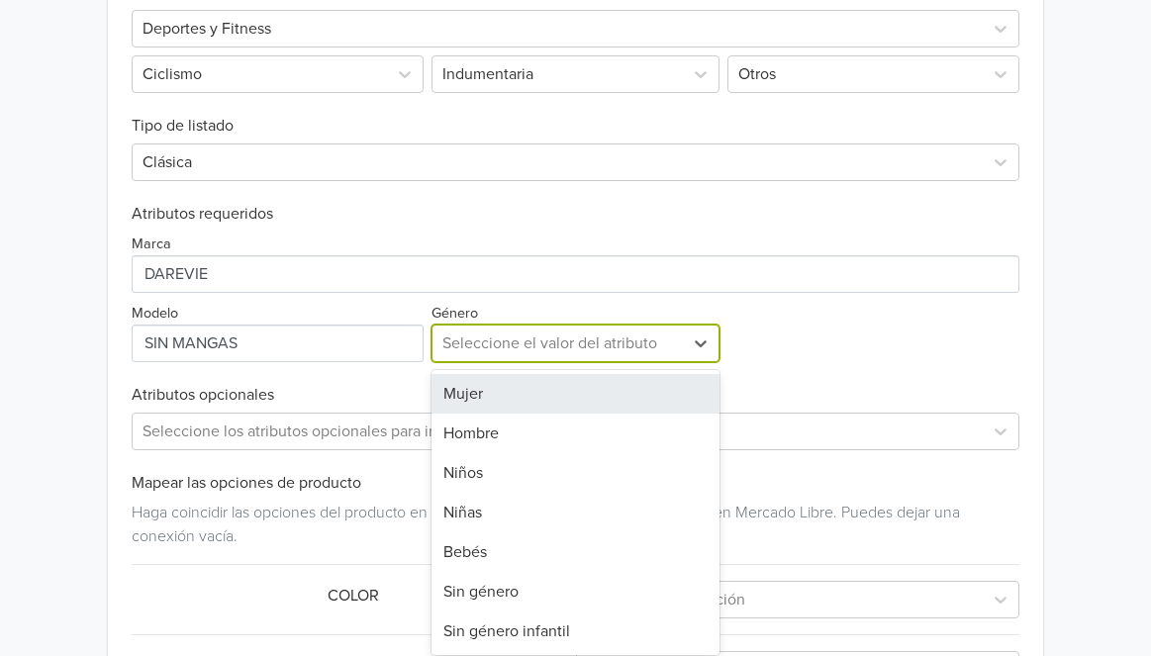
scroll to position [824, 0]
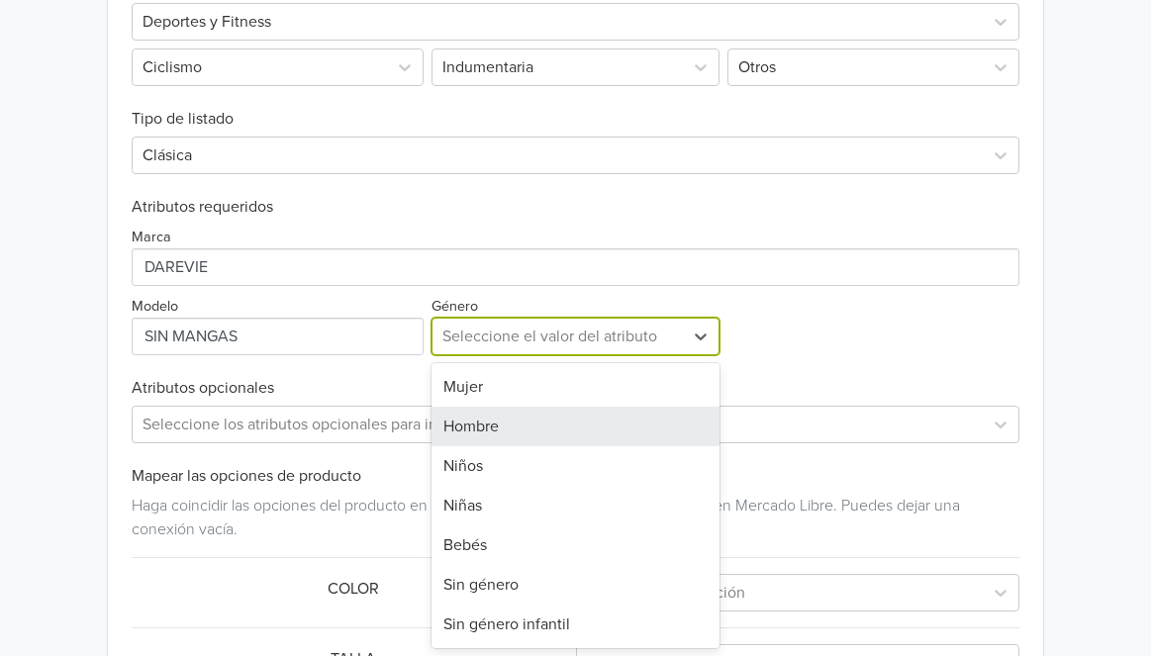
click at [525, 424] on div "Hombre" at bounding box center [575, 427] width 288 height 40
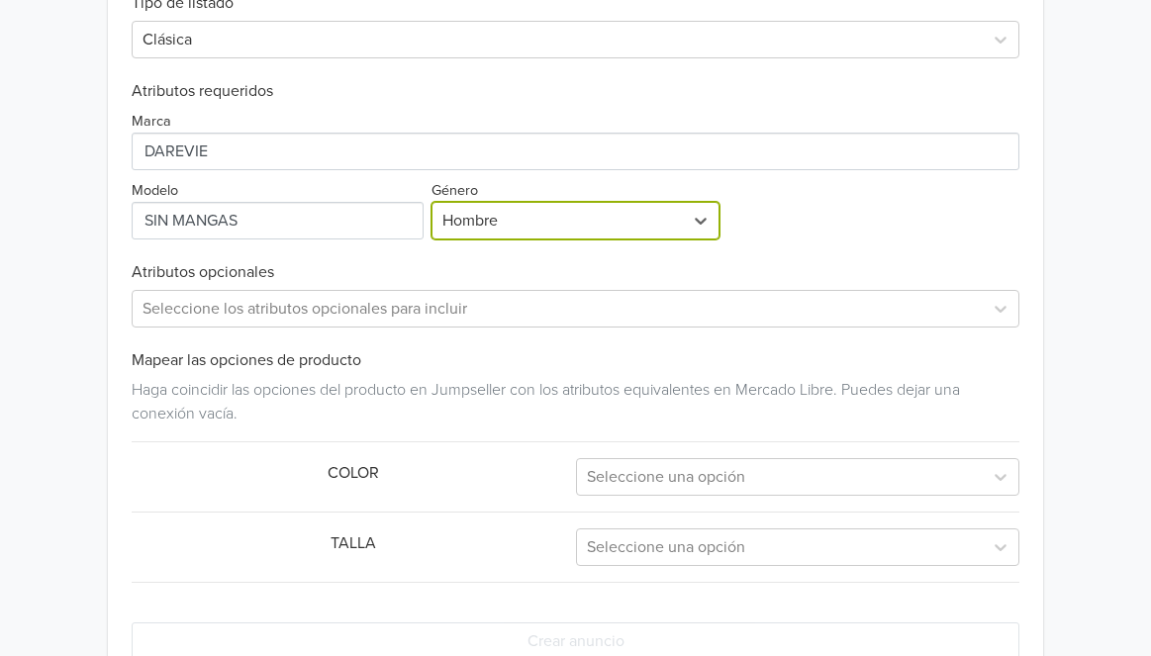
scroll to position [991, 0]
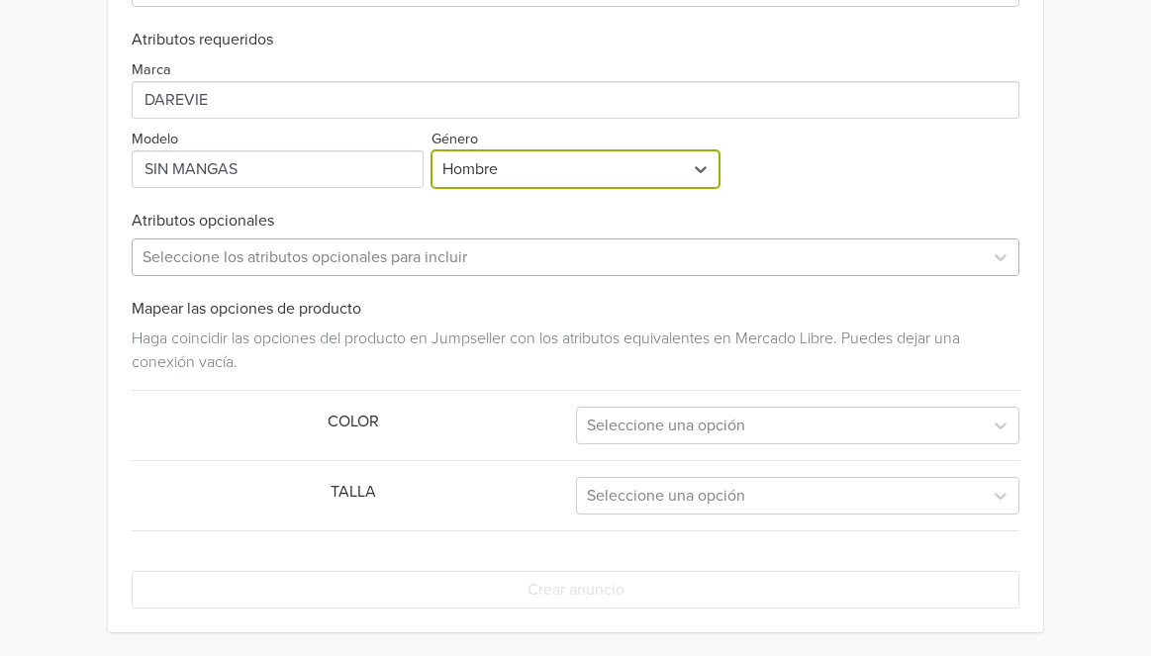
click at [384, 269] on div at bounding box center [556, 257] width 829 height 28
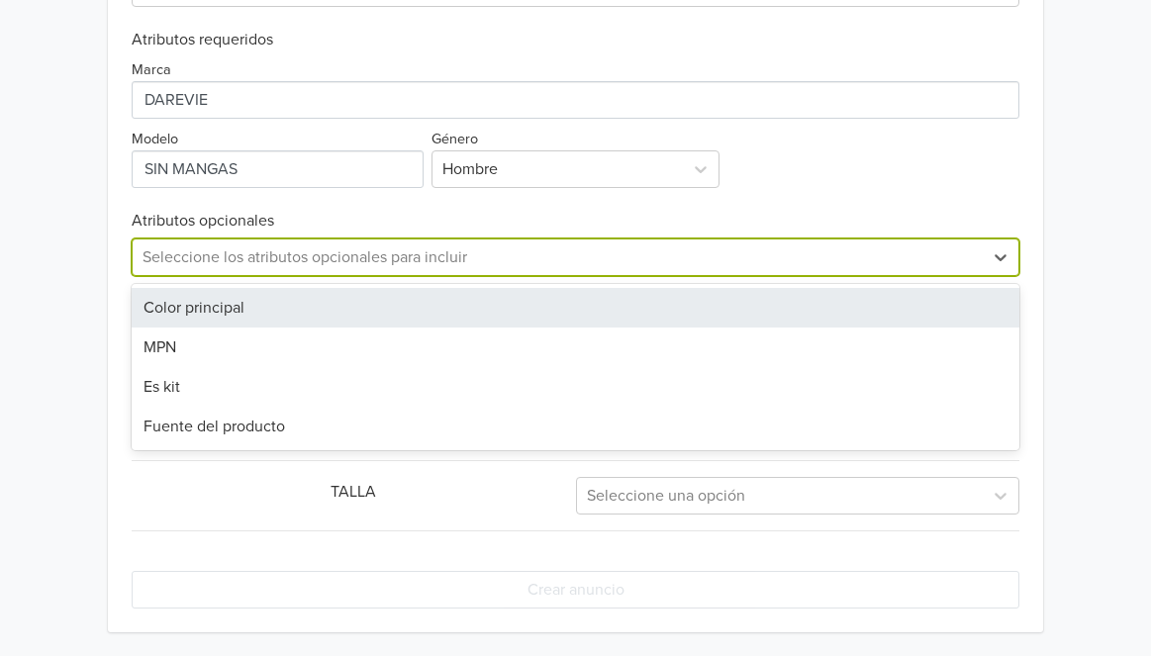
click at [797, 166] on div "Marca Modelo Género Hombre" at bounding box center [575, 118] width 887 height 139
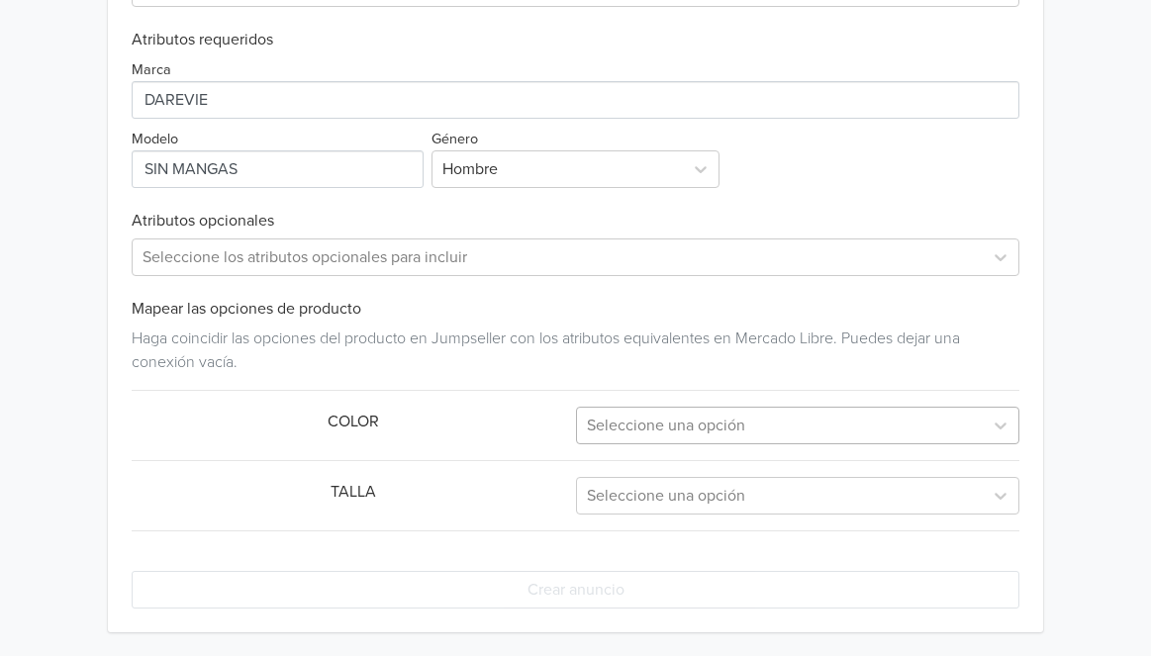
click at [700, 416] on div at bounding box center [780, 426] width 386 height 28
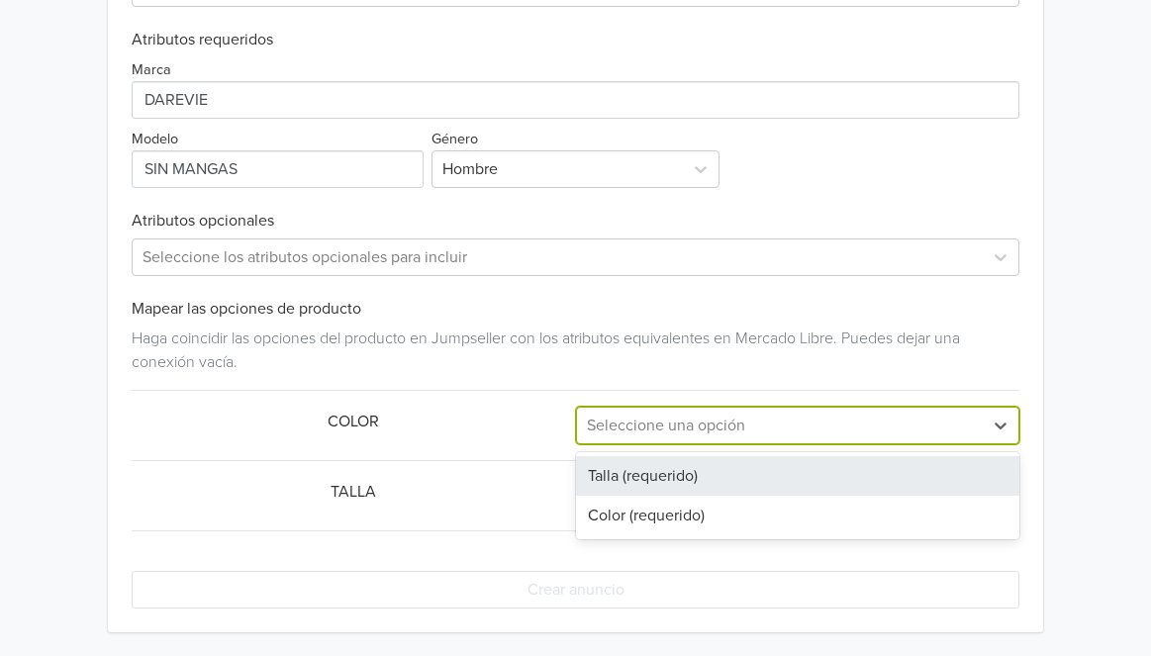
click at [682, 463] on div "Talla (requerido)" at bounding box center [797, 476] width 443 height 40
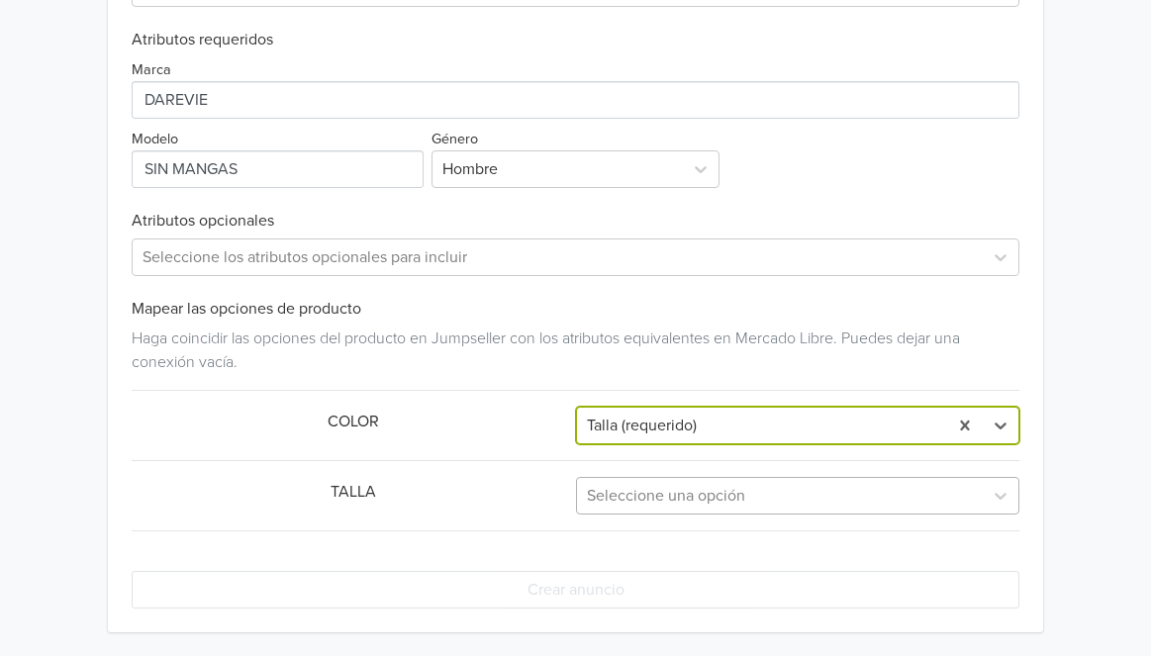
click at [682, 492] on div at bounding box center [780, 496] width 386 height 28
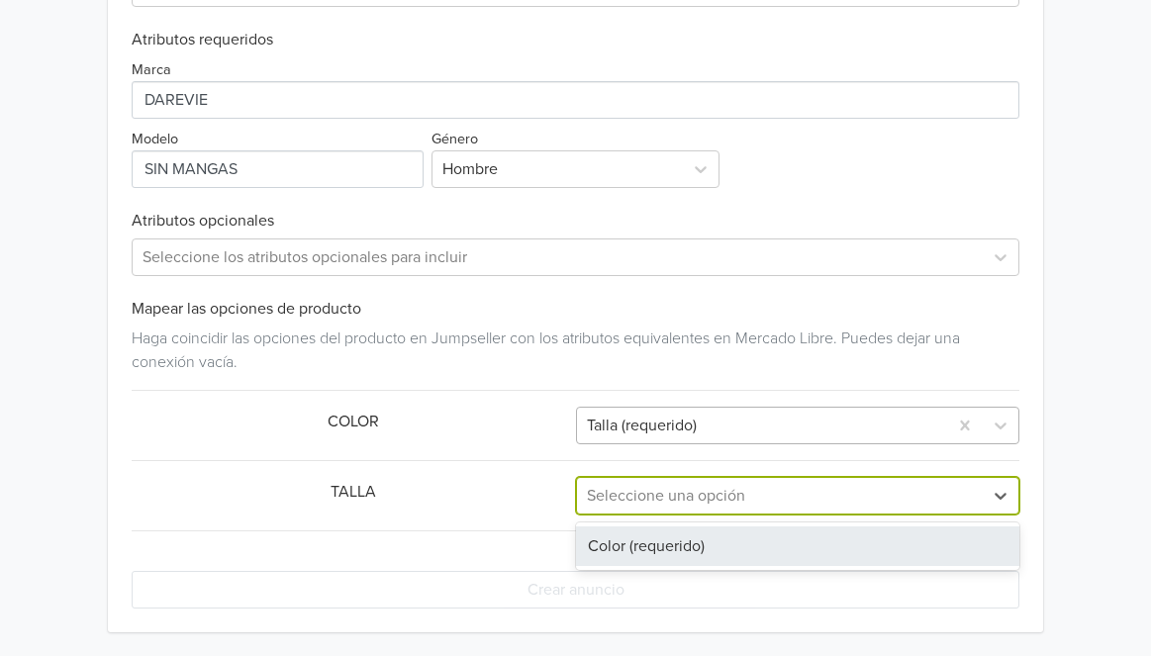
click at [695, 412] on div at bounding box center [762, 426] width 350 height 28
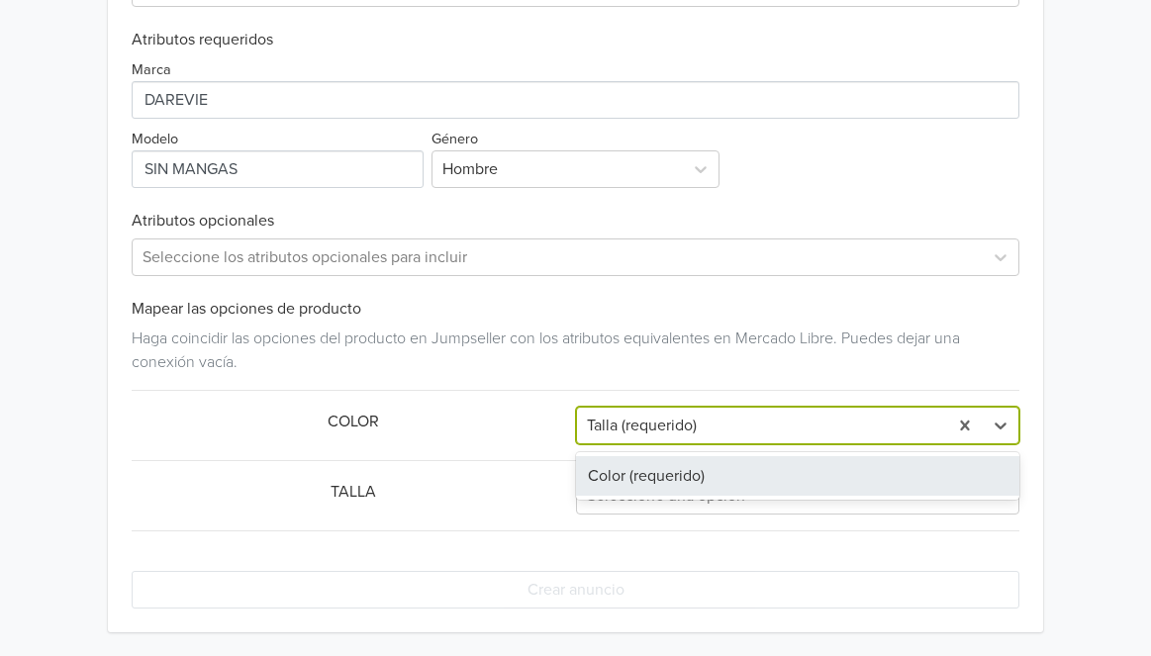
click at [673, 466] on div "Color (requerido)" at bounding box center [797, 476] width 443 height 40
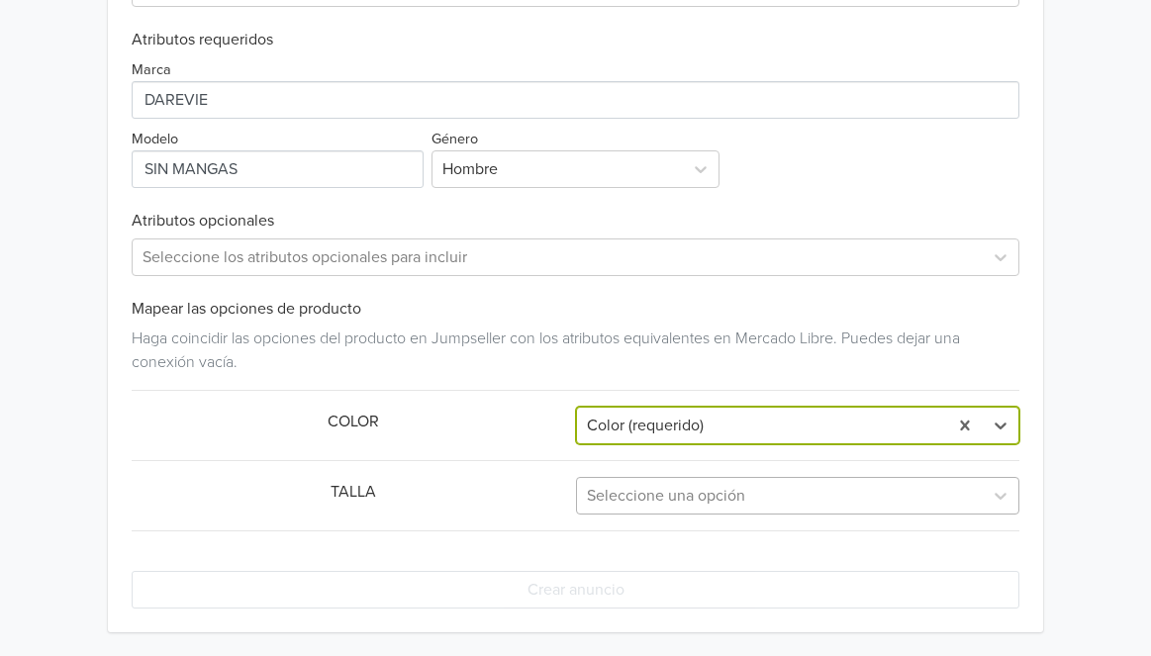
click at [674, 489] on div at bounding box center [780, 496] width 386 height 28
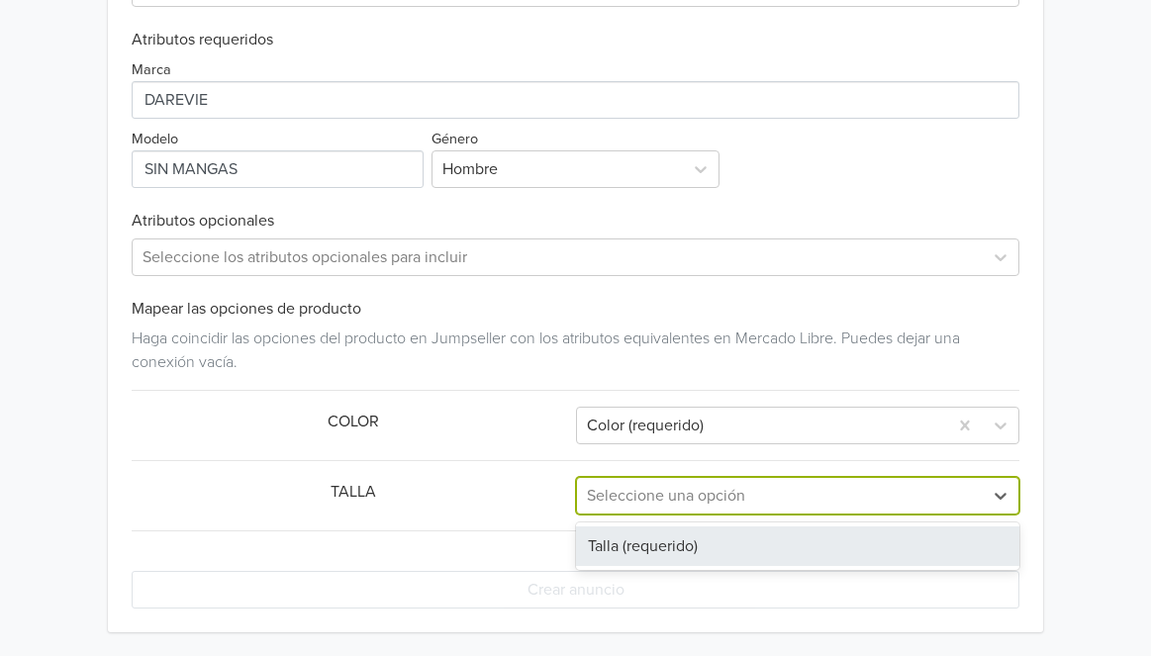
click at [664, 536] on div "Talla (requerido)" at bounding box center [797, 546] width 443 height 40
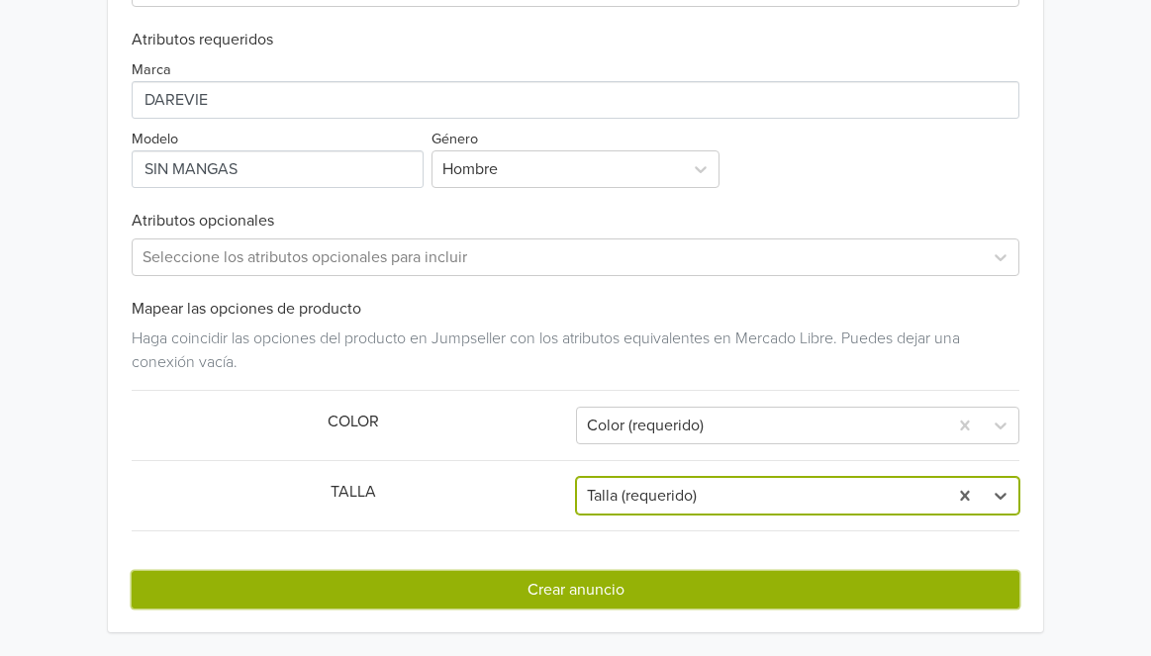
click at [647, 593] on button "Crear anuncio" at bounding box center [575, 590] width 887 height 38
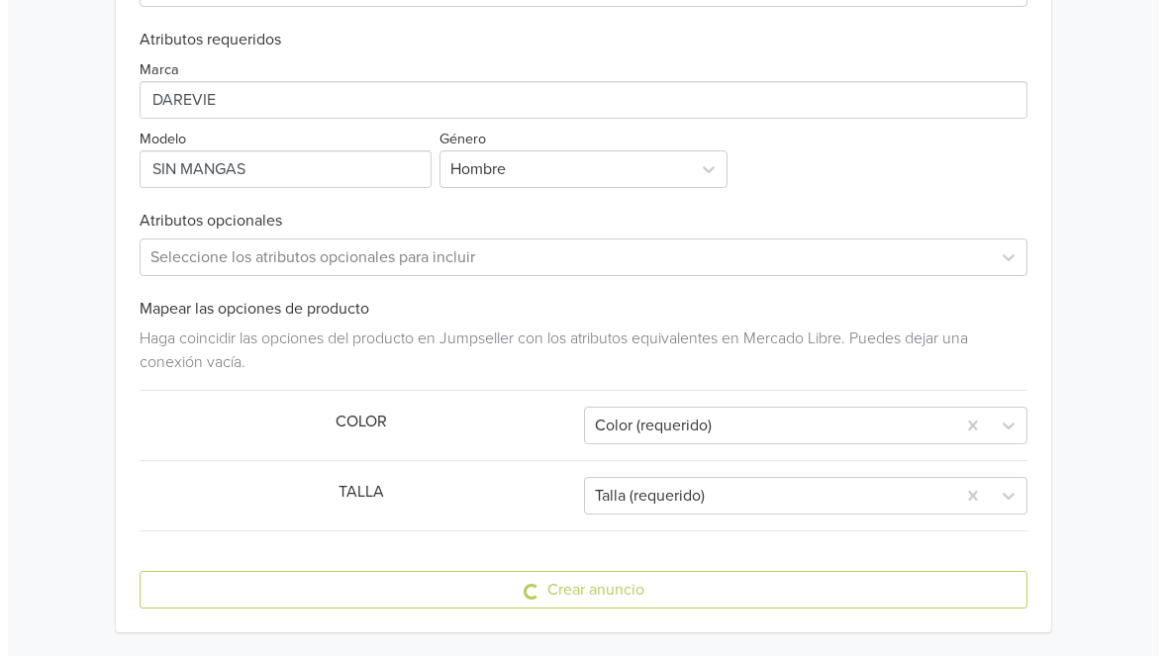
scroll to position [0, 0]
